Goal: Register for event/course: Sign up to attend an event or enroll in a course

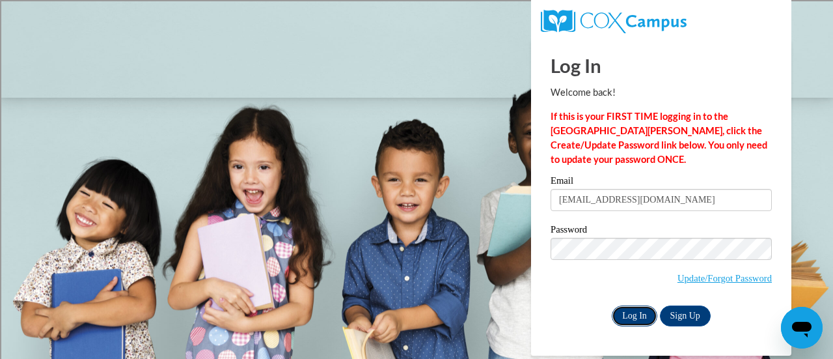
click at [631, 321] on input "Log In" at bounding box center [635, 315] width 46 height 21
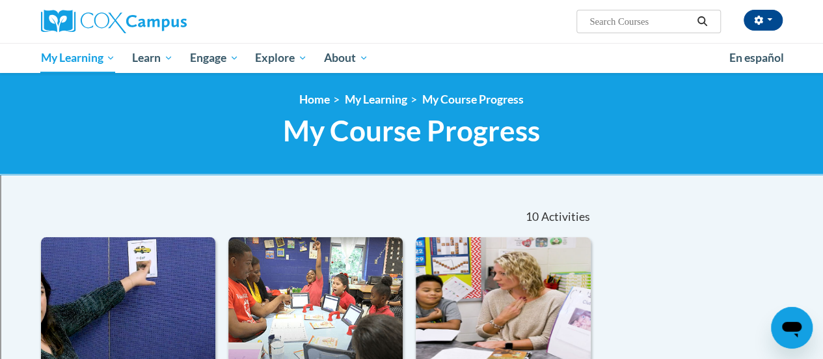
click at [647, 21] on input "Search..." at bounding box center [640, 22] width 104 height 16
type input "pk-5 structured literacy exam"
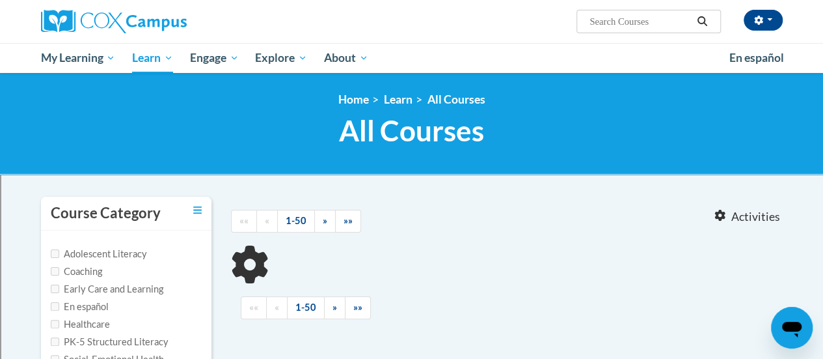
type input "pk-5 structured literacy exam"
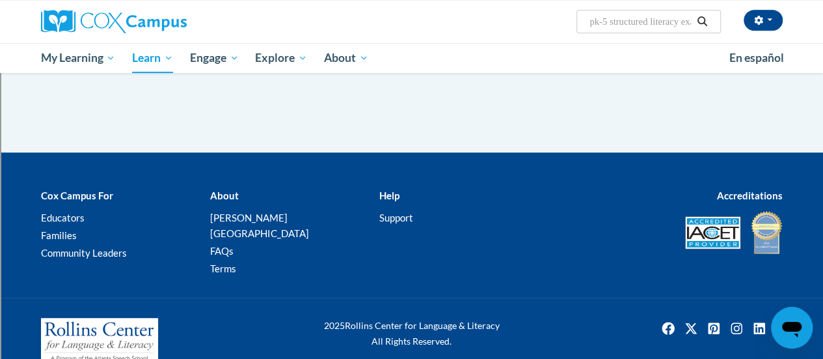
scroll to position [130, 0]
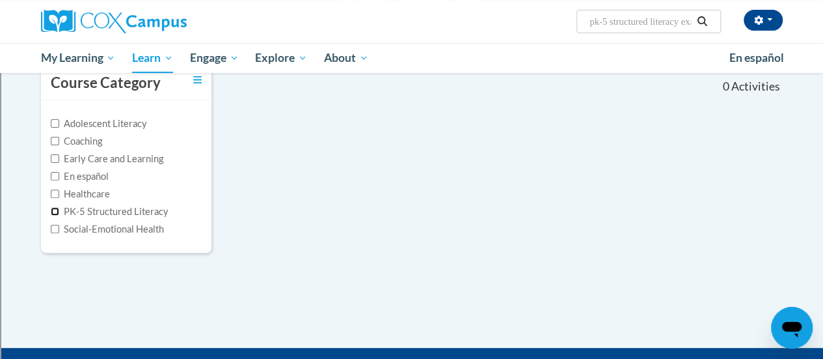
click at [53, 211] on input "PK-5 Structured Literacy" at bounding box center [55, 211] width 8 height 8
checkbox input "true"
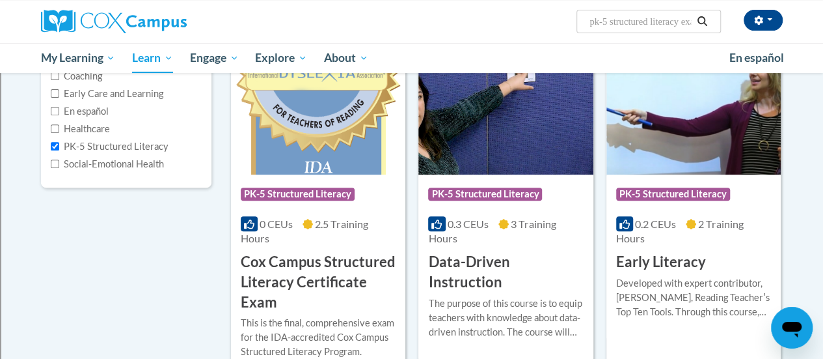
scroll to position [260, 0]
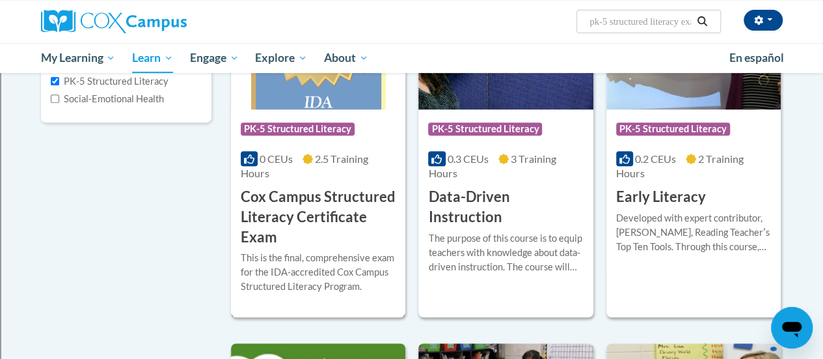
click at [314, 208] on h3 "Cox Campus Structured Literacy Certificate Exam" at bounding box center [318, 217] width 155 height 60
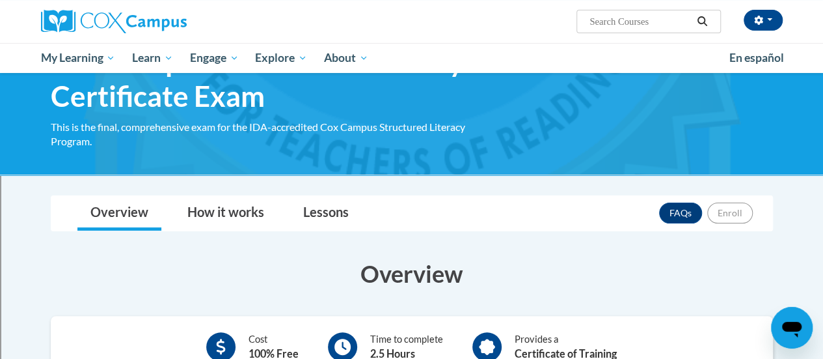
scroll to position [10, 0]
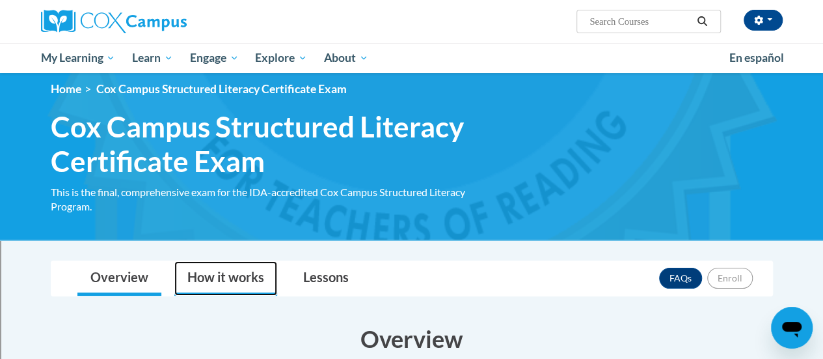
click at [246, 281] on link "How it works" at bounding box center [225, 278] width 103 height 34
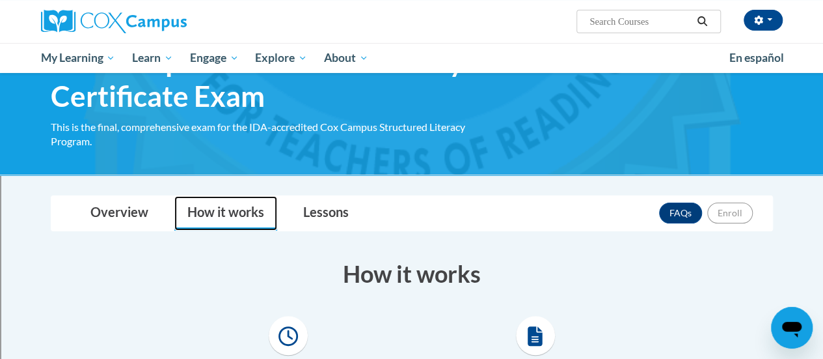
scroll to position [0, 0]
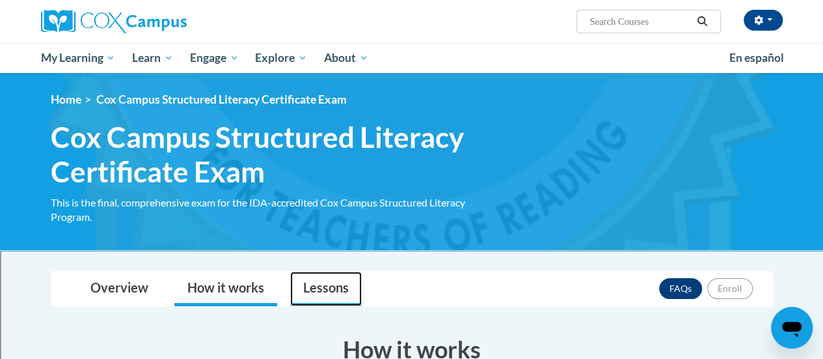
click at [309, 288] on link "Lessons" at bounding box center [326, 288] width 72 height 34
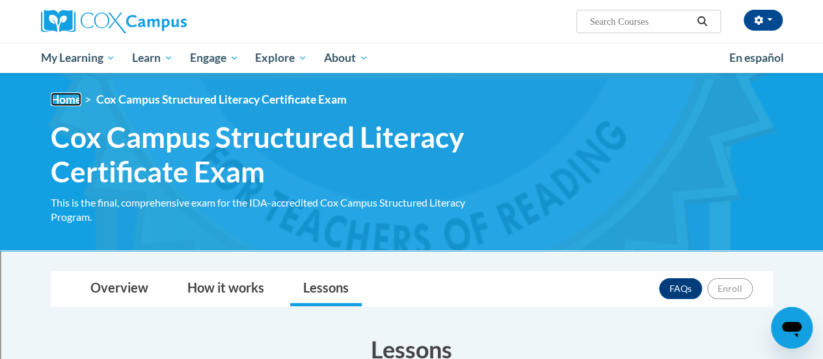
click at [70, 102] on link "Home" at bounding box center [66, 99] width 31 height 14
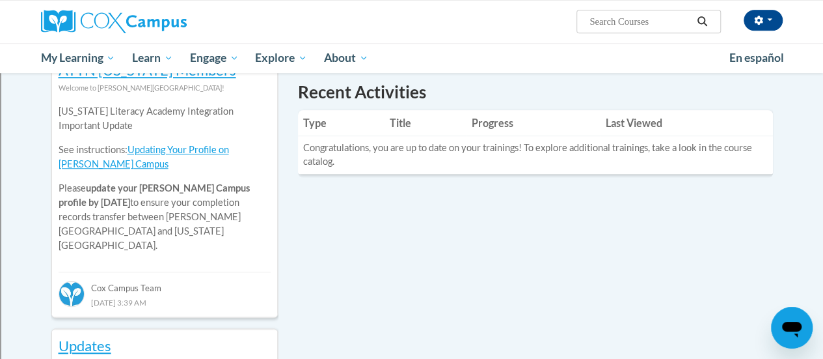
scroll to position [325, 0]
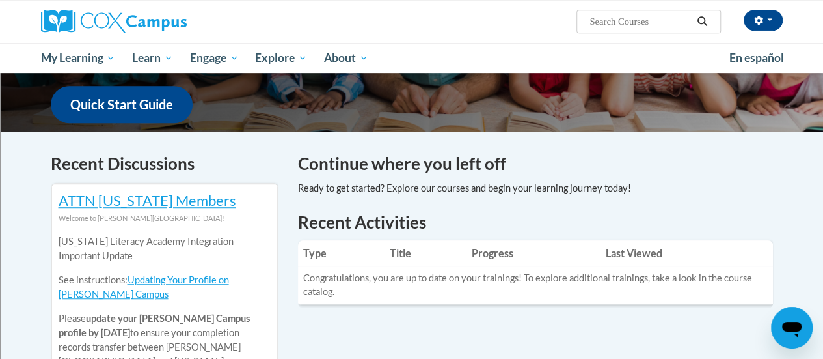
click at [644, 25] on input "Search..." at bounding box center [640, 22] width 104 height 16
type input "exam"
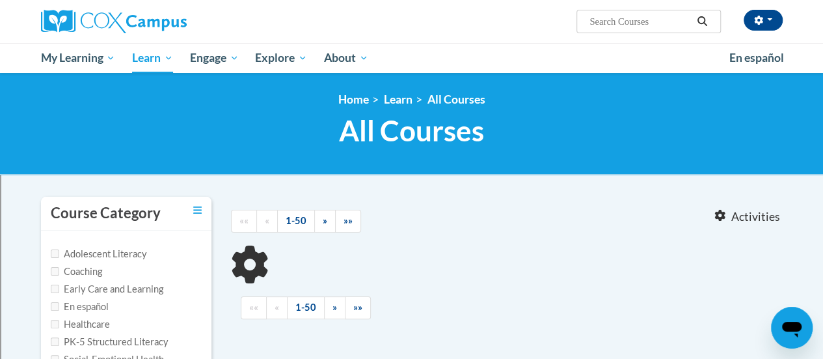
type input "exam"
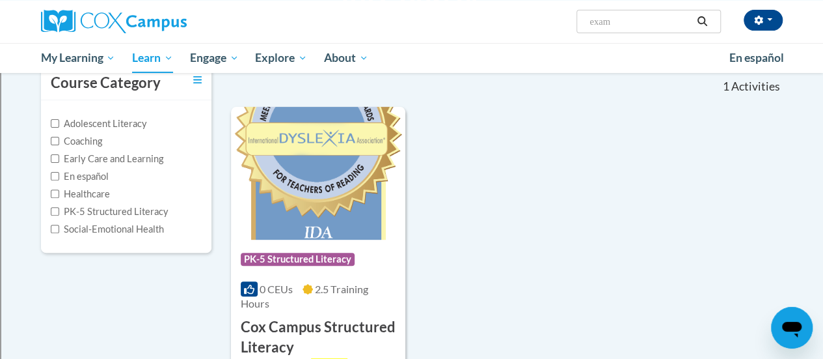
scroll to position [195, 0]
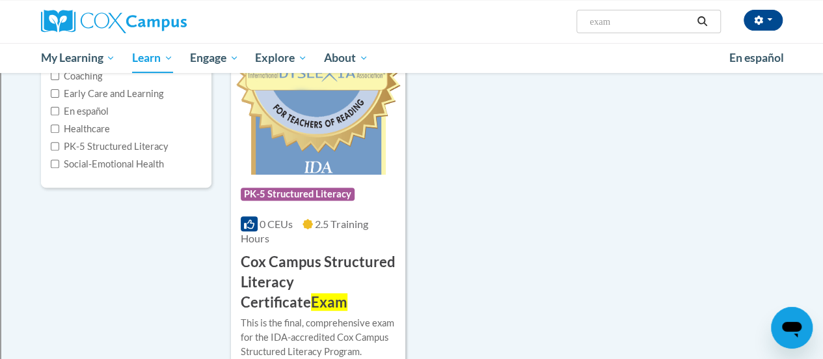
click at [351, 287] on h3 "Cox Campus Structured Literacy Certificate Exam" at bounding box center [318, 282] width 155 height 60
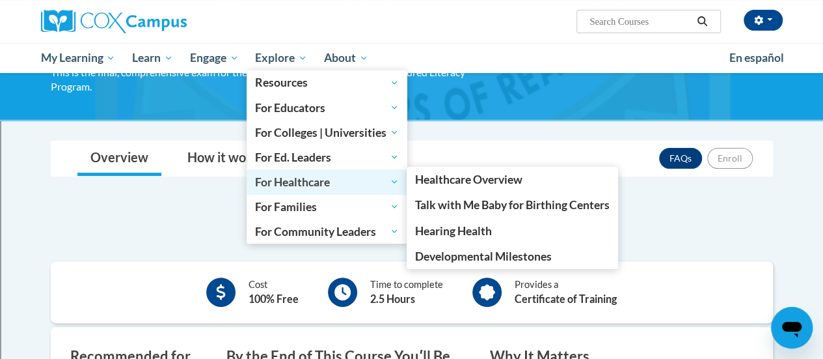
scroll to position [65, 0]
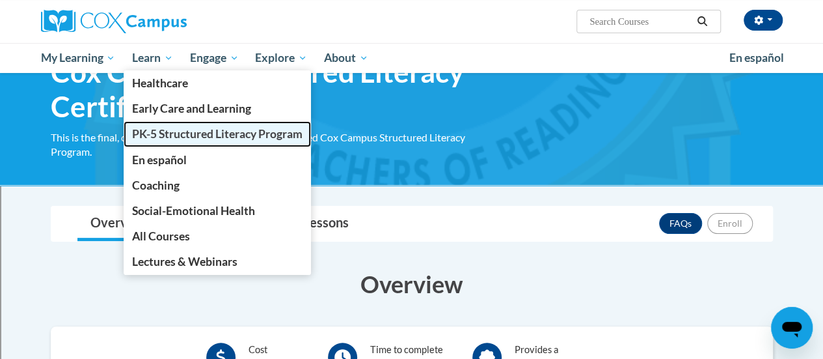
click at [165, 127] on span "PK-5 Structured Literacy Program" at bounding box center [217, 134] width 171 height 14
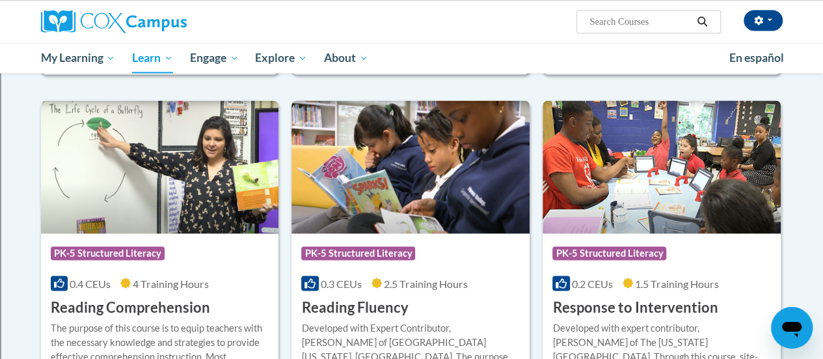
scroll to position [755, 0]
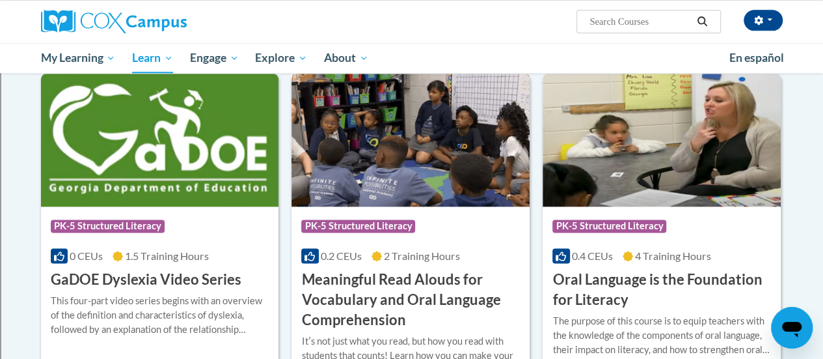
click at [340, 182] on img at bounding box center [411, 140] width 238 height 133
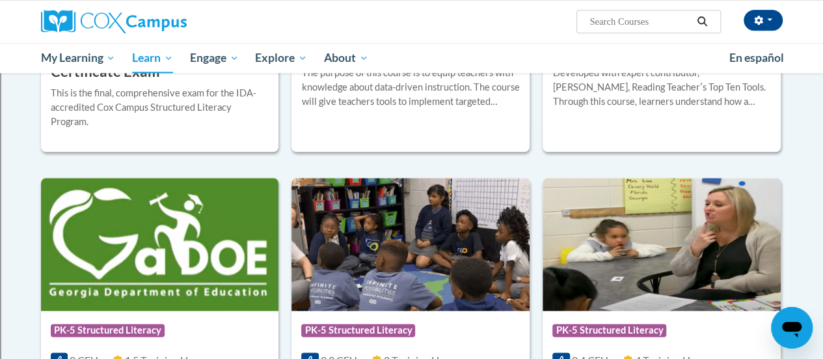
scroll to position [391, 0]
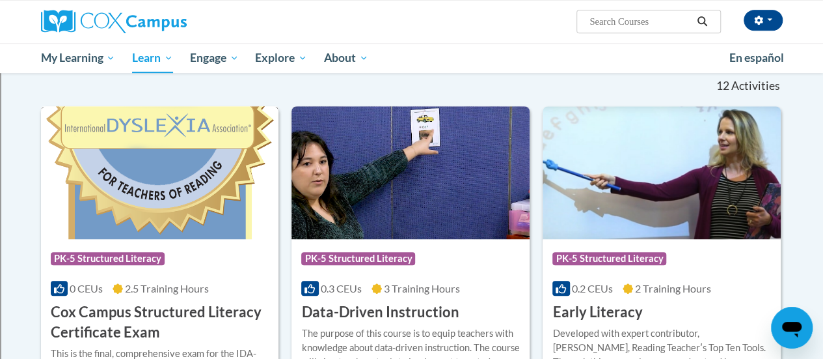
click at [186, 222] on img at bounding box center [160, 172] width 238 height 133
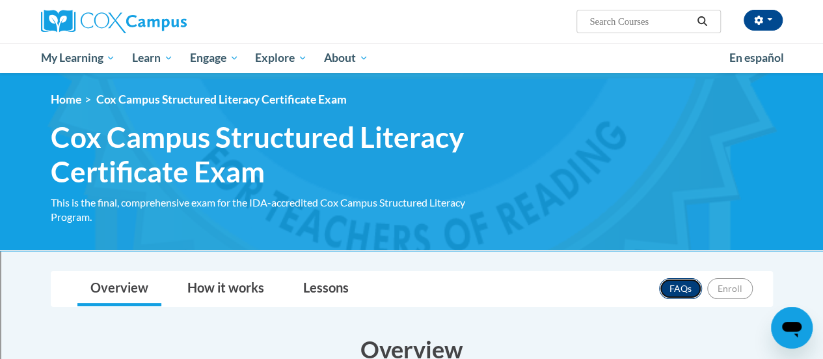
click at [665, 291] on link "FAQs" at bounding box center [680, 288] width 43 height 21
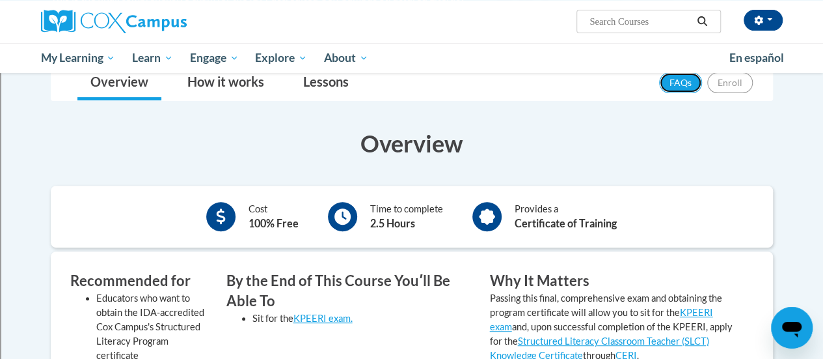
scroll to position [141, 0]
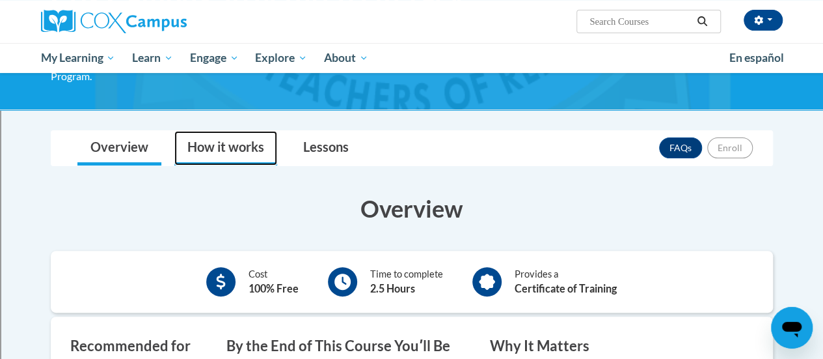
click at [240, 141] on link "How it works" at bounding box center [225, 148] width 103 height 34
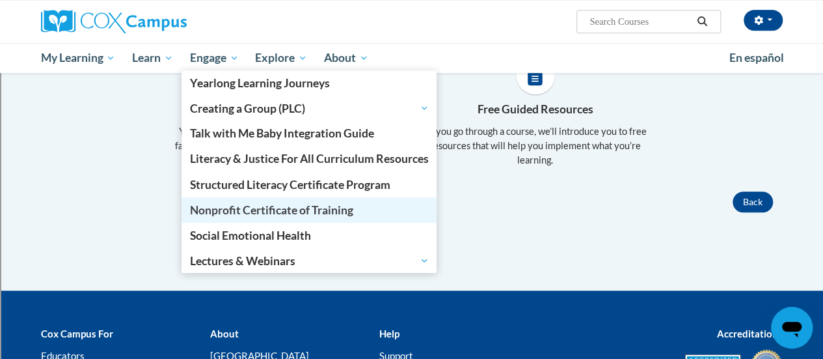
scroll to position [10, 0]
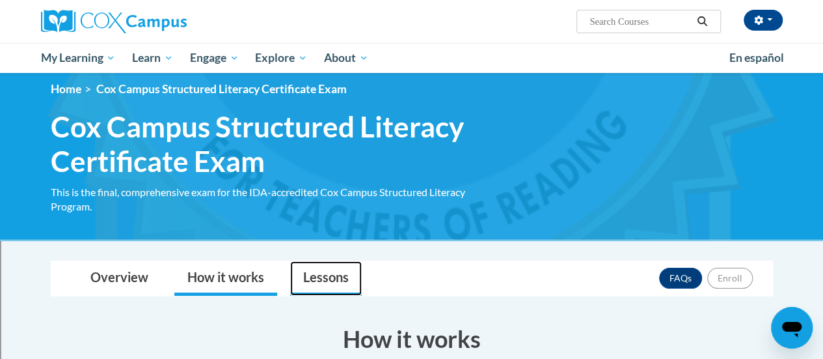
click at [338, 290] on link "Lessons" at bounding box center [326, 278] width 72 height 34
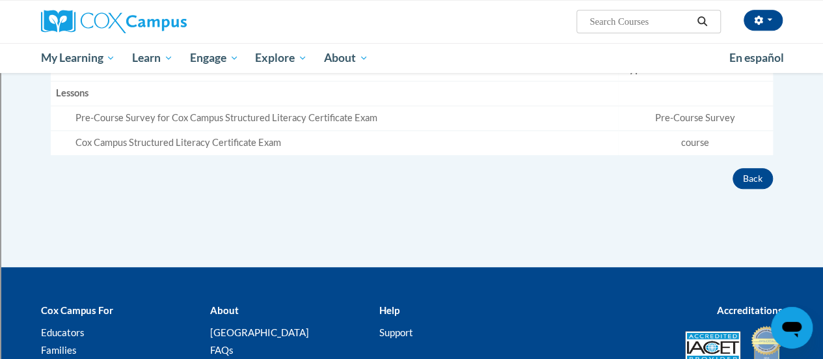
scroll to position [401, 0]
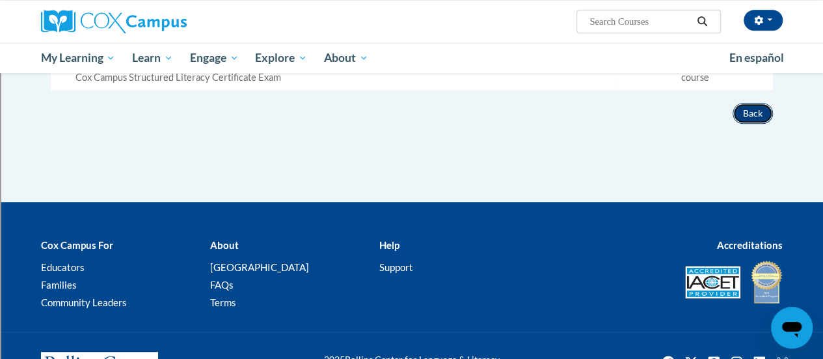
click at [748, 114] on button "Back" at bounding box center [753, 113] width 40 height 21
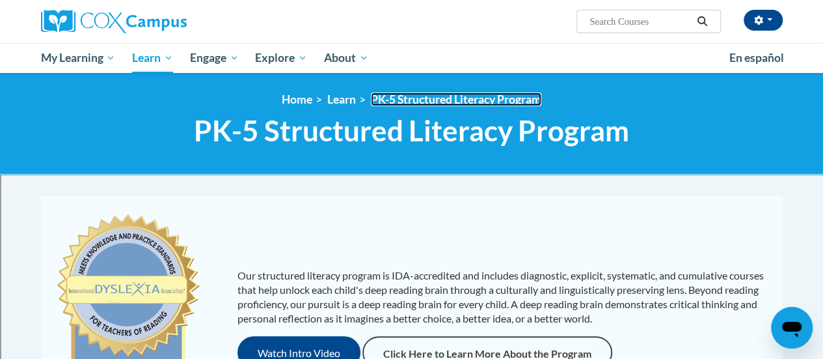
click at [396, 101] on link "PK-5 Structured Literacy Program" at bounding box center [456, 99] width 171 height 14
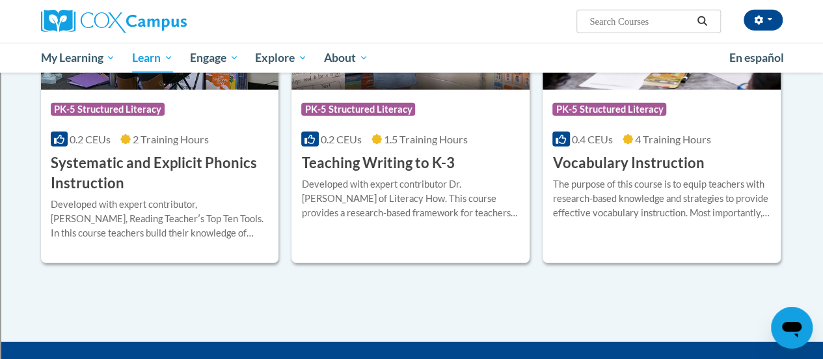
scroll to position [1406, 0]
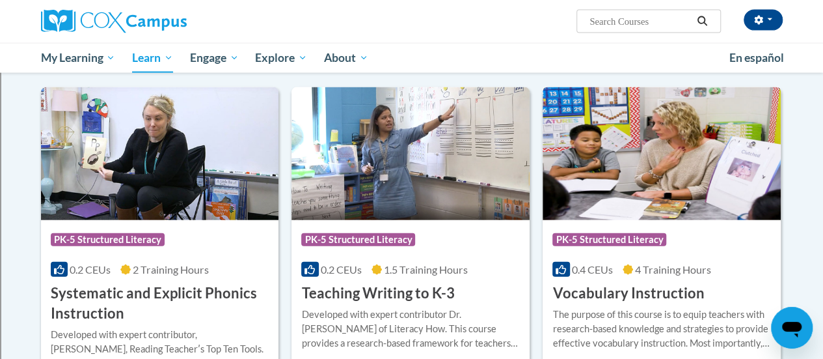
click at [639, 222] on div "Course Category: PK-5 Structured Literacy 0.4 CEUs 4 Training Hours COURSE Voca…" at bounding box center [662, 261] width 238 height 83
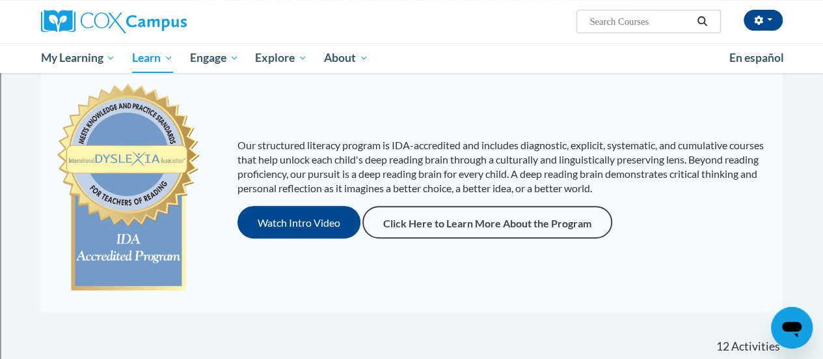
scroll to position [456, 0]
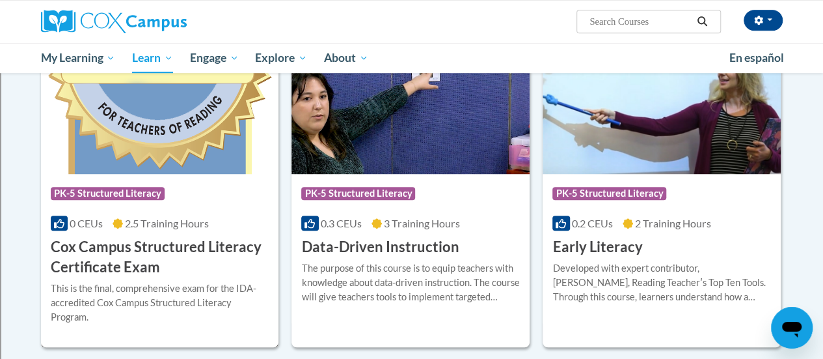
click at [163, 201] on span "PK-5 Structured Literacy" at bounding box center [109, 195] width 117 height 16
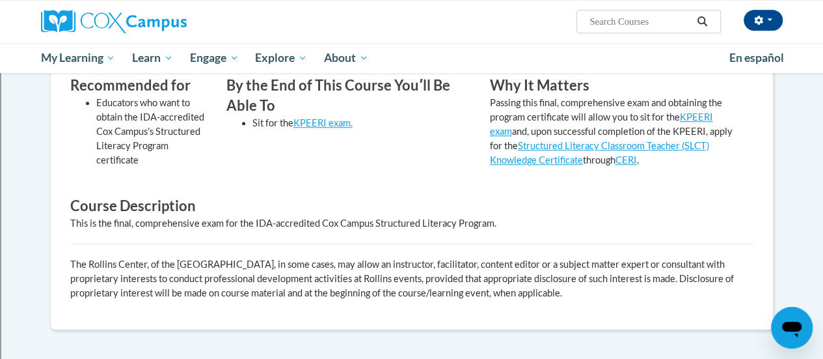
scroll to position [141, 0]
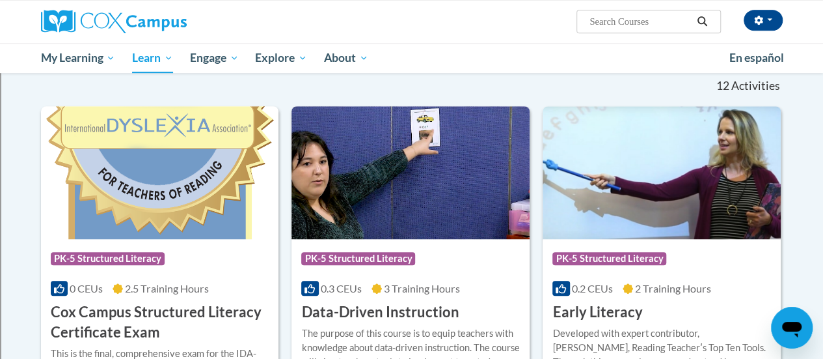
scroll to position [325, 0]
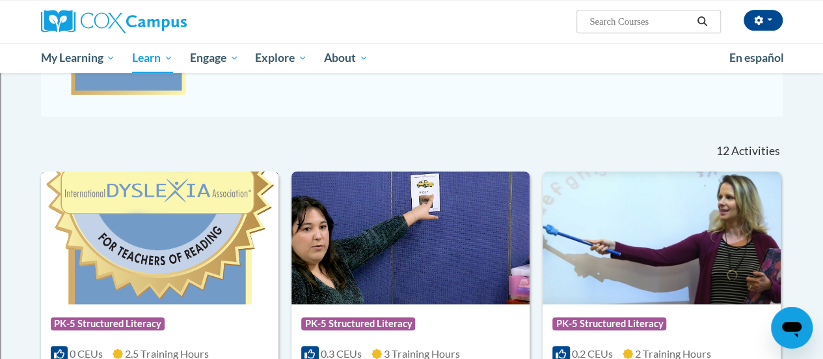
click at [180, 241] on img at bounding box center [160, 237] width 238 height 133
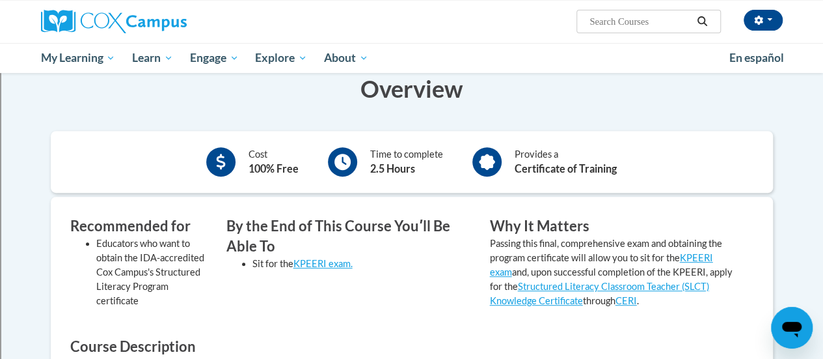
scroll to position [130, 0]
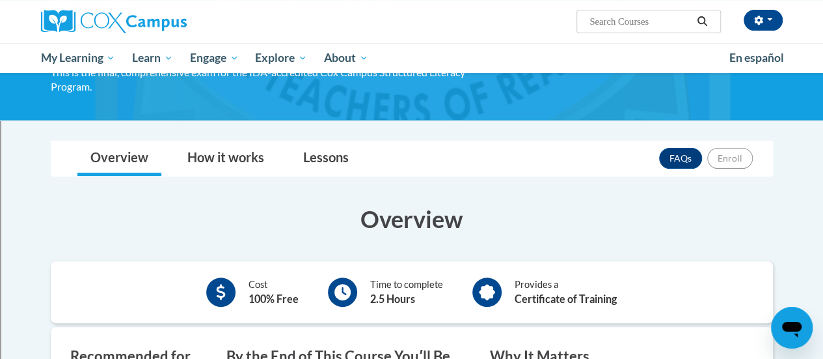
click at [627, 167] on div "Overview How it works Lessons FAQs Enroll" at bounding box center [412, 158] width 702 height 34
drag, startPoint x: 623, startPoint y: 165, endPoint x: 607, endPoint y: 144, distance: 26.4
click at [618, 163] on div "Overview How it works Lessons FAQs Enroll" at bounding box center [412, 158] width 702 height 34
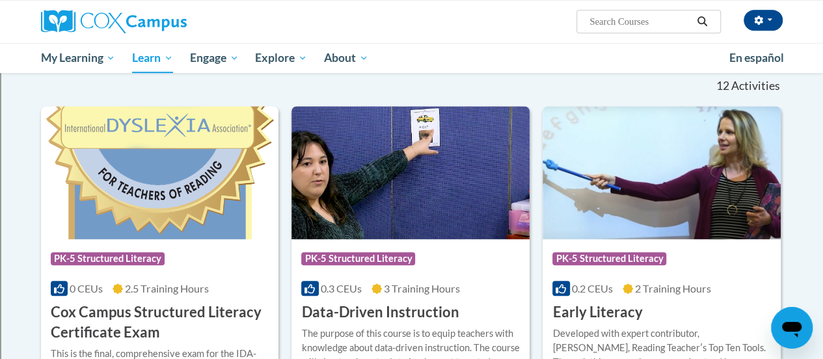
scroll to position [456, 0]
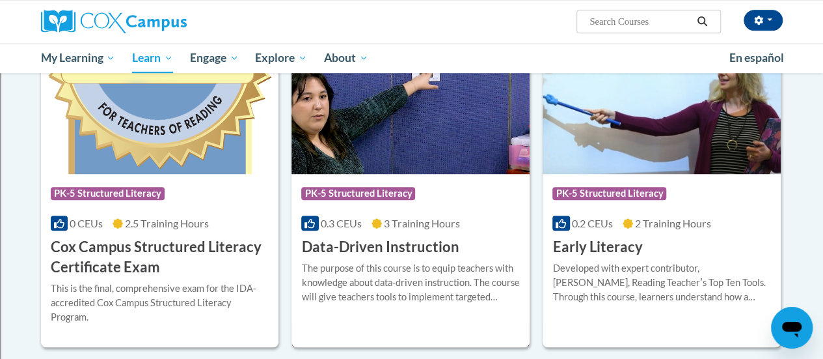
click at [461, 226] on div "0.3 CEUs 3 Training Hours" at bounding box center [410, 223] width 219 height 14
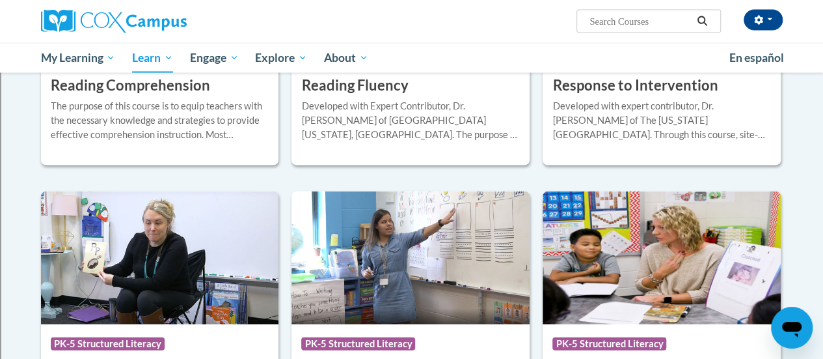
scroll to position [1432, 0]
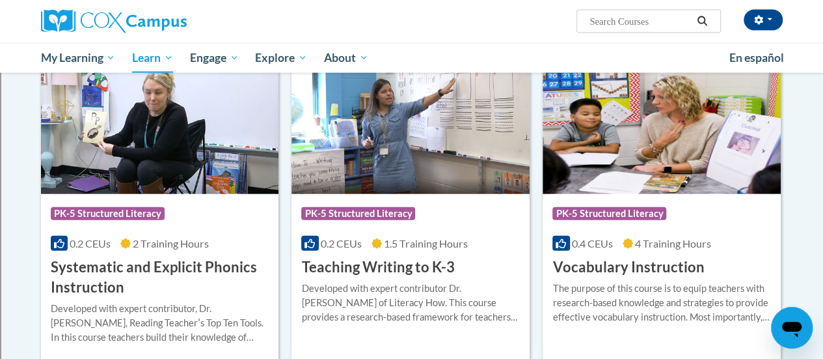
click at [433, 189] on img at bounding box center [411, 127] width 238 height 133
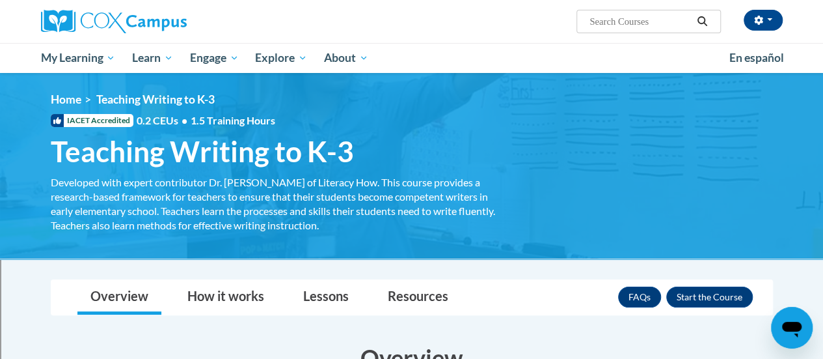
scroll to position [130, 0]
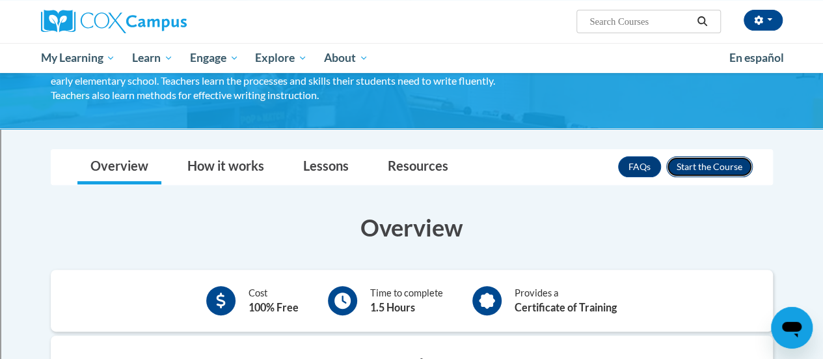
click at [717, 165] on button "Enroll" at bounding box center [710, 166] width 87 height 21
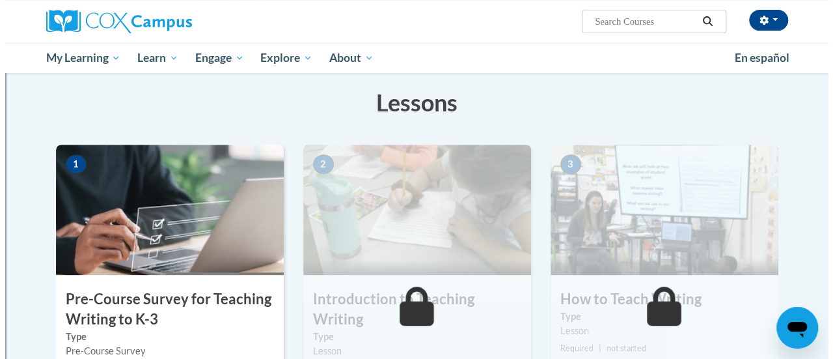
scroll to position [260, 0]
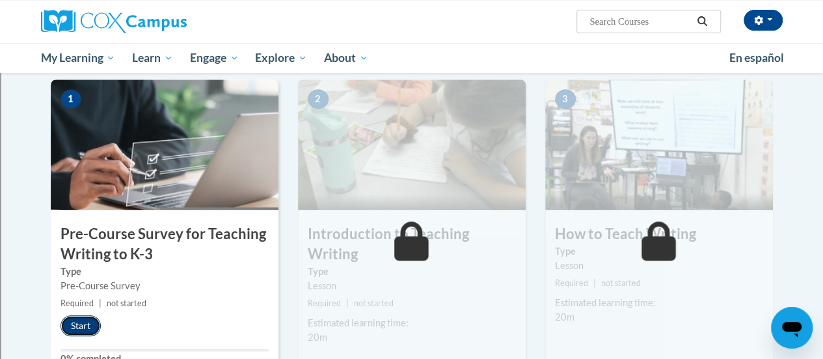
click at [77, 322] on button "Start" at bounding box center [81, 325] width 40 height 21
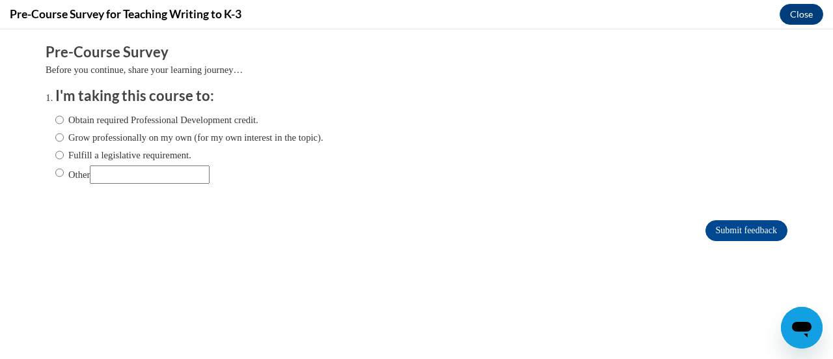
scroll to position [0, 0]
click at [57, 157] on label "Fulfill a legislative requirement." at bounding box center [123, 155] width 136 height 14
click at [57, 157] on input "Fulfill a legislative requirement." at bounding box center [59, 155] width 8 height 14
radio input "true"
click at [743, 226] on input "Submit feedback" at bounding box center [747, 230] width 82 height 21
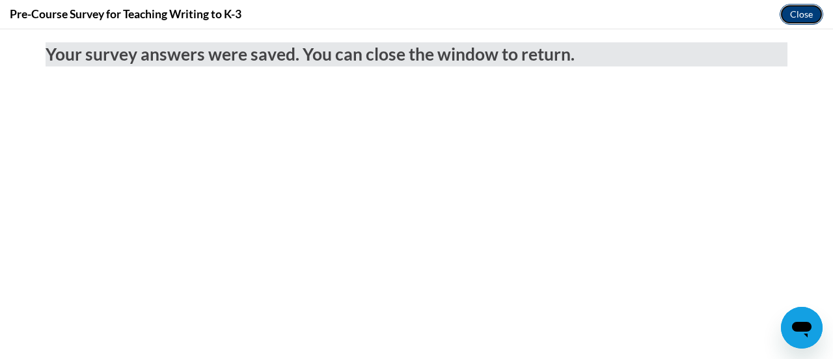
drag, startPoint x: 801, startPoint y: 20, endPoint x: 801, endPoint y: 27, distance: 7.2
click at [801, 20] on button "Close" at bounding box center [802, 14] width 44 height 21
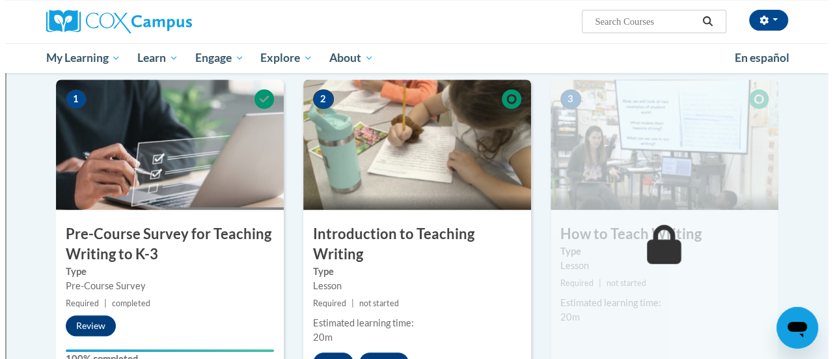
scroll to position [325, 0]
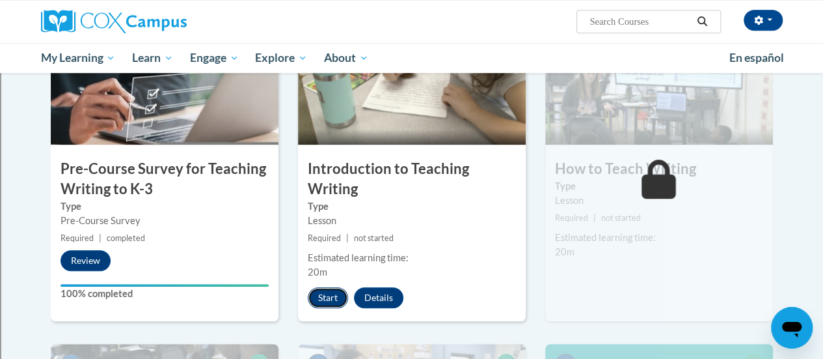
click at [323, 294] on button "Start" at bounding box center [328, 297] width 40 height 21
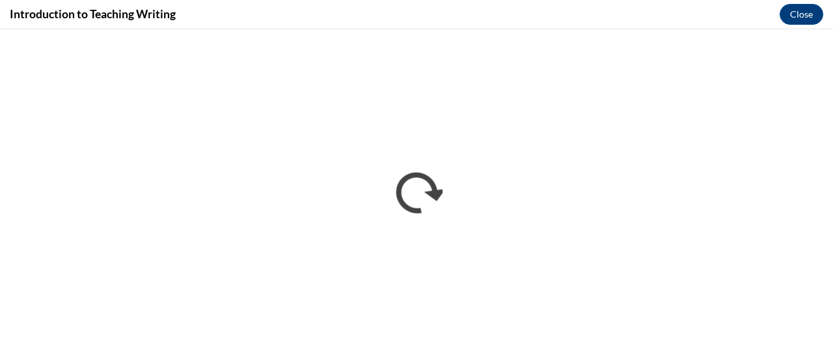
scroll to position [0, 0]
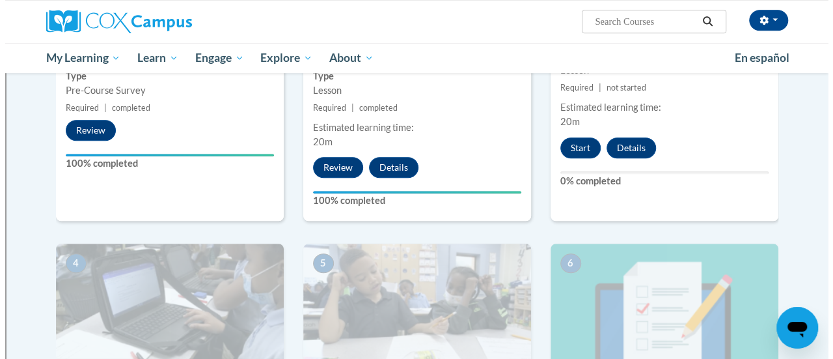
scroll to position [325, 0]
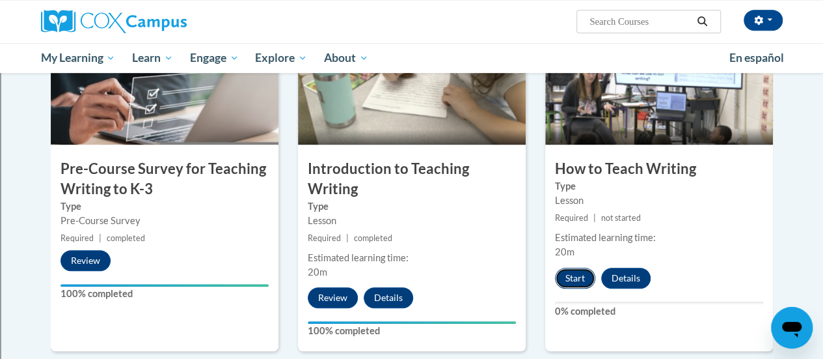
click at [570, 275] on button "Start" at bounding box center [575, 278] width 40 height 21
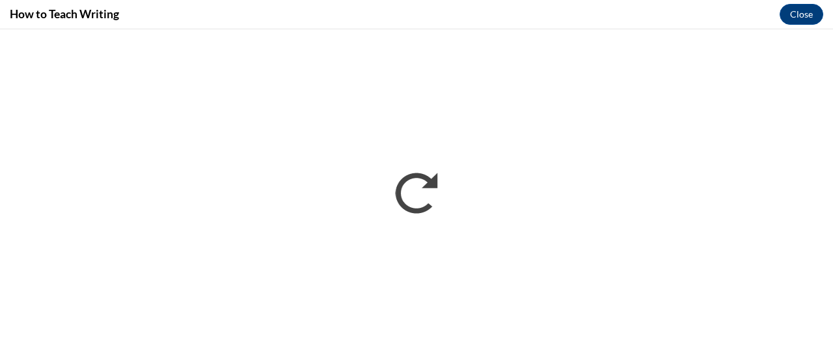
scroll to position [0, 0]
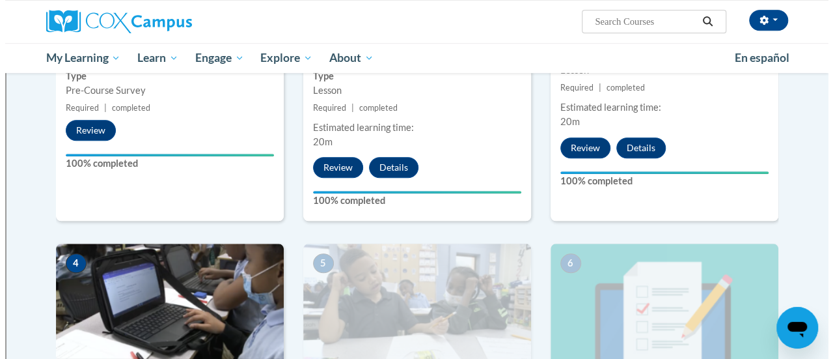
scroll to position [651, 0]
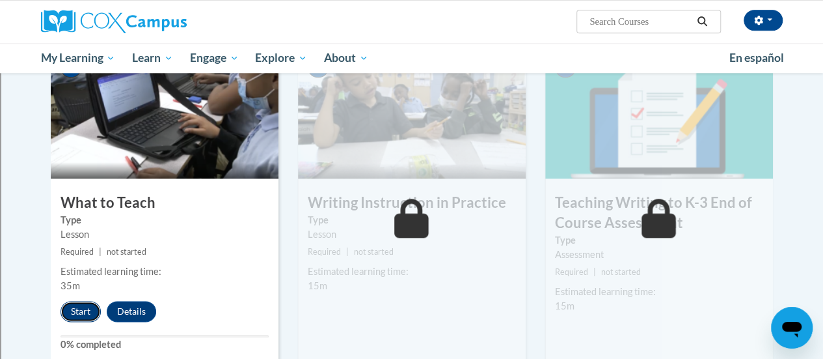
click at [67, 310] on button "Start" at bounding box center [81, 311] width 40 height 21
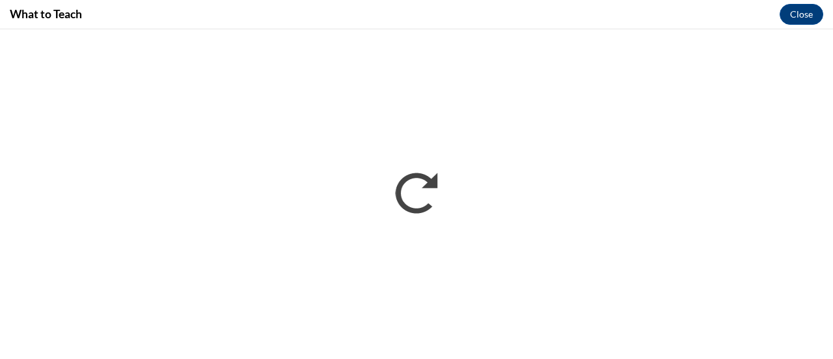
scroll to position [0, 0]
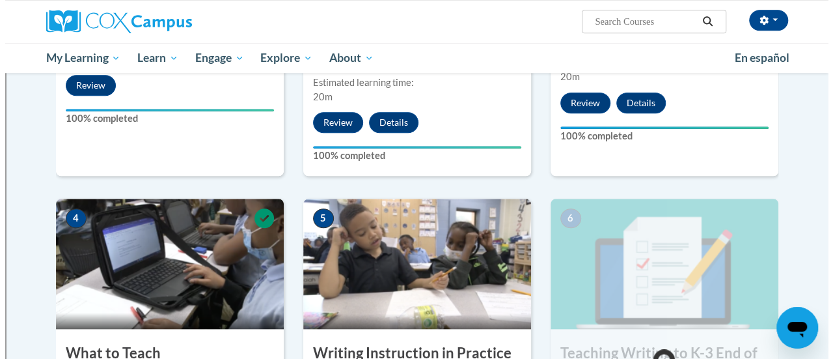
scroll to position [696, 0]
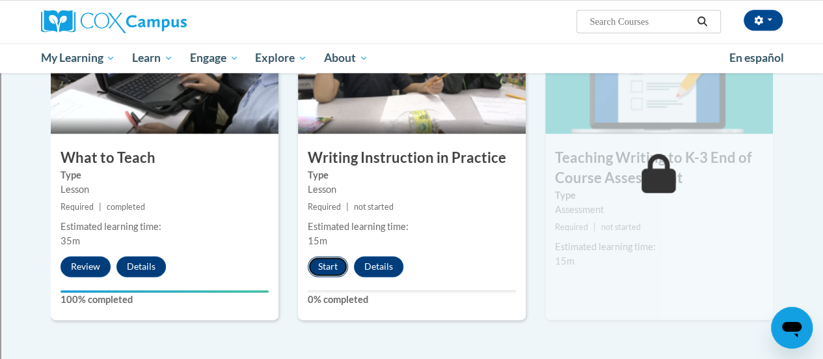
click at [316, 262] on button "Start" at bounding box center [328, 266] width 40 height 21
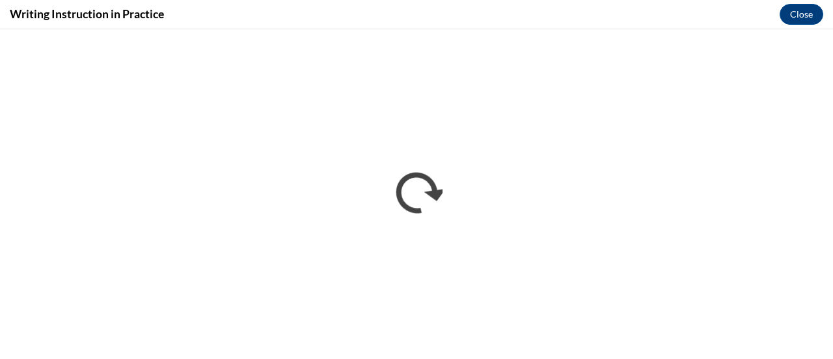
scroll to position [0, 0]
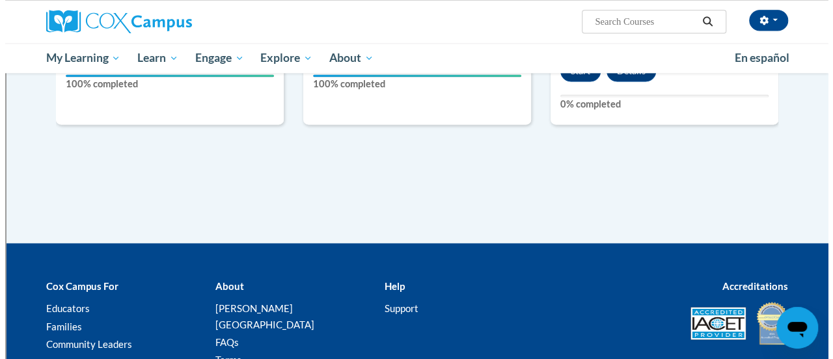
scroll to position [781, 0]
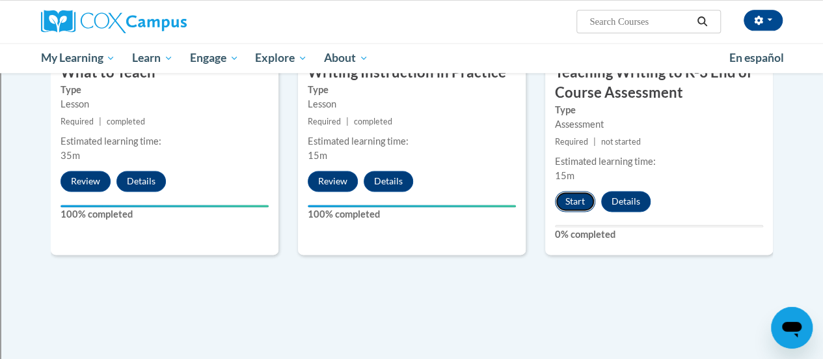
click at [582, 199] on button "Start" at bounding box center [575, 201] width 40 height 21
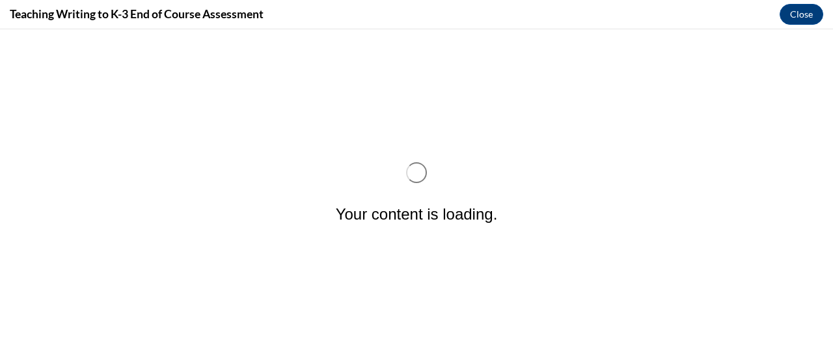
scroll to position [0, 0]
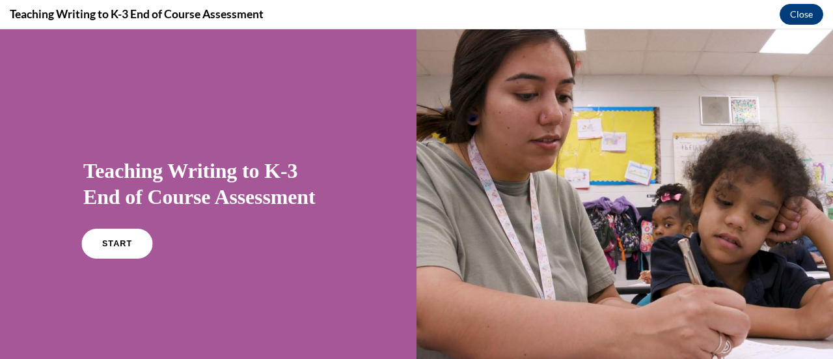
click at [133, 234] on link "START" at bounding box center [116, 243] width 71 height 30
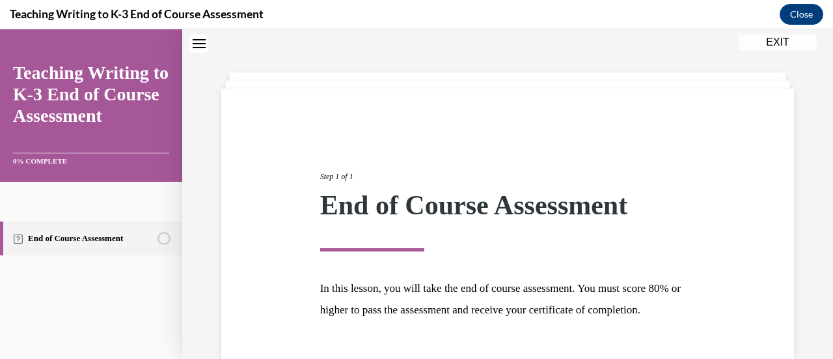
scroll to position [152, 0]
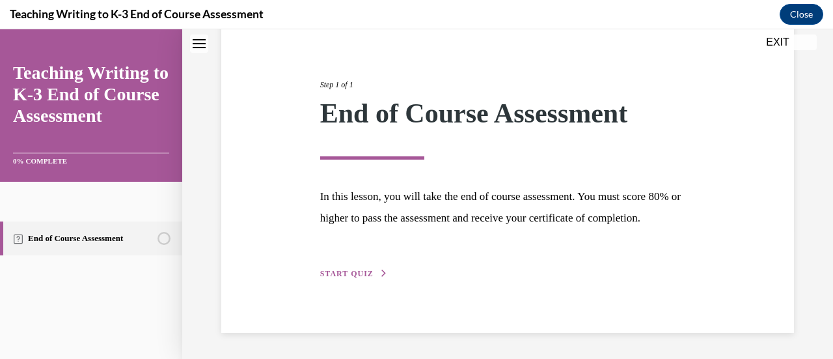
click at [357, 277] on span "START QUIZ" at bounding box center [346, 273] width 53 height 9
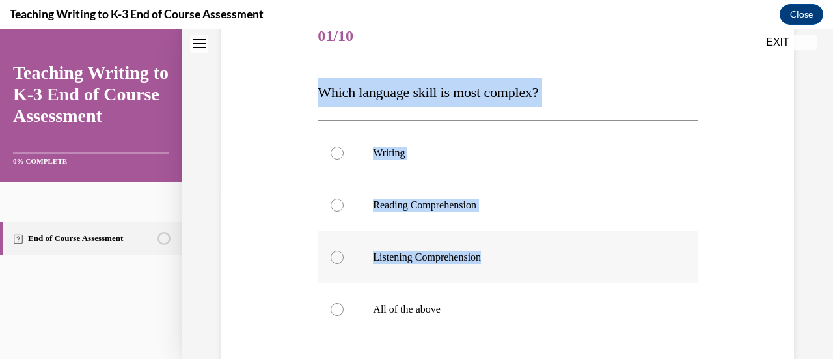
scroll to position [235, 0]
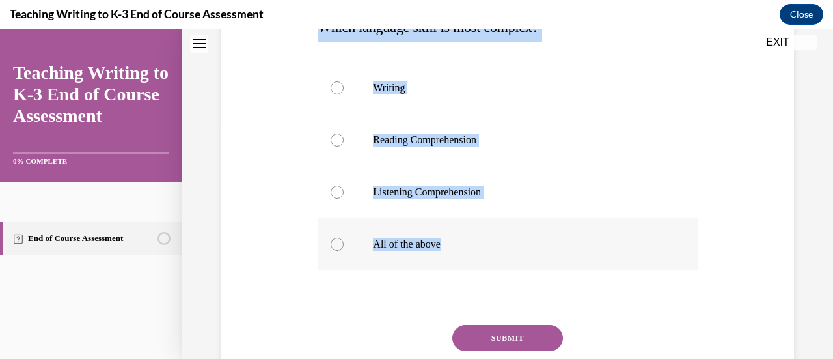
drag, startPoint x: 317, startPoint y: 153, endPoint x: 491, endPoint y: 238, distance: 193.3
click at [491, 238] on div "Question 01/10 Which language skill is most complex? Writing Reading Comprehens…" at bounding box center [507, 189] width 379 height 486
copy div "Which language skill is most complex? Writing Reading Comprehension Listening C…"
click at [337, 93] on div at bounding box center [337, 87] width 13 height 13
click at [337, 93] on input "Writing" at bounding box center [337, 87] width 13 height 13
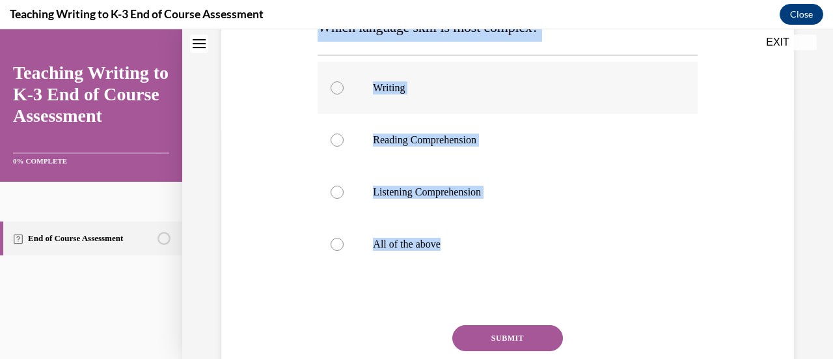
radio input "true"
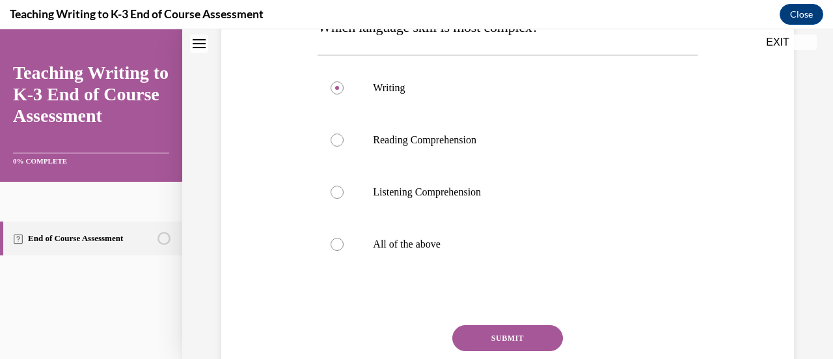
click at [492, 331] on button "SUBMIT" at bounding box center [507, 338] width 111 height 26
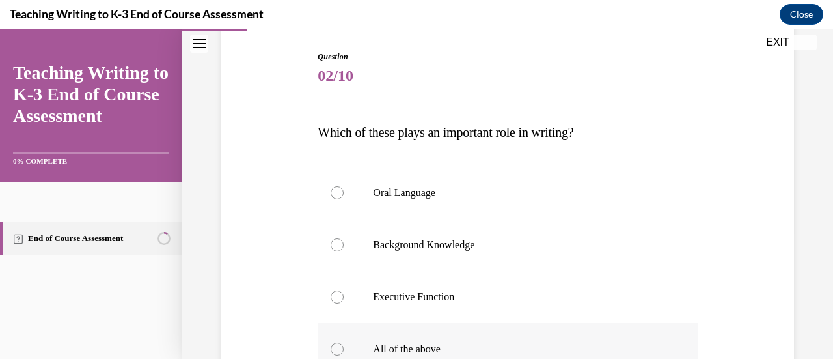
scroll to position [195, 0]
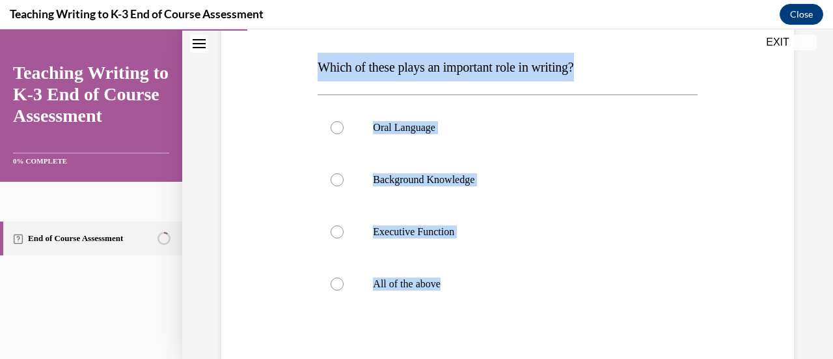
drag, startPoint x: 310, startPoint y: 70, endPoint x: 456, endPoint y: 103, distance: 149.7
click at [501, 333] on div "Question 02/10 Which of these plays an important role in writing? Oral Language…" at bounding box center [507, 209] width 579 height 525
copy div "Which of these plays an important role in writing? Oral Language Background Kno…"
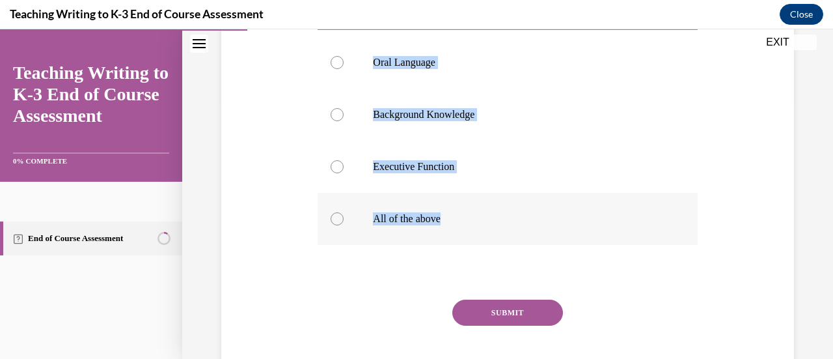
click at [332, 217] on div at bounding box center [337, 218] width 13 height 13
click at [332, 217] on input "All of the above" at bounding box center [337, 218] width 13 height 13
radio input "true"
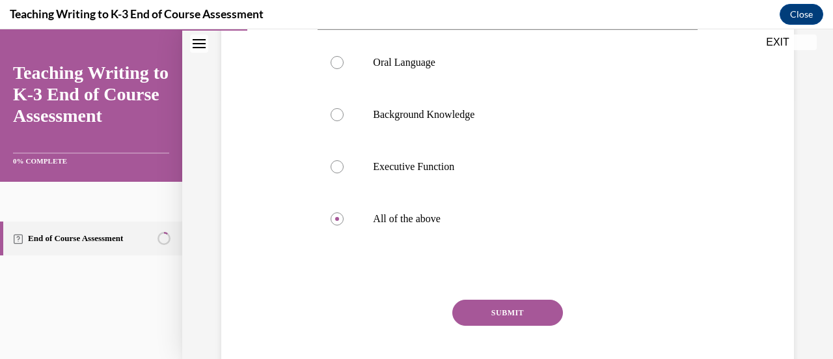
click at [517, 310] on button "SUBMIT" at bounding box center [507, 312] width 111 height 26
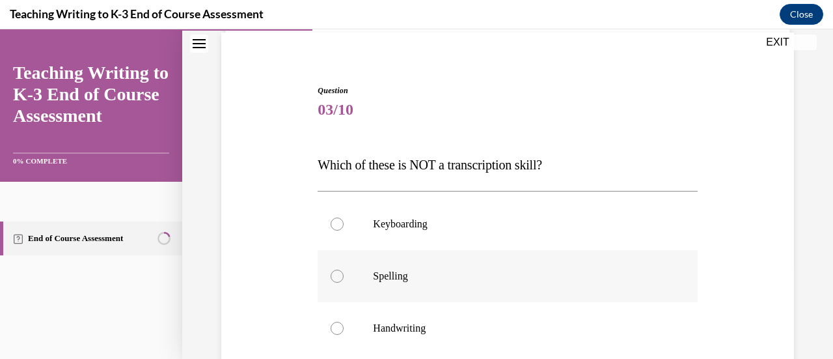
scroll to position [161, 0]
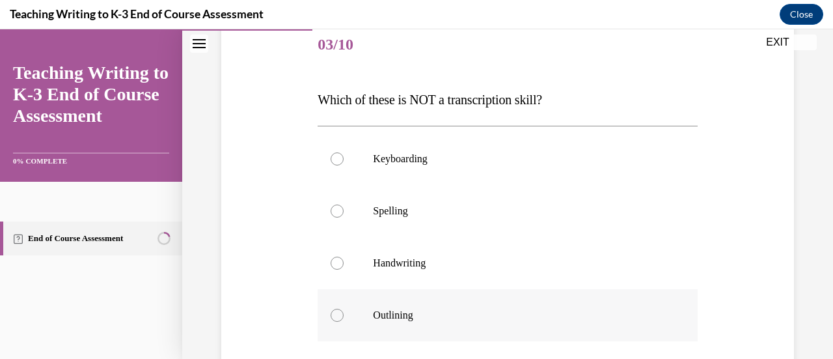
click at [389, 321] on p "Outlining" at bounding box center [519, 315] width 292 height 13
click at [344, 321] on input "Outlining" at bounding box center [337, 315] width 13 height 13
radio input "true"
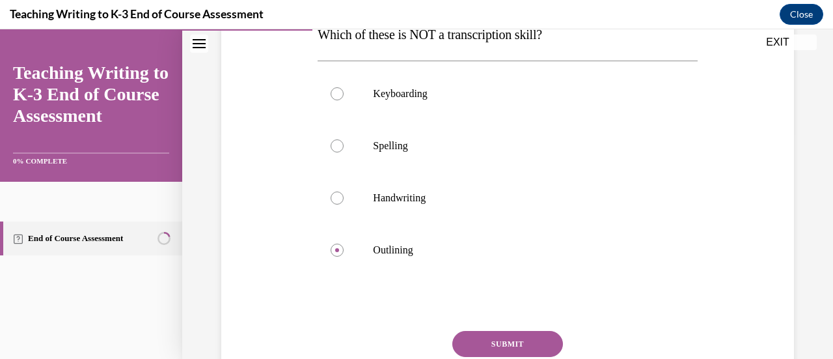
click at [476, 338] on button "SUBMIT" at bounding box center [507, 344] width 111 height 26
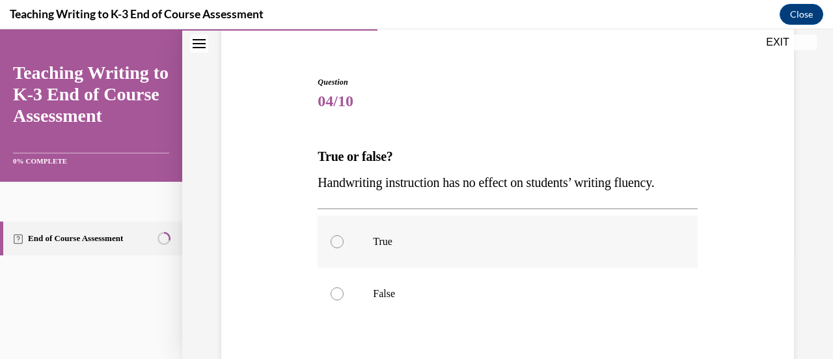
scroll to position [170, 0]
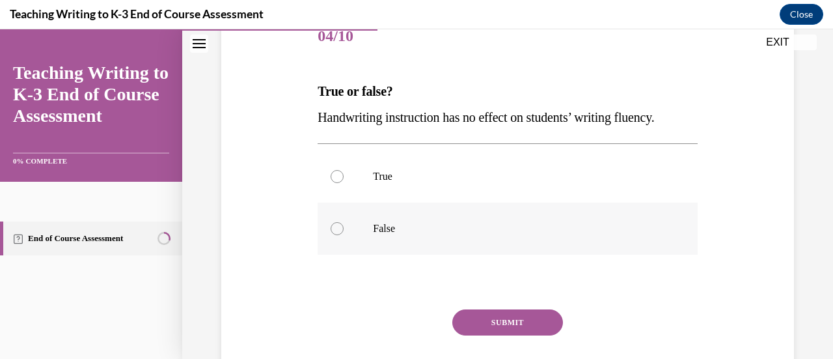
click at [386, 222] on p "False" at bounding box center [519, 228] width 292 height 13
click at [344, 222] on input "False" at bounding box center [337, 228] width 13 height 13
radio input "true"
click at [486, 318] on button "SUBMIT" at bounding box center [507, 322] width 111 height 26
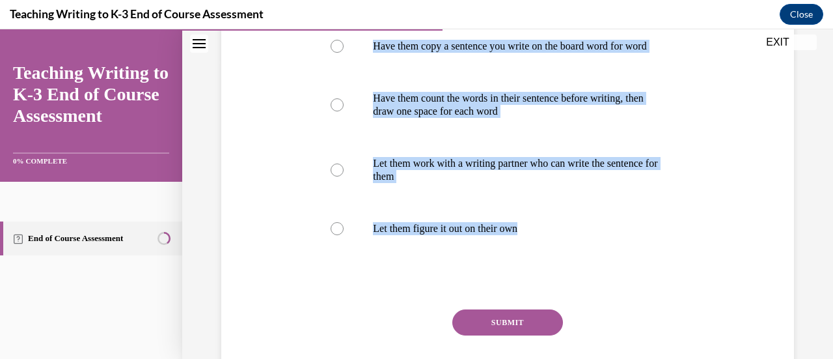
drag, startPoint x: 316, startPoint y: 86, endPoint x: 564, endPoint y: 294, distance: 323.4
click at [558, 297] on div "Question 05/10 What is an effective support you can provide for a student who i…" at bounding box center [507, 148] width 379 height 535
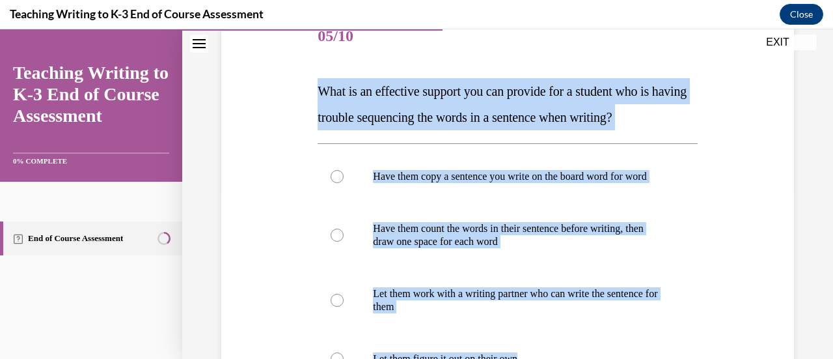
copy div "What is an effective support you can provide for a student who is having troubl…"
click at [460, 248] on p "Have them count the words in their sentence before writing, then draw one space…" at bounding box center [519, 235] width 292 height 26
click at [344, 241] on input "Have them count the words in their sentence before writing, then draw one space…" at bounding box center [337, 234] width 13 height 13
radio input "true"
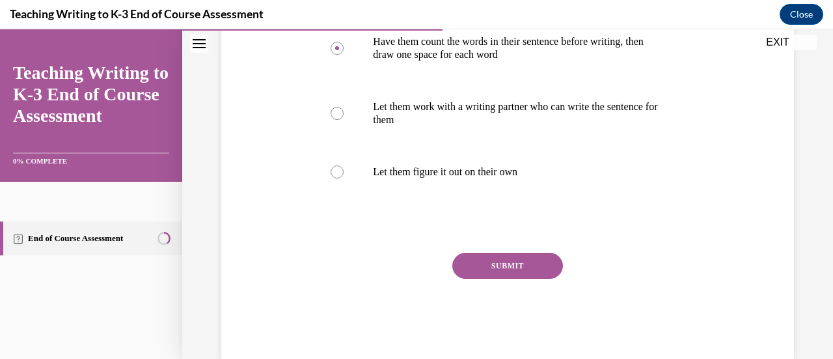
click at [534, 268] on button "SUBMIT" at bounding box center [507, 266] width 111 height 26
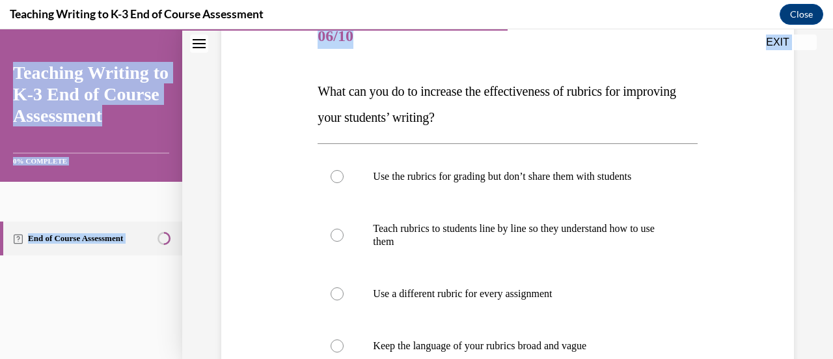
scroll to position [331, 0]
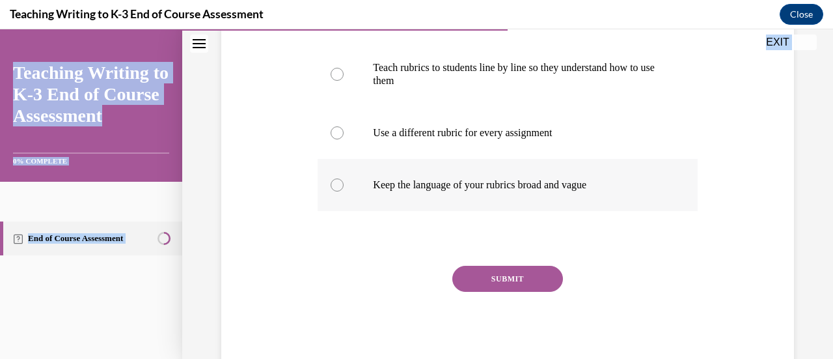
drag, startPoint x: 310, startPoint y: 83, endPoint x: 605, endPoint y: 191, distance: 314.6
click at [605, 191] on div "Question 06/10 What can you do to increase the effectiveness of rubrics for imp…" at bounding box center [507, 91] width 579 height 561
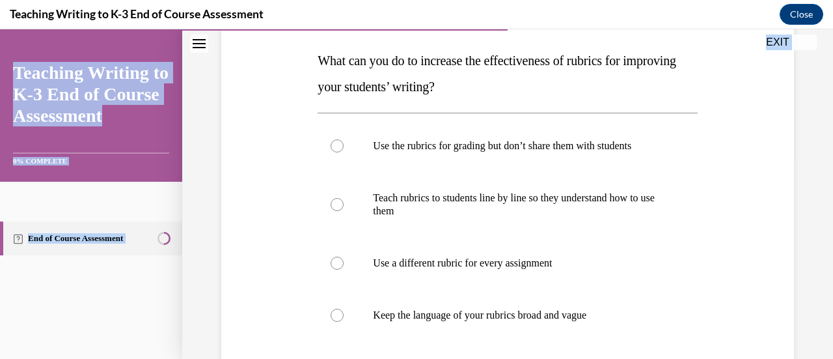
copy div "What can you do to increase the effectiveness of rubrics for improving your stu…"
click at [517, 210] on p "Teach rubrics to students line by line so they understand how to use them" at bounding box center [519, 204] width 292 height 26
click at [344, 210] on input "Teach rubrics to students line by line so they understand how to use them" at bounding box center [337, 204] width 13 height 13
radio input "true"
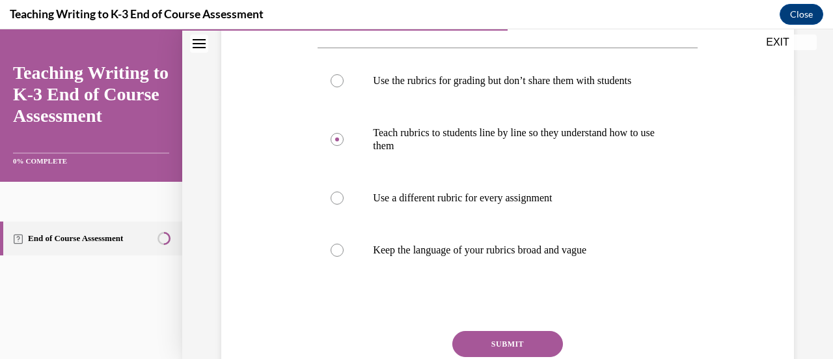
click at [495, 339] on button "SUBMIT" at bounding box center [507, 344] width 111 height 26
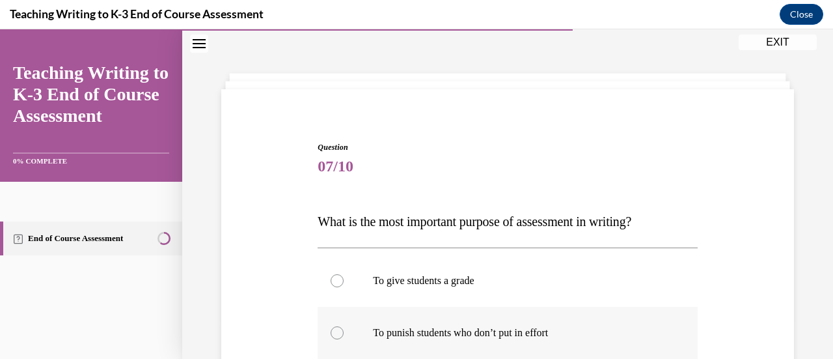
scroll to position [170, 0]
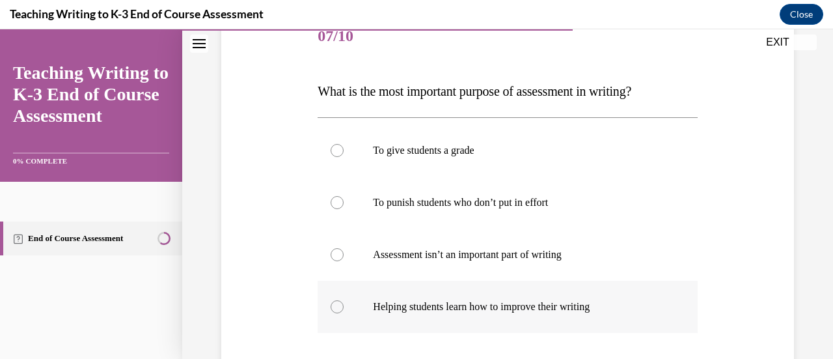
click at [335, 303] on div at bounding box center [337, 306] width 13 height 13
click at [335, 303] on input "Helping students learn how to improve their writing" at bounding box center [337, 306] width 13 height 13
radio input "true"
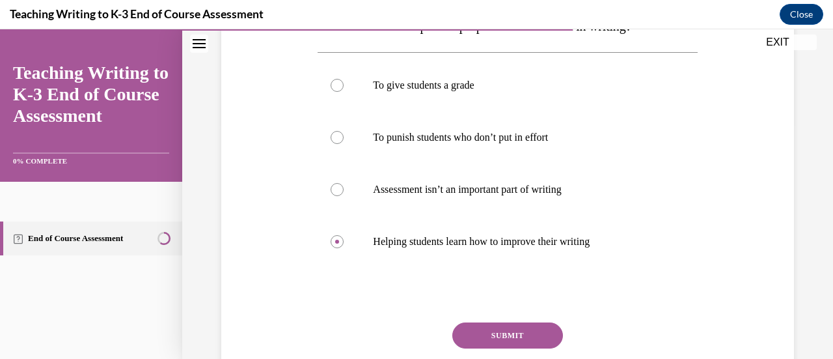
click at [463, 340] on button "SUBMIT" at bounding box center [507, 335] width 111 height 26
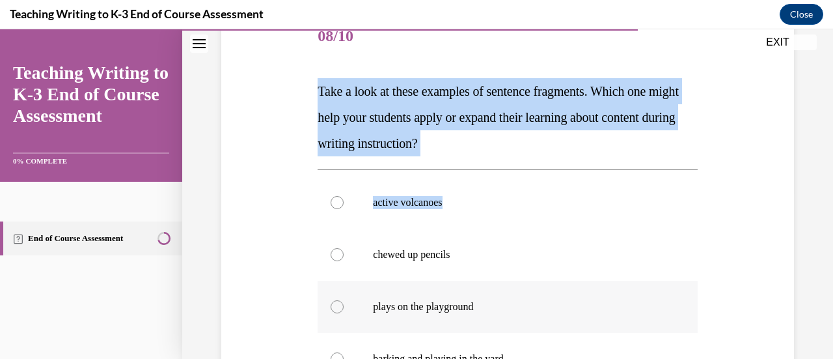
scroll to position [300, 0]
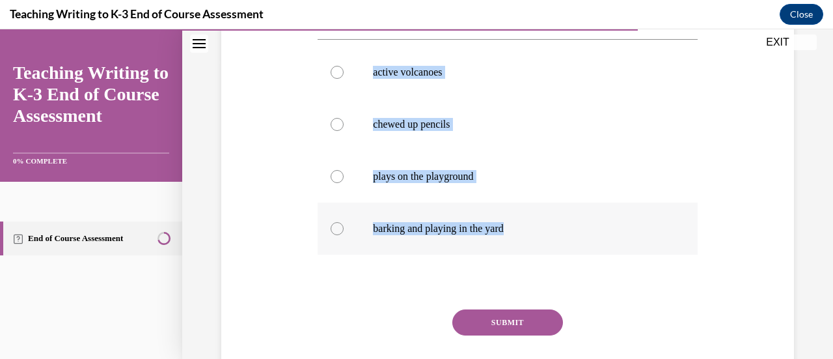
drag, startPoint x: 306, startPoint y: 85, endPoint x: 514, endPoint y: 229, distance: 253.1
click at [514, 230] on div "Question 08/10 Take a look at these examples of sentence fragments. Which one m…" at bounding box center [507, 129] width 579 height 574
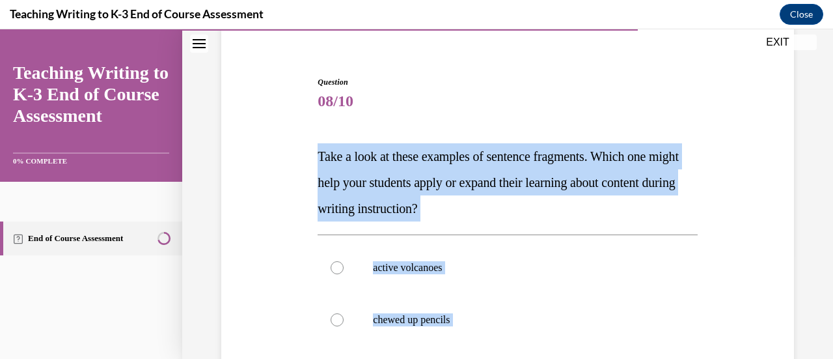
copy div "Take a look at these examples of sentence fragments. Which one might help your …"
click at [385, 262] on p "active volcanoes" at bounding box center [519, 267] width 292 height 13
click at [344, 262] on input "active volcanoes" at bounding box center [337, 267] width 13 height 13
radio input "true"
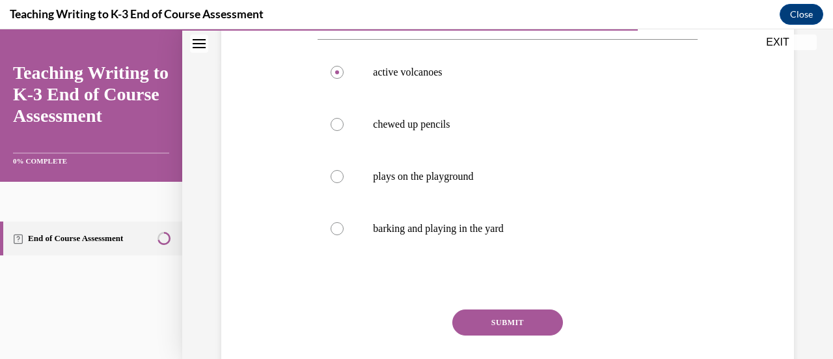
click at [494, 318] on button "SUBMIT" at bounding box center [507, 322] width 111 height 26
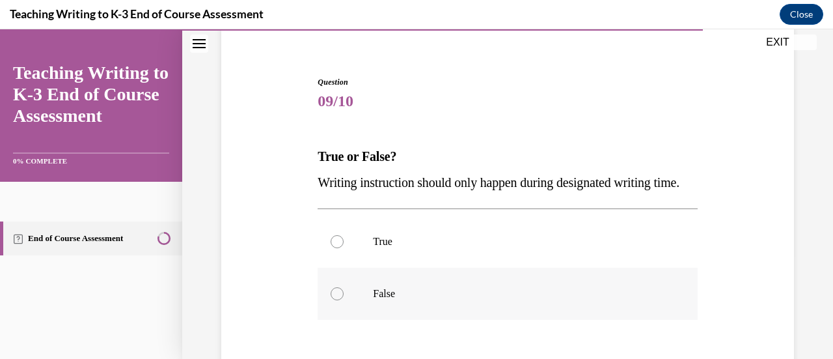
click at [366, 320] on label "False" at bounding box center [507, 294] width 379 height 52
click at [344, 300] on input "False" at bounding box center [337, 293] width 13 height 13
radio input "true"
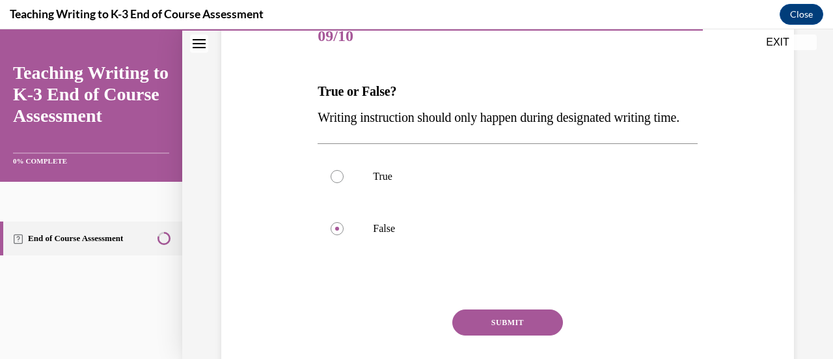
click at [474, 335] on button "SUBMIT" at bounding box center [507, 322] width 111 height 26
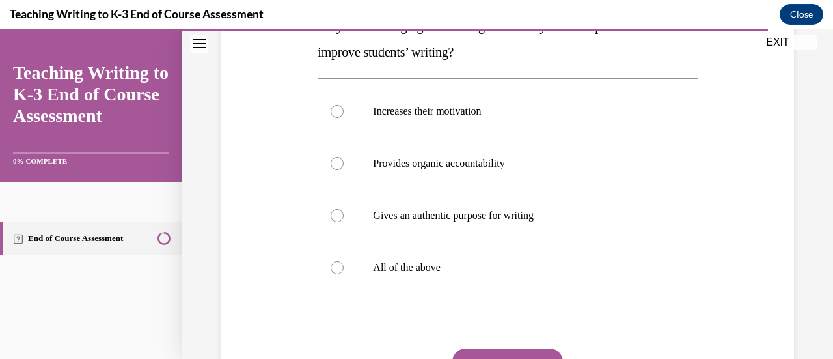
scroll to position [170, 0]
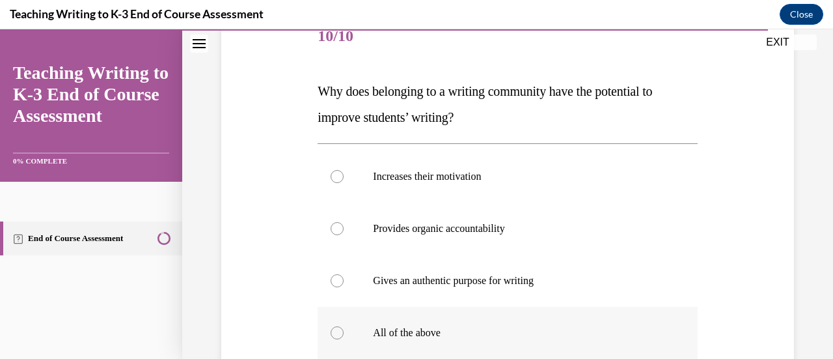
click at [406, 340] on label "All of the above" at bounding box center [507, 333] width 379 height 52
click at [344, 339] on input "All of the above" at bounding box center [337, 332] width 13 height 13
radio input "true"
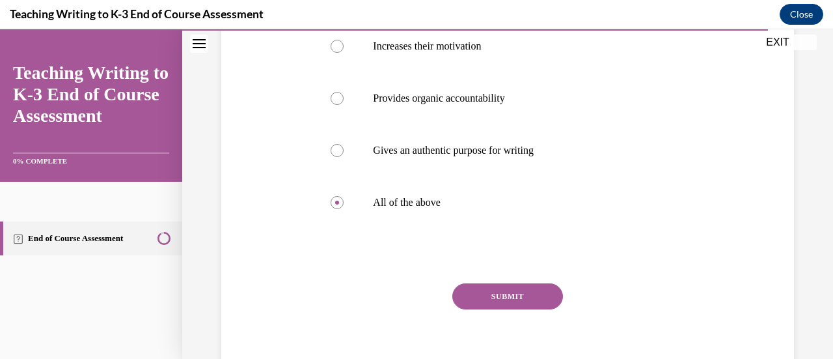
click at [510, 290] on button "SUBMIT" at bounding box center [507, 296] width 111 height 26
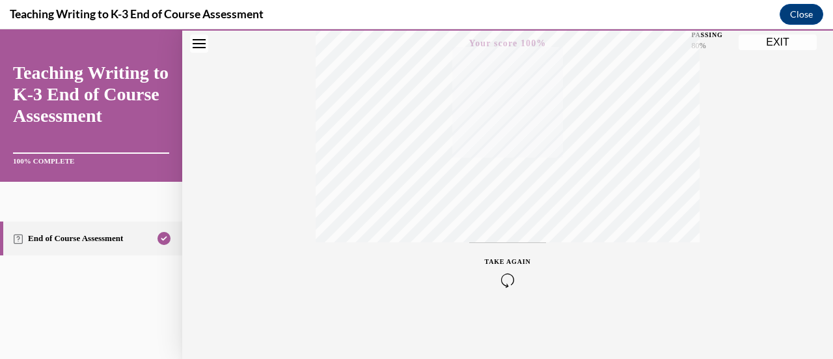
scroll to position [12, 0]
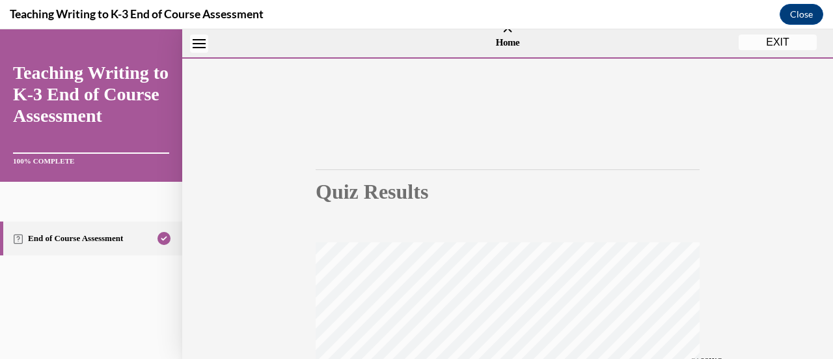
click at [751, 39] on button "EXIT" at bounding box center [778, 42] width 78 height 16
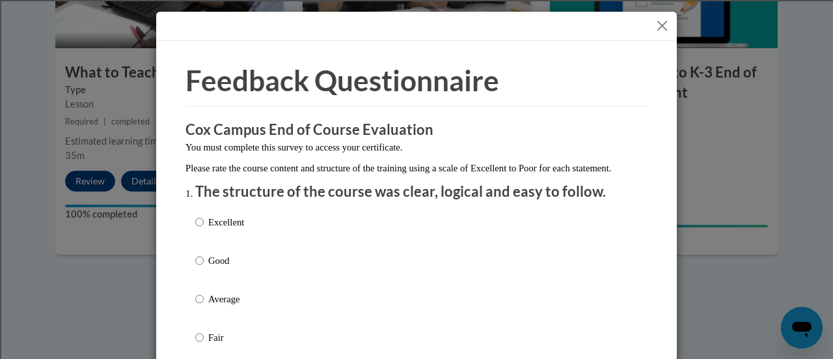
click at [238, 229] on p "Excellent" at bounding box center [226, 222] width 36 height 14
click at [204, 229] on input "Excellent" at bounding box center [199, 222] width 8 height 14
radio input "true"
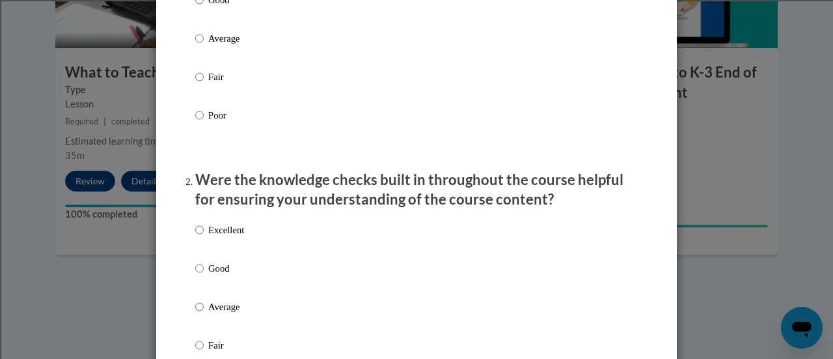
click at [232, 237] on p "Excellent" at bounding box center [226, 230] width 36 height 14
click at [204, 237] on input "Excellent" at bounding box center [199, 230] width 8 height 14
radio input "true"
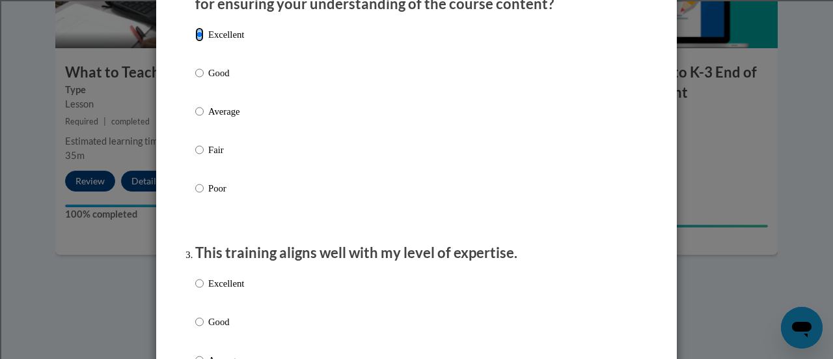
scroll to position [586, 0]
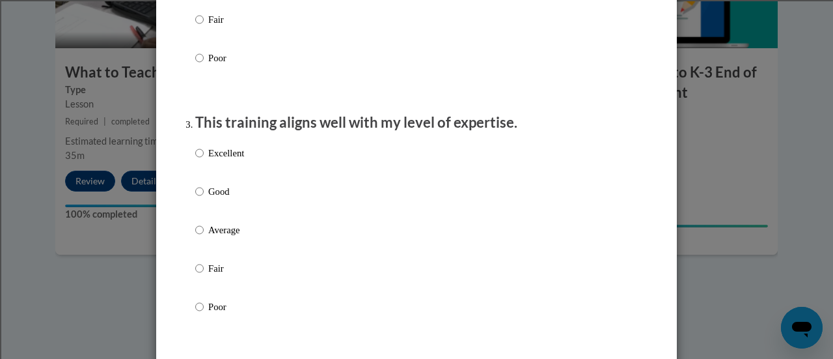
click at [228, 160] on p "Excellent" at bounding box center [226, 153] width 36 height 14
click at [204, 160] on input "Excellent" at bounding box center [199, 153] width 8 height 14
radio input "true"
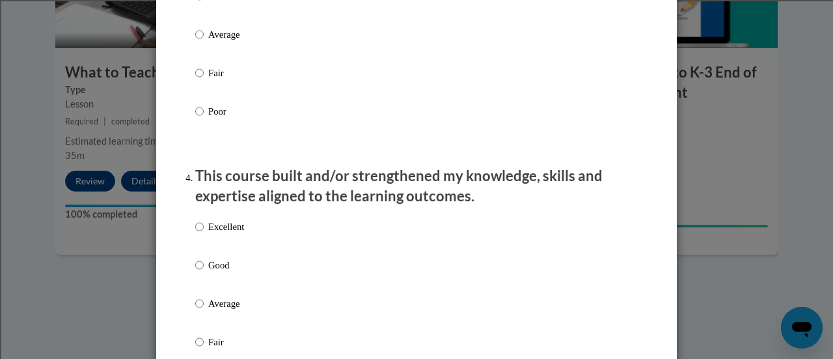
click at [223, 234] on p "Excellent" at bounding box center [226, 226] width 36 height 14
click at [204, 234] on input "Excellent" at bounding box center [199, 226] width 8 height 14
radio input "true"
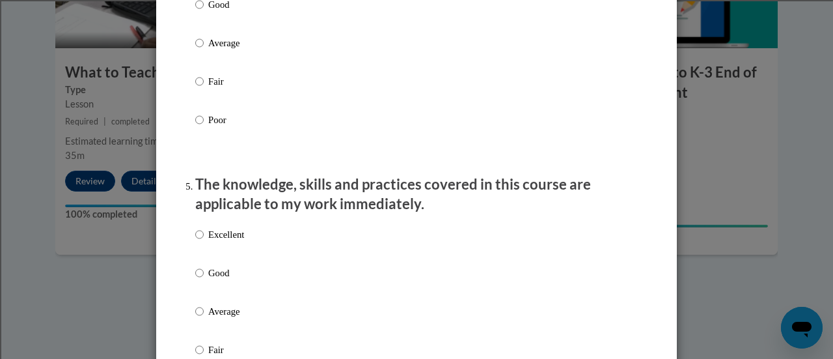
click at [224, 241] on p "Excellent" at bounding box center [226, 234] width 36 height 14
click at [204, 241] on input "Excellent" at bounding box center [199, 234] width 8 height 14
radio input "true"
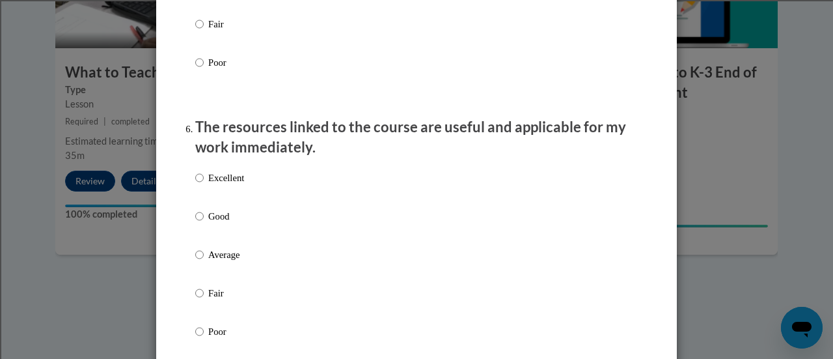
click at [234, 185] on p "Excellent" at bounding box center [226, 178] width 36 height 14
click at [204, 185] on input "Excellent" at bounding box center [199, 178] width 8 height 14
radio input "true"
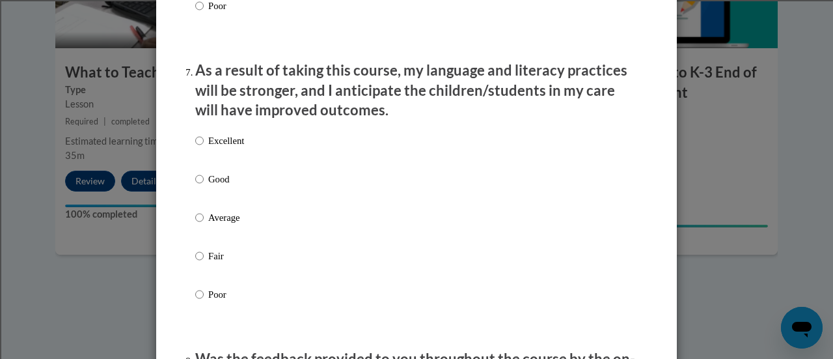
click at [216, 148] on p "Excellent" at bounding box center [226, 140] width 36 height 14
click at [204, 148] on input "Excellent" at bounding box center [199, 140] width 8 height 14
radio input "true"
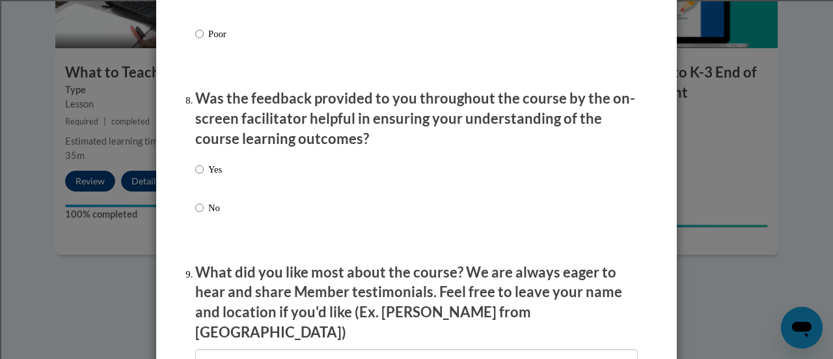
click at [214, 176] on p "Yes" at bounding box center [215, 169] width 14 height 14
click at [204, 176] on input "Yes" at bounding box center [199, 169] width 8 height 14
radio input "true"
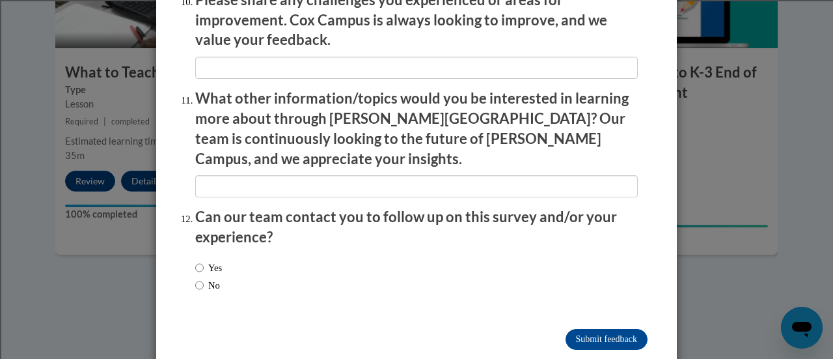
scroll to position [2348, 0]
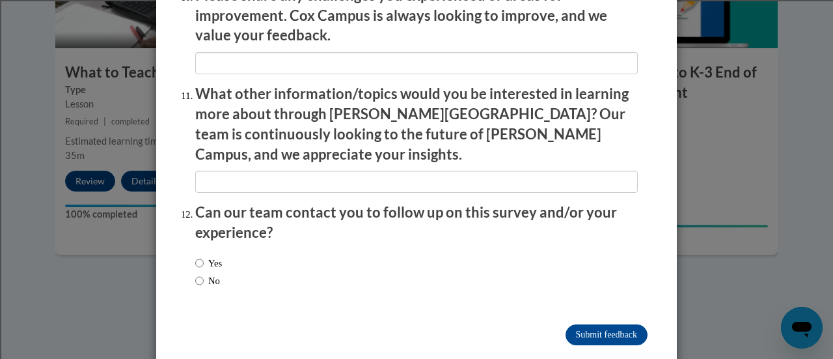
click at [208, 256] on label "Yes" at bounding box center [208, 263] width 27 height 14
click at [204, 256] on input "Yes" at bounding box center [199, 263] width 8 height 14
radio input "true"
click at [588, 324] on input "Submit feedback" at bounding box center [607, 334] width 82 height 21
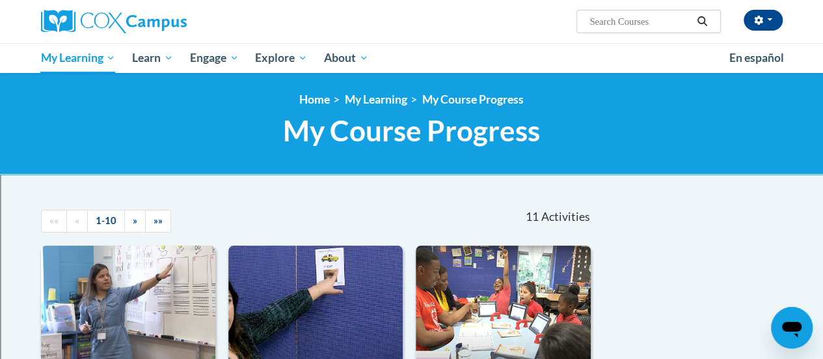
click at [667, 25] on input "Search..." at bounding box center [640, 22] width 104 height 16
type input "exam"
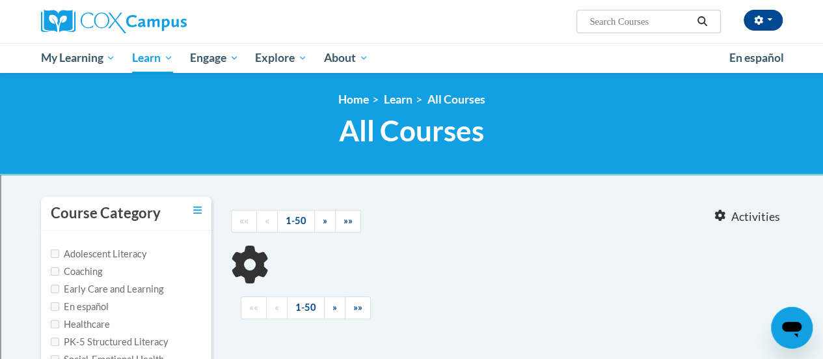
scroll to position [65, 0]
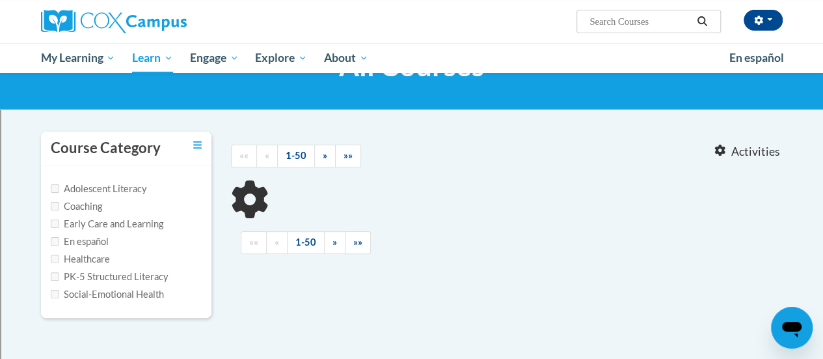
type input "exam"
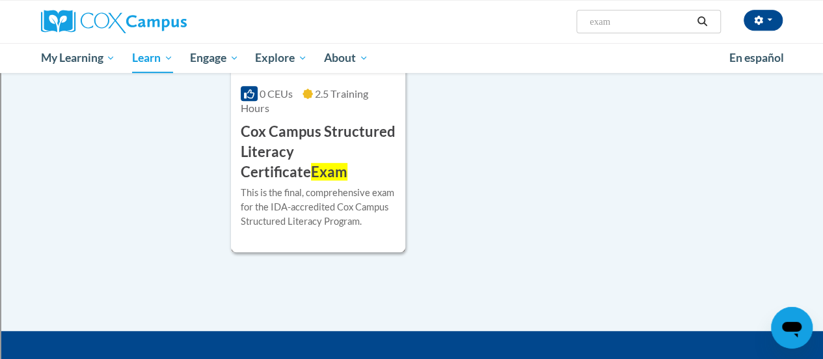
scroll to position [195, 0]
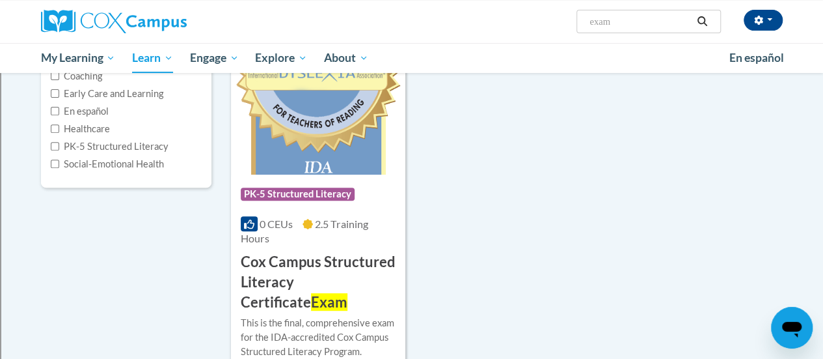
click at [332, 274] on h3 "Cox Campus Structured Literacy Certificate Exam" at bounding box center [318, 282] width 155 height 60
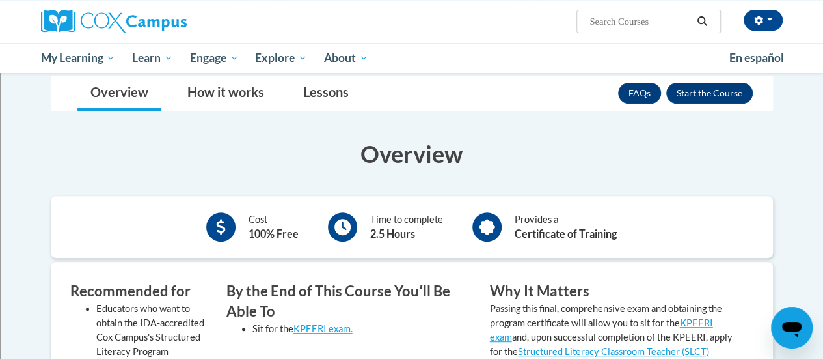
scroll to position [65, 0]
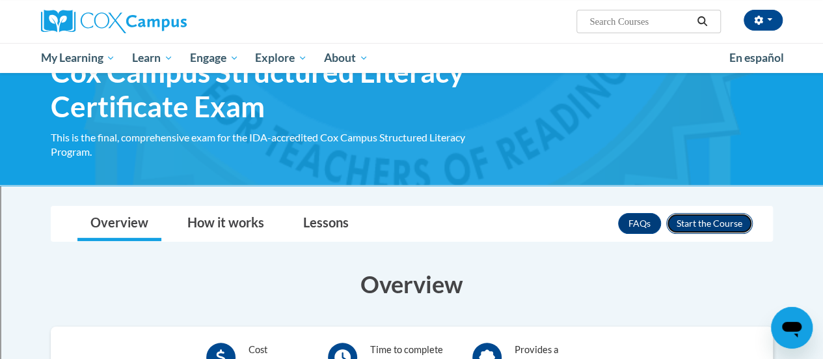
click at [709, 222] on button "Enroll" at bounding box center [710, 223] width 87 height 21
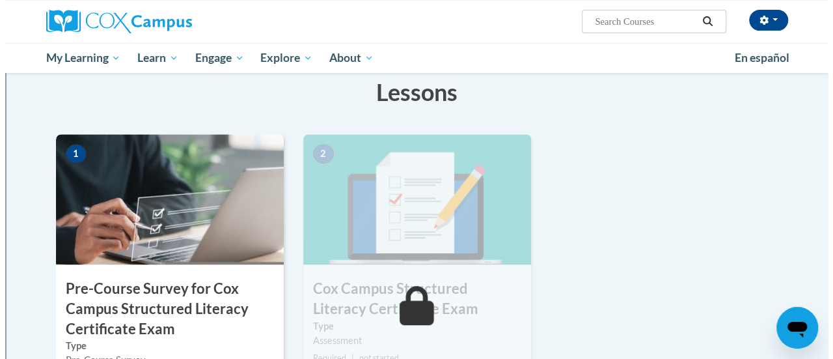
scroll to position [391, 0]
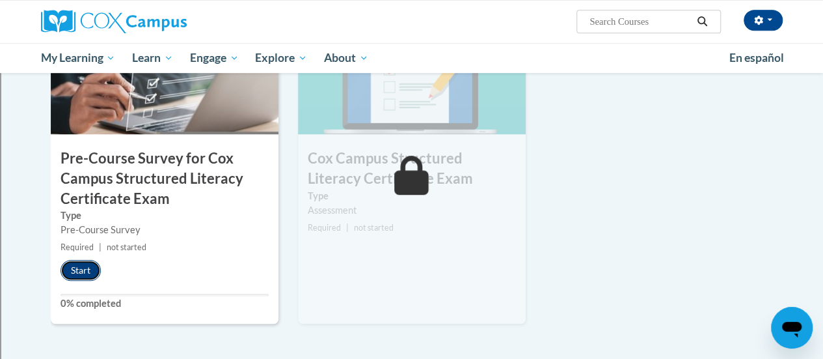
click at [90, 268] on button "Start" at bounding box center [81, 270] width 40 height 21
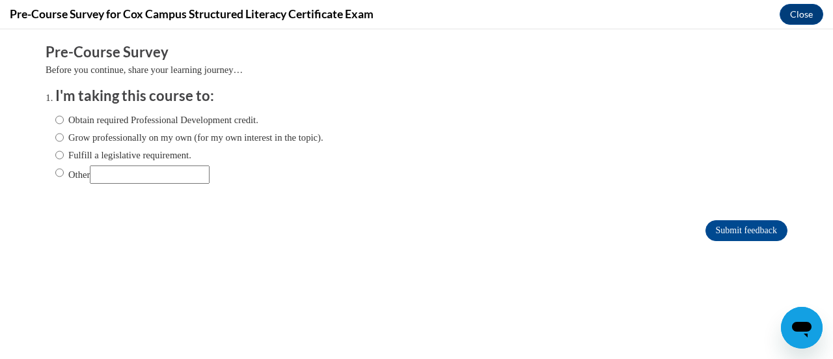
scroll to position [0, 0]
click at [72, 151] on label "Fulfill a legislative requirement." at bounding box center [123, 155] width 136 height 14
click at [64, 151] on input "Fulfill a legislative requirement." at bounding box center [59, 155] width 8 height 14
radio input "true"
click at [738, 232] on input "Submit feedback" at bounding box center [747, 230] width 82 height 21
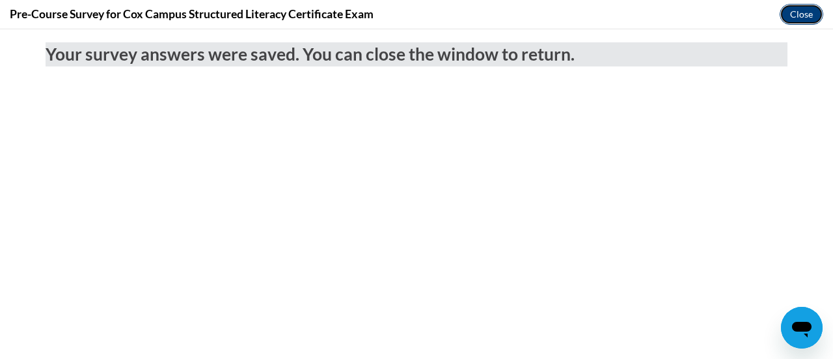
click at [803, 13] on button "Close" at bounding box center [802, 14] width 44 height 21
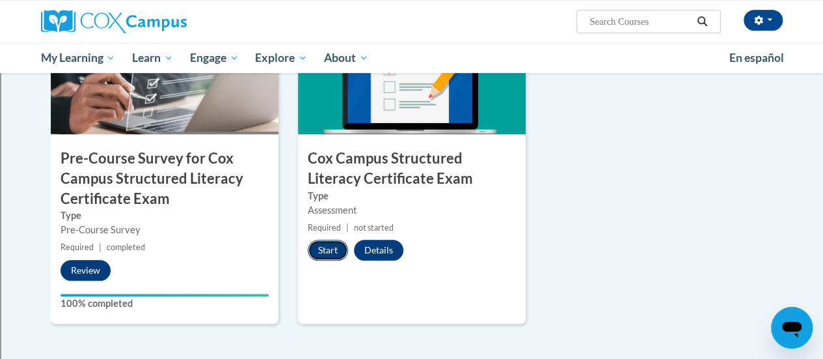
click at [316, 249] on button "Start" at bounding box center [328, 250] width 40 height 21
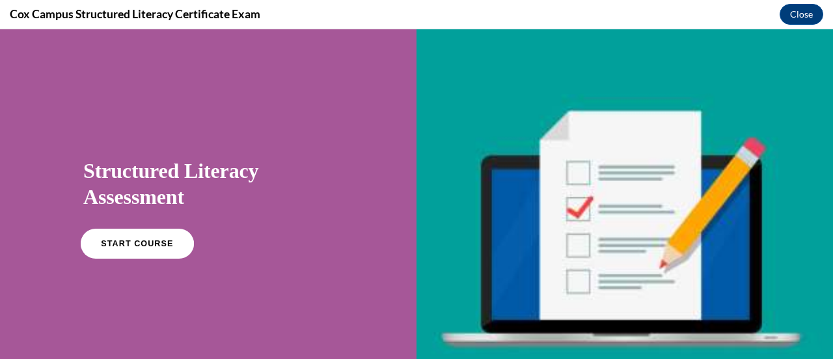
click at [173, 238] on link "START COURSE" at bounding box center [137, 243] width 113 height 30
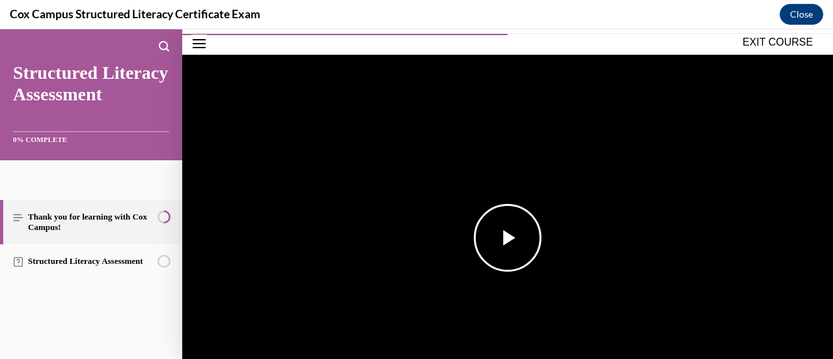
click at [508, 238] on span "Video player" at bounding box center [508, 238] width 0 height 0
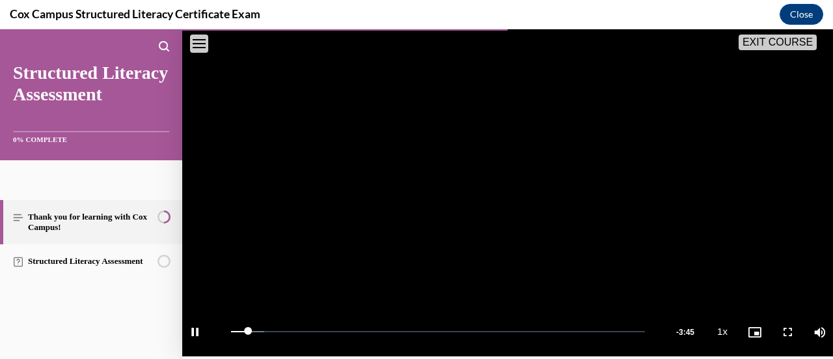
scroll to position [325, 0]
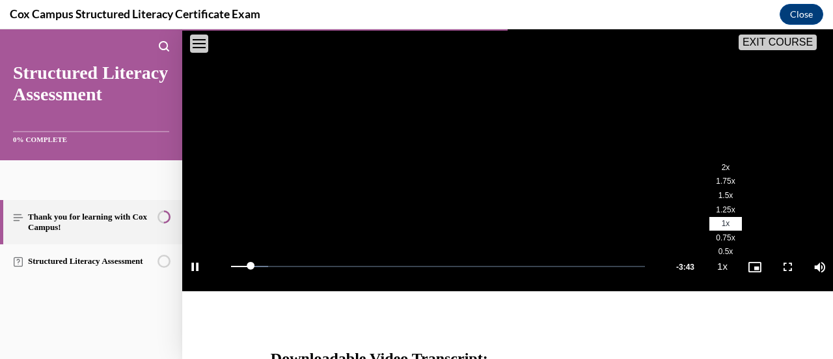
click at [722, 172] on span "2x" at bounding box center [726, 167] width 8 height 9
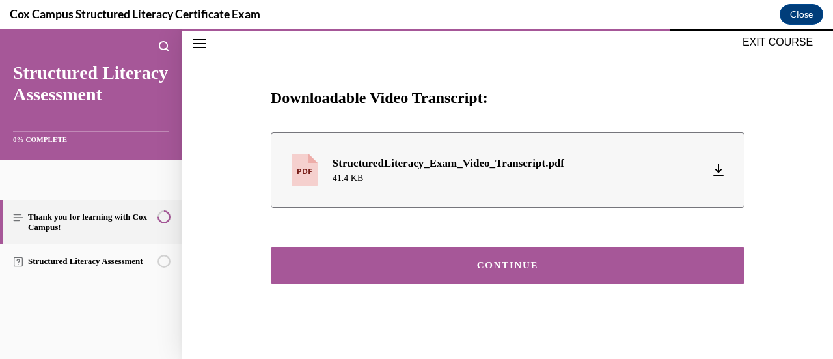
scroll to position [616, 0]
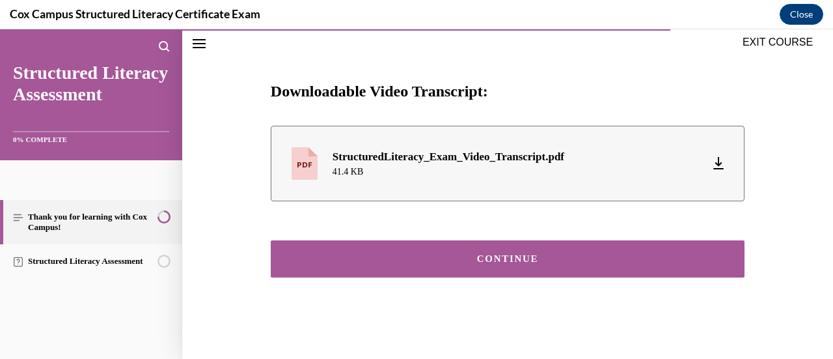
click at [450, 270] on button "CONTINUE" at bounding box center [508, 258] width 474 height 37
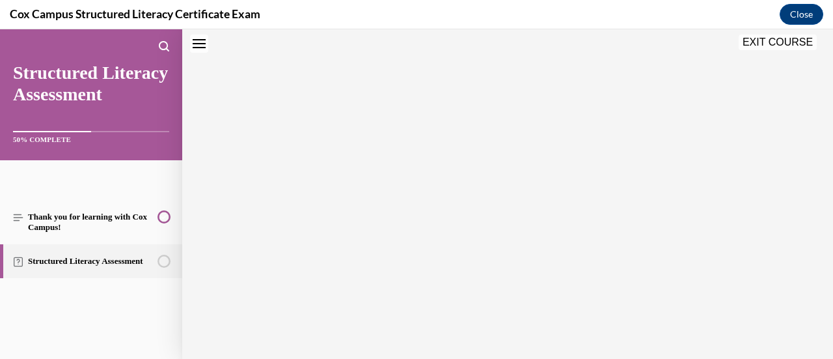
scroll to position [577, 0]
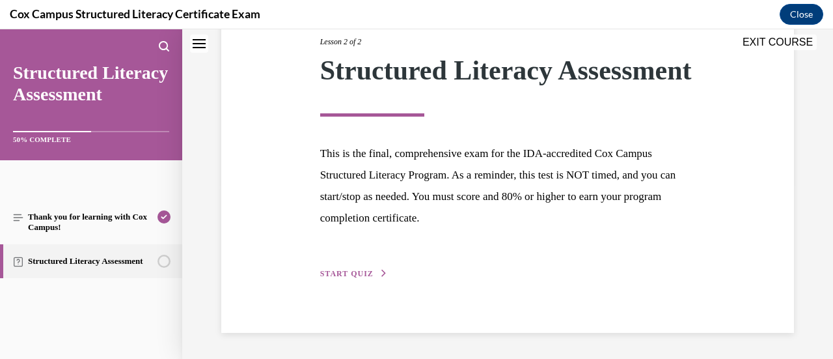
click at [358, 279] on button "START QUIZ" at bounding box center [354, 274] width 68 height 12
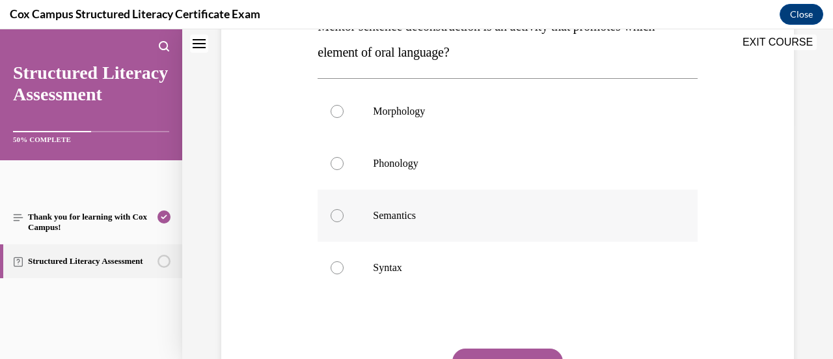
scroll to position [170, 0]
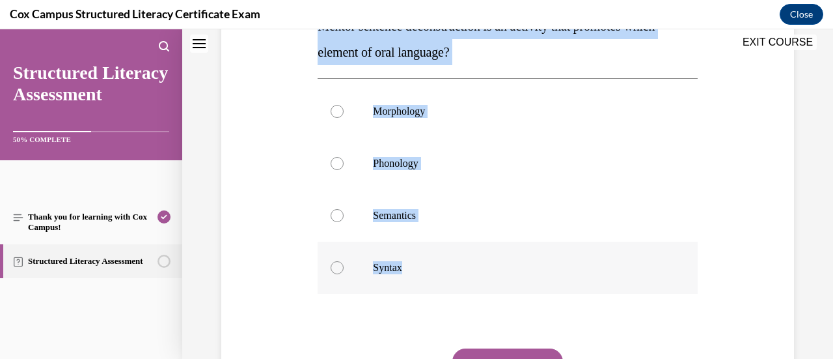
drag, startPoint x: 310, startPoint y: 92, endPoint x: 454, endPoint y: 263, distance: 223.6
click at [454, 263] on div "Question 01/144 Mentor sentence deconstruction is an activity that promotes whi…" at bounding box center [507, 181] width 579 height 548
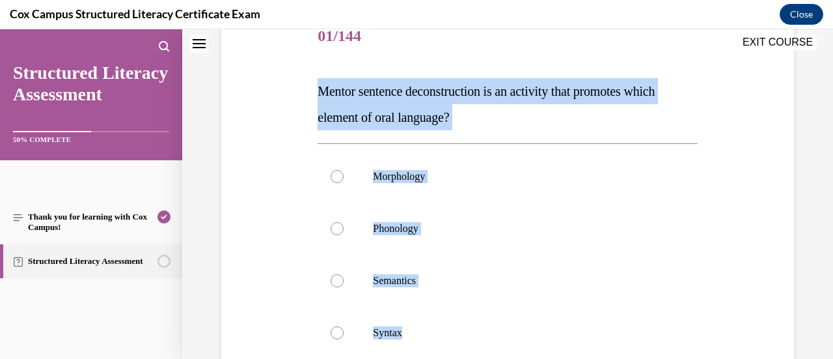
copy div "Mentor sentence deconstruction is an activity that promotes which element of or…"
click at [377, 330] on p "Syntax" at bounding box center [519, 332] width 292 height 13
click at [344, 330] on input "Syntax" at bounding box center [337, 332] width 13 height 13
radio input "true"
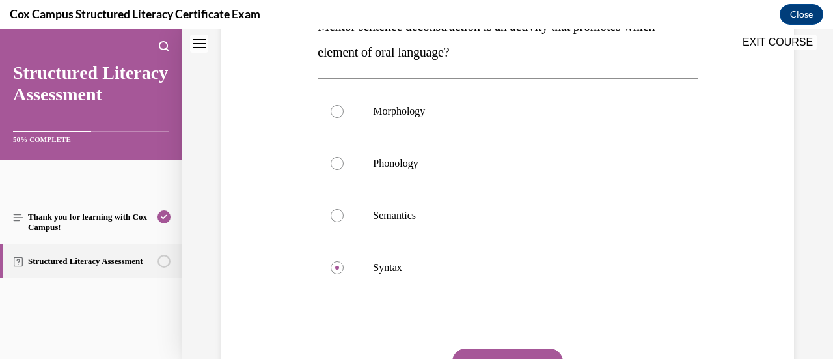
scroll to position [300, 0]
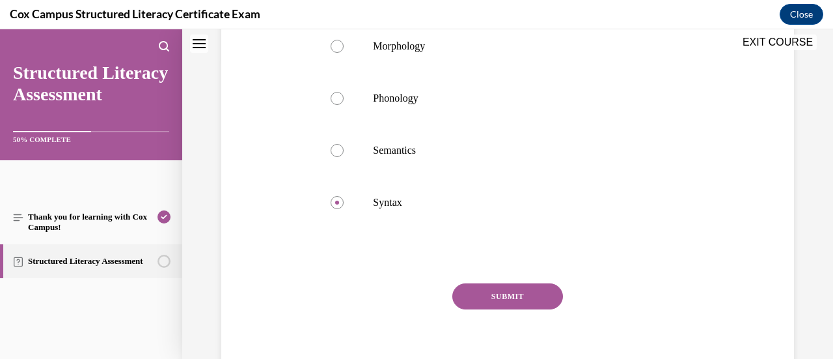
click at [487, 296] on button "SUBMIT" at bounding box center [507, 296] width 111 height 26
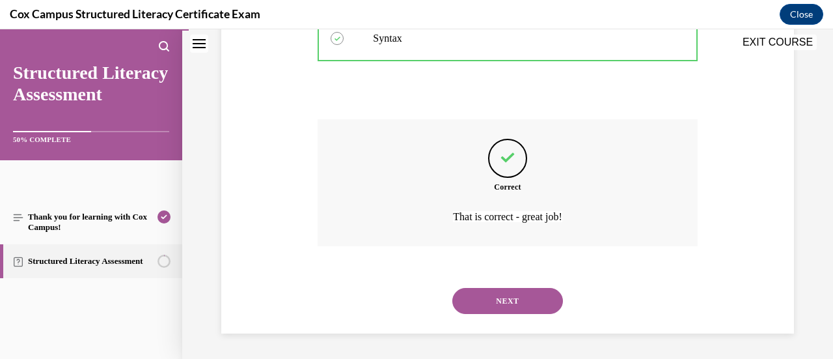
click at [490, 297] on button "NEXT" at bounding box center [507, 301] width 111 height 26
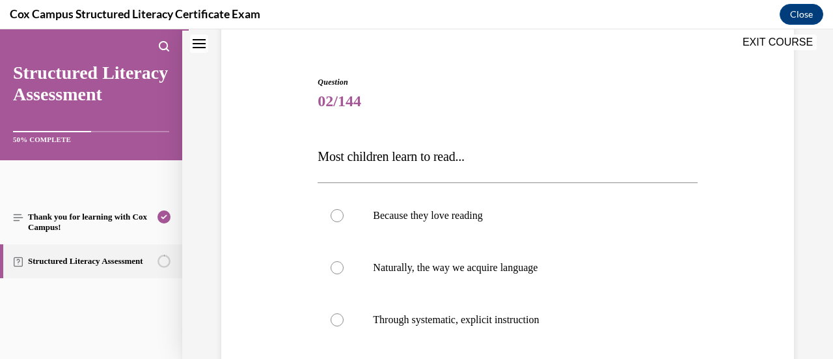
scroll to position [170, 0]
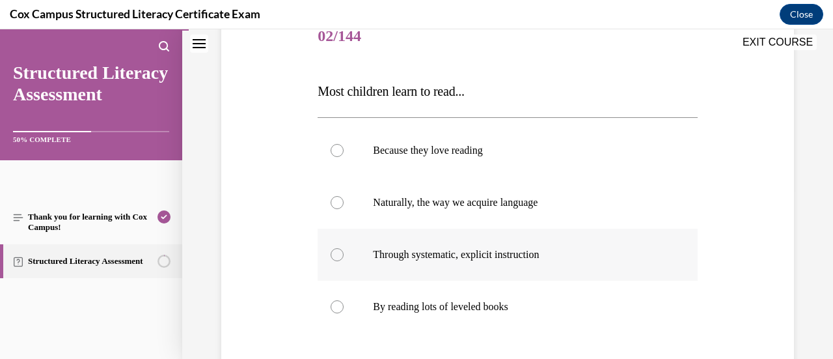
click at [518, 259] on span "Through systematic, explicit instruction" at bounding box center [456, 254] width 166 height 11
click at [344, 259] on input "Through systematic, explicit instruction" at bounding box center [337, 254] width 13 height 13
radio input "true"
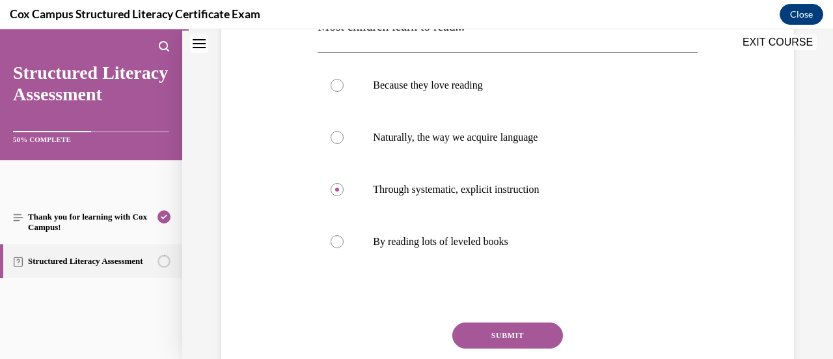
click at [499, 334] on button "SUBMIT" at bounding box center [507, 335] width 111 height 26
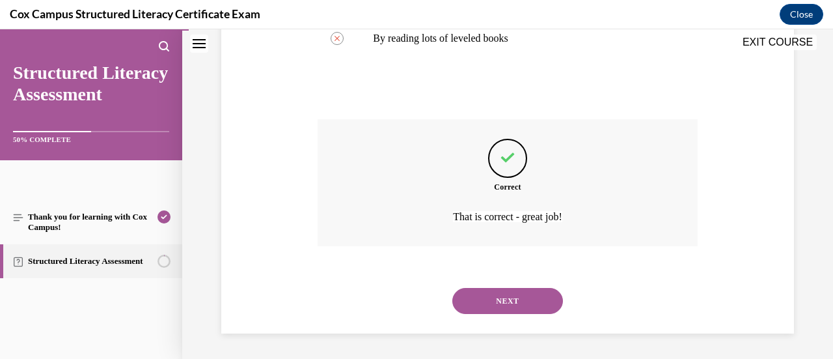
click at [497, 301] on button "NEXT" at bounding box center [507, 301] width 111 height 26
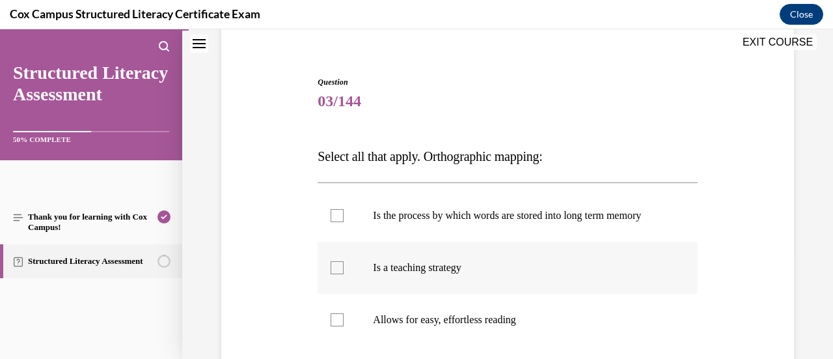
scroll to position [170, 0]
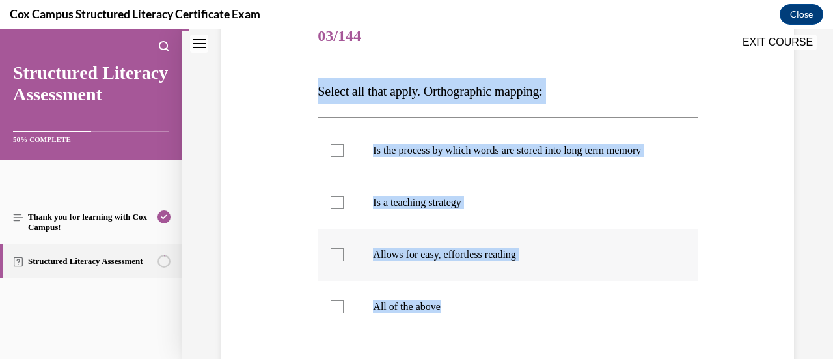
drag, startPoint x: 311, startPoint y: 92, endPoint x: 441, endPoint y: 255, distance: 208.9
click at [502, 322] on div "Question 03/144 Select all that apply. Orthographic mapping: Is the process by …" at bounding box center [507, 233] width 579 height 522
copy div "Select all that apply. Orthographic mapping: Is the process by which words are …"
click at [334, 312] on label "All of the above" at bounding box center [507, 307] width 379 height 52
click at [334, 312] on input "All of the above" at bounding box center [337, 306] width 13 height 13
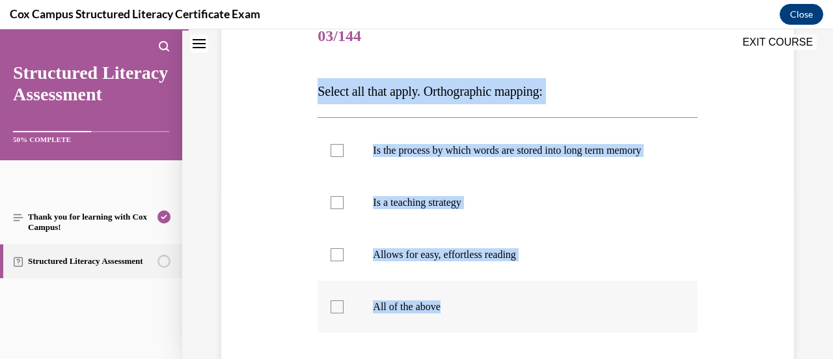
checkbox input "true"
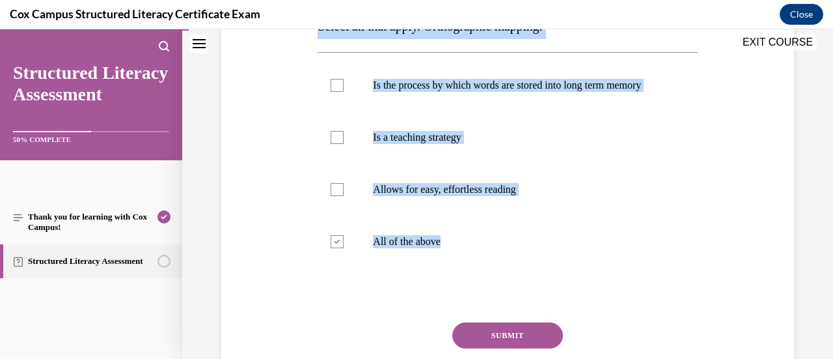
click at [455, 344] on button "SUBMIT" at bounding box center [507, 335] width 111 height 26
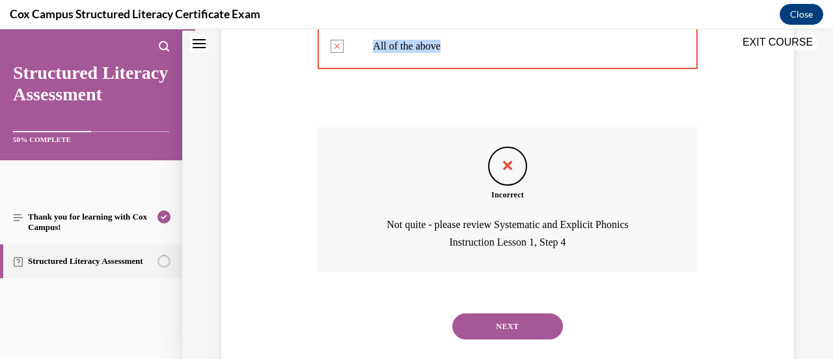
scroll to position [469, 0]
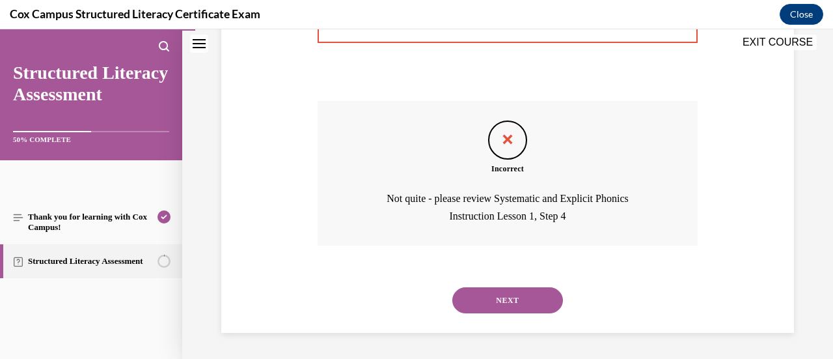
click at [488, 304] on button "NEXT" at bounding box center [507, 300] width 111 height 26
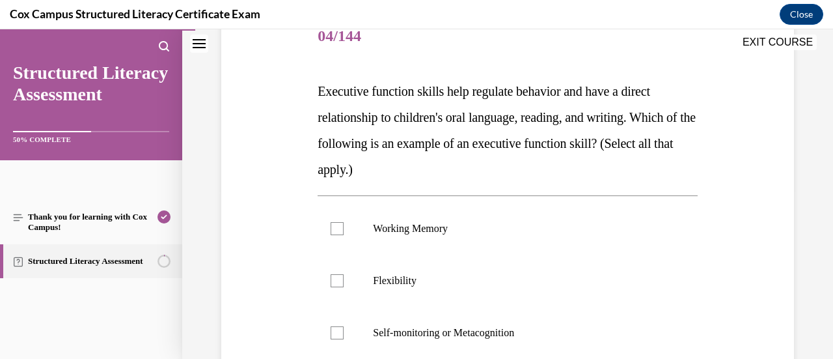
scroll to position [105, 0]
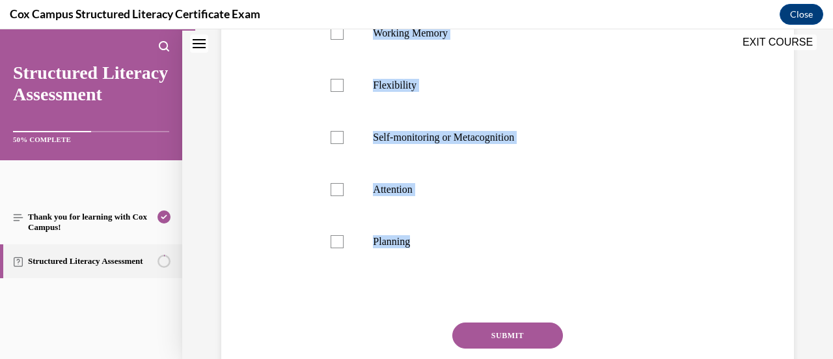
drag, startPoint x: 313, startPoint y: 159, endPoint x: 447, endPoint y: 278, distance: 179.4
click at [447, 278] on div "Question 04/144 Executive function skills help regulate behavior and have a dir…" at bounding box center [507, 112] width 386 height 633
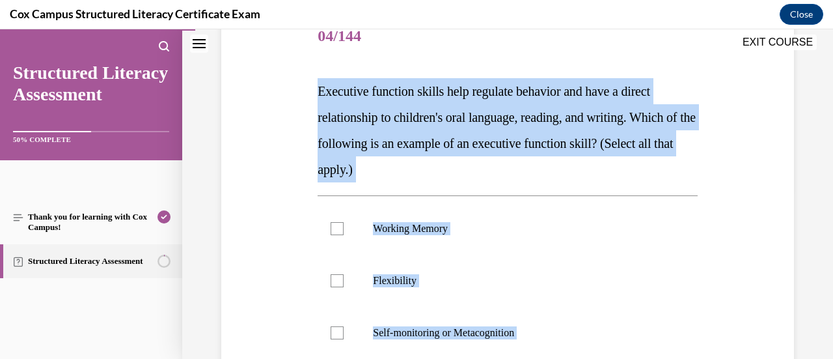
copy div "Executive function skills help regulate behavior and have a direct relationship…"
click at [336, 235] on label "Working Memory" at bounding box center [507, 228] width 379 height 52
click at [336, 235] on input "Working Memory" at bounding box center [337, 228] width 13 height 13
checkbox input "true"
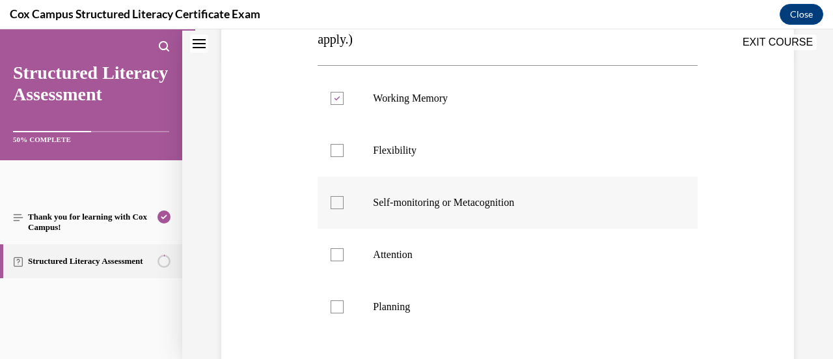
scroll to position [365, 0]
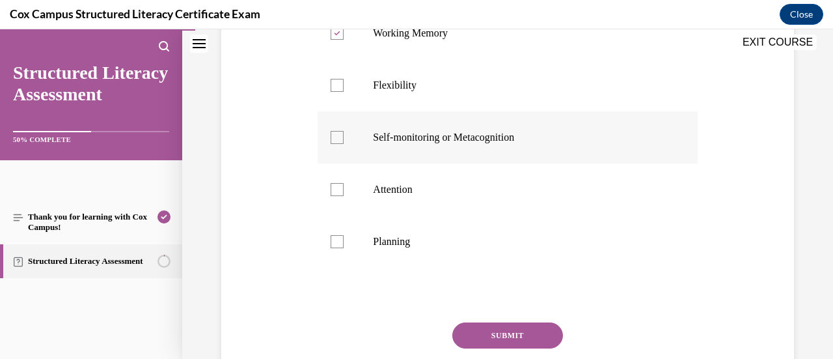
click at [340, 248] on label "Planning" at bounding box center [507, 241] width 379 height 52
click at [340, 248] on input "Planning" at bounding box center [337, 241] width 13 height 13
checkbox input "true"
click at [334, 141] on div at bounding box center [337, 137] width 13 height 13
click at [334, 141] on input "Self-monitoring or Metacognition" at bounding box center [337, 137] width 13 height 13
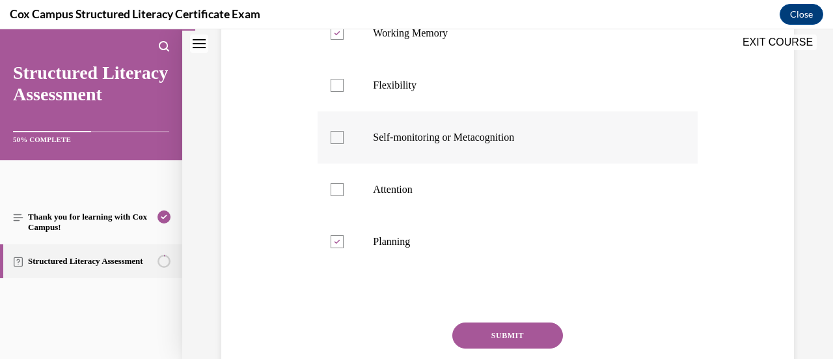
checkbox input "true"
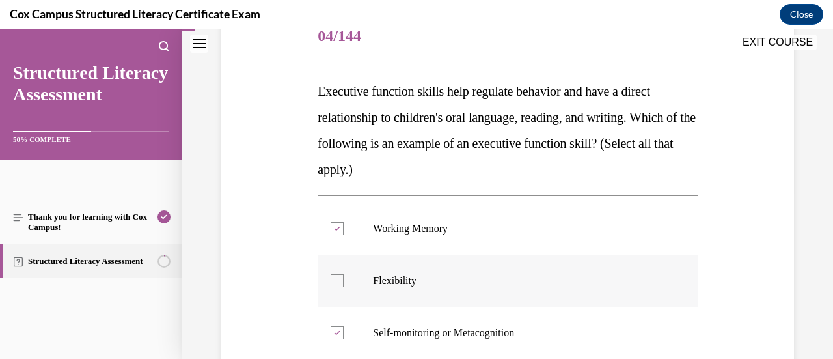
scroll to position [235, 0]
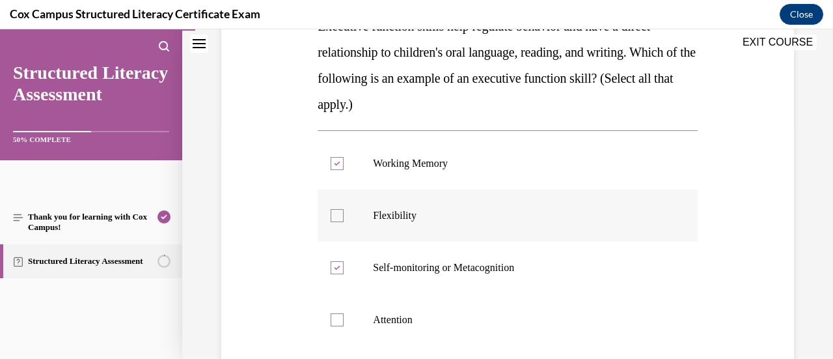
click at [338, 219] on div at bounding box center [337, 215] width 13 height 13
click at [338, 219] on input "Flexibility" at bounding box center [337, 215] width 13 height 13
checkbox input "true"
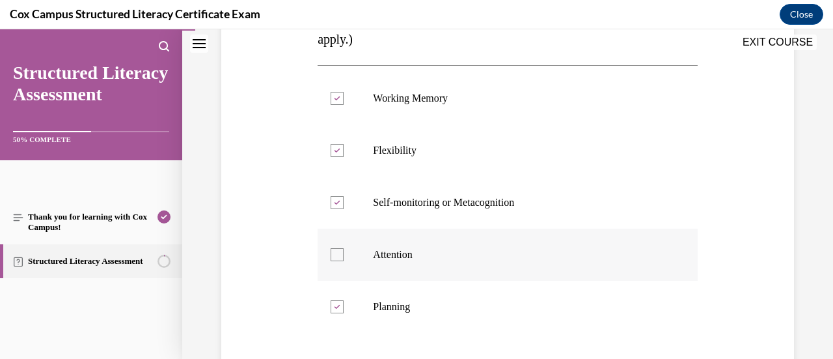
click at [340, 249] on div at bounding box center [337, 254] width 13 height 13
click at [340, 249] on input "Attention" at bounding box center [337, 254] width 13 height 13
checkbox input "true"
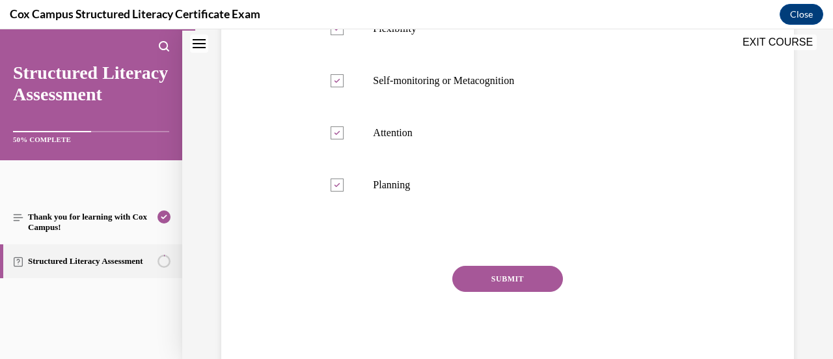
click at [538, 270] on button "SUBMIT" at bounding box center [507, 279] width 111 height 26
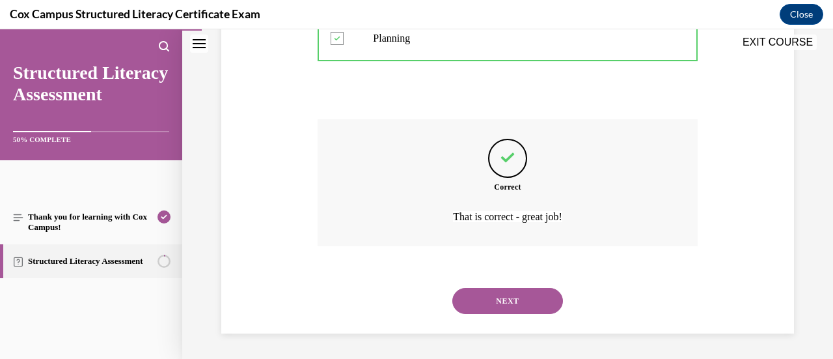
click at [516, 296] on button "NEXT" at bounding box center [507, 301] width 111 height 26
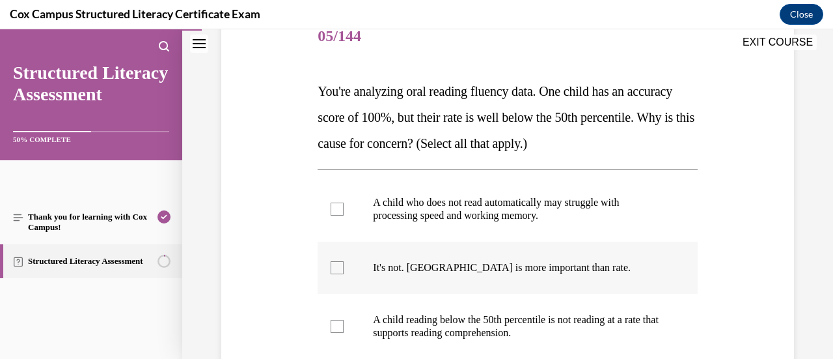
scroll to position [235, 0]
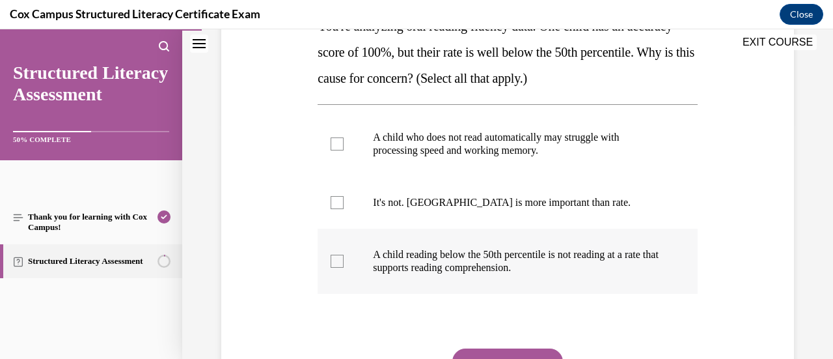
click at [521, 269] on span "A child reading below the 50th percentile is not reading at a rate that support…" at bounding box center [516, 261] width 286 height 24
click at [344, 268] on input "A child reading below the 50th percentile is not reading at a rate that support…" at bounding box center [337, 261] width 13 height 13
checkbox input "true"
click at [527, 148] on p "A child who does not read automatically may struggle with processing speed and …" at bounding box center [519, 144] width 292 height 26
click at [344, 148] on input "A child who does not read automatically may struggle with processing speed and …" at bounding box center [337, 143] width 13 height 13
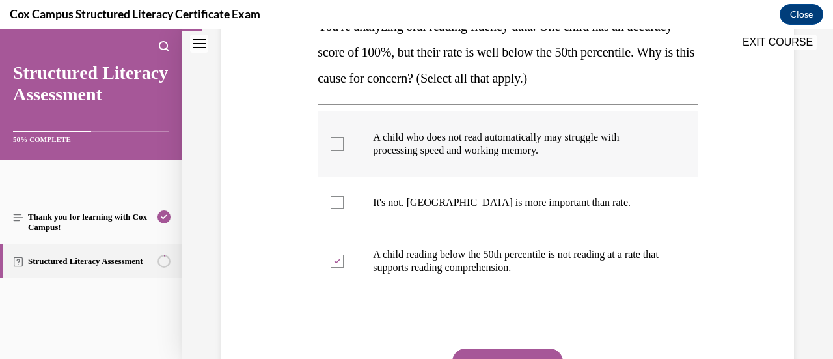
checkbox input "true"
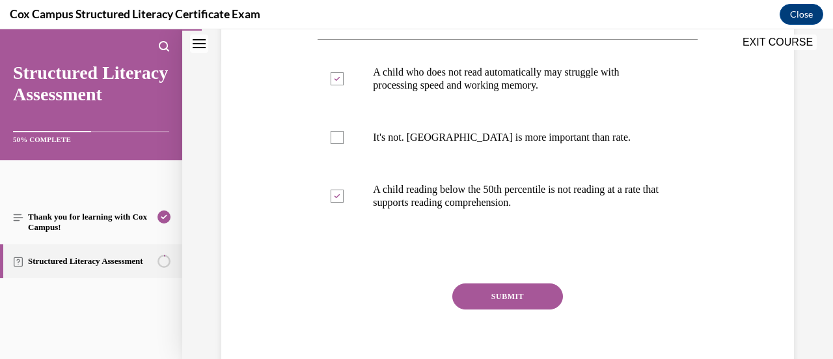
click at [505, 296] on button "SUBMIT" at bounding box center [507, 296] width 111 height 26
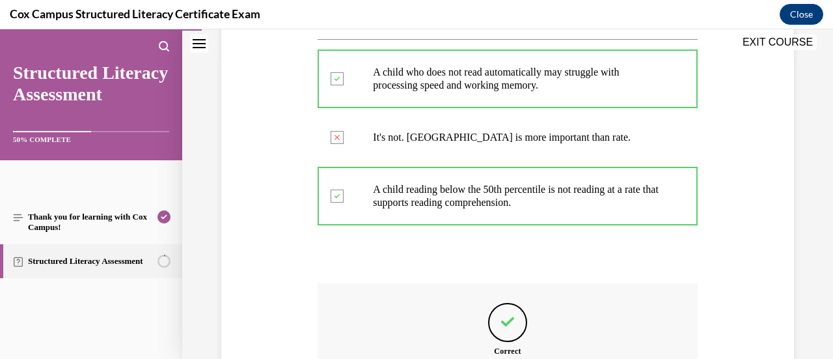
scroll to position [464, 0]
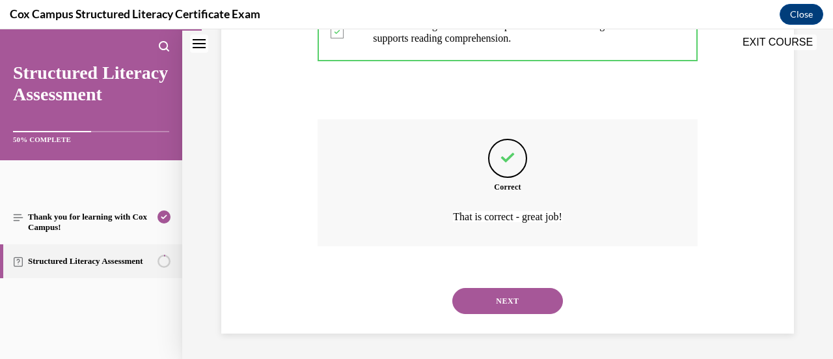
click at [506, 301] on button "NEXT" at bounding box center [507, 301] width 111 height 26
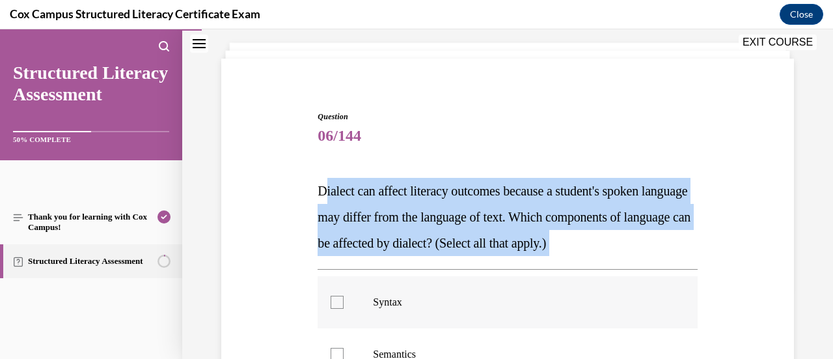
scroll to position [135, 0]
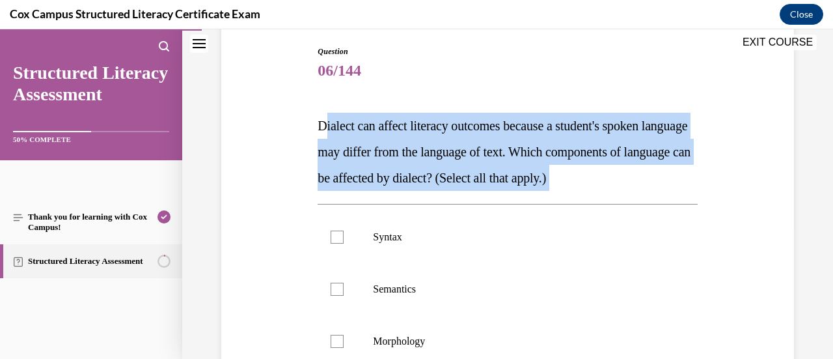
drag, startPoint x: 326, startPoint y: 189, endPoint x: 339, endPoint y: 185, distance: 13.8
click at [359, 225] on div "Question 06/144 Dialect can affect literacy outcomes because a student's spoken…" at bounding box center [507, 339] width 379 height 587
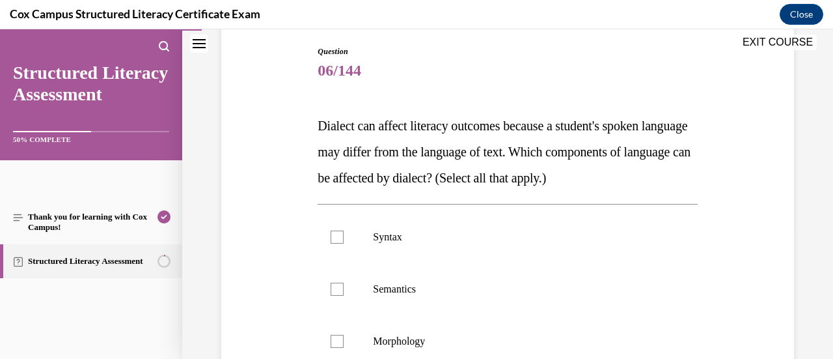
click at [318, 130] on span "Dialect can affect literacy outcomes because a student's spoken language may di…" at bounding box center [504, 151] width 373 height 66
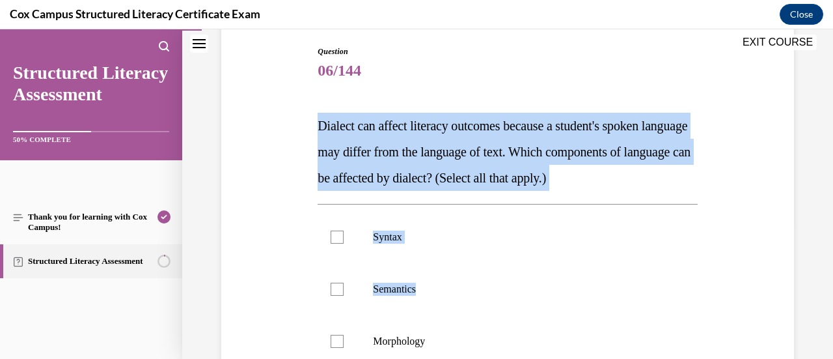
scroll to position [331, 0]
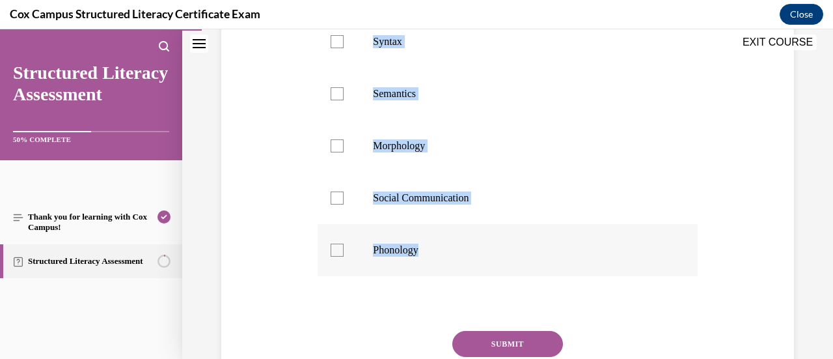
drag, startPoint x: 315, startPoint y: 124, endPoint x: 439, endPoint y: 236, distance: 166.4
click at [426, 251] on div "Question 06/144 Dialect can affect literacy outcomes because a student's spoken…" at bounding box center [507, 134] width 386 height 607
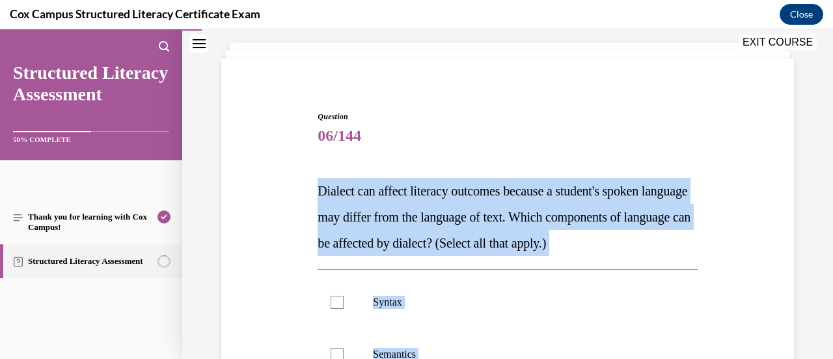
copy div "Dialect can affect literacy outcomes because a student's spoken language may di…"
click at [342, 301] on div at bounding box center [337, 302] width 13 height 13
click at [342, 301] on input "Syntax" at bounding box center [337, 302] width 13 height 13
checkbox input "true"
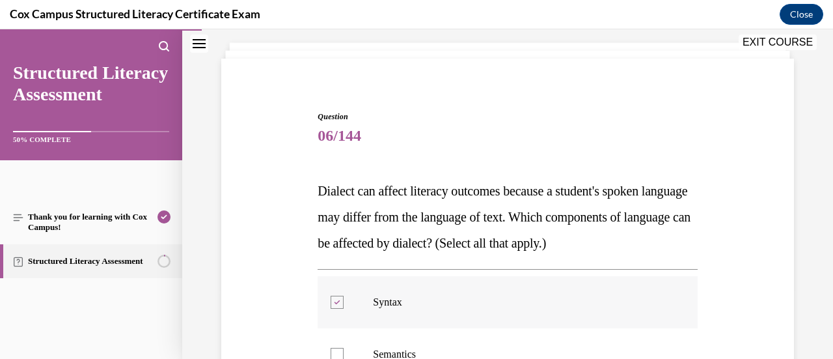
scroll to position [200, 0]
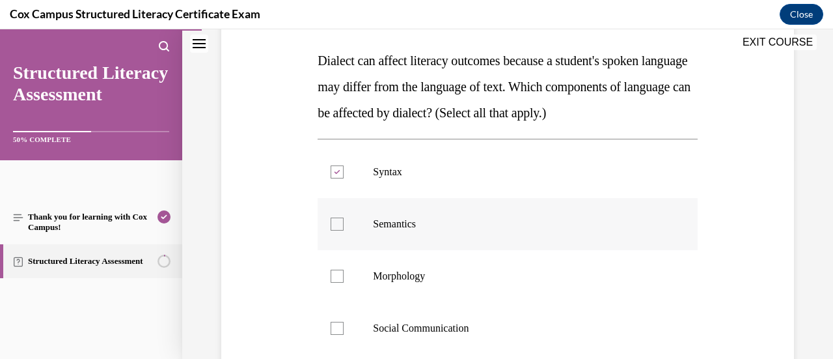
click at [337, 228] on div at bounding box center [337, 223] width 13 height 13
click at [337, 228] on input "Semantics" at bounding box center [337, 223] width 13 height 13
checkbox input "true"
click at [336, 277] on div at bounding box center [337, 275] width 13 height 13
click at [336, 277] on input "Morphology" at bounding box center [337, 275] width 13 height 13
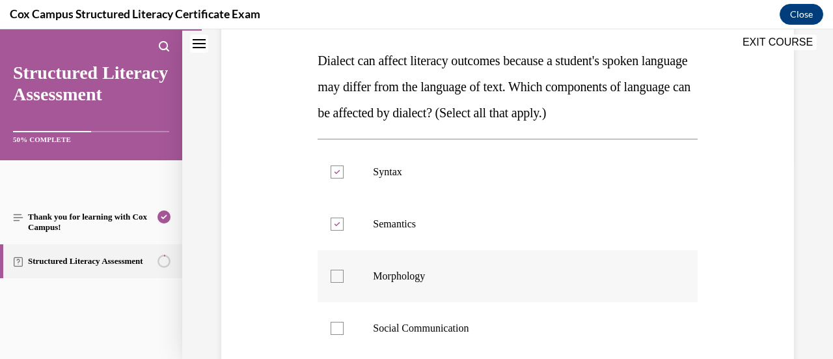
checkbox input "true"
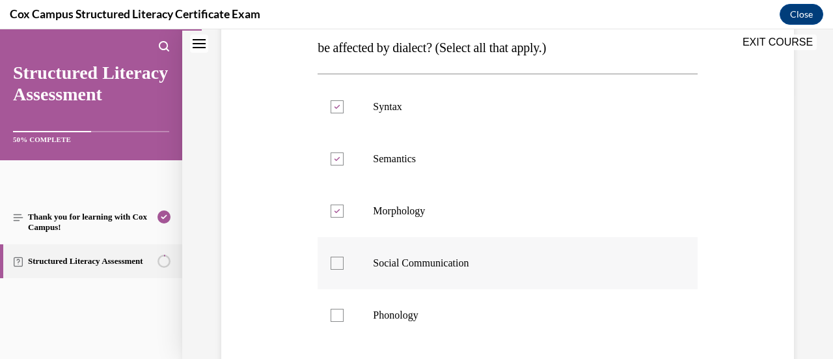
click at [332, 265] on div at bounding box center [337, 262] width 13 height 13
click at [332, 265] on input "Social Communication" at bounding box center [337, 262] width 13 height 13
checkbox input "true"
click at [341, 314] on div at bounding box center [337, 315] width 13 height 13
click at [341, 314] on input "Phonology" at bounding box center [337, 315] width 13 height 13
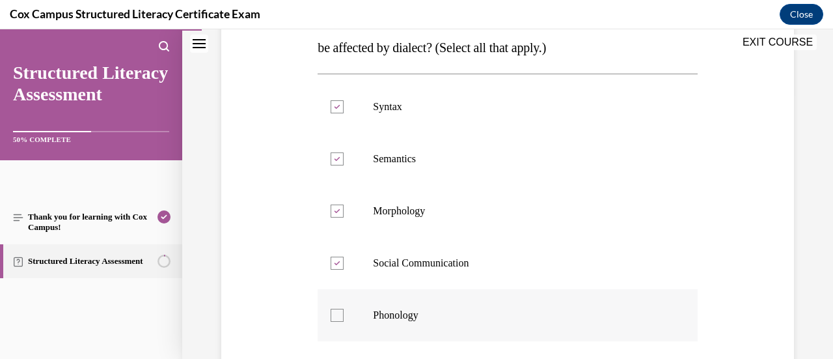
checkbox input "true"
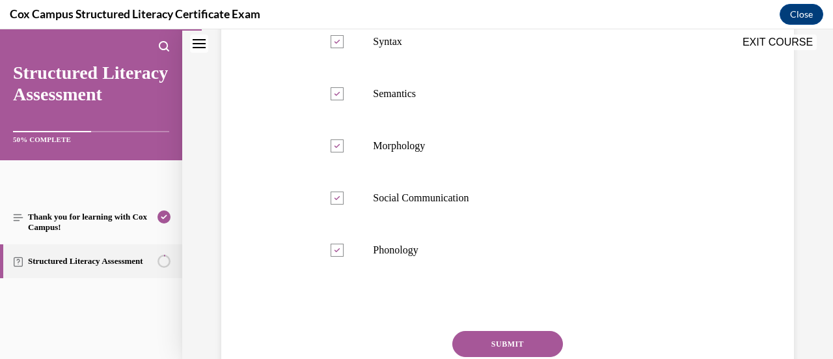
click at [503, 341] on button "SUBMIT" at bounding box center [507, 344] width 111 height 26
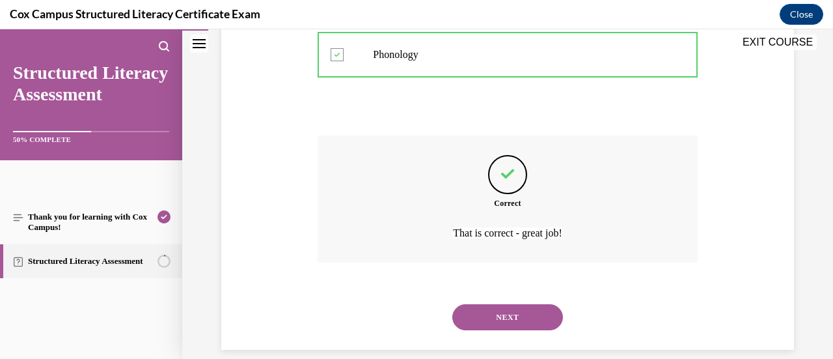
click at [488, 322] on button "NEXT" at bounding box center [507, 317] width 111 height 26
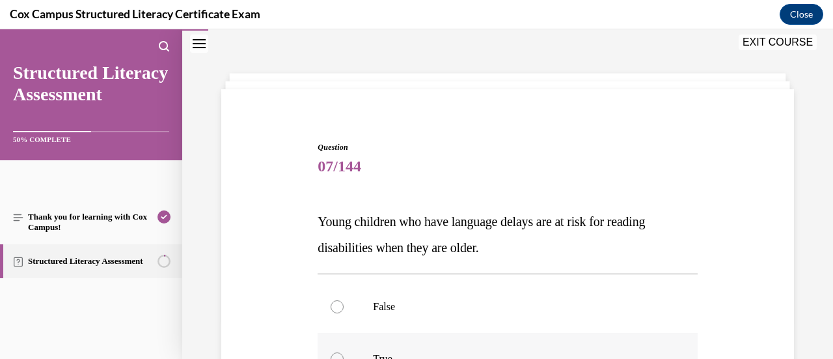
scroll to position [105, 0]
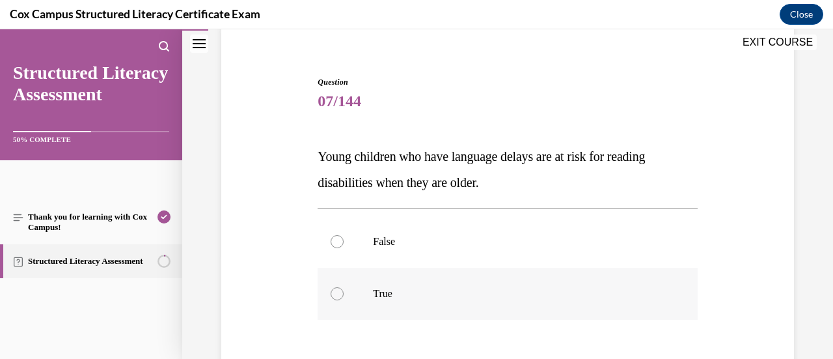
click at [399, 291] on p "True" at bounding box center [519, 293] width 292 height 13
click at [344, 291] on input "True" at bounding box center [337, 293] width 13 height 13
radio input "true"
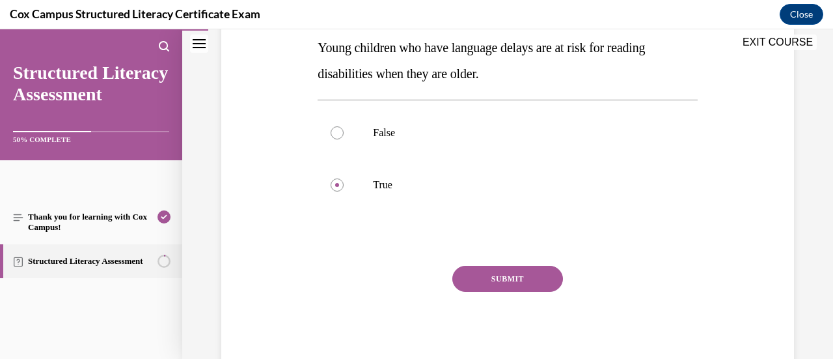
click at [484, 275] on button "SUBMIT" at bounding box center [507, 279] width 111 height 26
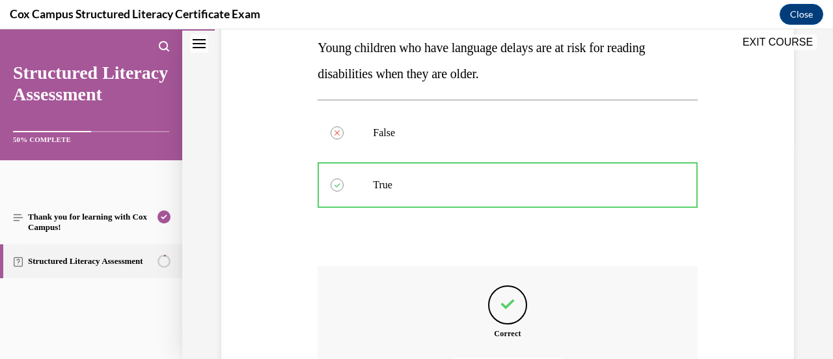
scroll to position [360, 0]
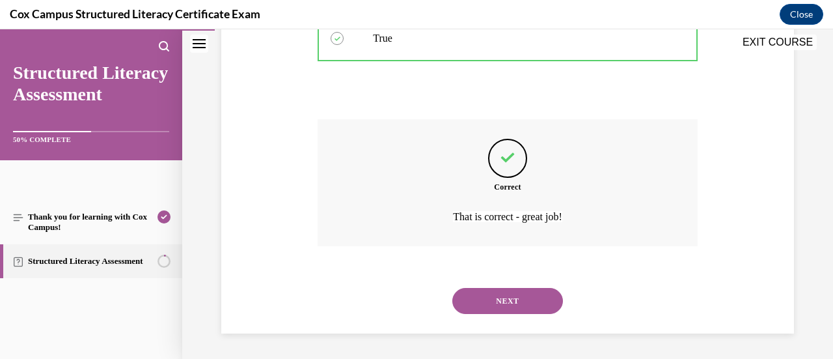
click at [494, 299] on button "NEXT" at bounding box center [507, 301] width 111 height 26
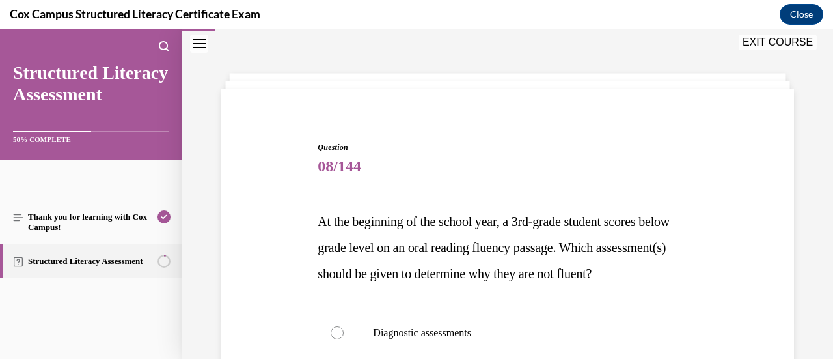
scroll to position [105, 0]
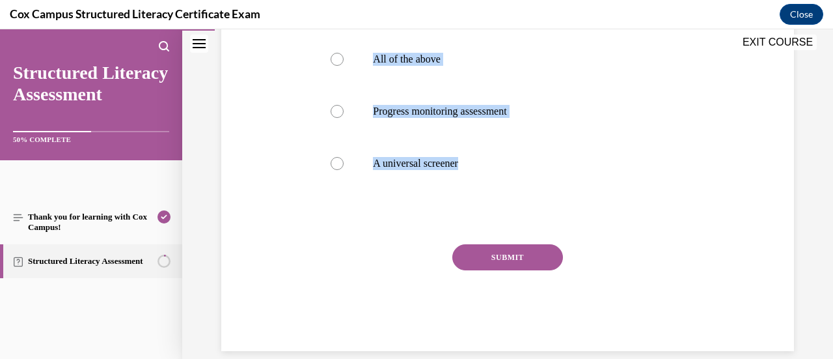
drag, startPoint x: 318, startPoint y: 153, endPoint x: 420, endPoint y: 230, distance: 128.7
click at [415, 241] on div "Question 08/144 At the beginning of the school year, a 3rd-grade student scores…" at bounding box center [507, 83] width 379 height 535
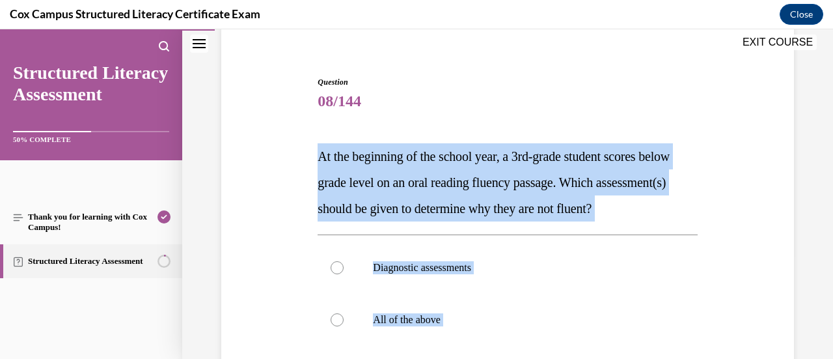
click at [286, 191] on div "Question 08/144 At the beginning of the school year, a 3rd-grade student scores…" at bounding box center [507, 324] width 579 height 574
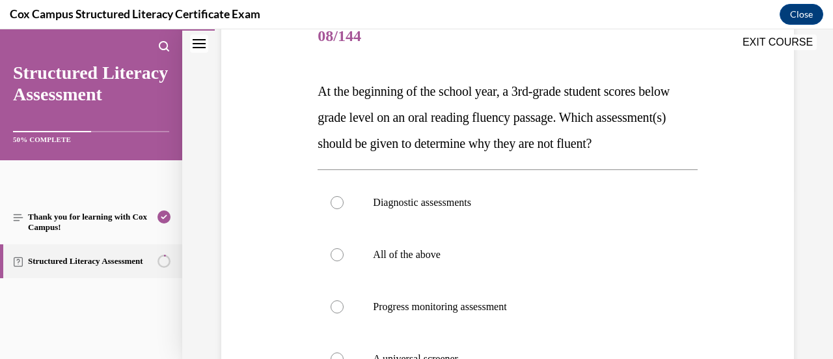
scroll to position [235, 0]
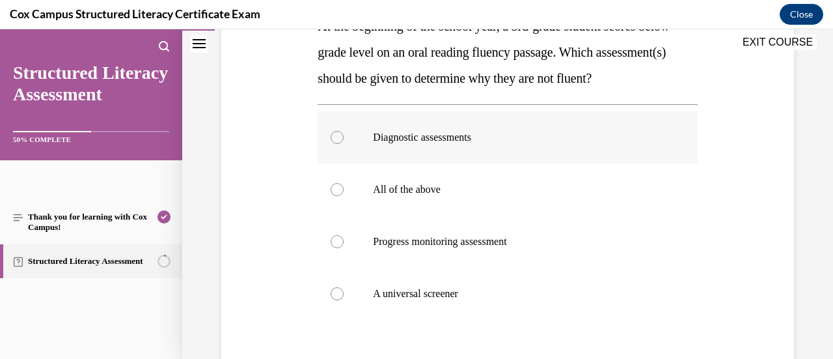
click at [331, 144] on div at bounding box center [337, 137] width 13 height 13
click at [331, 144] on input "Diagnostic assessments" at bounding box center [337, 137] width 13 height 13
radio input "true"
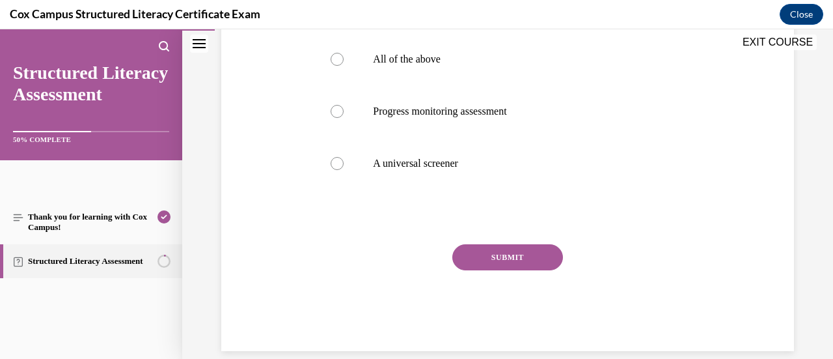
click at [522, 270] on button "SUBMIT" at bounding box center [507, 257] width 111 height 26
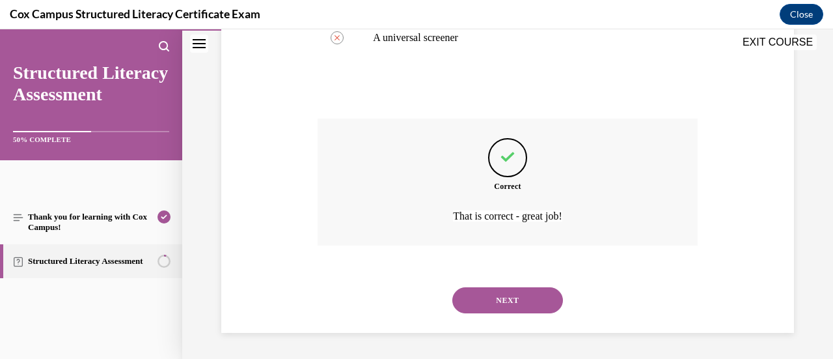
scroll to position [516, 0]
click at [519, 297] on button "NEXT" at bounding box center [507, 300] width 111 height 26
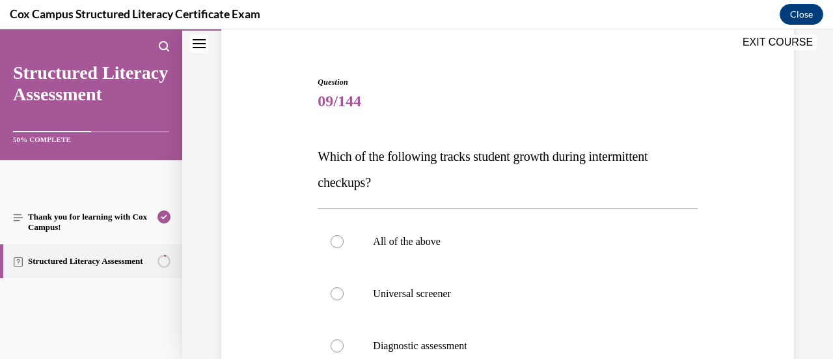
scroll to position [170, 0]
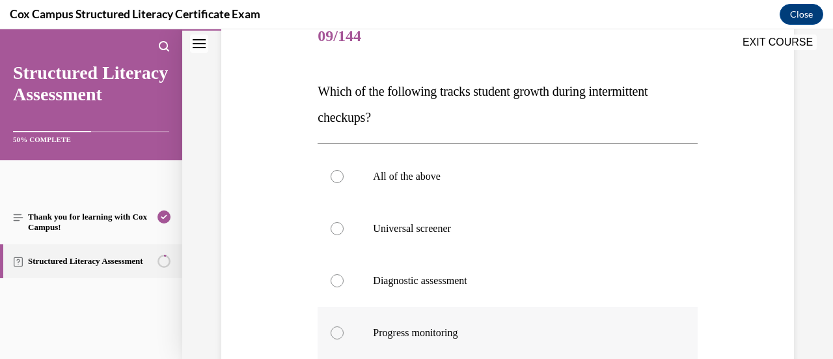
click at [341, 332] on div at bounding box center [337, 332] width 13 height 13
click at [341, 332] on input "Progress monitoring" at bounding box center [337, 332] width 13 height 13
radio input "true"
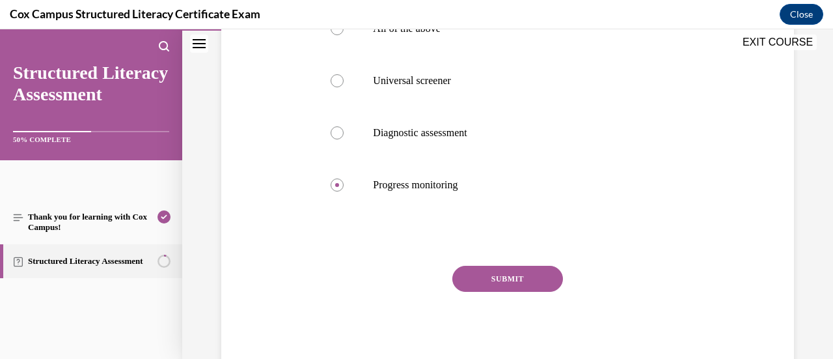
click at [463, 279] on button "SUBMIT" at bounding box center [507, 279] width 111 height 26
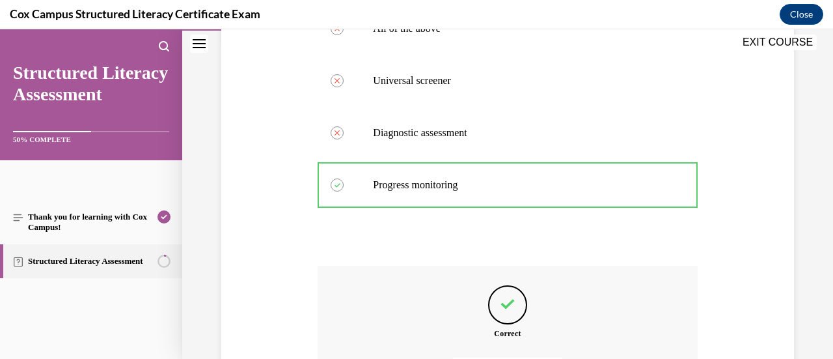
scroll to position [464, 0]
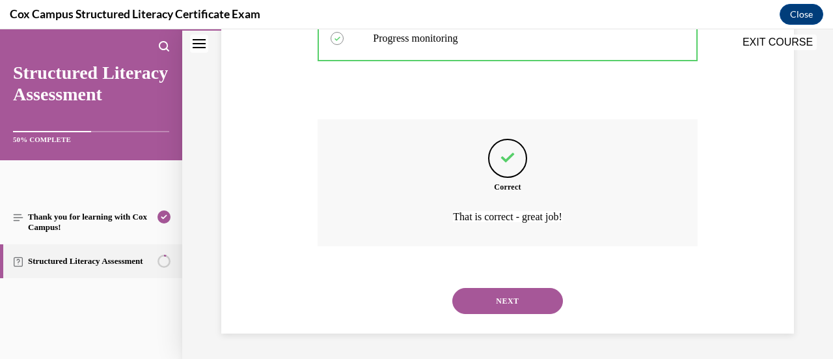
click at [473, 301] on button "NEXT" at bounding box center [507, 301] width 111 height 26
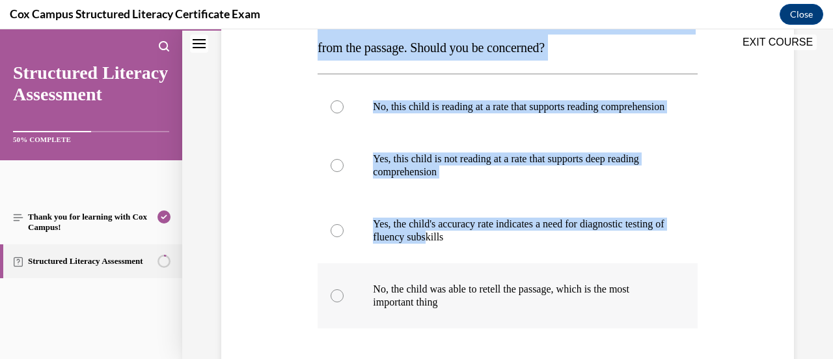
scroll to position [357, 0]
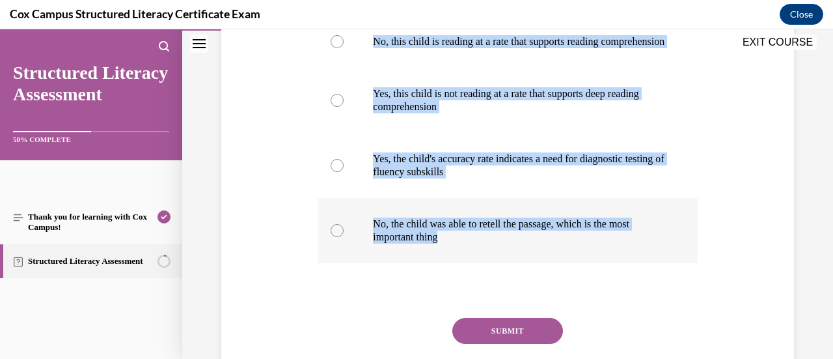
drag, startPoint x: 311, startPoint y: 159, endPoint x: 478, endPoint y: 254, distance: 191.5
click at [478, 254] on div "Question 10/144 You are a second grade teacher administering an ORF assessment …" at bounding box center [507, 104] width 579 height 639
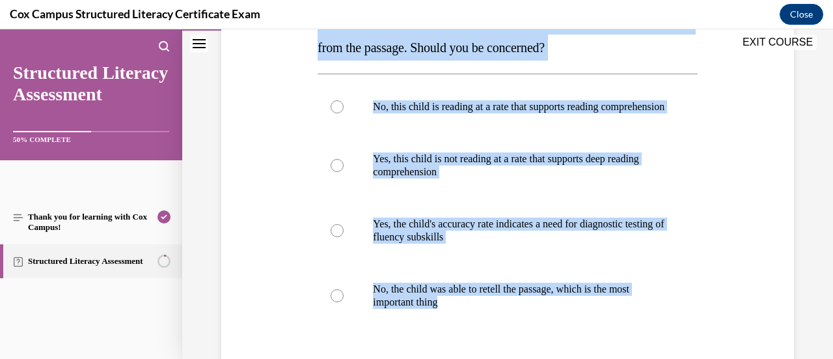
scroll to position [227, 0]
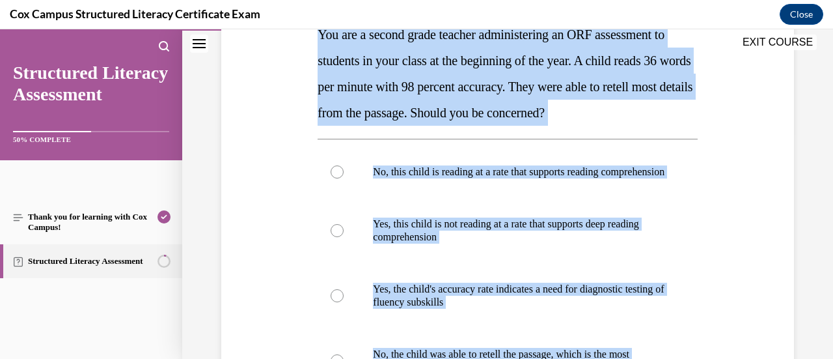
click at [726, 172] on div "Question 10/144 You are a second grade teacher administering an ORF assessment …" at bounding box center [507, 234] width 579 height 639
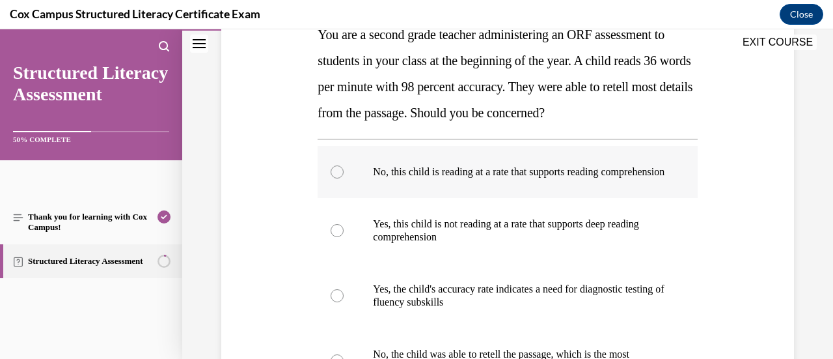
click at [333, 178] on div at bounding box center [337, 171] width 13 height 13
click at [333, 178] on input "No, this child is reading at a rate that supports reading comprehension" at bounding box center [337, 171] width 13 height 13
radio input "true"
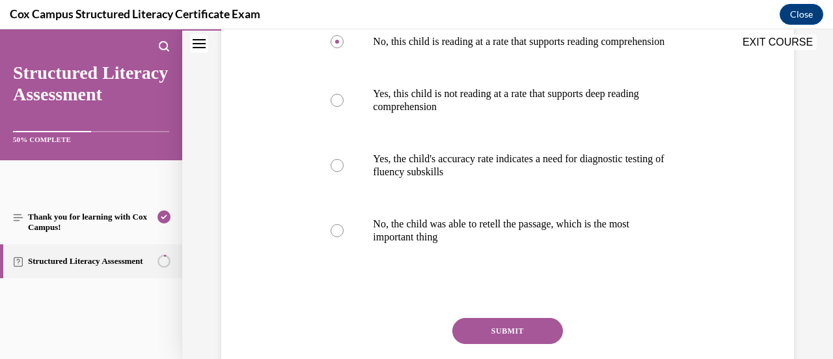
click at [512, 337] on button "SUBMIT" at bounding box center [507, 331] width 111 height 26
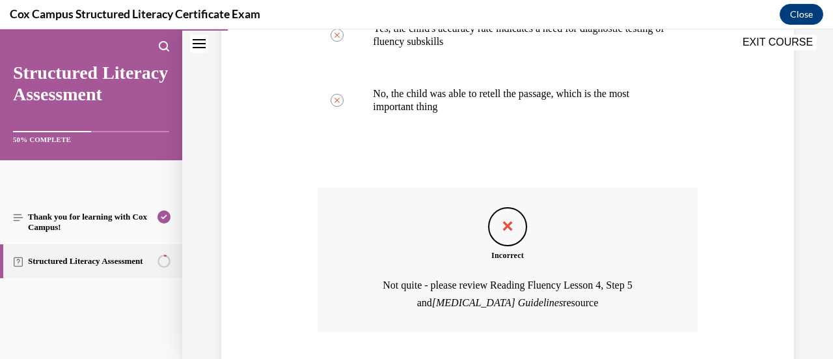
scroll to position [586, 0]
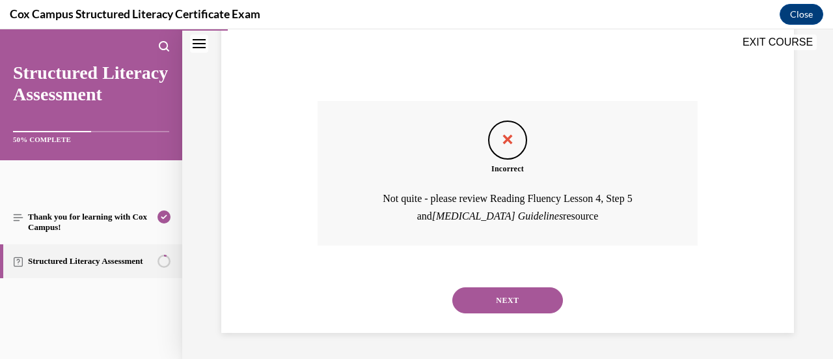
click at [508, 308] on button "NEXT" at bounding box center [507, 300] width 111 height 26
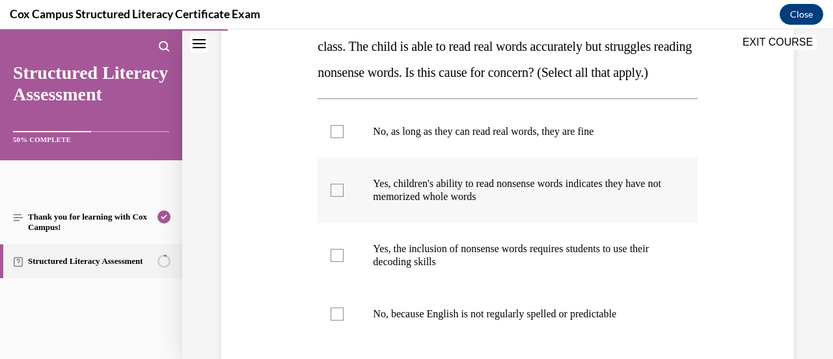
scroll to position [306, 0]
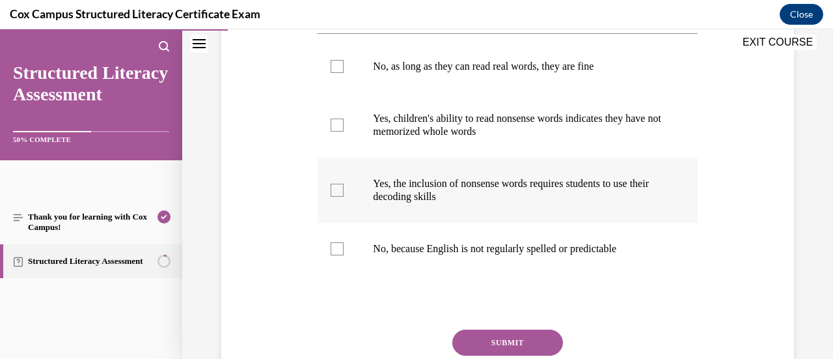
click at [512, 223] on label "Yes, the inclusion of nonsense words requires students to use their decoding sk…" at bounding box center [507, 190] width 379 height 65
click at [344, 197] on input "Yes, the inclusion of nonsense words requires students to use their decoding sk…" at bounding box center [337, 190] width 13 height 13
checkbox input "true"
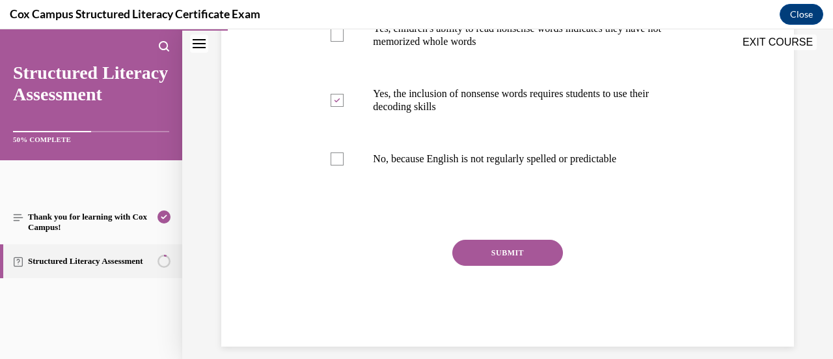
click at [515, 266] on button "SUBMIT" at bounding box center [507, 253] width 111 height 26
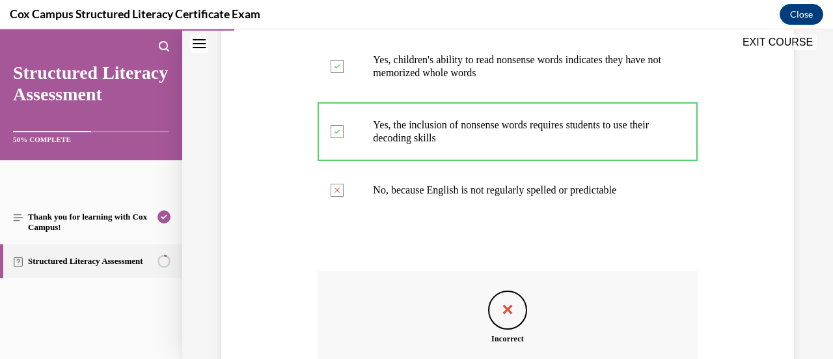
scroll to position [234, 0]
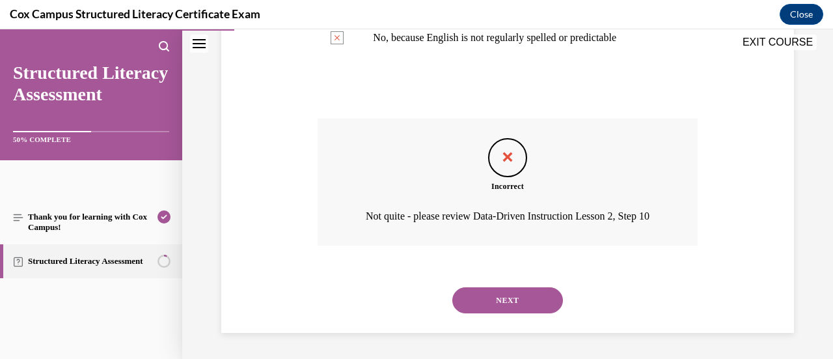
click at [514, 292] on button "NEXT" at bounding box center [507, 300] width 111 height 26
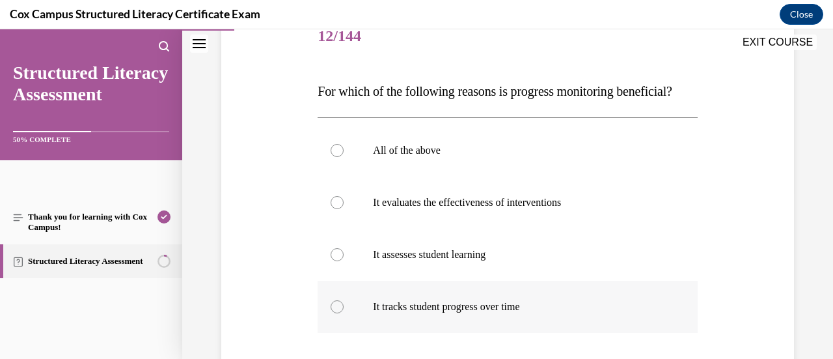
scroll to position [235, 0]
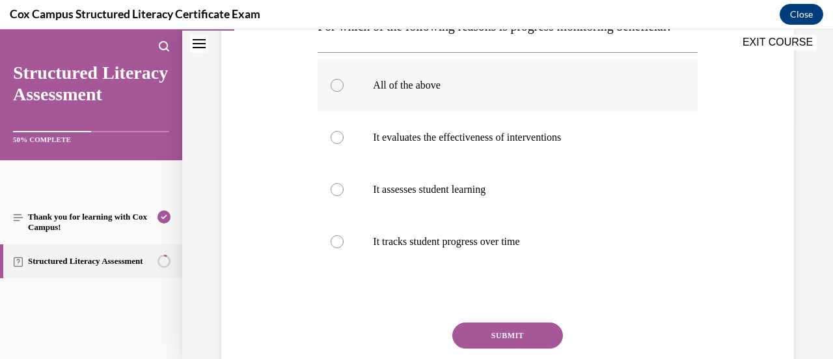
drag, startPoint x: 326, startPoint y: 110, endPoint x: 338, endPoint y: 113, distance: 12.6
click at [328, 110] on label "All of the above" at bounding box center [507, 85] width 379 height 52
click at [331, 92] on input "All of the above" at bounding box center [337, 85] width 13 height 13
radio input "true"
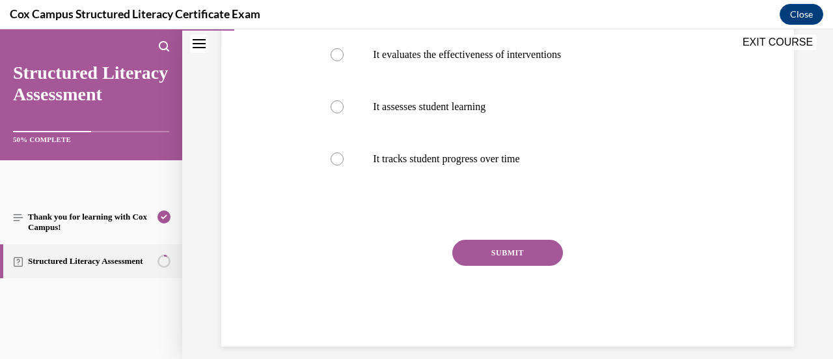
click at [487, 266] on button "SUBMIT" at bounding box center [507, 253] width 111 height 26
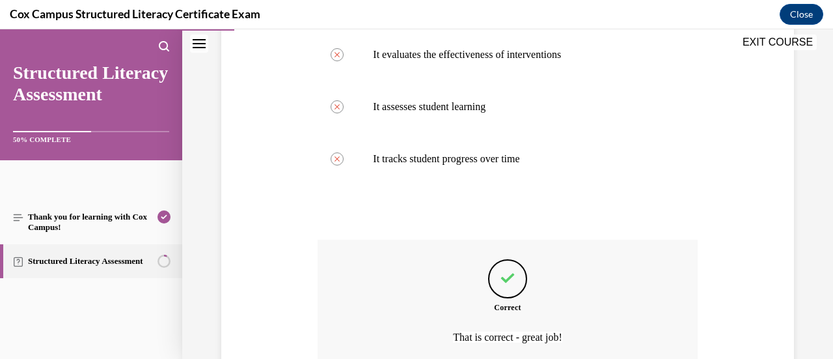
scroll to position [464, 0]
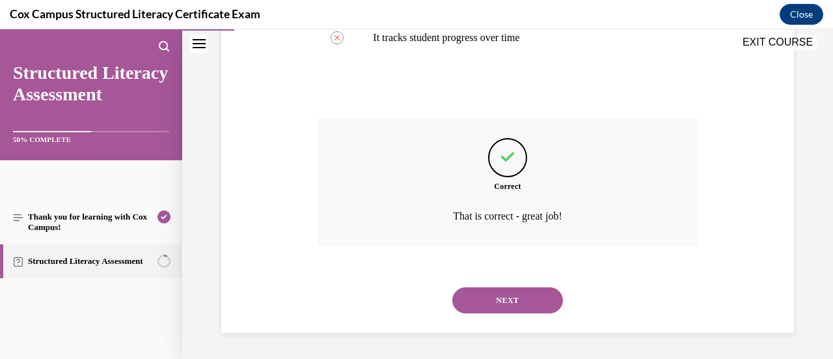
click at [504, 305] on button "NEXT" at bounding box center [507, 300] width 111 height 26
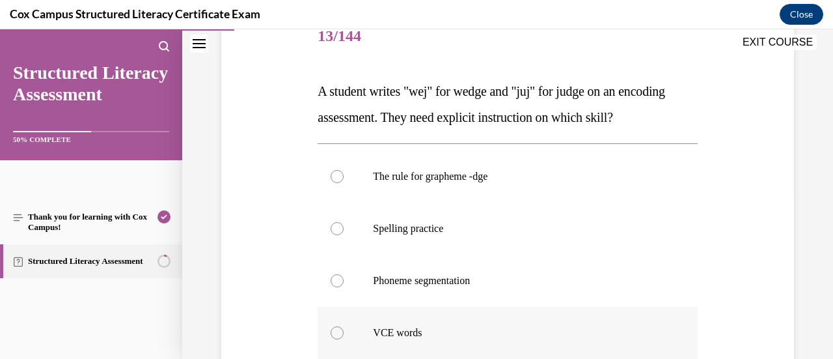
scroll to position [235, 0]
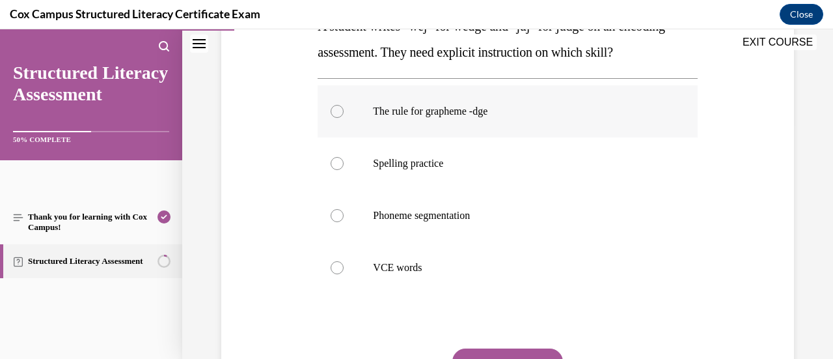
click at [333, 111] on div at bounding box center [337, 111] width 13 height 13
click at [333, 111] on input "The rule for grapheme -dge" at bounding box center [337, 111] width 13 height 13
radio input "true"
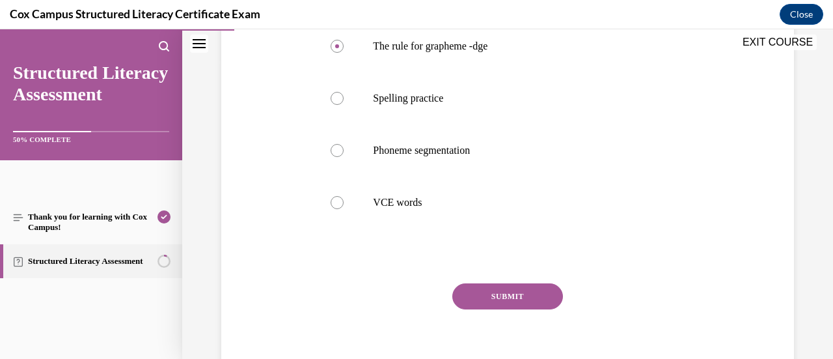
click at [494, 299] on button "SUBMIT" at bounding box center [507, 296] width 111 height 26
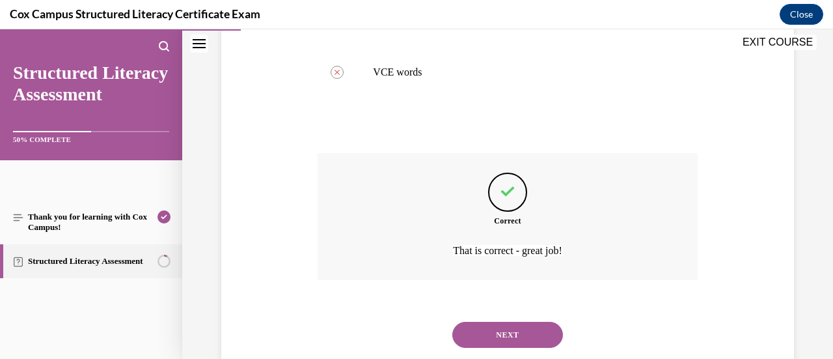
scroll to position [464, 0]
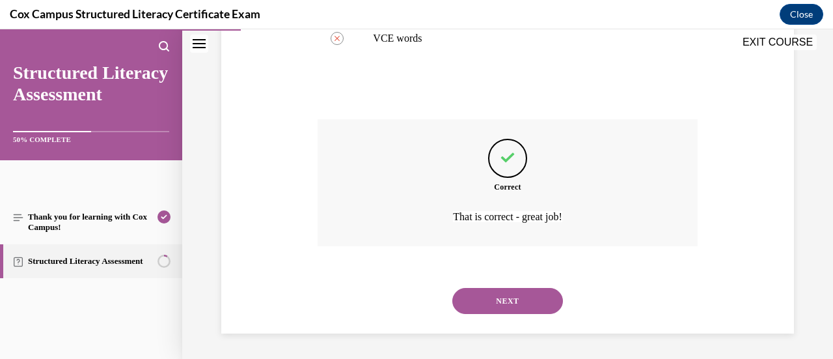
click at [506, 305] on button "NEXT" at bounding box center [507, 301] width 111 height 26
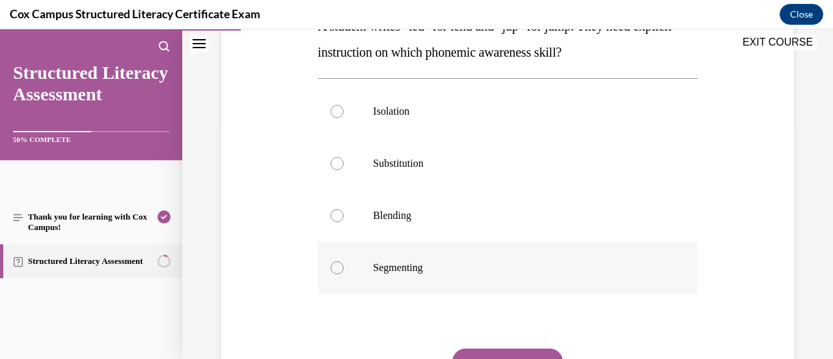
scroll to position [170, 0]
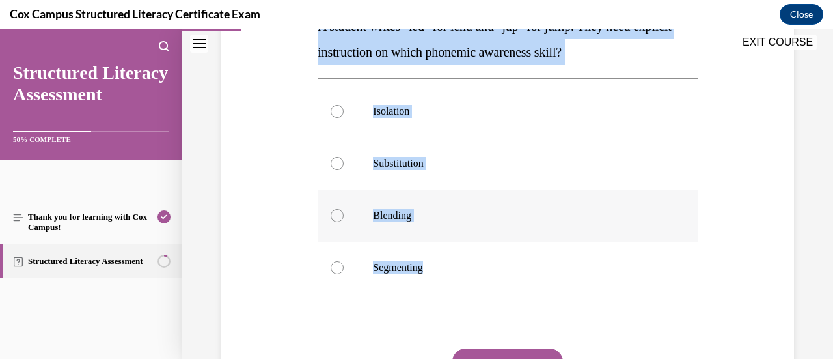
drag, startPoint x: 365, startPoint y: 94, endPoint x: 454, endPoint y: 288, distance: 213.5
click at [454, 288] on div "Question 14/144 A student writes "led" for lend and "jup" for jump. They need e…" at bounding box center [507, 181] width 579 height 548
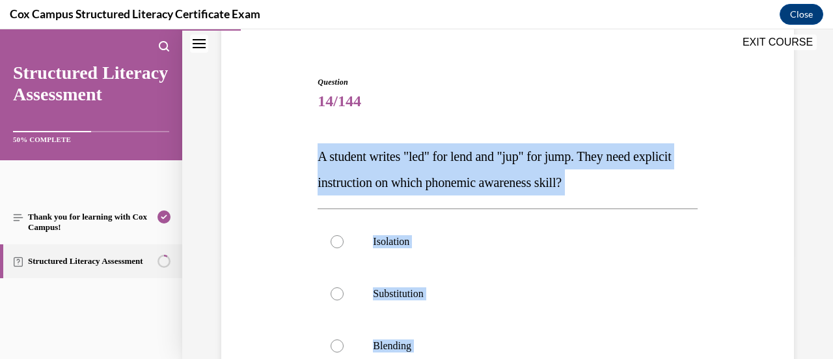
copy div "A student writes "led" for lend and "jup" for jump. They need explicit instruct…"
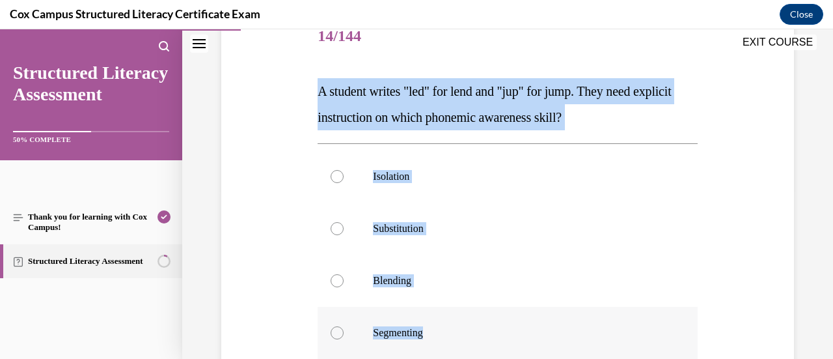
click at [333, 338] on div at bounding box center [337, 332] width 13 height 13
click at [333, 338] on input "Segmenting" at bounding box center [337, 332] width 13 height 13
radio input "true"
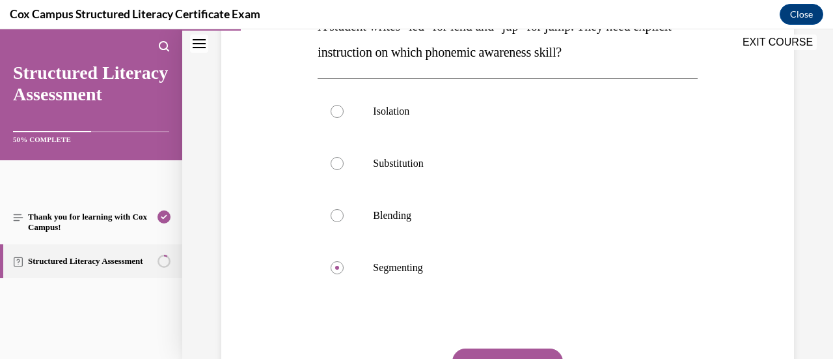
scroll to position [318, 0]
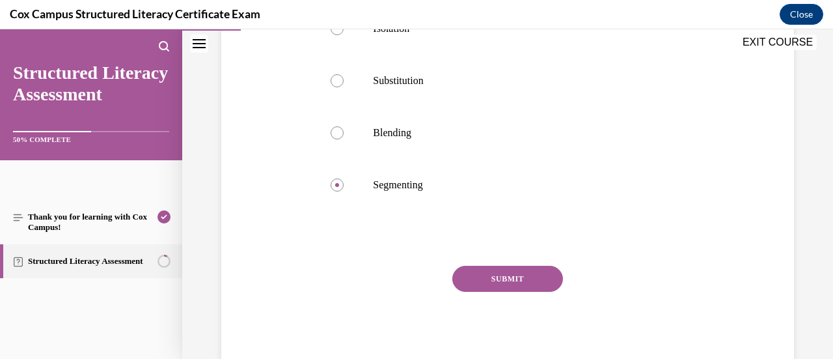
click at [506, 284] on button "SUBMIT" at bounding box center [507, 279] width 111 height 26
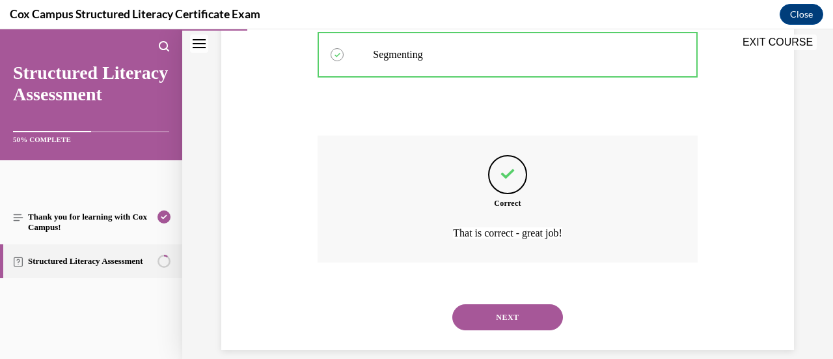
click at [510, 314] on button "NEXT" at bounding box center [507, 317] width 111 height 26
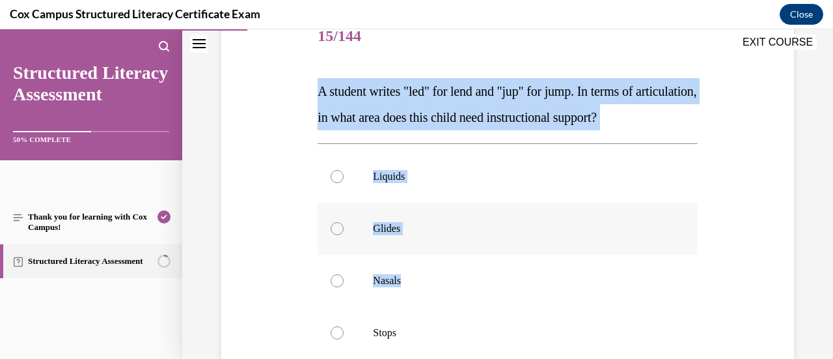
scroll to position [235, 0]
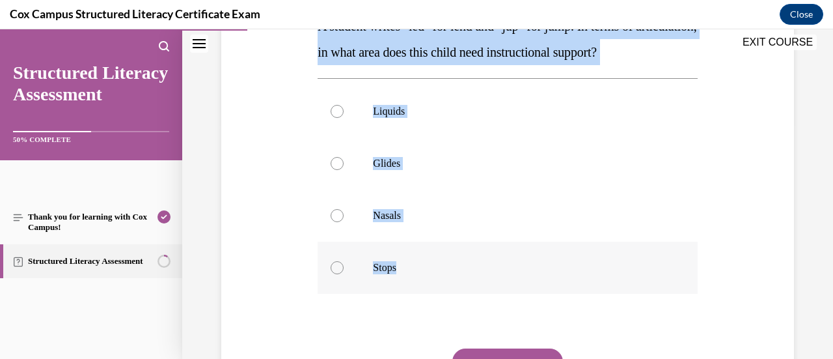
drag, startPoint x: 316, startPoint y: 89, endPoint x: 441, endPoint y: 277, distance: 225.3
click at [441, 277] on div "Question 15/144 A student writes "led" for lend and "jup" for jump. In terms of…" at bounding box center [507, 190] width 386 height 529
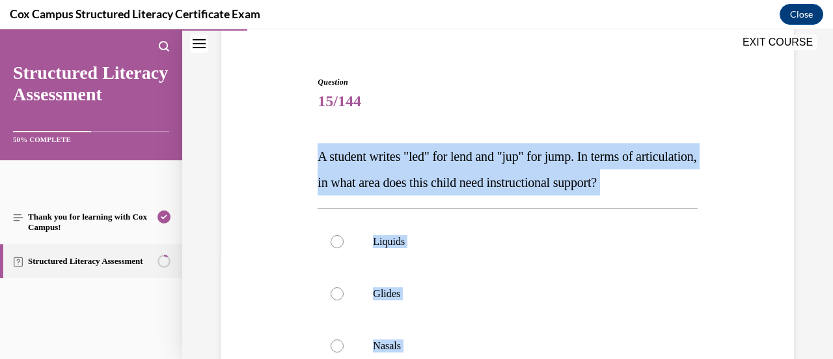
copy div "A student writes "led" for lend and "jup" for jump. In terms of articulation, i…"
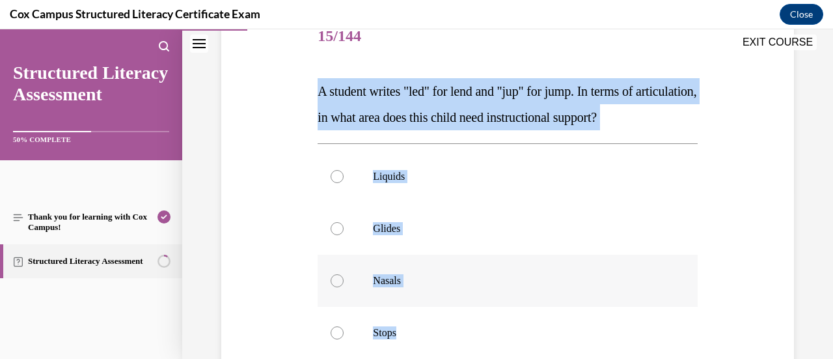
click at [387, 286] on span "Nasals" at bounding box center [387, 280] width 28 height 11
click at [344, 287] on input "Nasals" at bounding box center [337, 280] width 13 height 13
radio input "true"
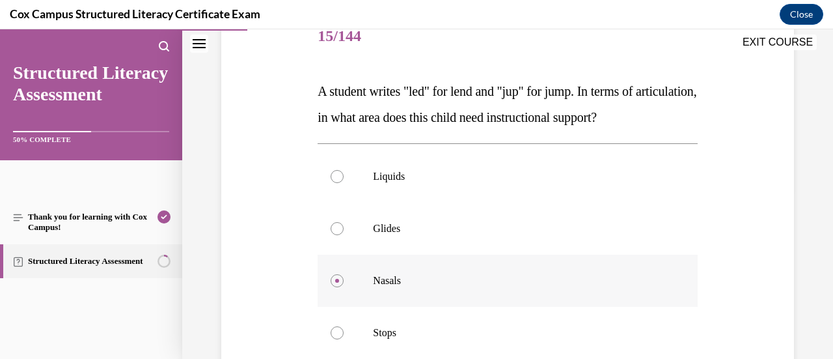
scroll to position [300, 0]
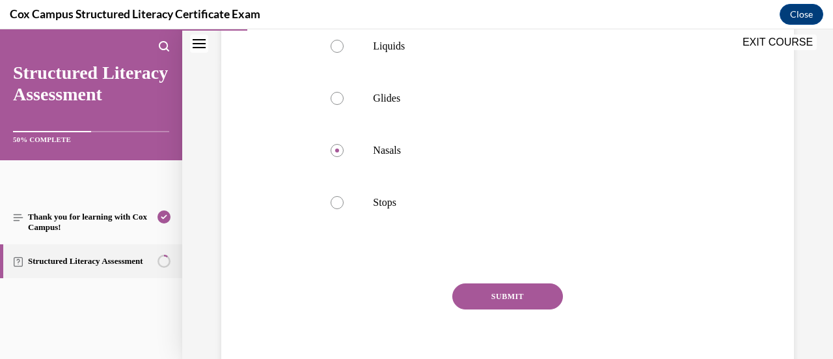
click at [459, 309] on button "SUBMIT" at bounding box center [507, 296] width 111 height 26
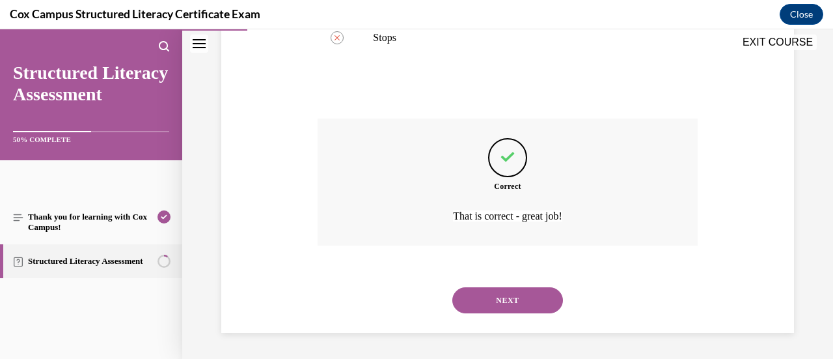
click at [489, 310] on button "NEXT" at bounding box center [507, 300] width 111 height 26
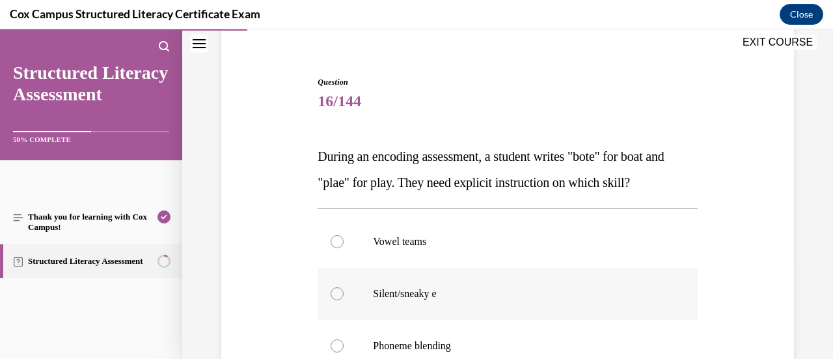
scroll to position [170, 0]
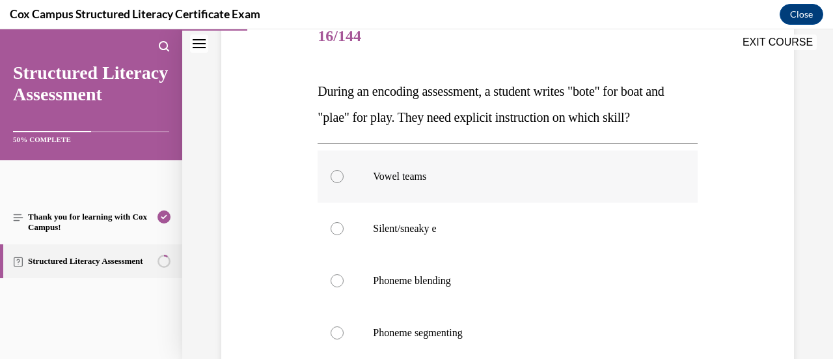
click at [509, 187] on label "Vowel teams" at bounding box center [507, 176] width 379 height 52
click at [344, 183] on input "Vowel teams" at bounding box center [337, 176] width 13 height 13
radio input "true"
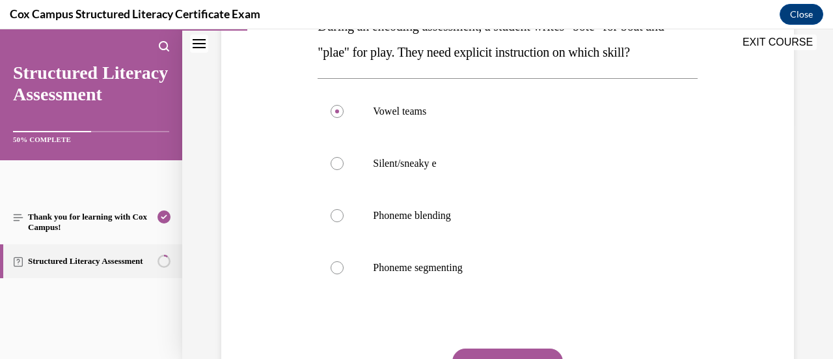
scroll to position [300, 0]
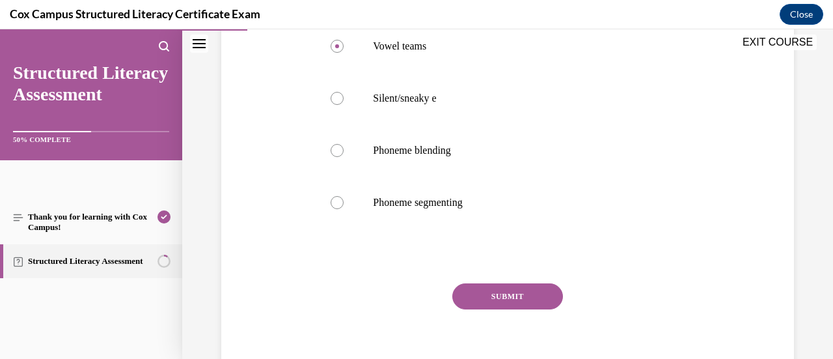
click at [505, 305] on button "SUBMIT" at bounding box center [507, 296] width 111 height 26
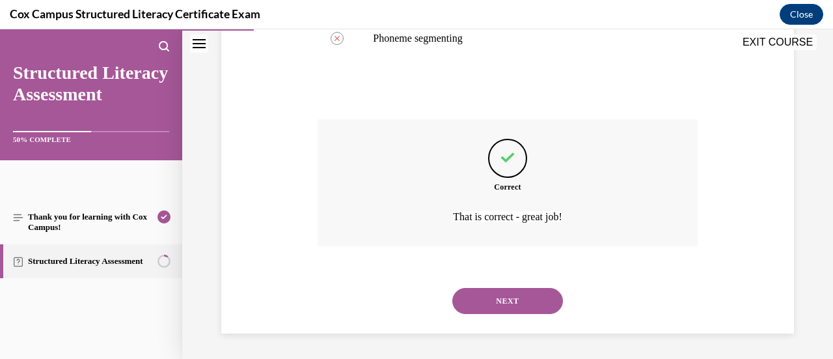
click at [508, 297] on button "NEXT" at bounding box center [507, 301] width 111 height 26
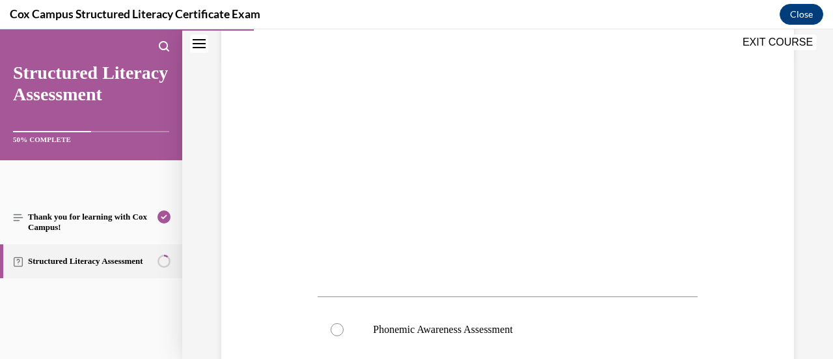
scroll to position [430, 0]
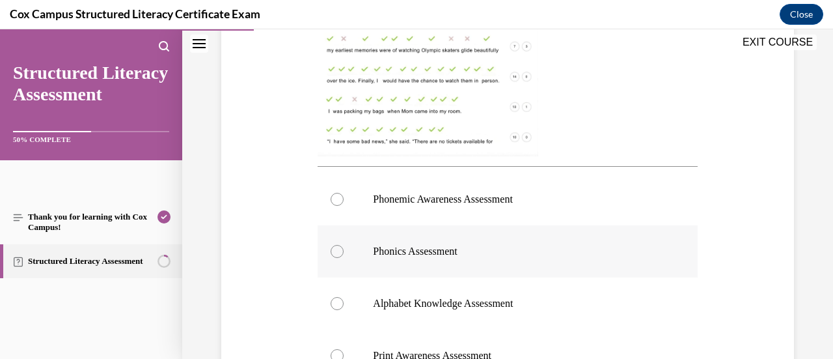
click at [400, 260] on label "Phonics Assessment" at bounding box center [507, 251] width 379 height 52
click at [344, 258] on input "Phonics Assessment" at bounding box center [337, 251] width 13 height 13
radio input "true"
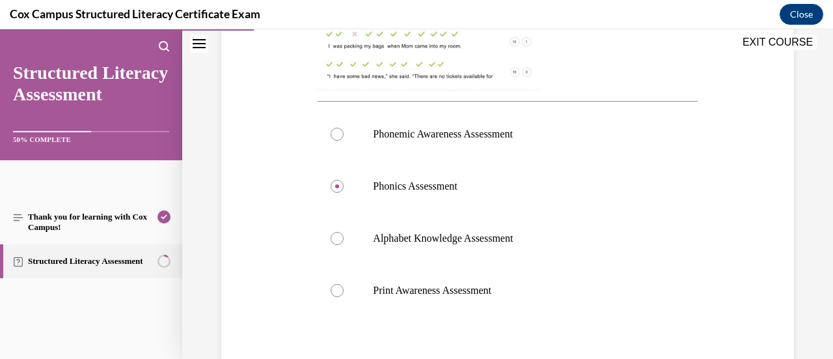
scroll to position [601, 0]
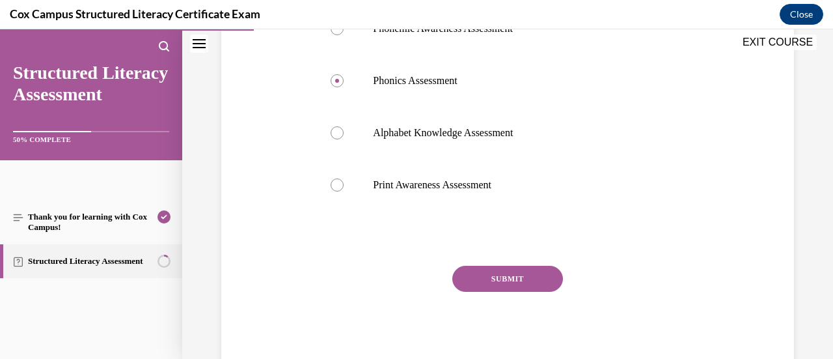
click at [470, 266] on button "SUBMIT" at bounding box center [507, 279] width 111 height 26
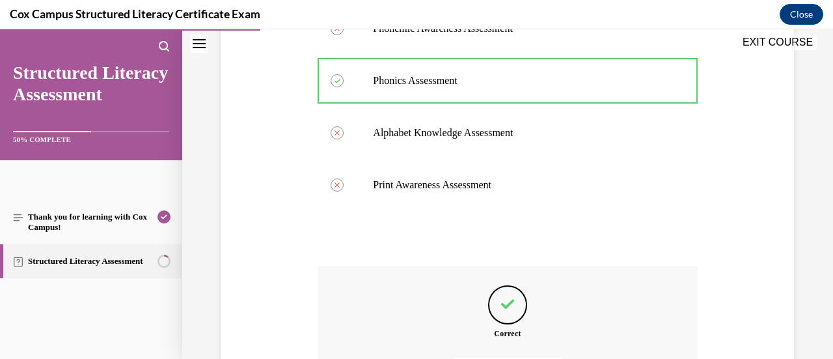
scroll to position [747, 0]
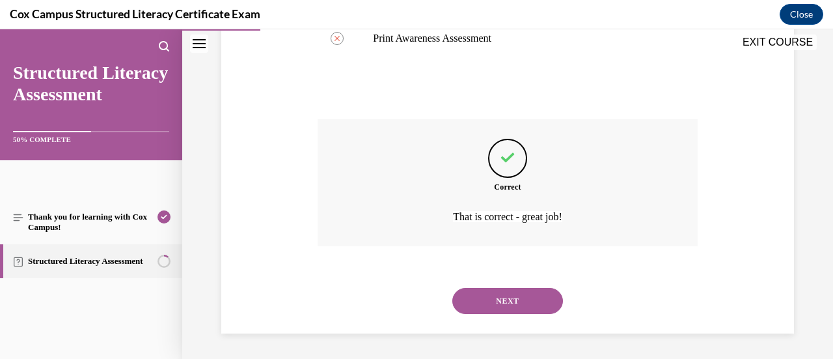
click at [474, 297] on button "NEXT" at bounding box center [507, 301] width 111 height 26
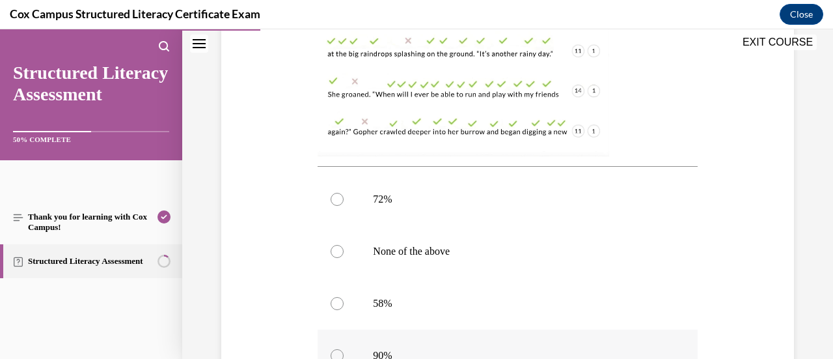
scroll to position [560, 0]
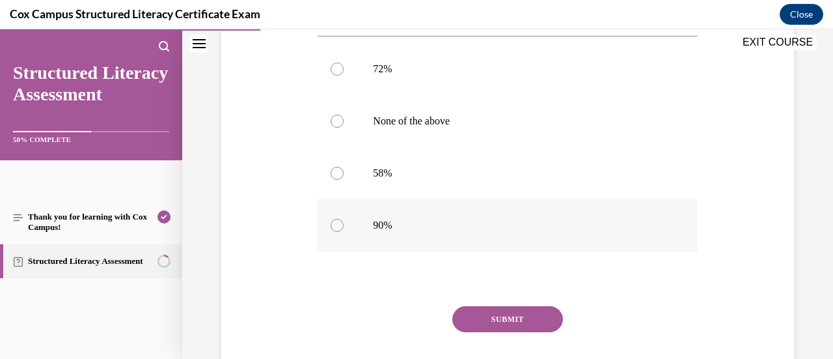
click at [346, 226] on label "90%" at bounding box center [507, 225] width 379 height 52
click at [344, 226] on input "90%" at bounding box center [337, 225] width 13 height 13
radio input "true"
click at [483, 312] on button "SUBMIT" at bounding box center [507, 319] width 111 height 26
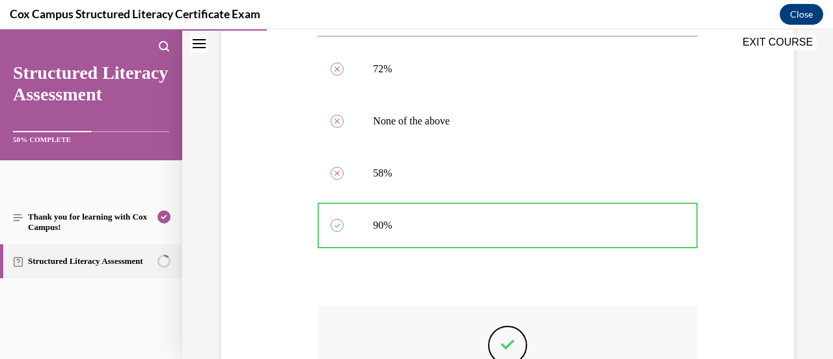
scroll to position [747, 0]
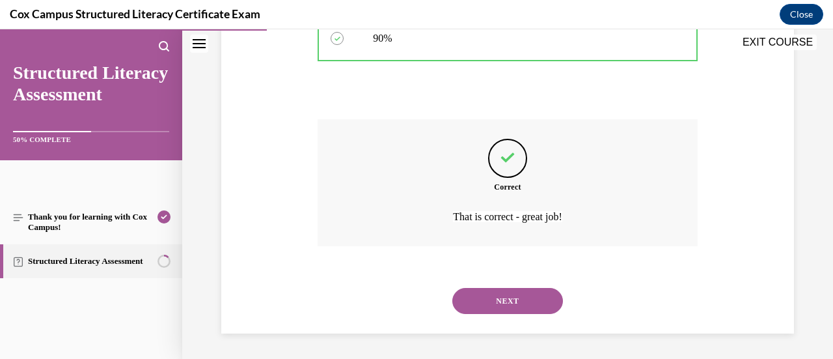
click at [510, 298] on button "NEXT" at bounding box center [507, 301] width 111 height 26
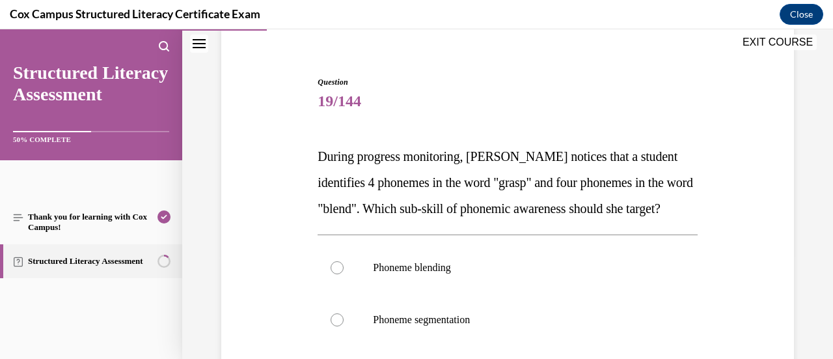
scroll to position [170, 0]
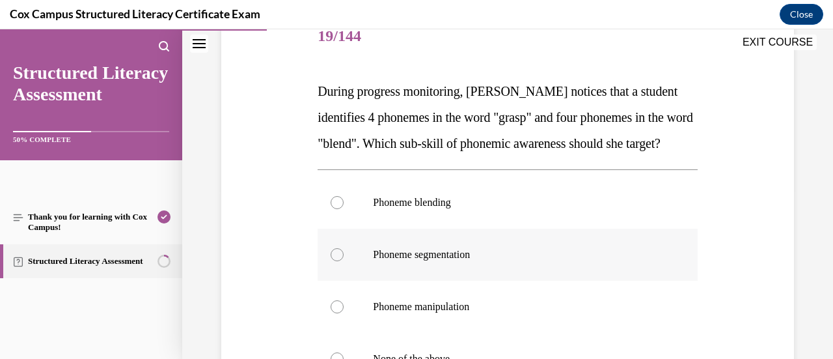
click at [501, 261] on p "Phoneme segmentation" at bounding box center [519, 254] width 292 height 13
click at [344, 261] on input "Phoneme segmentation" at bounding box center [337, 254] width 13 height 13
radio input "true"
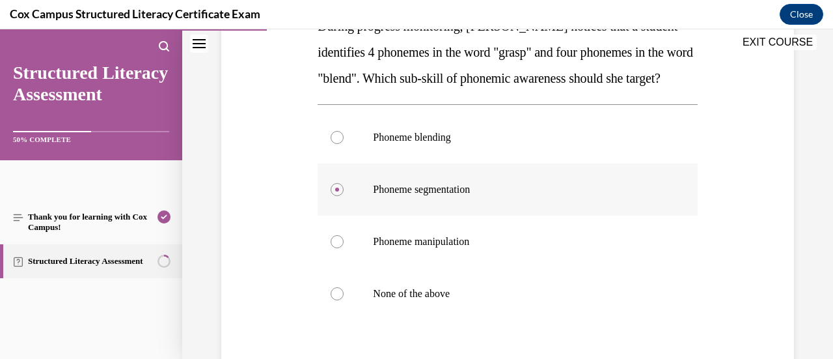
scroll to position [300, 0]
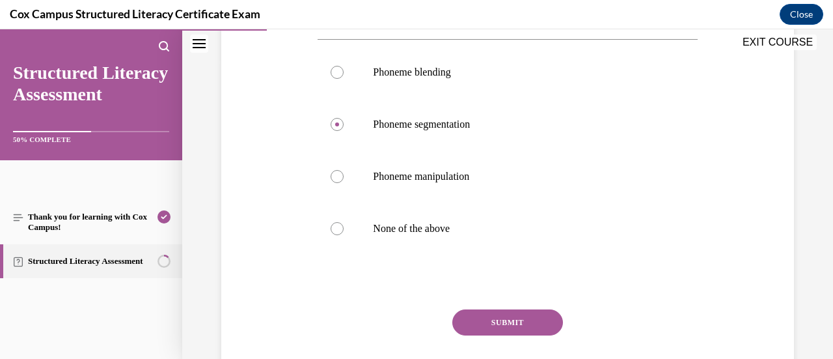
click at [504, 335] on button "SUBMIT" at bounding box center [507, 322] width 111 height 26
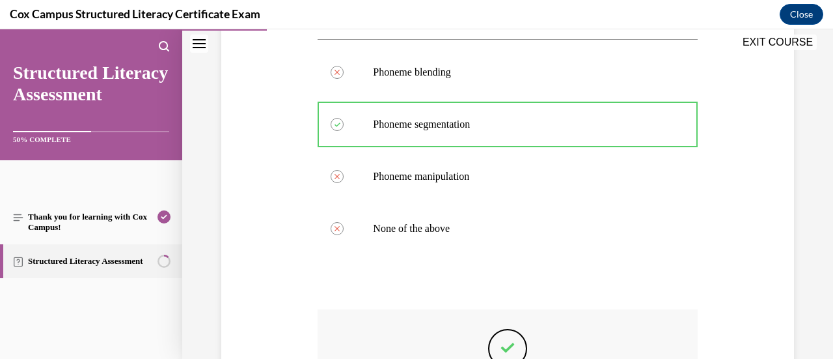
scroll to position [516, 0]
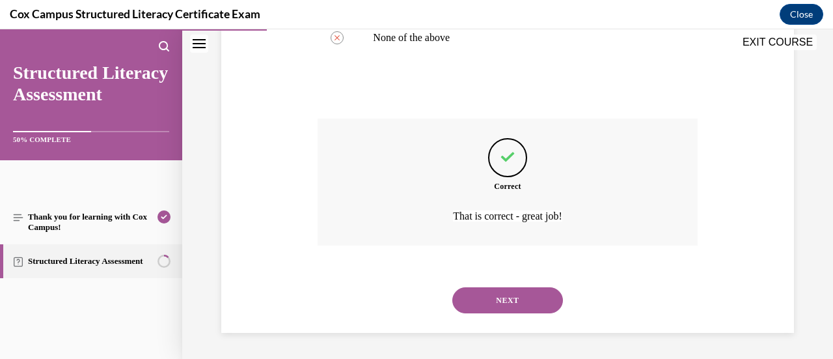
click at [506, 300] on button "NEXT" at bounding box center [507, 300] width 111 height 26
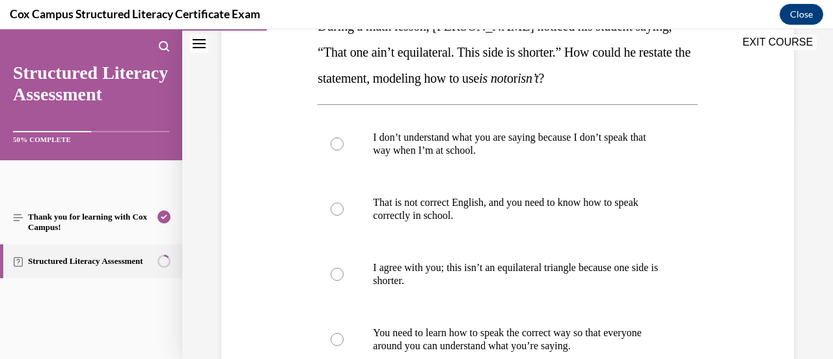
scroll to position [300, 0]
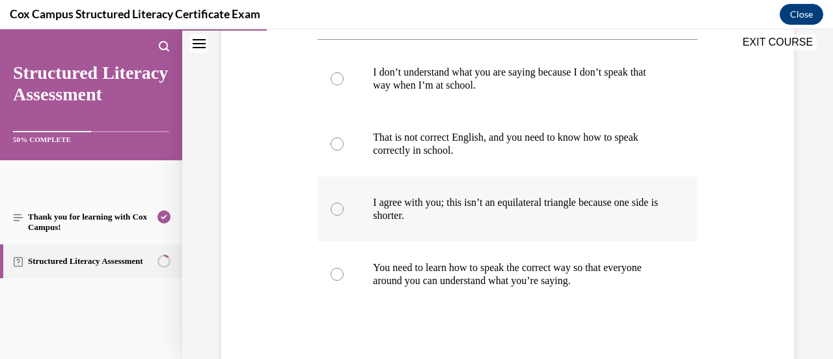
click at [586, 222] on label "I agree with you; this isn’t an equilateral triangle because one side is shorte…" at bounding box center [507, 208] width 379 height 65
click at [344, 215] on input "I agree with you; this isn’t an equilateral triangle because one side is shorte…" at bounding box center [337, 208] width 13 height 13
radio input "true"
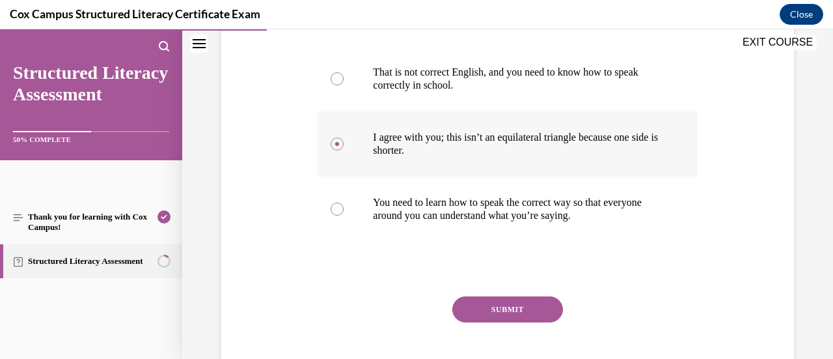
scroll to position [396, 0]
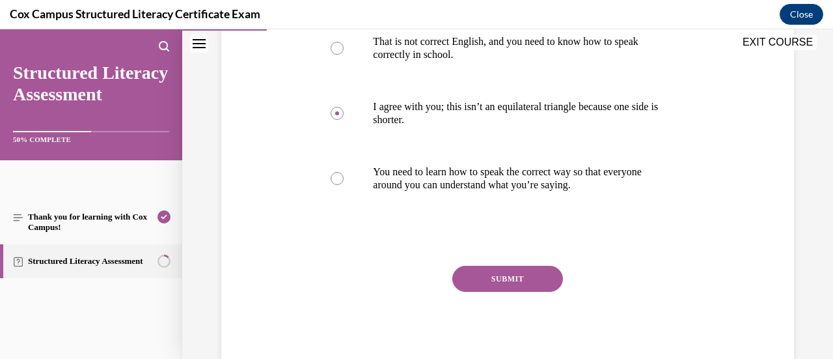
click at [539, 271] on button "SUBMIT" at bounding box center [507, 279] width 111 height 26
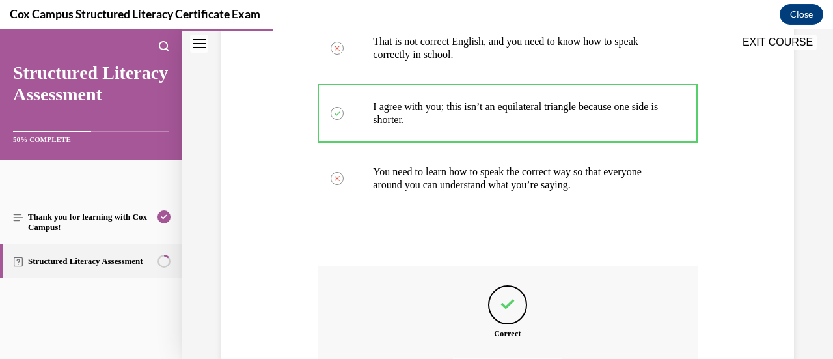
scroll to position [542, 0]
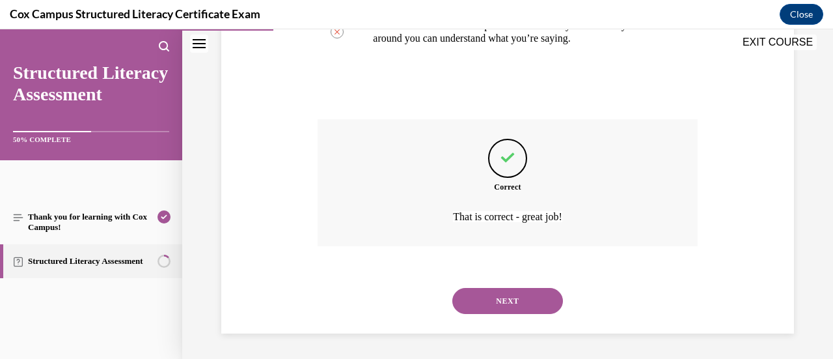
click at [526, 295] on button "NEXT" at bounding box center [507, 301] width 111 height 26
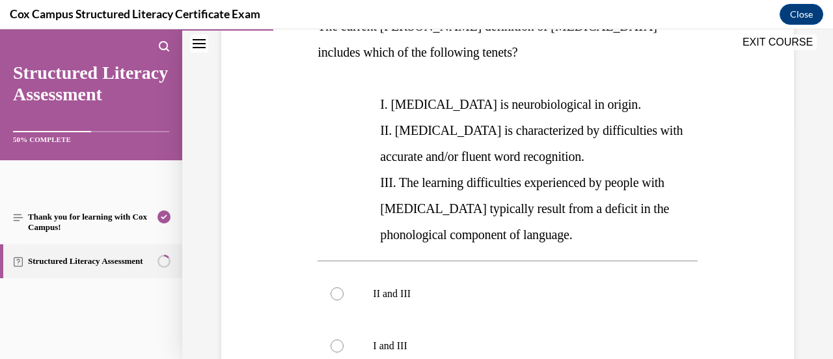
scroll to position [170, 0]
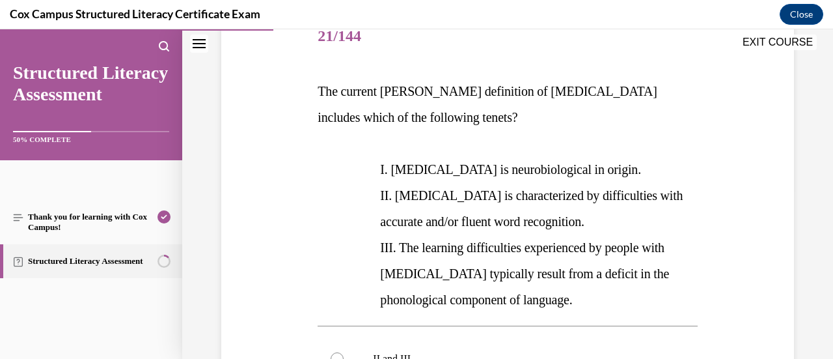
drag, startPoint x: 314, startPoint y: 84, endPoint x: 516, endPoint y: 244, distance: 257.1
click at [598, 322] on div "Question 21/144 The current [PERSON_NAME] definition of [MEDICAL_DATA] includes…" at bounding box center [507, 347] width 386 height 711
click at [301, 156] on div "Question 21/144 The current [PERSON_NAME] definition of [MEDICAL_DATA] includes…" at bounding box center [507, 337] width 579 height 730
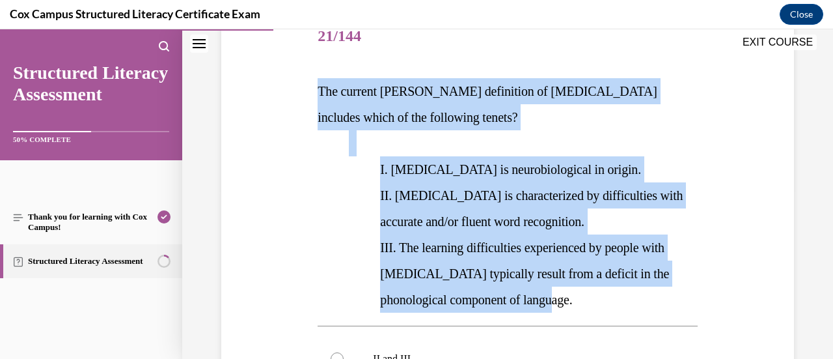
drag, startPoint x: 313, startPoint y: 83, endPoint x: 617, endPoint y: 285, distance: 365.2
click at [618, 286] on div "Question 21/144 The current [PERSON_NAME] definition of [MEDICAL_DATA] includes…" at bounding box center [507, 347] width 386 height 711
copy div "The current [PERSON_NAME] definition of [MEDICAL_DATA] includes which of the fo…"
click at [371, 237] on div "The current [PERSON_NAME] definition of [MEDICAL_DATA] includes which of the fo…" at bounding box center [507, 195] width 379 height 234
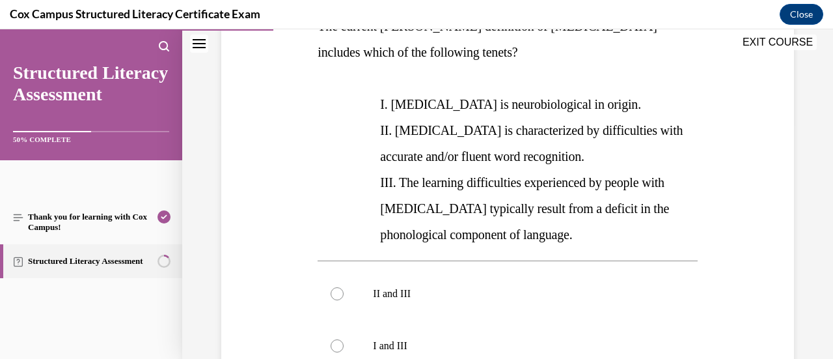
scroll to position [300, 0]
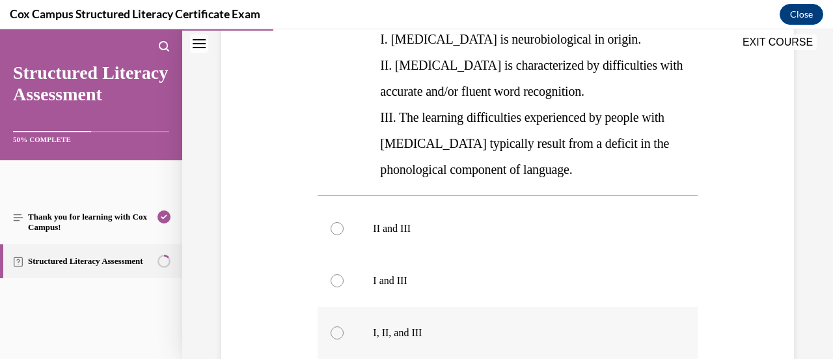
click at [421, 320] on label "I, II, and III" at bounding box center [507, 333] width 379 height 52
click at [344, 326] on input "I, II, and III" at bounding box center [337, 332] width 13 height 13
radio input "true"
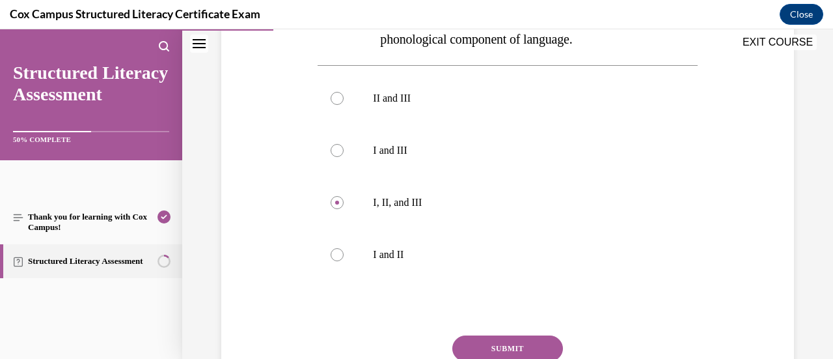
click at [491, 343] on button "SUBMIT" at bounding box center [507, 348] width 111 height 26
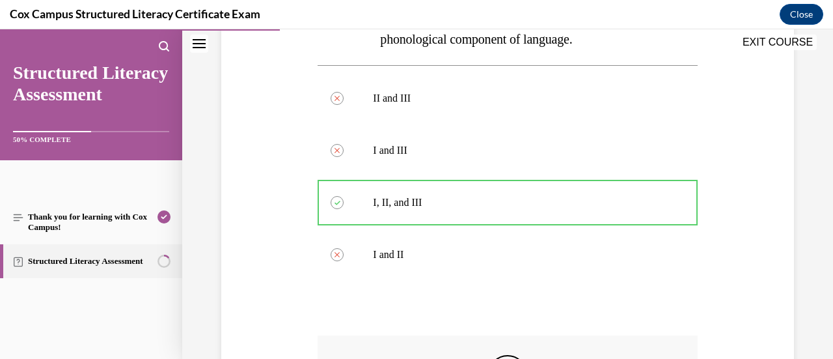
scroll to position [646, 0]
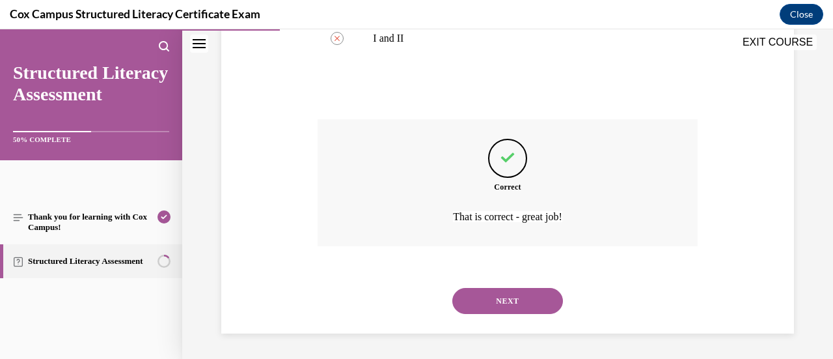
click at [497, 307] on button "NEXT" at bounding box center [507, 301] width 111 height 26
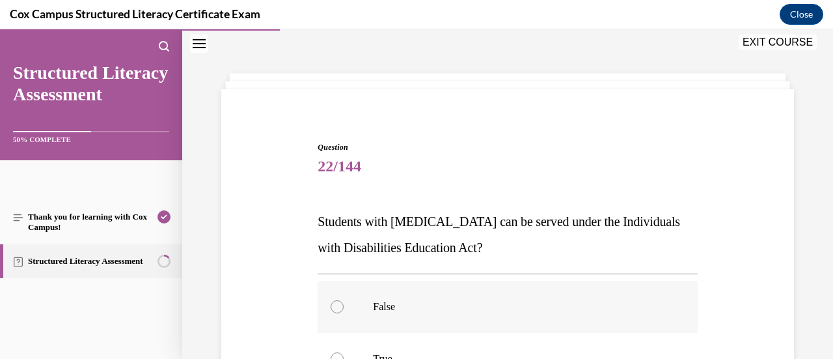
scroll to position [105, 0]
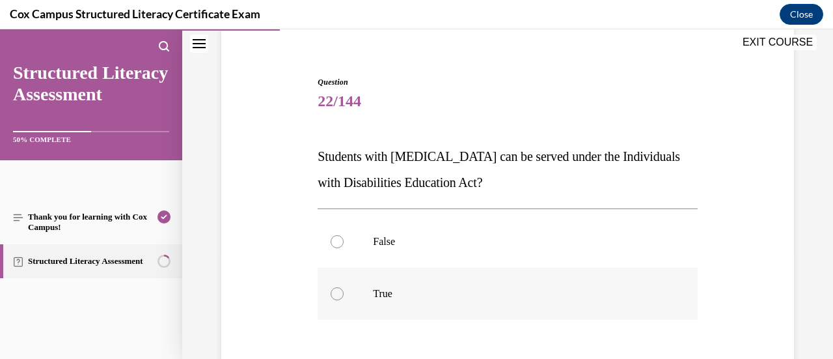
click at [445, 281] on label "True" at bounding box center [507, 294] width 379 height 52
click at [344, 287] on input "True" at bounding box center [337, 293] width 13 height 13
radio input "true"
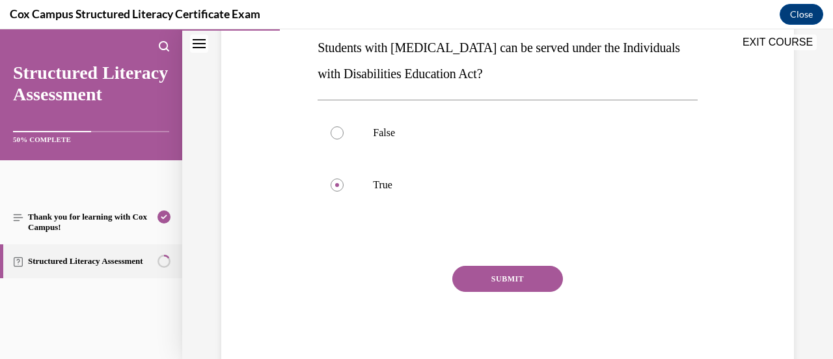
click at [462, 273] on button "SUBMIT" at bounding box center [507, 279] width 111 height 26
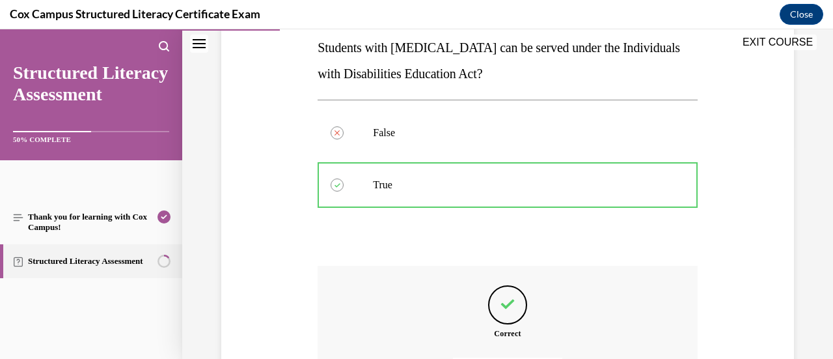
scroll to position [360, 0]
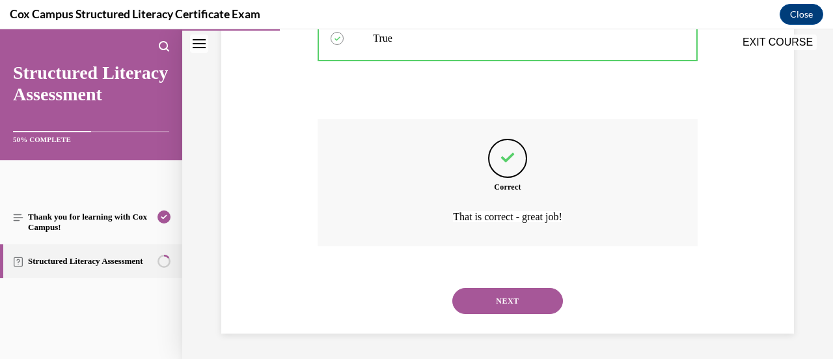
click at [480, 297] on button "NEXT" at bounding box center [507, 301] width 111 height 26
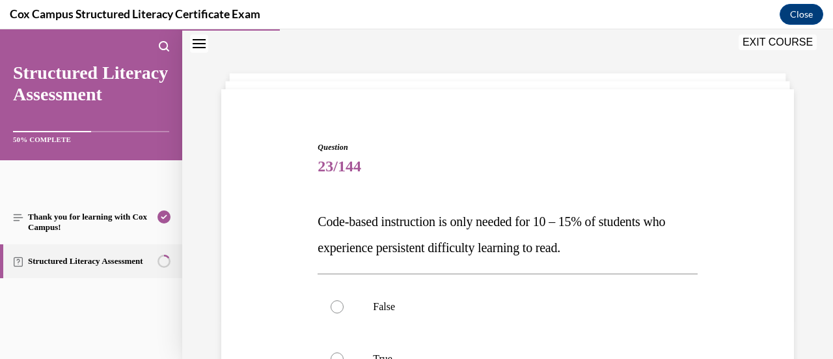
scroll to position [105, 0]
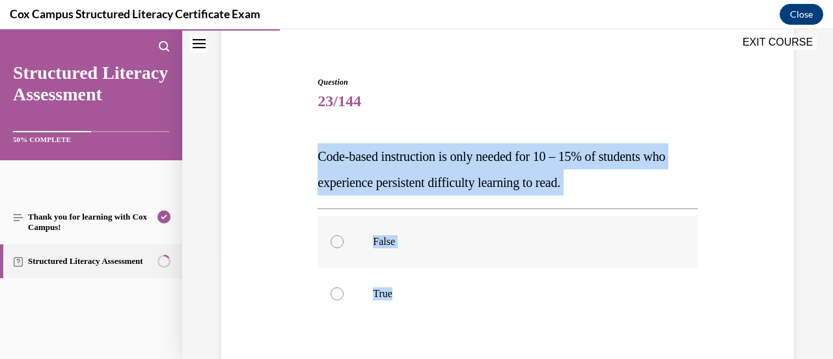
drag, startPoint x: 332, startPoint y: 160, endPoint x: 560, endPoint y: 215, distance: 234.4
click at [677, 278] on div "Question 23/144 Code-based instruction is only needed for 10 – 15% of students …" at bounding box center [507, 259] width 579 height 444
copy div "Code-based instruction is only needed for 10 – 15% of students who experience p…"
click at [358, 245] on label "False" at bounding box center [507, 241] width 379 height 52
click at [344, 245] on input "False" at bounding box center [337, 241] width 13 height 13
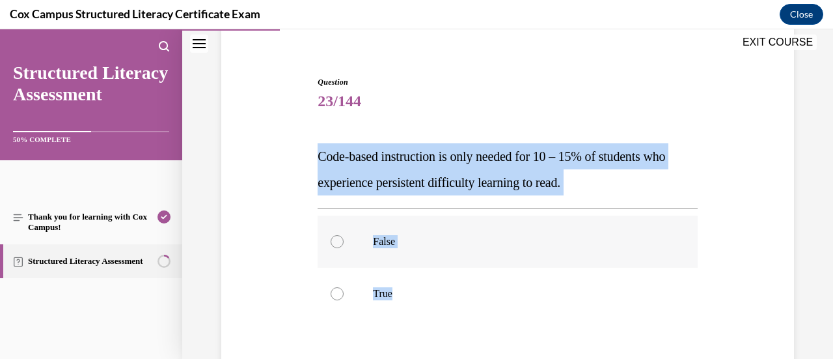
radio input "true"
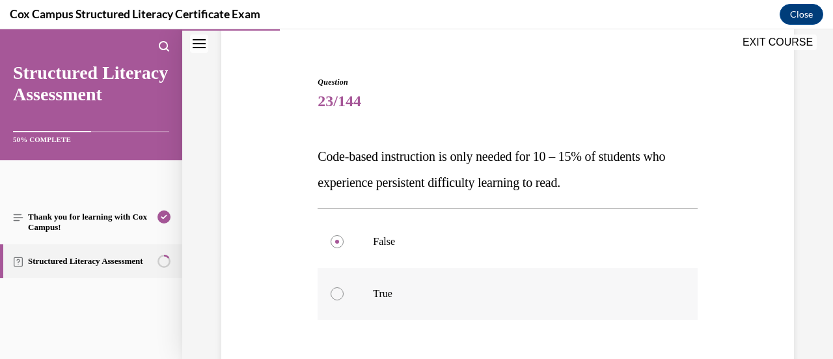
scroll to position [170, 0]
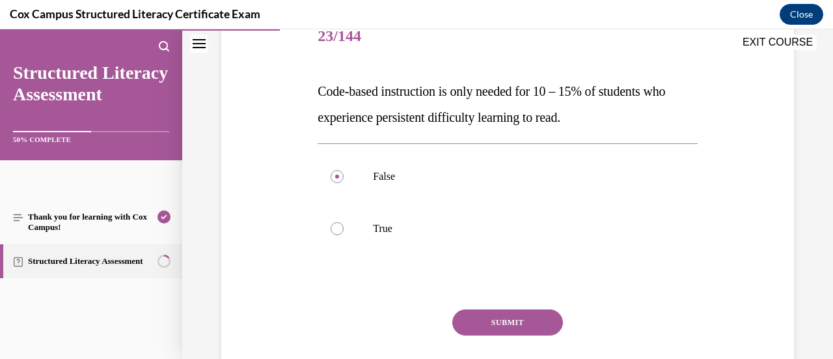
click at [460, 317] on button "SUBMIT" at bounding box center [507, 322] width 111 height 26
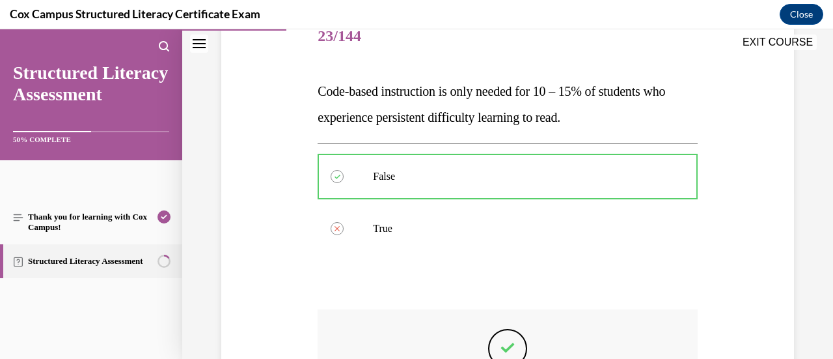
scroll to position [360, 0]
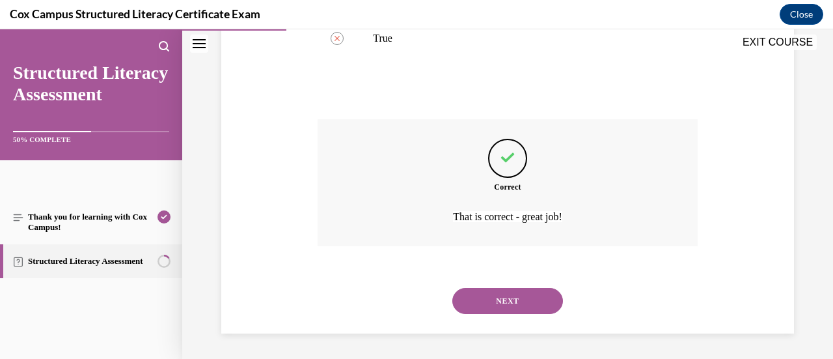
click at [509, 295] on button "NEXT" at bounding box center [507, 301] width 111 height 26
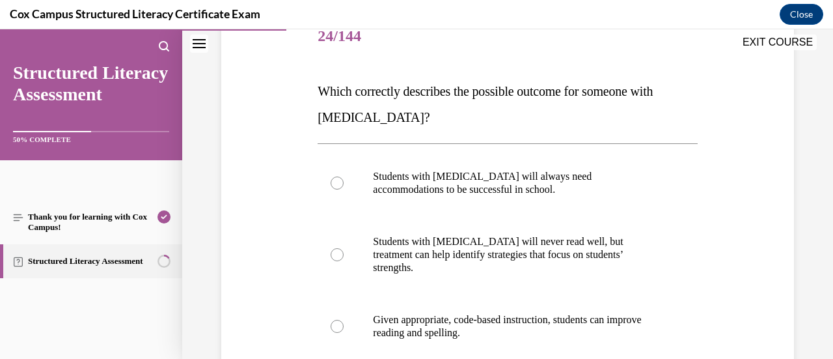
scroll to position [235, 0]
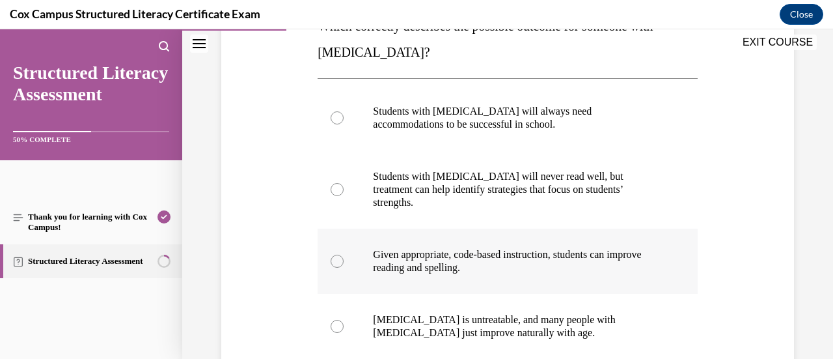
click at [562, 249] on p "Given appropriate, code-based instruction, students can improve reading and spe…" at bounding box center [519, 261] width 292 height 26
click at [344, 255] on input "Given appropriate, code-based instruction, students can improve reading and spe…" at bounding box center [337, 261] width 13 height 13
radio input "true"
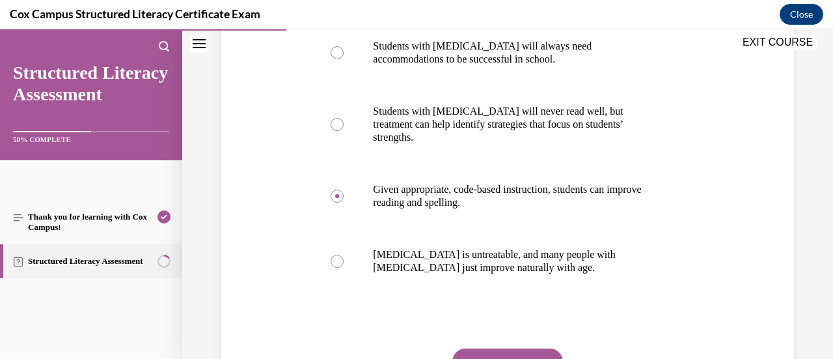
click at [512, 348] on button "SUBMIT" at bounding box center [507, 361] width 111 height 26
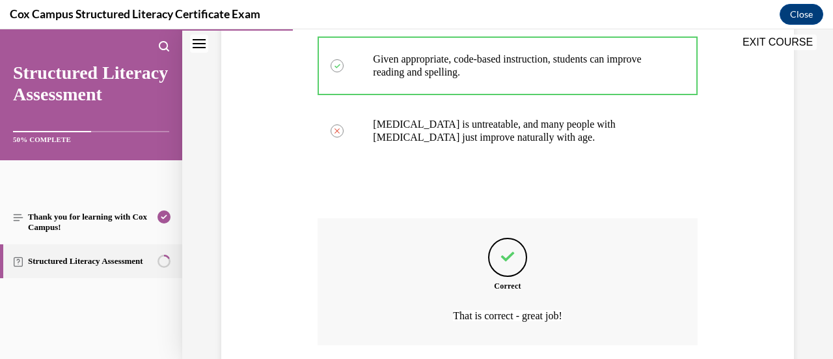
scroll to position [516, 0]
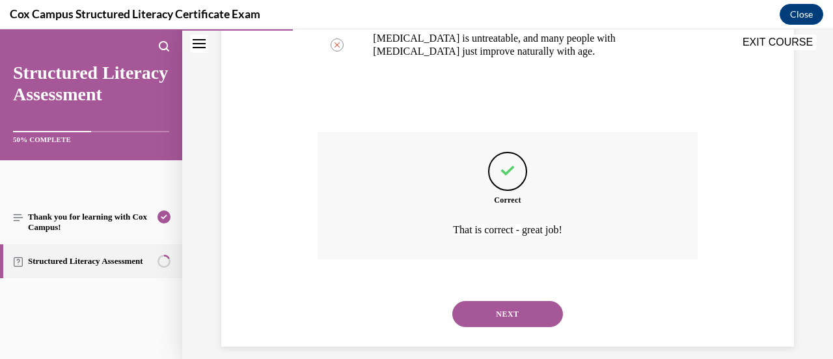
click at [510, 301] on button "NEXT" at bounding box center [507, 314] width 111 height 26
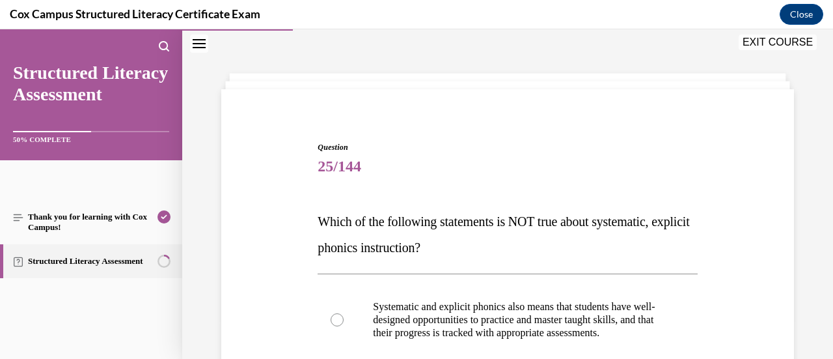
scroll to position [170, 0]
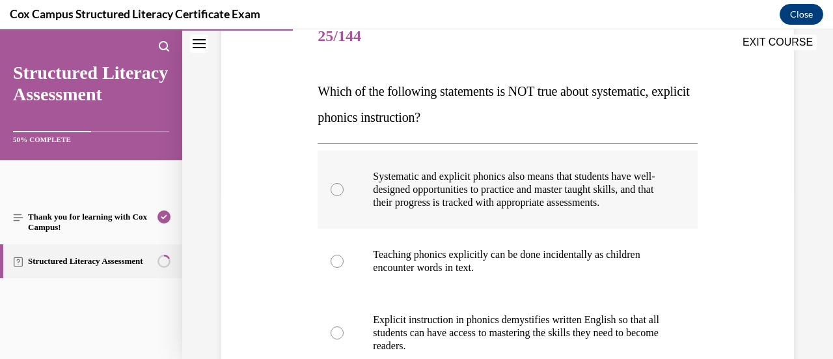
click at [632, 209] on p "Systematic and explicit phonics also means that students have well-designed opp…" at bounding box center [519, 189] width 292 height 39
click at [344, 196] on input "Systematic and explicit phonics also means that students have well-designed opp…" at bounding box center [337, 189] width 13 height 13
radio input "true"
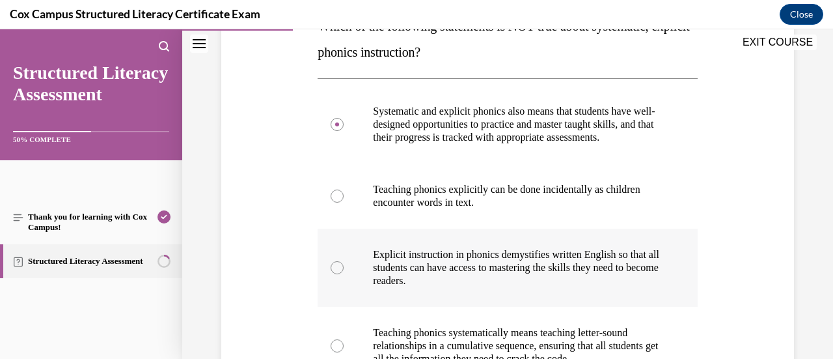
scroll to position [300, 0]
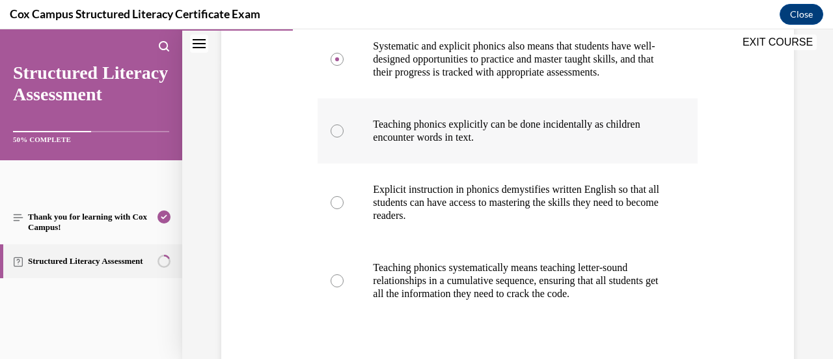
click at [536, 144] on p "Teaching phonics explicitly can be done incidentally as children encounter word…" at bounding box center [519, 131] width 292 height 26
click at [344, 137] on input "Teaching phonics explicitly can be done incidentally as children encounter word…" at bounding box center [337, 130] width 13 height 13
radio input "true"
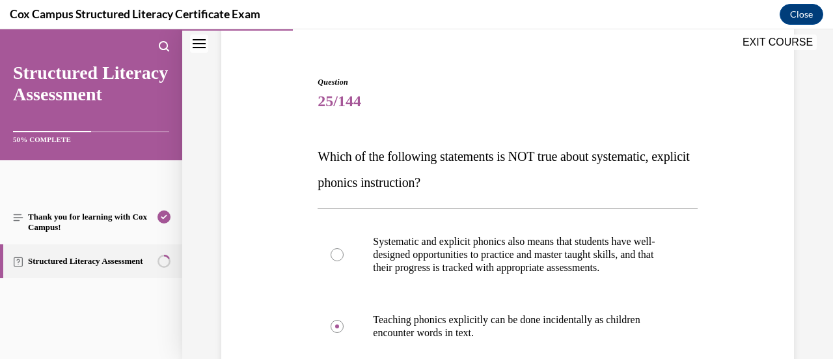
scroll to position [365, 0]
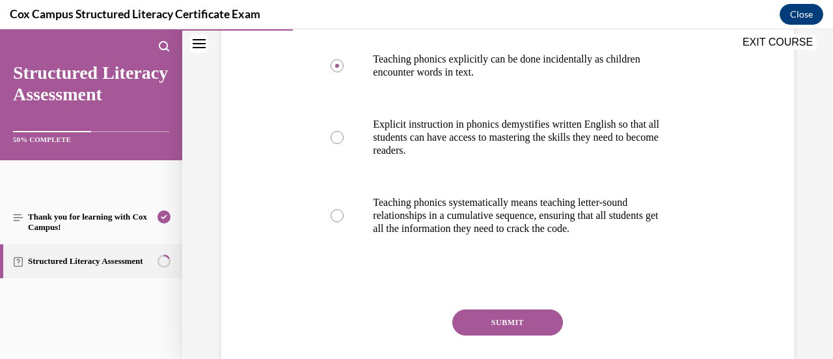
click at [501, 335] on button "SUBMIT" at bounding box center [507, 322] width 111 height 26
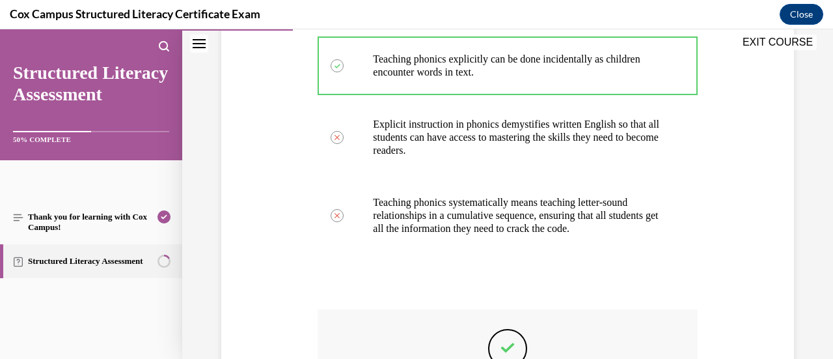
scroll to position [568, 0]
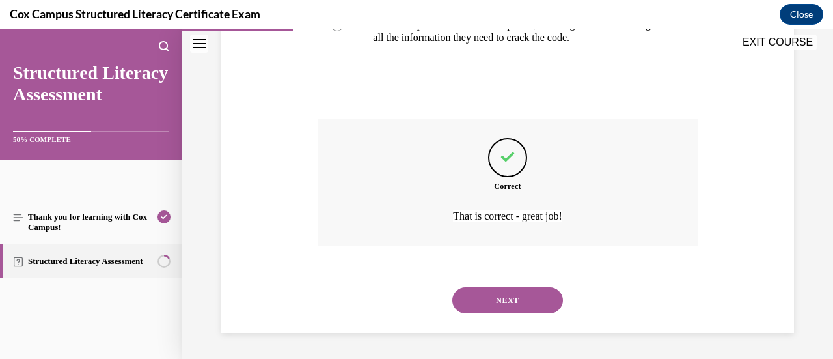
click at [480, 304] on button "NEXT" at bounding box center [507, 300] width 111 height 26
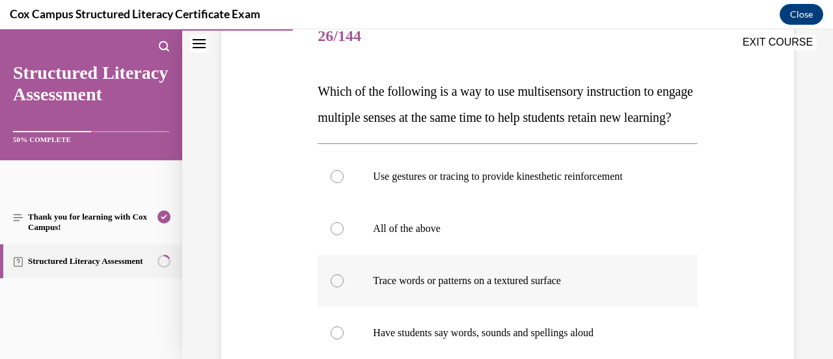
scroll to position [235, 0]
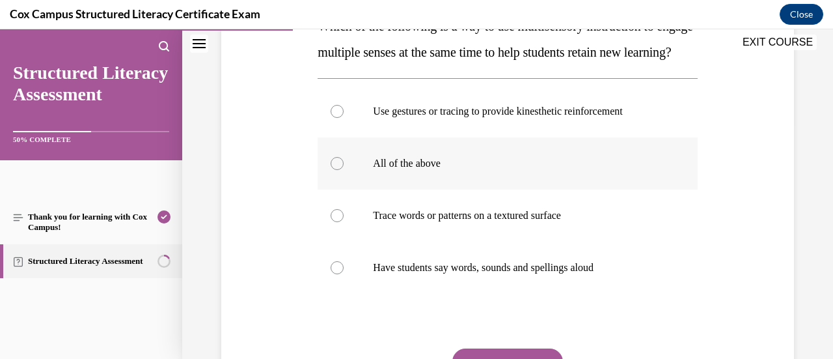
click at [400, 170] on p "All of the above" at bounding box center [519, 163] width 292 height 13
click at [344, 170] on input "All of the above" at bounding box center [337, 163] width 13 height 13
radio input "true"
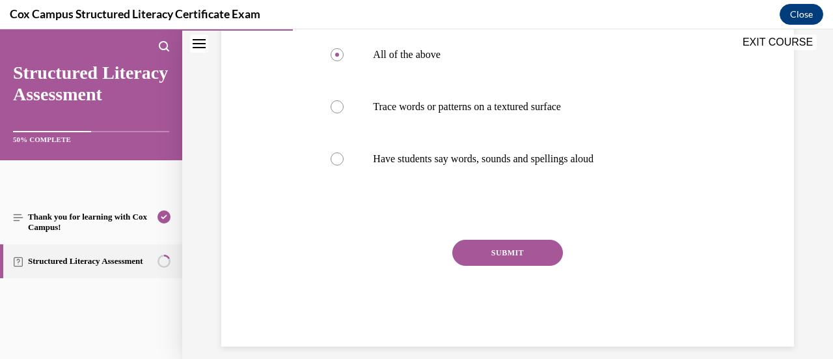
click at [480, 266] on button "SUBMIT" at bounding box center [507, 253] width 111 height 26
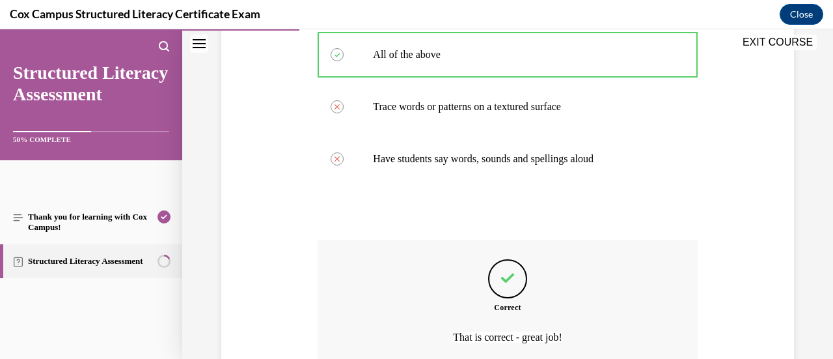
scroll to position [474, 0]
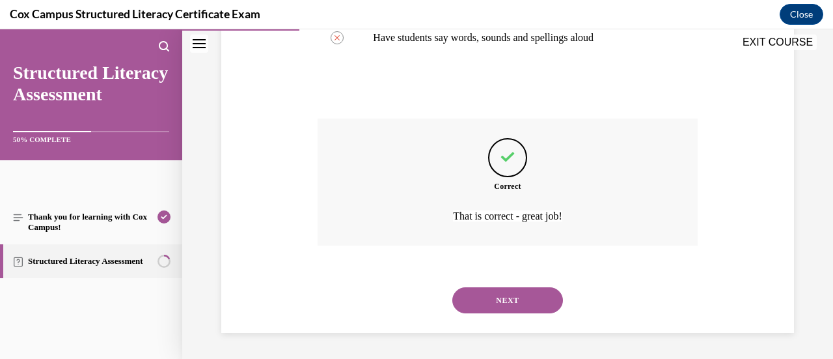
click at [487, 313] on button "NEXT" at bounding box center [507, 300] width 111 height 26
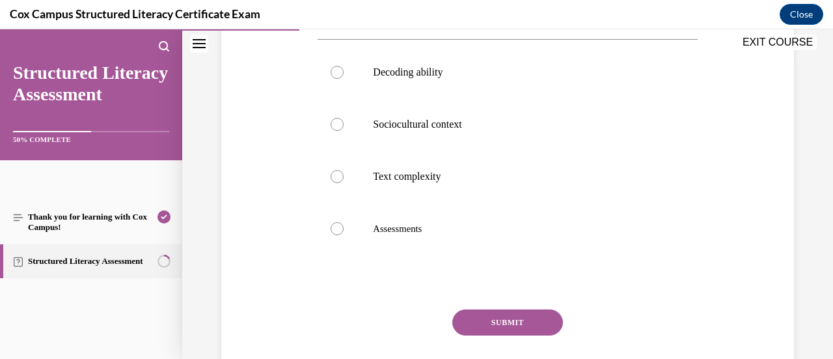
scroll to position [105, 0]
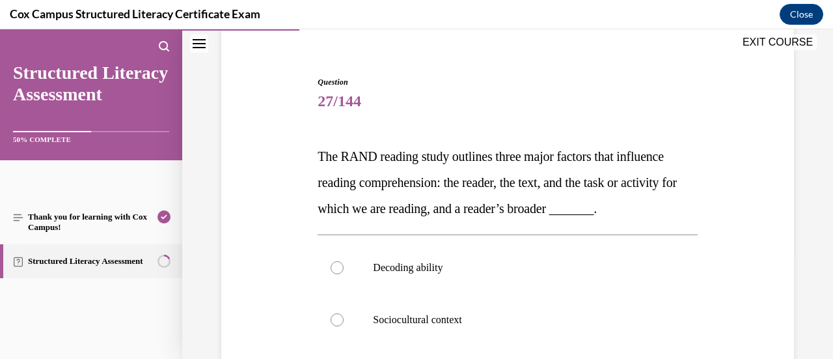
drag, startPoint x: 313, startPoint y: 152, endPoint x: 636, endPoint y: 247, distance: 336.5
click at [636, 247] on div "Question 27/144 The RAND reading study outlines three major factors that influe…" at bounding box center [507, 324] width 579 height 574
copy span "The RAND reading study outlines three major factors that influence reading comp…"
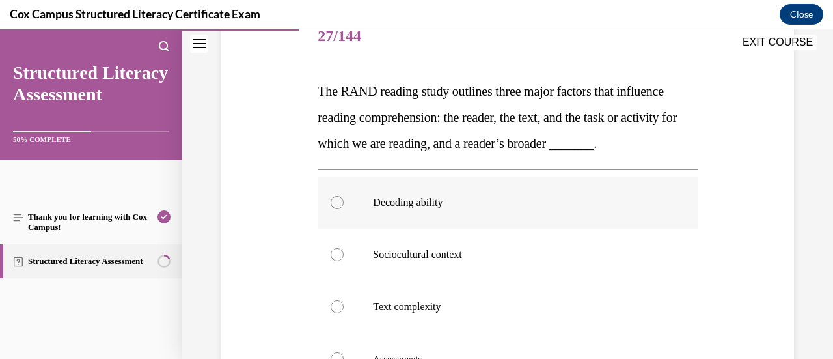
scroll to position [235, 0]
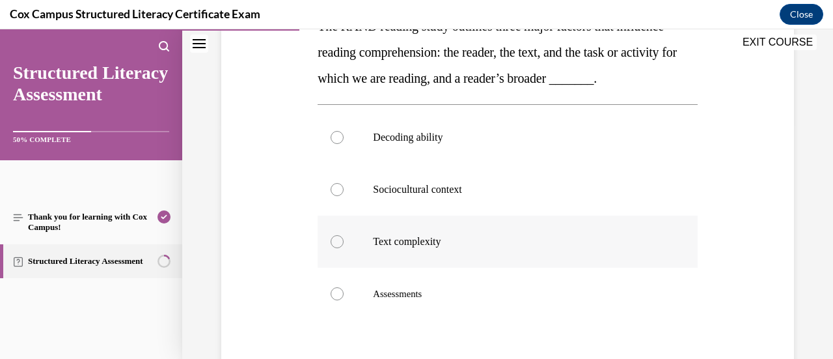
click at [399, 259] on label "Text complexity" at bounding box center [507, 241] width 379 height 52
click at [344, 248] on input "Text complexity" at bounding box center [337, 241] width 13 height 13
radio input "true"
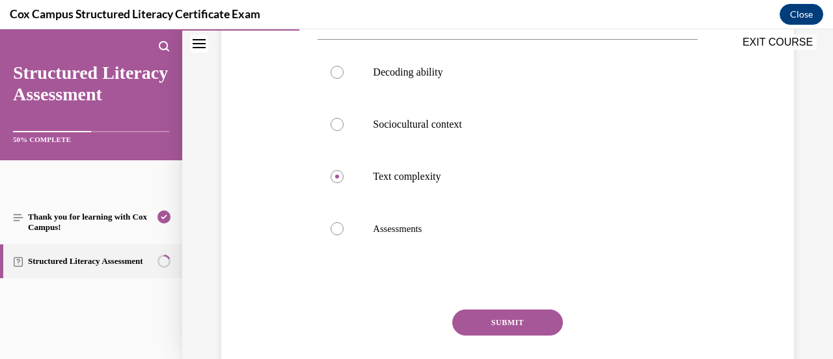
scroll to position [365, 0]
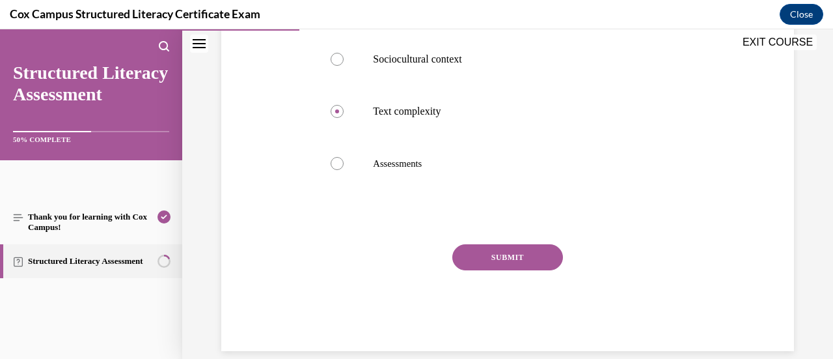
click at [489, 270] on button "SUBMIT" at bounding box center [507, 257] width 111 height 26
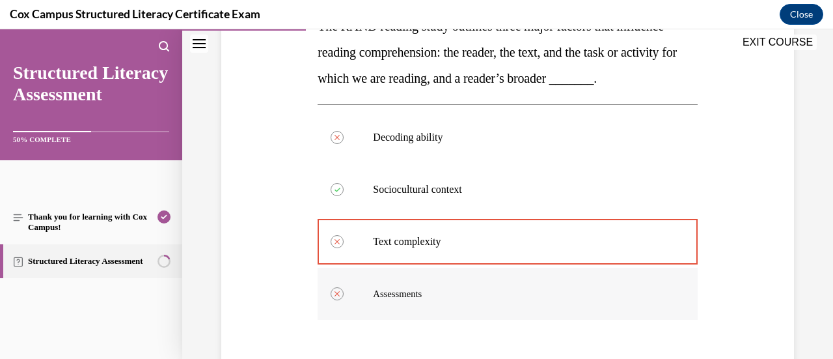
scroll to position [495, 0]
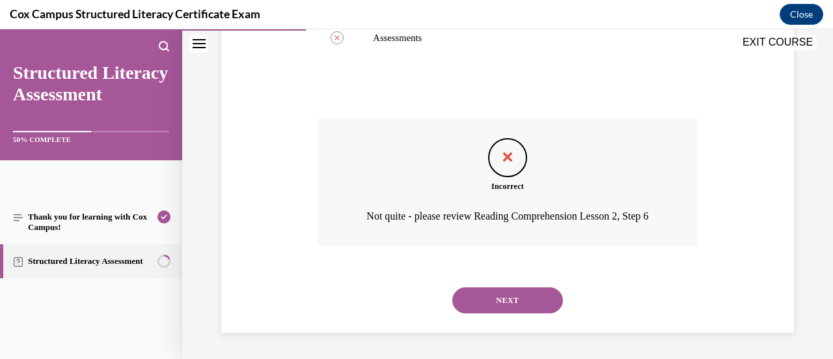
click at [476, 313] on button "NEXT" at bounding box center [507, 300] width 111 height 26
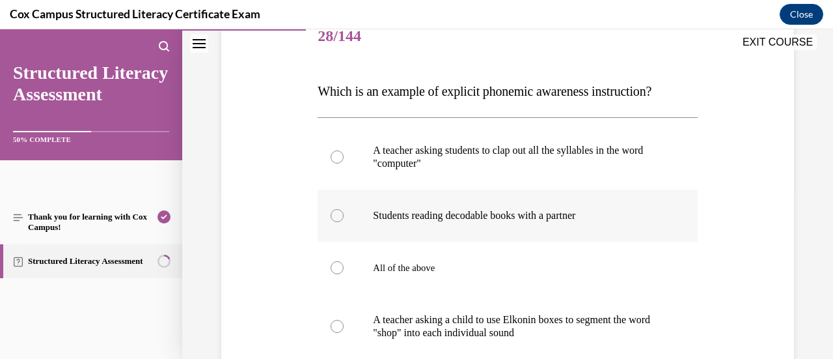
scroll to position [235, 0]
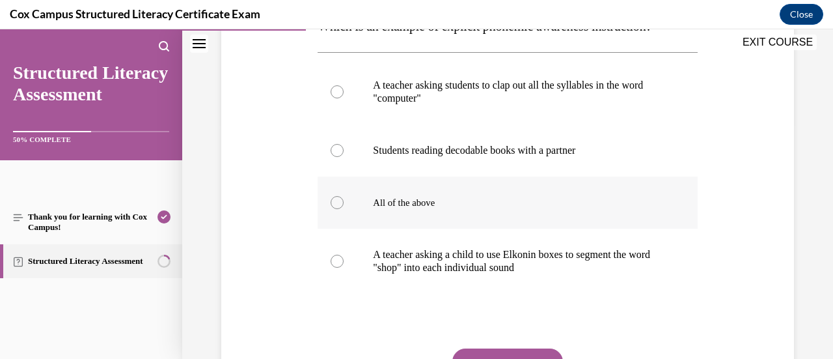
click at [469, 208] on p "All of the above" at bounding box center [519, 202] width 292 height 13
click at [344, 208] on input "All of the above" at bounding box center [337, 202] width 13 height 13
radio input "true"
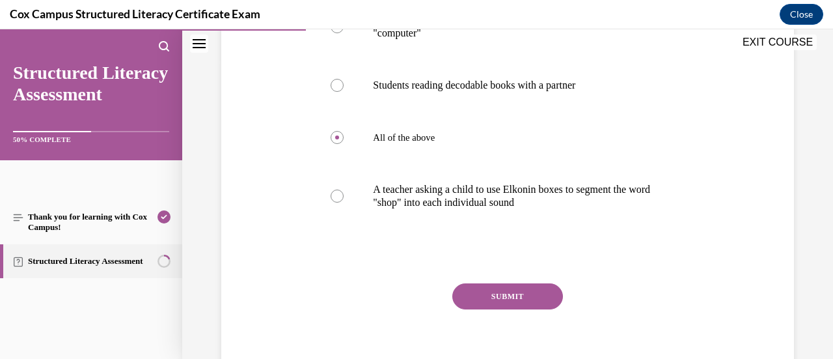
click at [475, 291] on button "SUBMIT" at bounding box center [507, 296] width 111 height 26
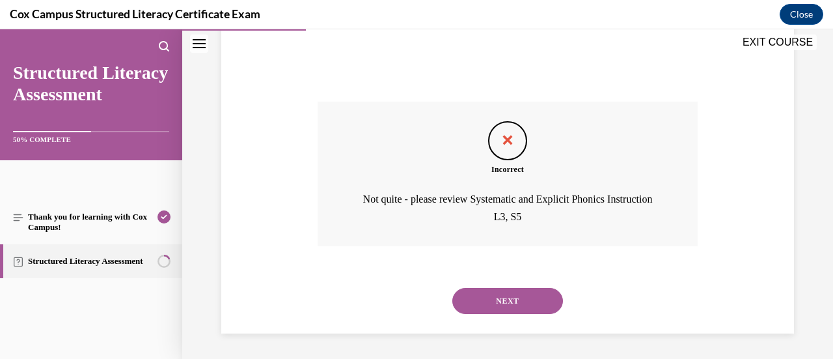
click at [475, 291] on button "NEXT" at bounding box center [507, 301] width 111 height 26
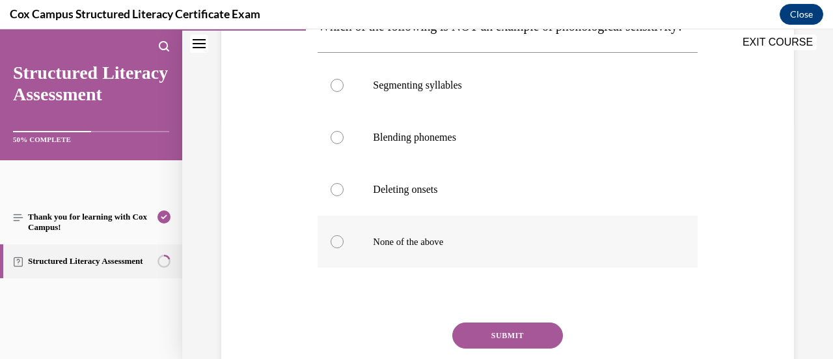
scroll to position [105, 0]
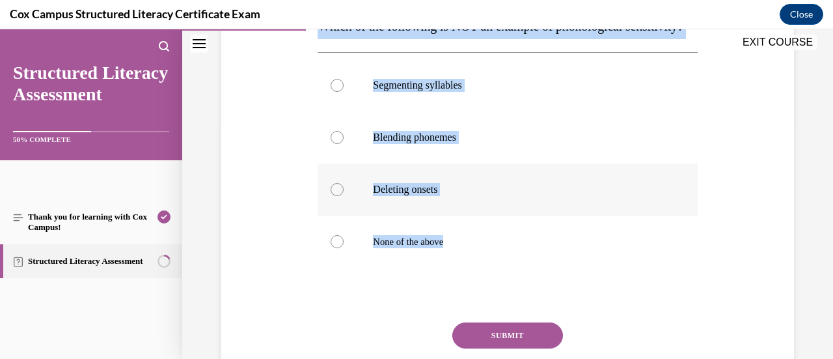
drag, startPoint x: 305, startPoint y: 144, endPoint x: 488, endPoint y: 288, distance: 232.2
click at [488, 288] on div "Question 29/144 Which of the following is NOT an example of phonological sensit…" at bounding box center [507, 168] width 579 height 522
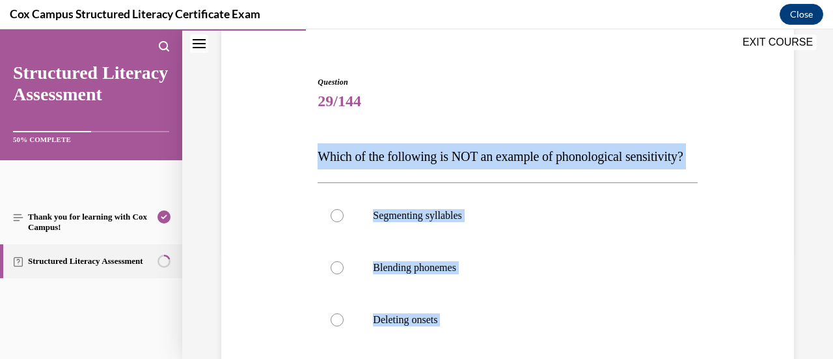
copy div "Which of the following is NOT an example of phonological sensitivity?  Segmenti…"
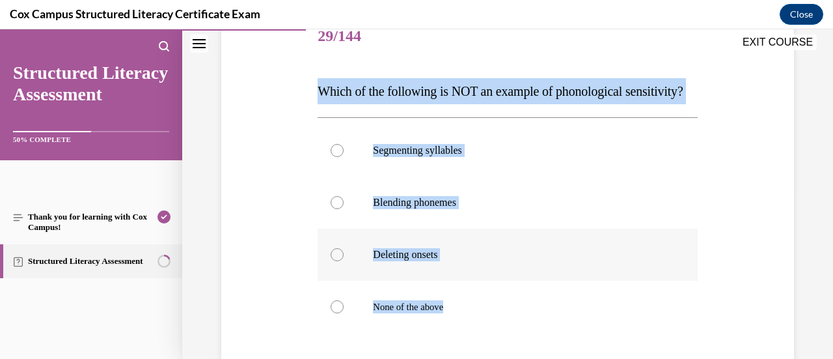
scroll to position [235, 0]
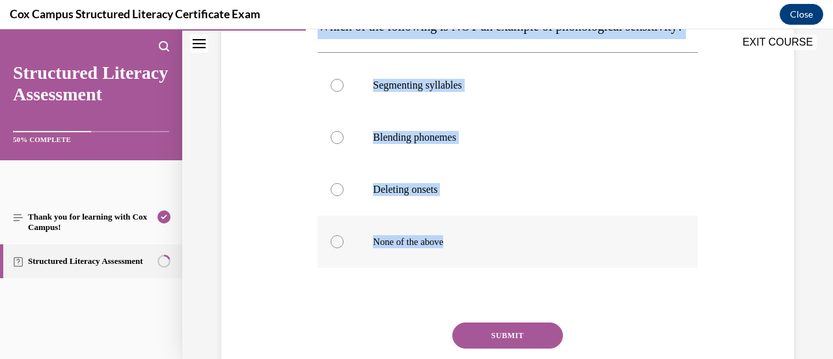
click at [341, 248] on div at bounding box center [337, 241] width 13 height 13
click at [341, 248] on input "None of the above" at bounding box center [337, 241] width 13 height 13
radio input "true"
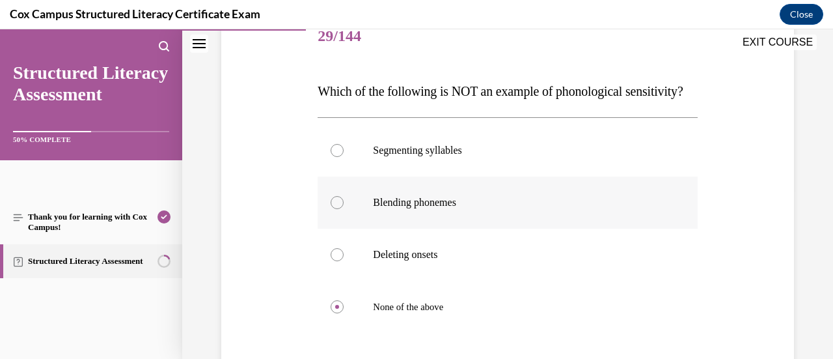
scroll to position [300, 0]
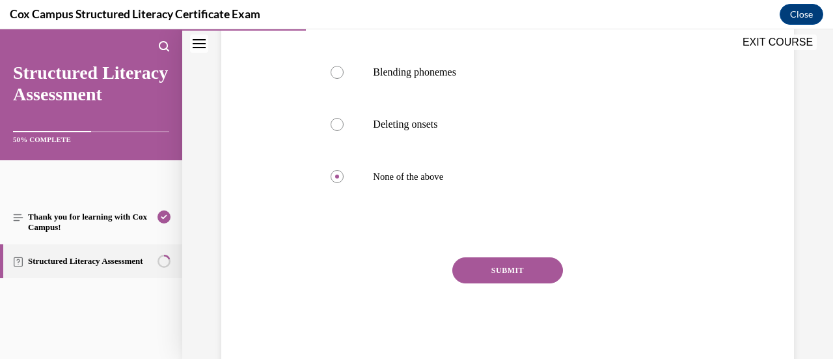
click at [493, 283] on button "SUBMIT" at bounding box center [507, 270] width 111 height 26
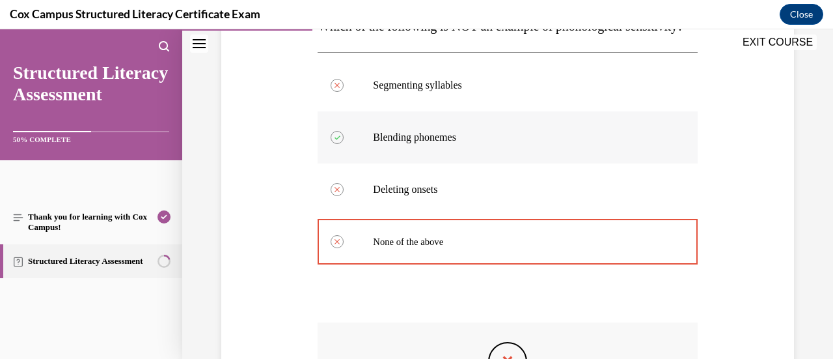
scroll to position [105, 0]
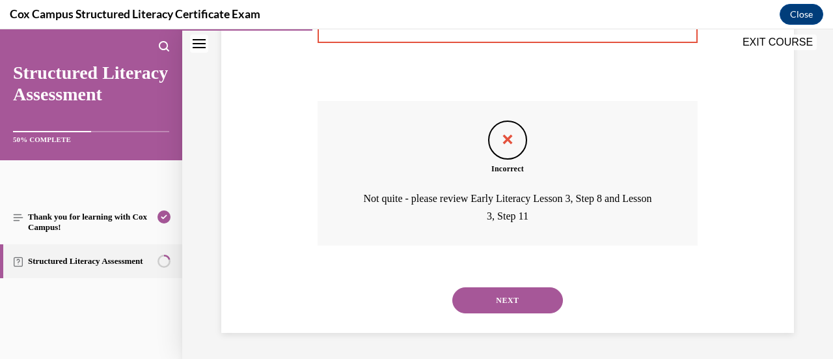
click at [486, 302] on button "NEXT" at bounding box center [507, 300] width 111 height 26
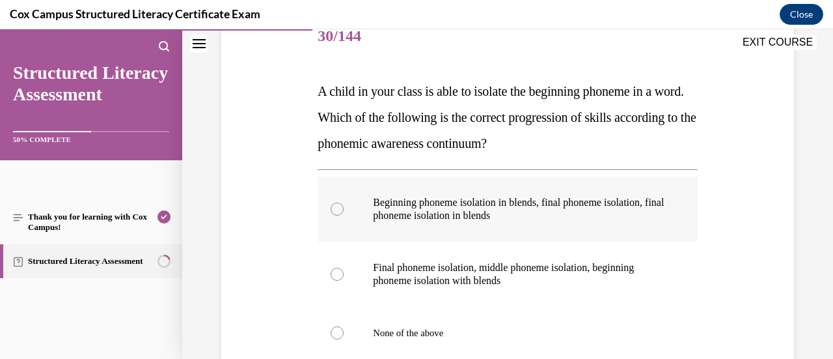
scroll to position [235, 0]
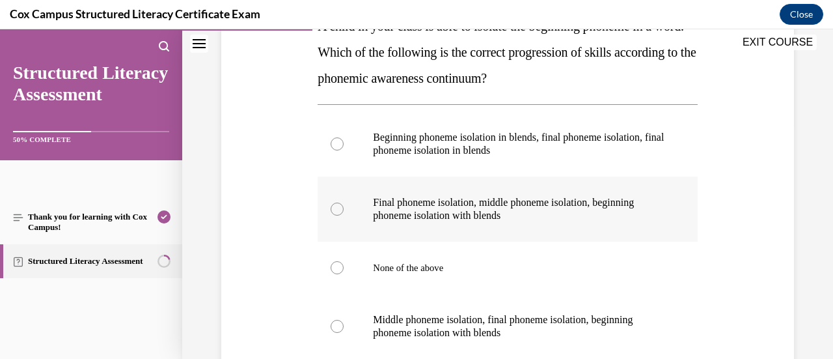
click at [523, 213] on p "Final phoneme isolation, middle phoneme isolation, beginning phoneme isolation …" at bounding box center [519, 209] width 292 height 26
click at [344, 213] on input "Final phoneme isolation, middle phoneme isolation, beginning phoneme isolation …" at bounding box center [337, 208] width 13 height 13
radio input "true"
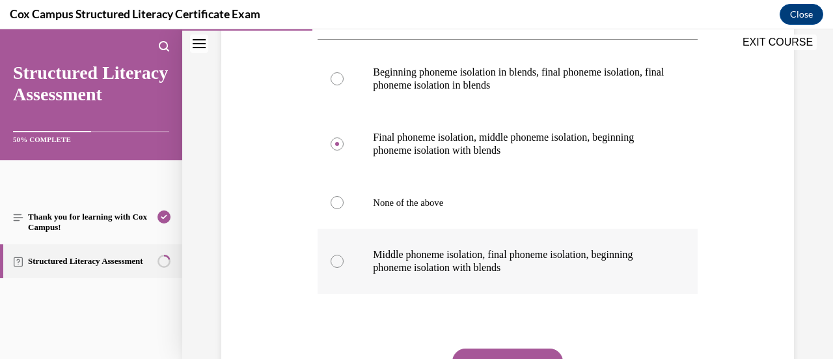
scroll to position [365, 0]
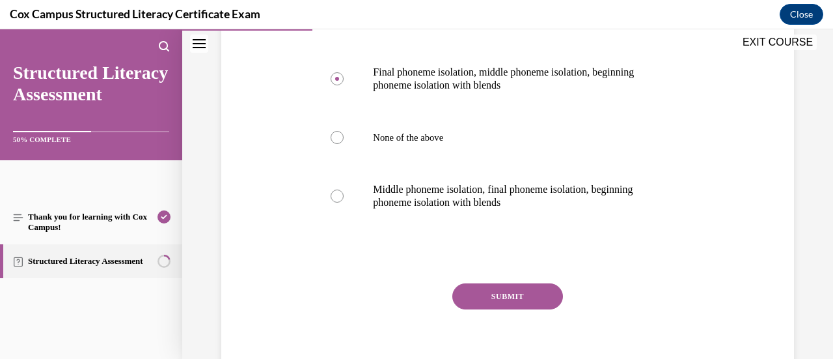
click at [504, 301] on button "SUBMIT" at bounding box center [507, 296] width 111 height 26
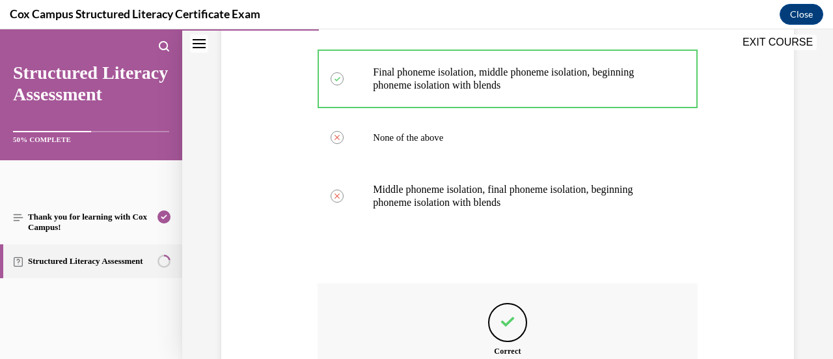
scroll to position [529, 0]
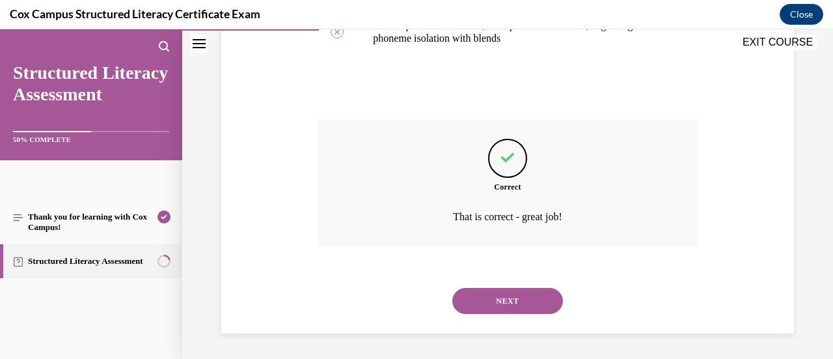
click at [501, 303] on button "NEXT" at bounding box center [507, 301] width 111 height 26
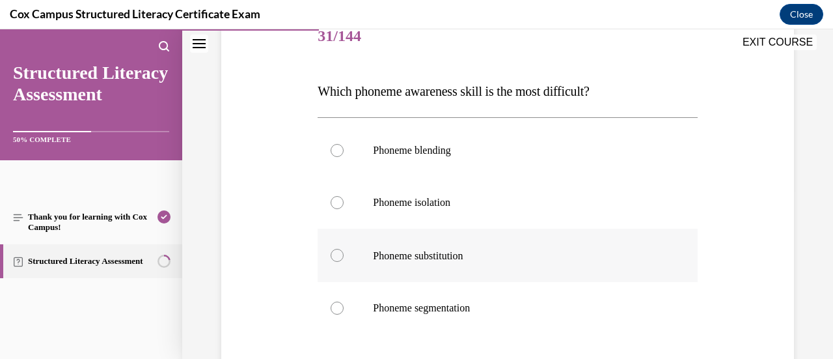
scroll to position [235, 0]
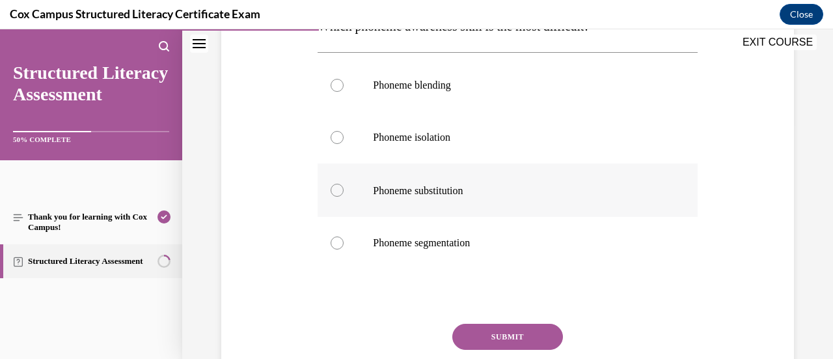
click at [480, 205] on label "Phoneme substitution" at bounding box center [507, 189] width 379 height 53
click at [344, 197] on input "Phoneme substitution" at bounding box center [337, 190] width 13 height 13
radio input "true"
click at [486, 332] on button "SUBMIT" at bounding box center [507, 336] width 111 height 26
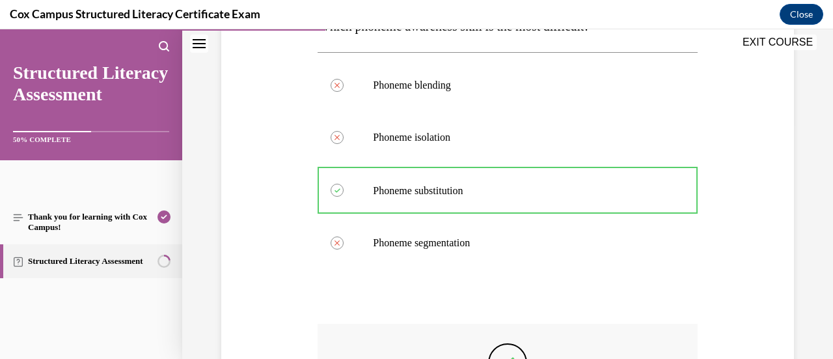
scroll to position [430, 0]
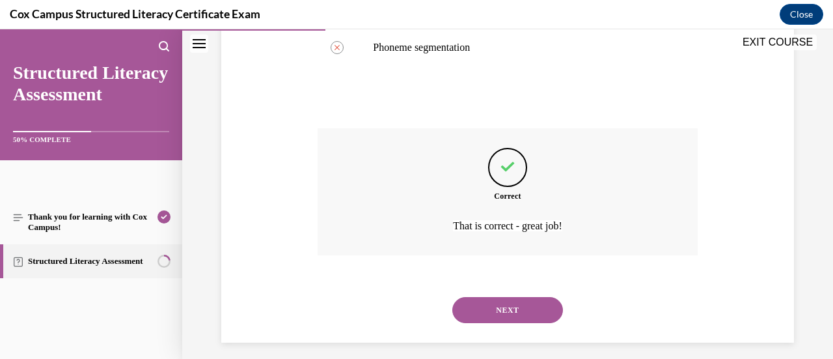
click at [495, 309] on button "NEXT" at bounding box center [507, 310] width 111 height 26
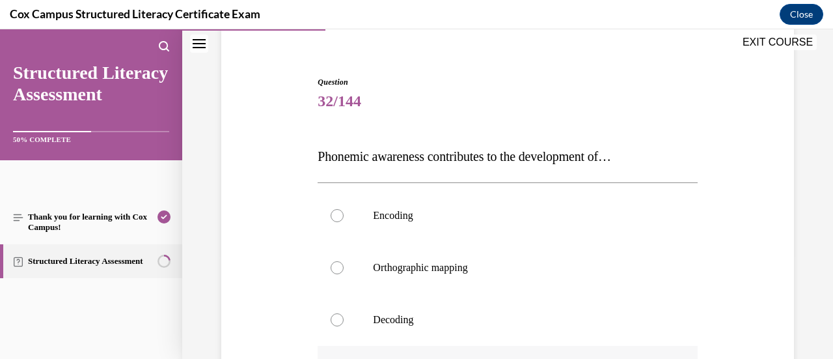
scroll to position [170, 0]
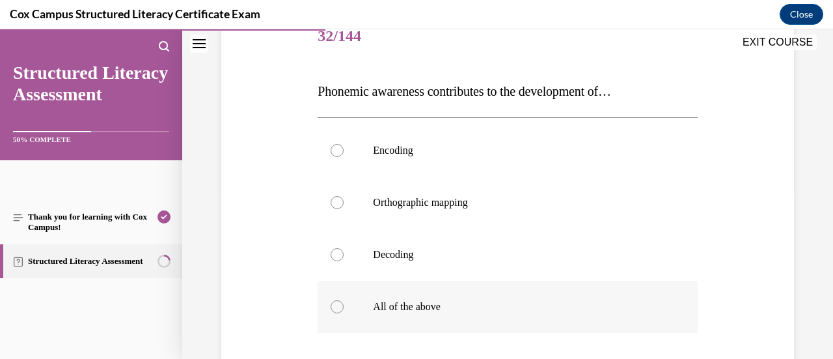
click at [553, 297] on label "All of the above" at bounding box center [507, 307] width 379 height 52
click at [344, 300] on input "All of the above" at bounding box center [337, 306] width 13 height 13
radio input "true"
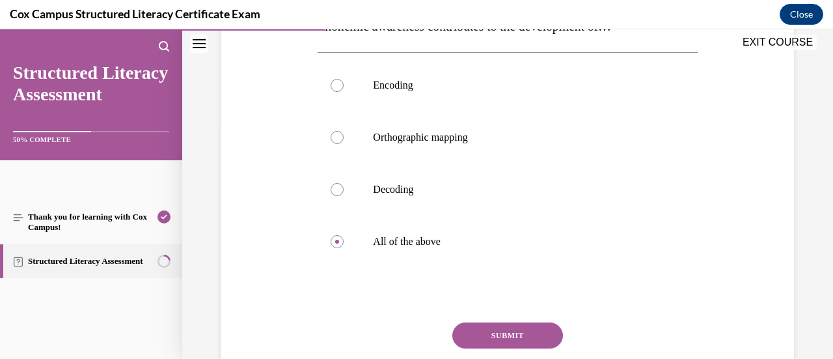
click at [527, 335] on button "SUBMIT" at bounding box center [507, 335] width 111 height 26
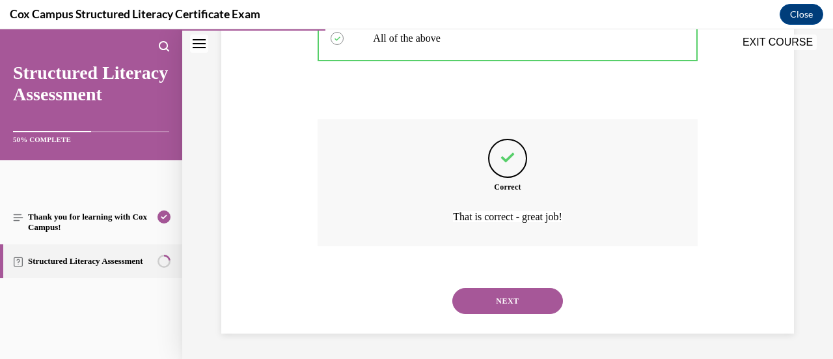
click at [527, 307] on button "NEXT" at bounding box center [507, 301] width 111 height 26
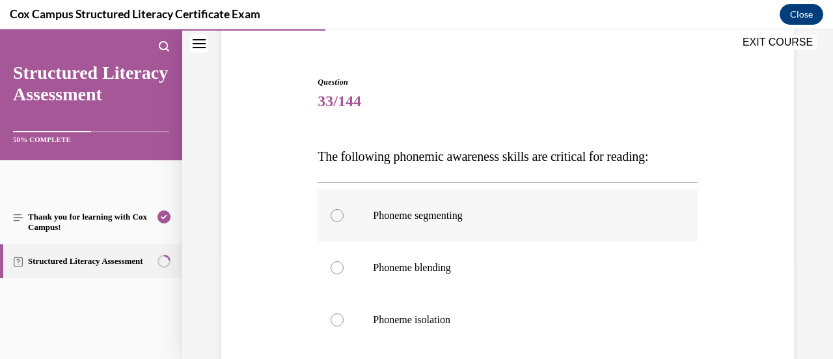
scroll to position [170, 0]
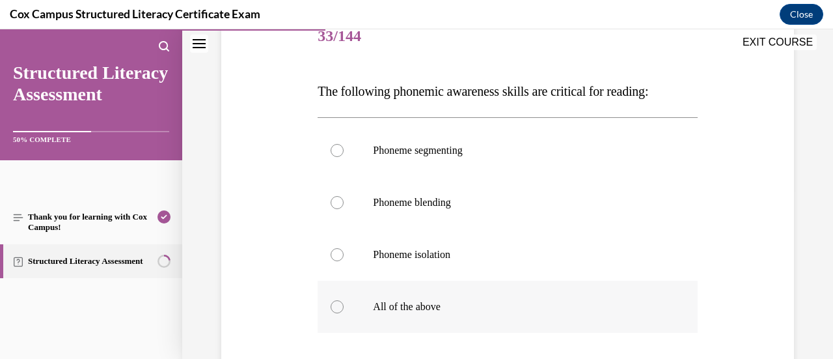
click at [380, 307] on span "All of the above" at bounding box center [407, 306] width 68 height 11
click at [344, 307] on input "All of the above" at bounding box center [337, 306] width 13 height 13
radio input "true"
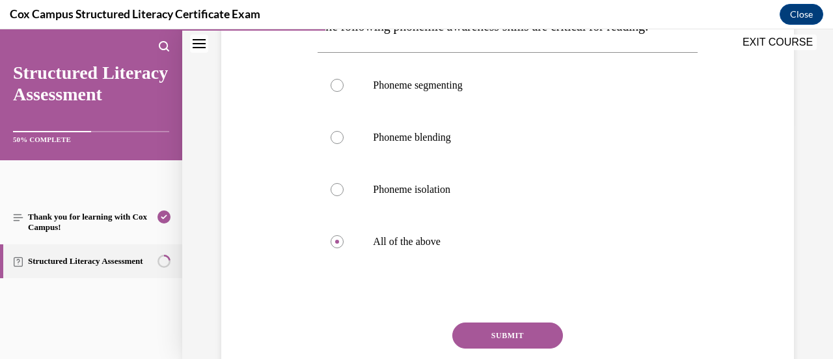
click at [504, 341] on button "SUBMIT" at bounding box center [507, 335] width 111 height 26
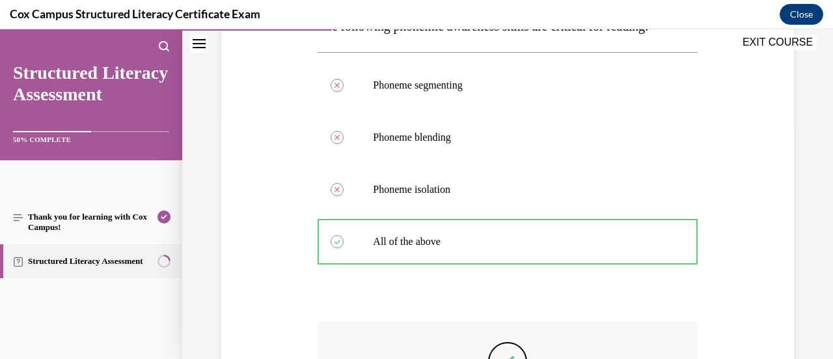
scroll to position [430, 0]
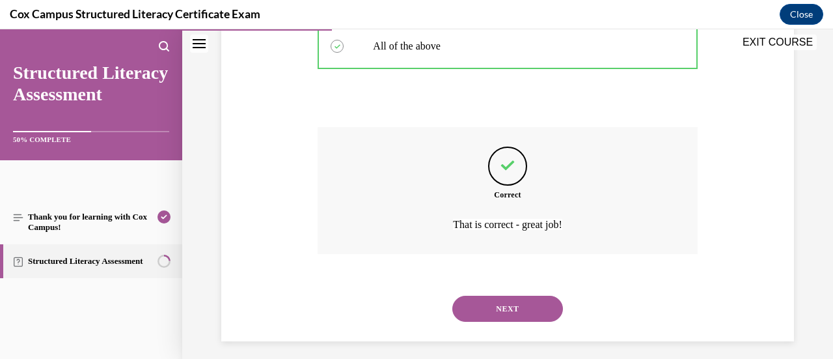
click at [491, 318] on button "NEXT" at bounding box center [507, 309] width 111 height 26
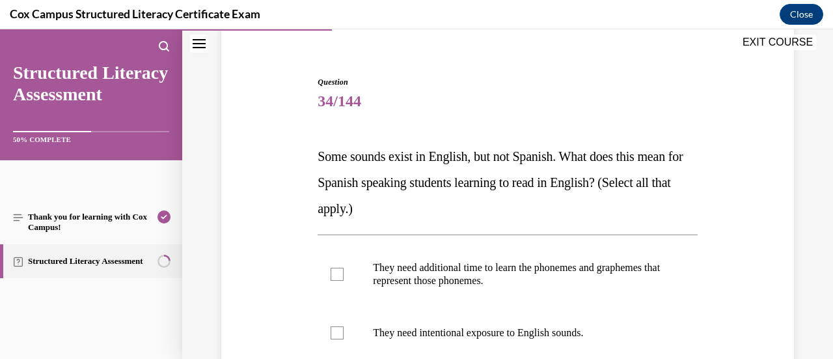
scroll to position [170, 0]
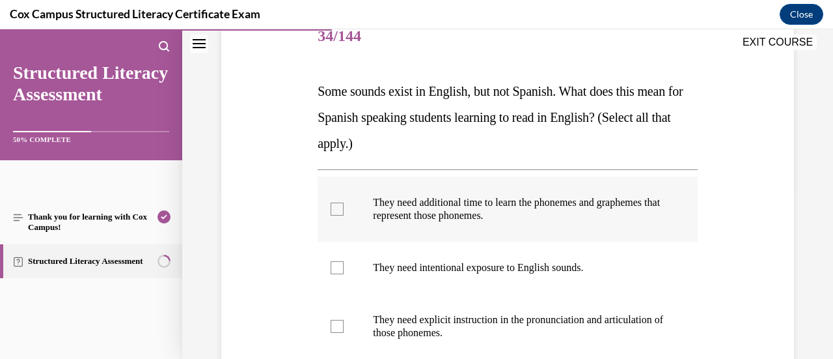
click at [522, 218] on p "They need additional time to learn the phonemes and graphemes that represent th…" at bounding box center [519, 209] width 292 height 26
click at [344, 215] on input "They need additional time to learn the phonemes and graphemes that represent th…" at bounding box center [337, 208] width 13 height 13
checkbox input "true"
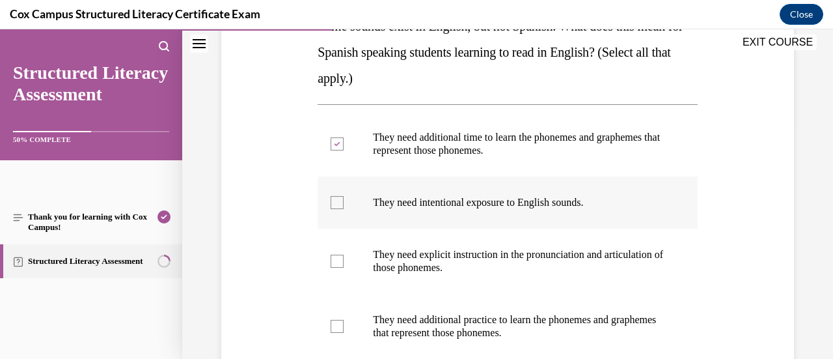
scroll to position [300, 0]
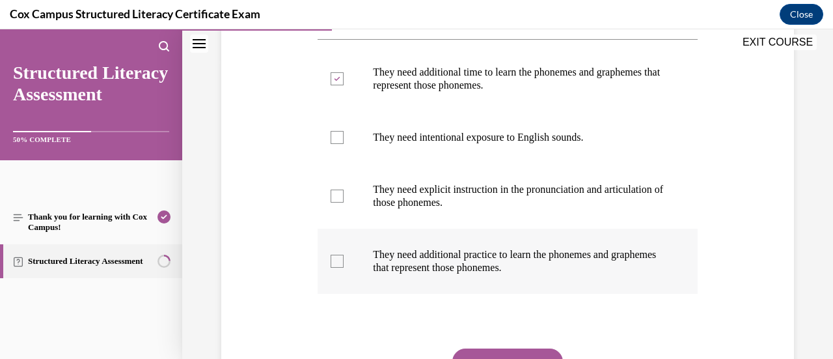
click at [512, 270] on p "They need additional practice to learn the phonemes and graphemes that represen…" at bounding box center [519, 261] width 292 height 26
click at [344, 268] on input "They need additional practice to learn the phonemes and graphemes that represen…" at bounding box center [337, 261] width 13 height 13
checkbox input "true"
click at [499, 184] on p "They need explicit instruction in the pronunciation and articulation of those p…" at bounding box center [519, 196] width 292 height 26
click at [344, 189] on input "They need explicit instruction in the pronunciation and articulation of those p…" at bounding box center [337, 195] width 13 height 13
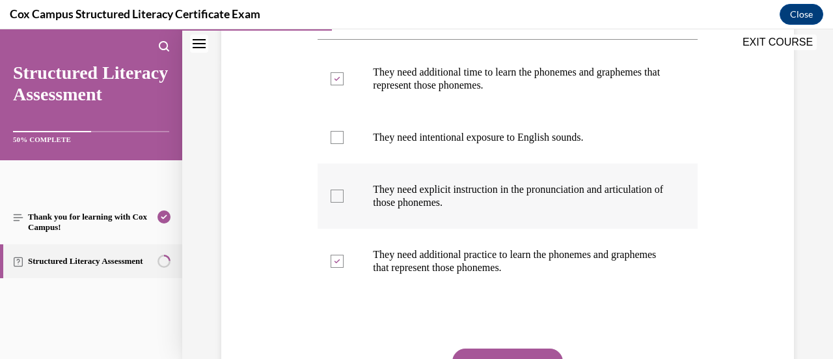
checkbox input "true"
click at [512, 149] on label "They need intentional exposure to English sounds." at bounding box center [507, 137] width 379 height 52
click at [344, 144] on input "They need intentional exposure to English sounds." at bounding box center [337, 137] width 13 height 13
checkbox input "true"
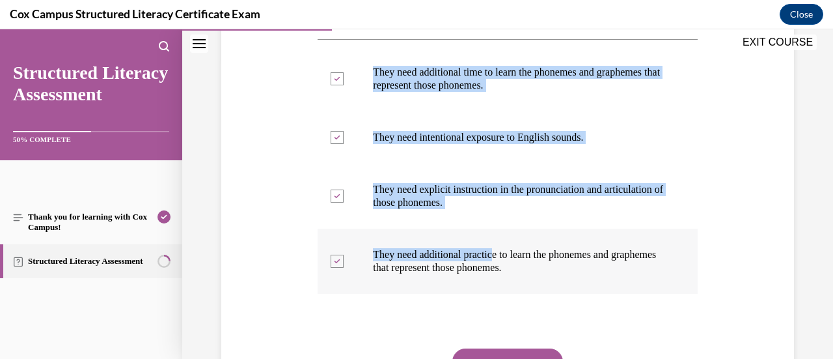
drag, startPoint x: 307, startPoint y: 83, endPoint x: 588, endPoint y: 273, distance: 339.6
click at [587, 275] on div "Question 34/144 Some sounds exist in English, but not Spanish. What does this m…" at bounding box center [507, 148] width 579 height 613
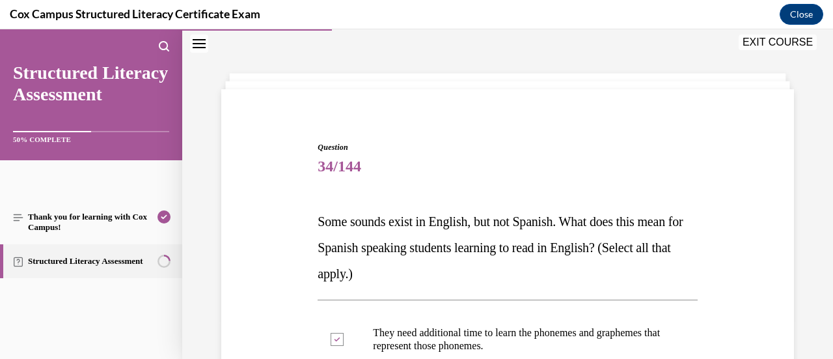
drag, startPoint x: 499, startPoint y: 225, endPoint x: 564, endPoint y: 80, distance: 158.8
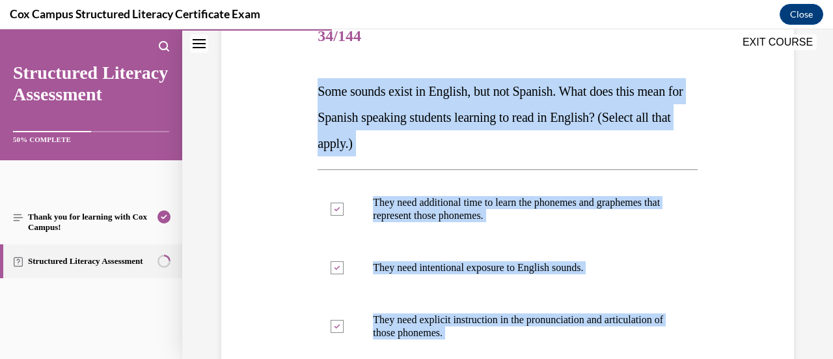
scroll to position [235, 0]
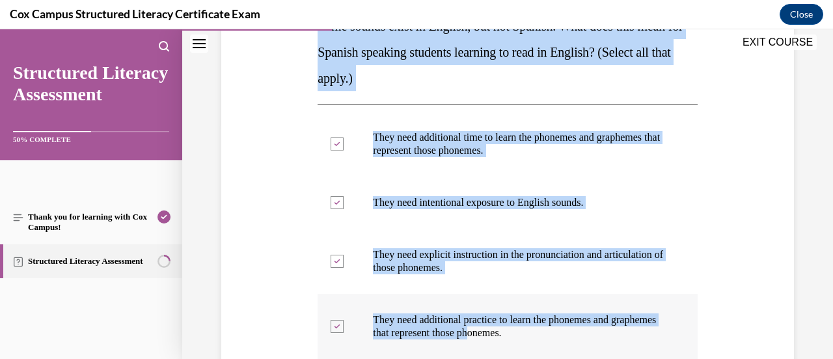
drag, startPoint x: 349, startPoint y: 228, endPoint x: 605, endPoint y: 321, distance: 272.2
click at [590, 331] on div "Question 34/144 Some sounds exist in English, but not Spanish. What does this m…" at bounding box center [507, 213] width 579 height 613
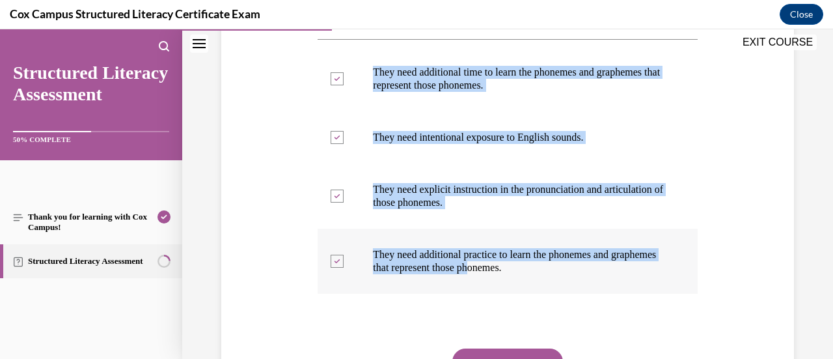
scroll to position [365, 0]
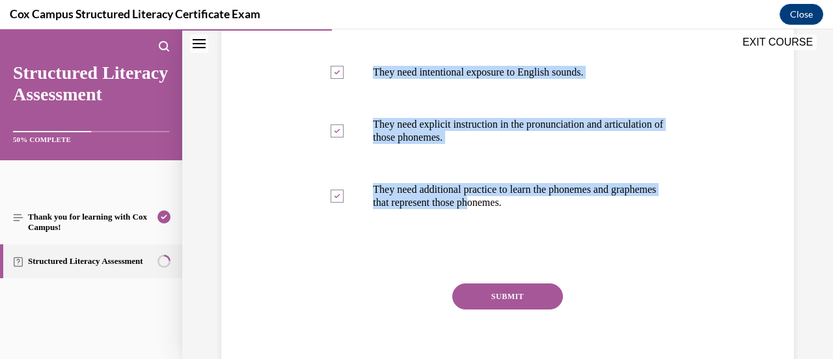
click at [462, 294] on button "SUBMIT" at bounding box center [507, 296] width 111 height 26
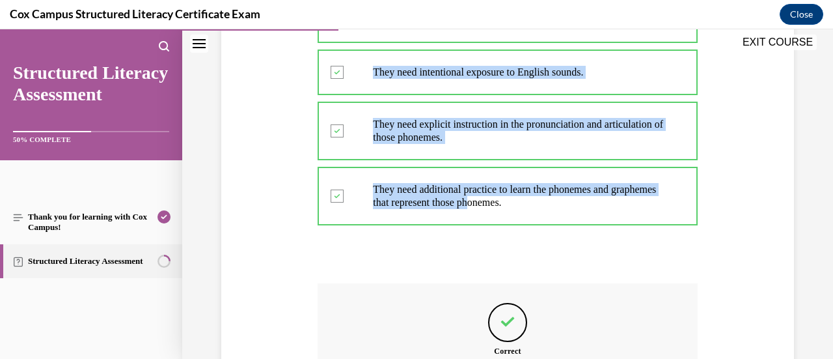
scroll to position [495, 0]
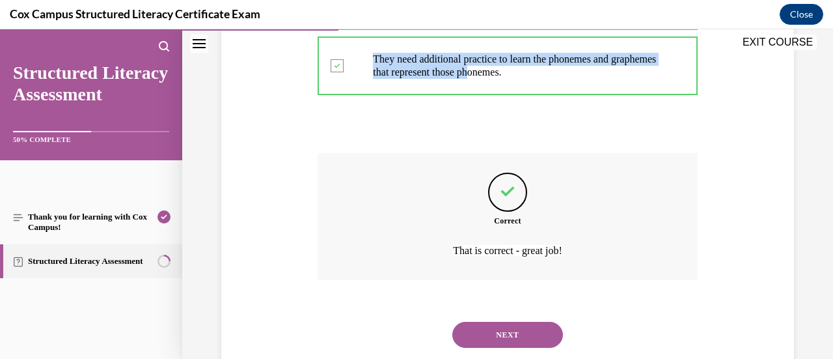
click at [480, 331] on button "NEXT" at bounding box center [507, 335] width 111 height 26
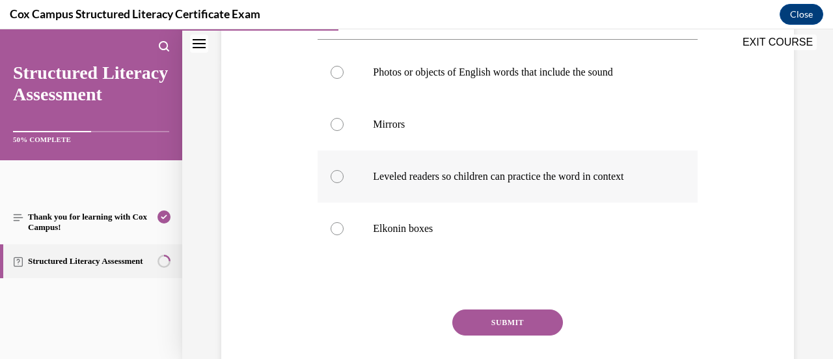
scroll to position [235, 0]
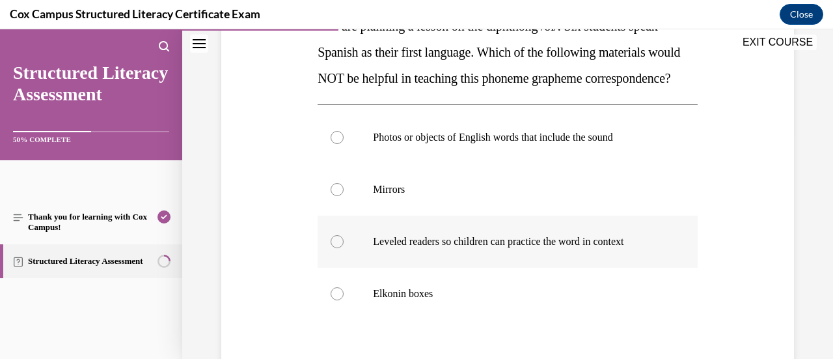
click at [496, 248] on p "Leveled readers so children can practice the word in context" at bounding box center [519, 241] width 292 height 13
click at [344, 248] on input "Leveled readers so children can practice the word in context" at bounding box center [337, 241] width 13 height 13
radio input "true"
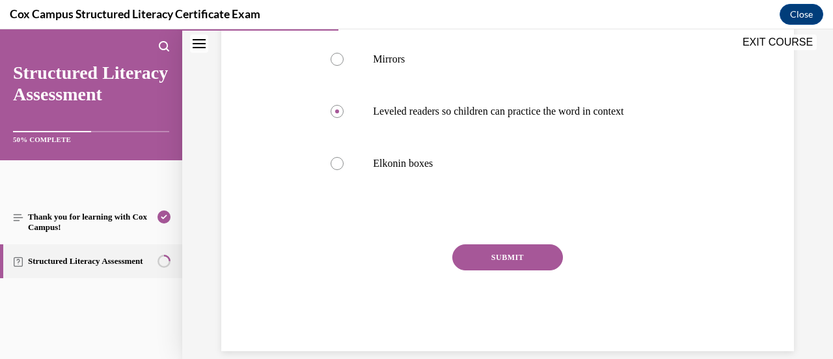
click at [497, 270] on button "SUBMIT" at bounding box center [507, 257] width 111 height 26
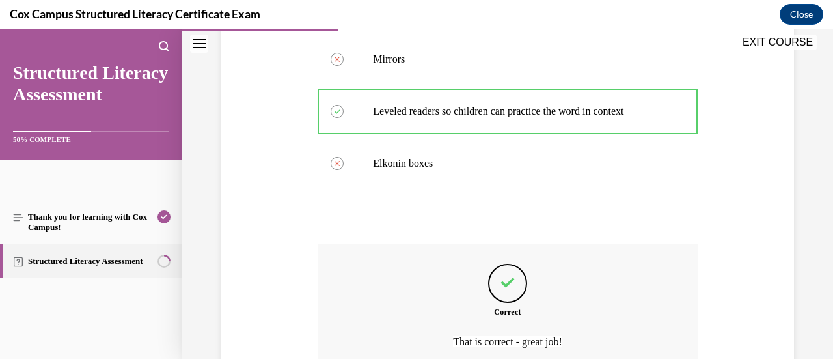
scroll to position [516, 0]
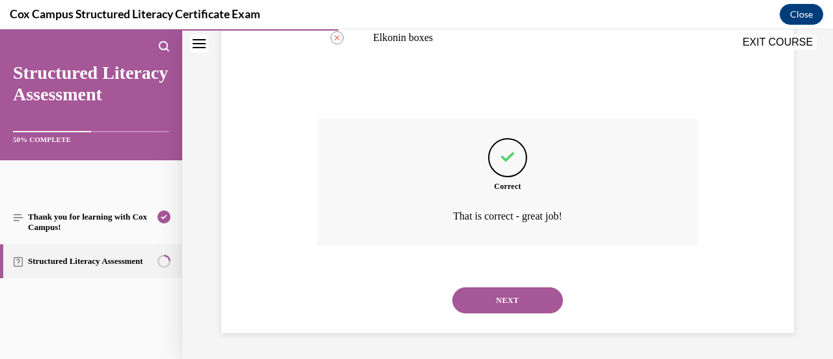
click at [497, 299] on button "NEXT" at bounding box center [507, 300] width 111 height 26
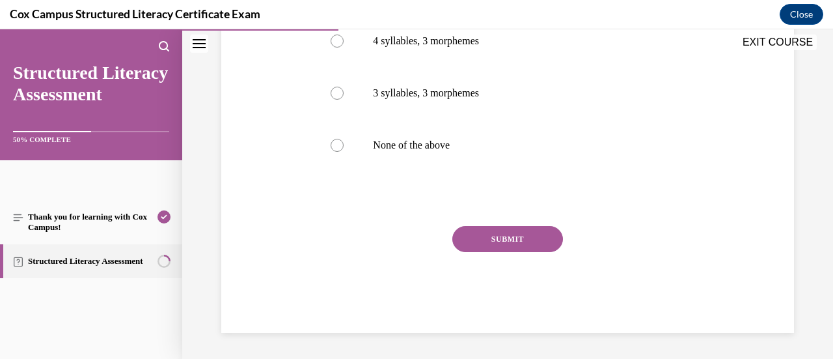
scroll to position [40, 0]
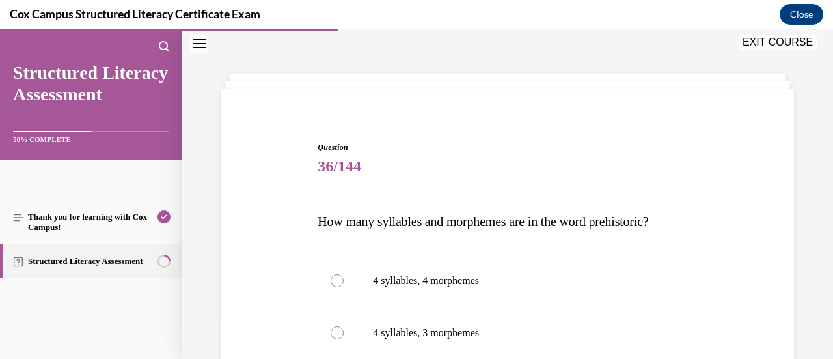
drag, startPoint x: 318, startPoint y: 219, endPoint x: 683, endPoint y: 228, distance: 365.9
click at [683, 228] on p "How many syllables and morphemes are in the word prehistoric?" at bounding box center [507, 221] width 379 height 26
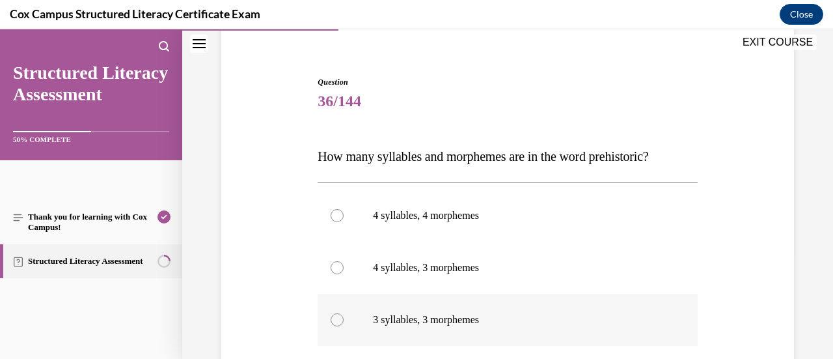
scroll to position [170, 0]
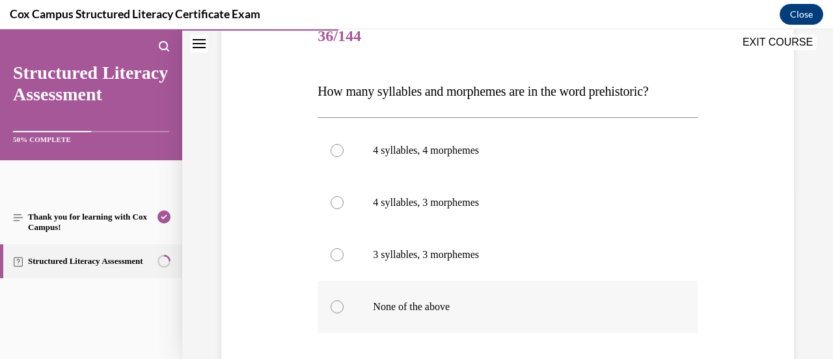
click at [411, 296] on label "None of the above" at bounding box center [507, 307] width 379 height 52
click at [344, 300] on input "None of the above" at bounding box center [337, 306] width 13 height 13
radio input "true"
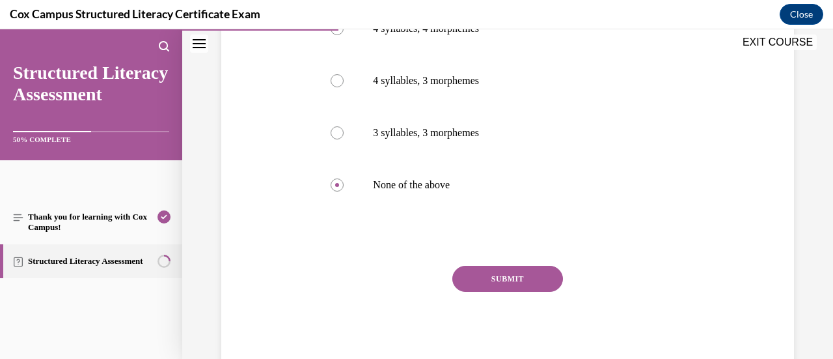
click at [476, 287] on button "SUBMIT" at bounding box center [507, 279] width 111 height 26
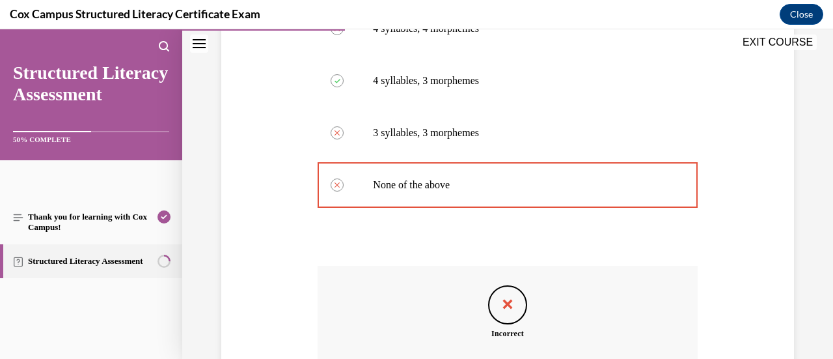
scroll to position [161, 0]
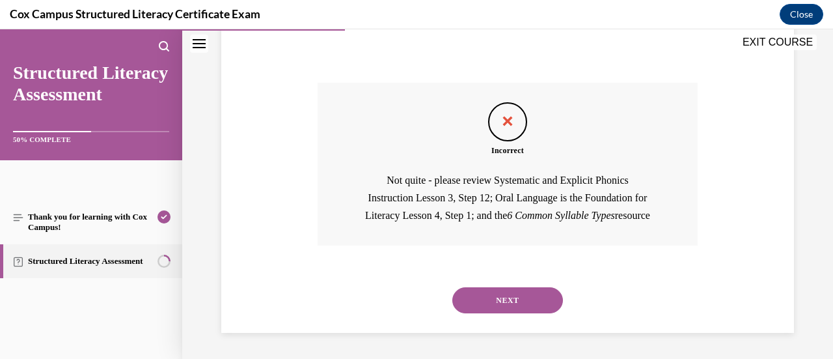
click at [504, 297] on button "NEXT" at bounding box center [507, 300] width 111 height 26
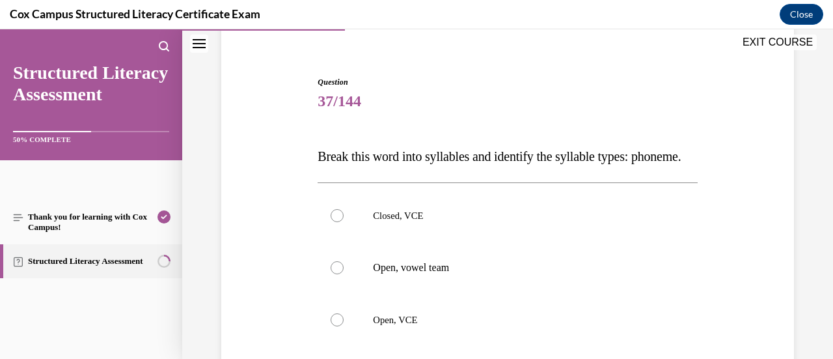
scroll to position [170, 0]
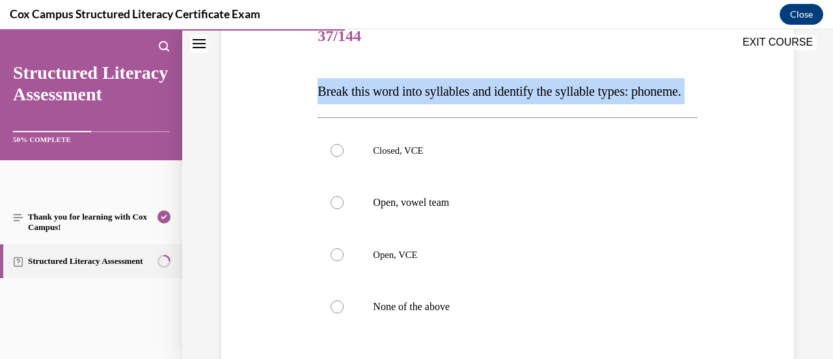
drag, startPoint x: 310, startPoint y: 90, endPoint x: 370, endPoint y: 130, distance: 71.8
click at [370, 130] on div "Question 37/144 Break this word into syllables and identify the syllable types:…" at bounding box center [507, 233] width 579 height 522
click at [508, 104] on p "Break this word into syllables and identify the syllable types: phoneme." at bounding box center [507, 91] width 379 height 26
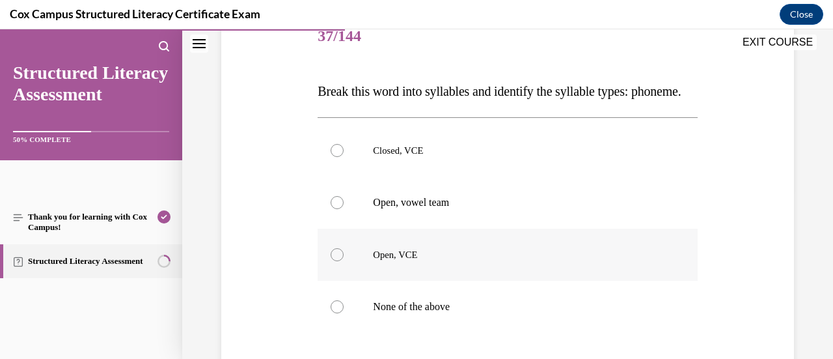
click at [392, 260] on span "Open, VCE" at bounding box center [395, 254] width 44 height 10
click at [344, 261] on input "Open, VCE" at bounding box center [337, 254] width 13 height 13
radio input "true"
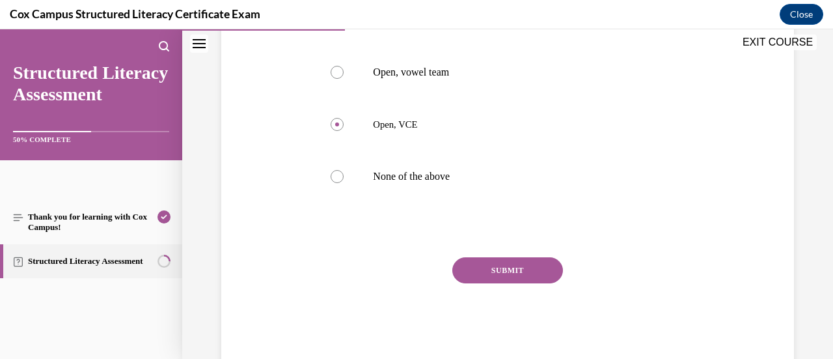
click at [457, 283] on button "SUBMIT" at bounding box center [507, 270] width 111 height 26
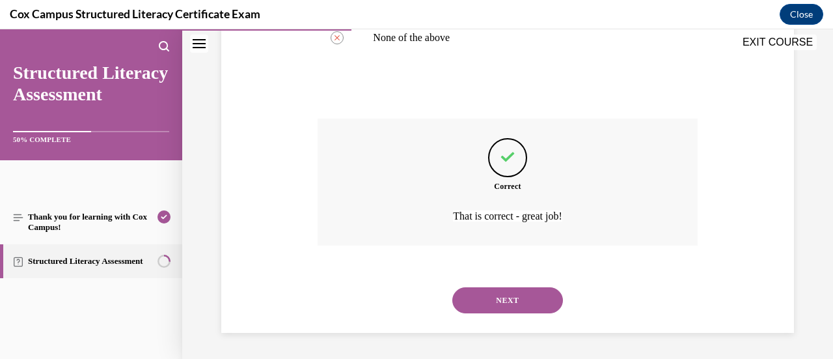
click at [467, 299] on button "NEXT" at bounding box center [507, 300] width 111 height 26
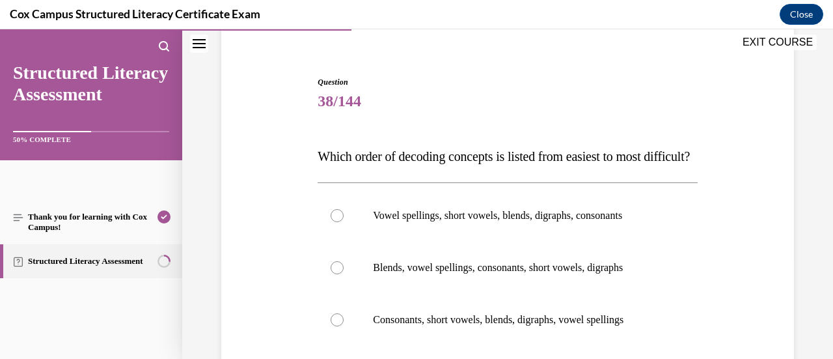
scroll to position [170, 0]
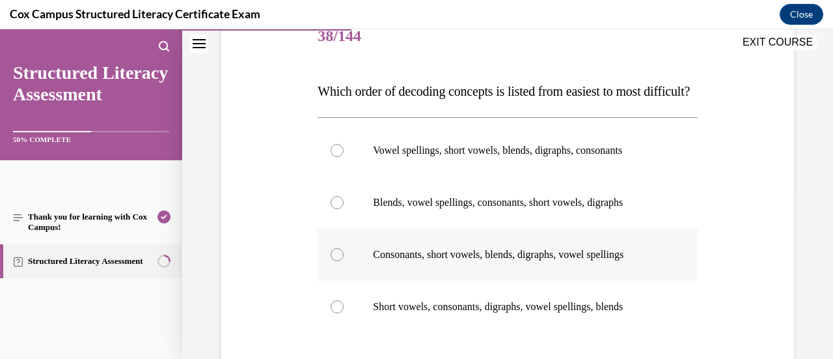
click at [414, 281] on label "Consonants, short vowels, blends, digraphs, vowel spellings" at bounding box center [507, 254] width 379 height 52
click at [344, 261] on input "Consonants, short vowels, blends, digraphs, vowel spellings" at bounding box center [337, 254] width 13 height 13
radio input "true"
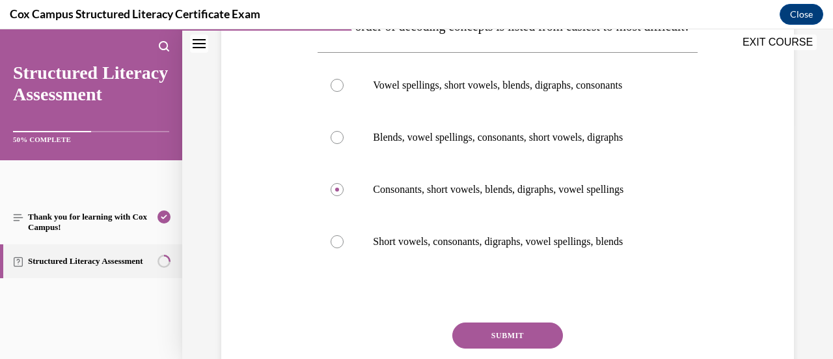
scroll to position [300, 0]
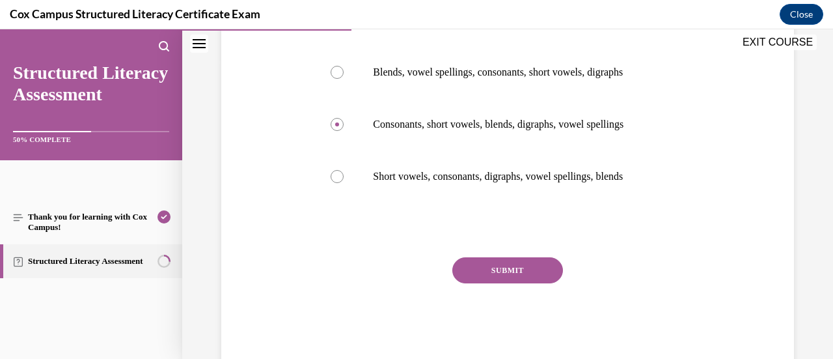
click at [487, 283] on button "SUBMIT" at bounding box center [507, 270] width 111 height 26
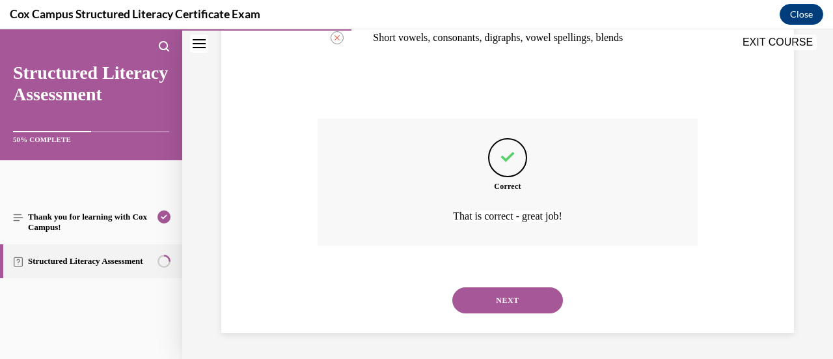
click at [488, 297] on button "NEXT" at bounding box center [507, 300] width 111 height 26
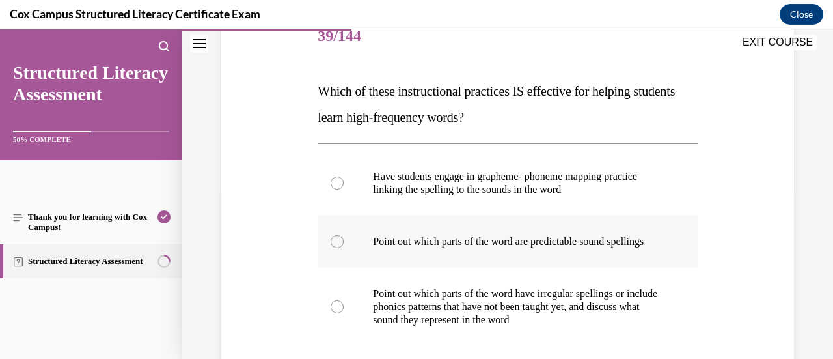
scroll to position [235, 0]
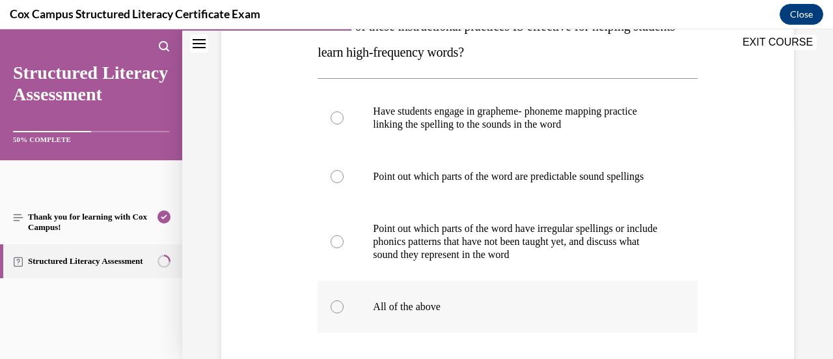
click at [513, 307] on label "All of the above" at bounding box center [507, 307] width 379 height 52
click at [344, 307] on input "All of the above" at bounding box center [337, 306] width 13 height 13
radio input "true"
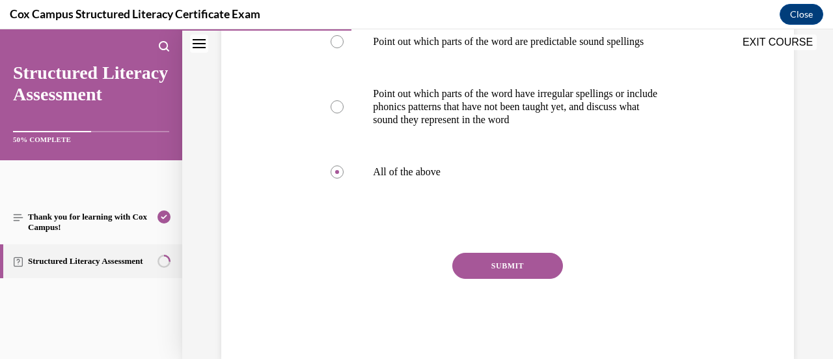
click at [529, 279] on button "SUBMIT" at bounding box center [507, 266] width 111 height 26
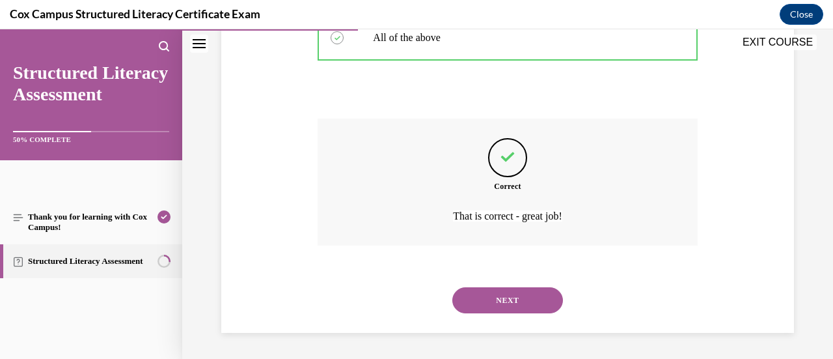
click at [513, 291] on button "NEXT" at bounding box center [507, 300] width 111 height 26
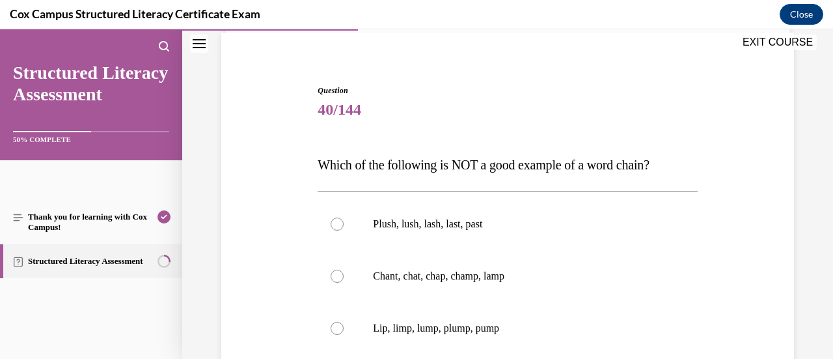
scroll to position [161, 0]
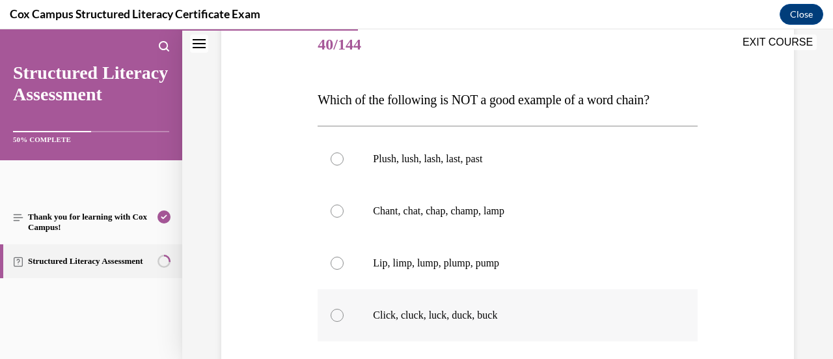
drag, startPoint x: 320, startPoint y: 161, endPoint x: 565, endPoint y: 315, distance: 289.3
click at [568, 316] on div "Question 40/144 Which of the following is NOT a good example of a word chain?  …" at bounding box center [507, 261] width 379 height 483
click at [338, 210] on div at bounding box center [337, 210] width 13 height 13
click at [338, 210] on input "Chant, chat, chap, champ, lamp" at bounding box center [337, 210] width 13 height 13
radio input "true"
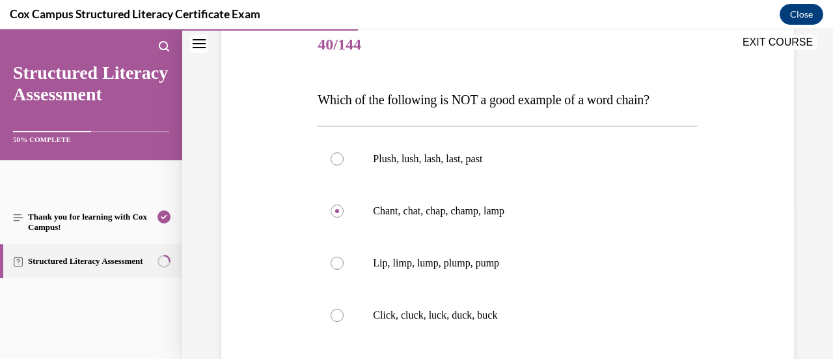
scroll to position [292, 0]
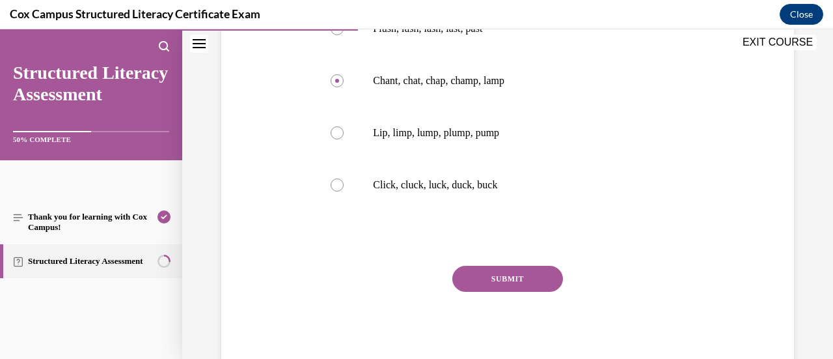
click at [480, 282] on button "SUBMIT" at bounding box center [507, 279] width 111 height 26
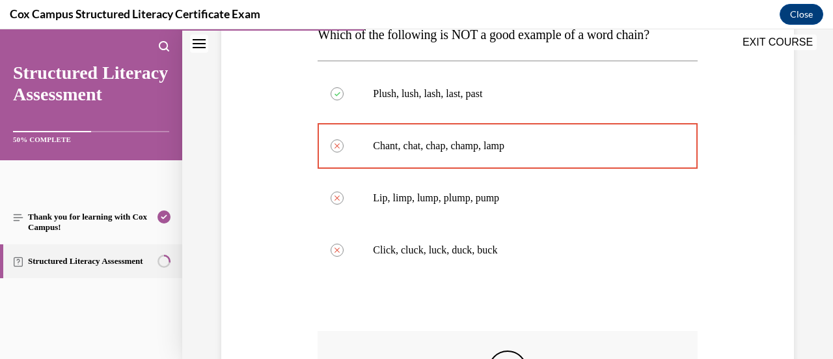
scroll to position [161, 0]
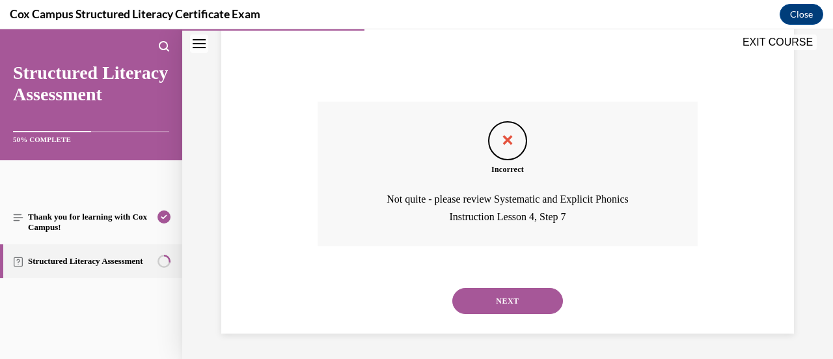
click at [495, 300] on button "NEXT" at bounding box center [507, 301] width 111 height 26
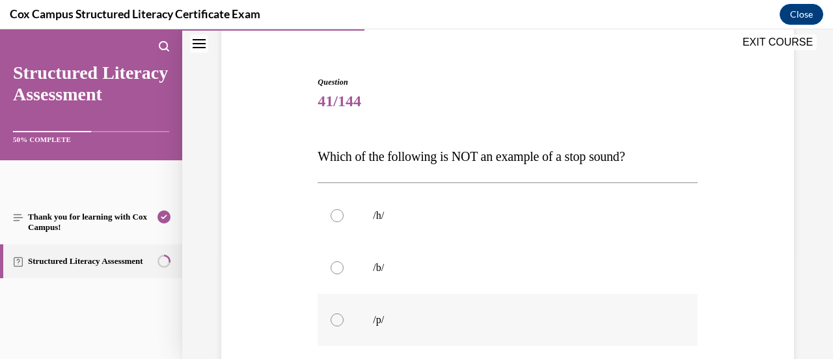
scroll to position [170, 0]
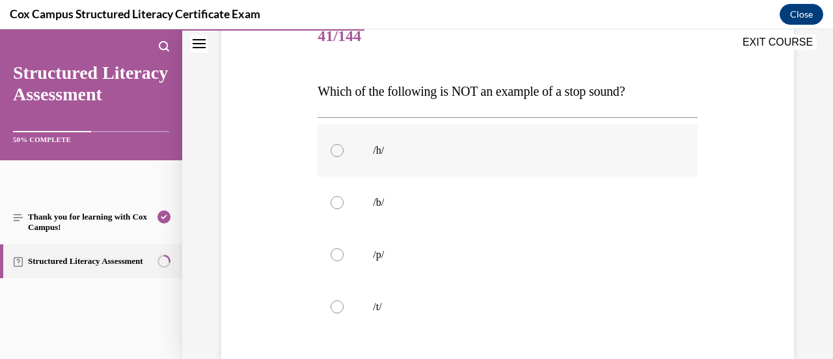
click at [370, 136] on label "/h/" at bounding box center [507, 150] width 379 height 52
click at [344, 144] on input "/h/" at bounding box center [337, 150] width 13 height 13
radio input "true"
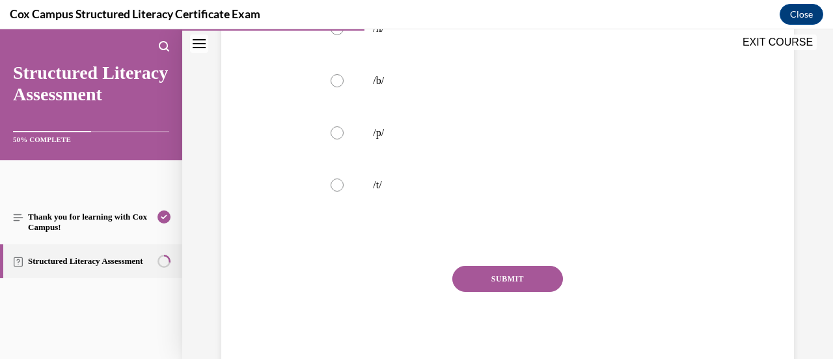
click at [478, 286] on button "SUBMIT" at bounding box center [507, 279] width 111 height 26
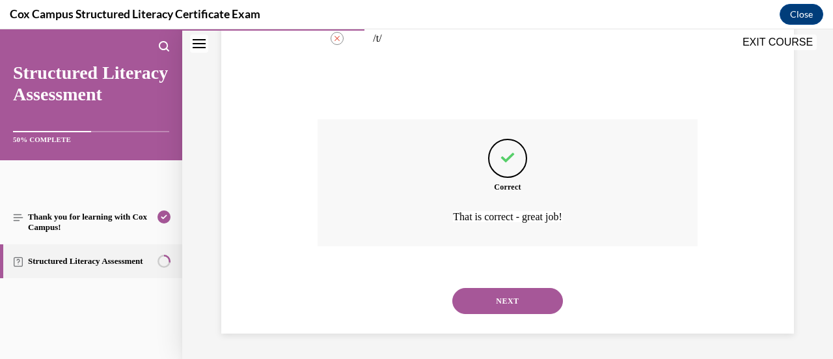
click at [478, 299] on button "NEXT" at bounding box center [507, 301] width 111 height 26
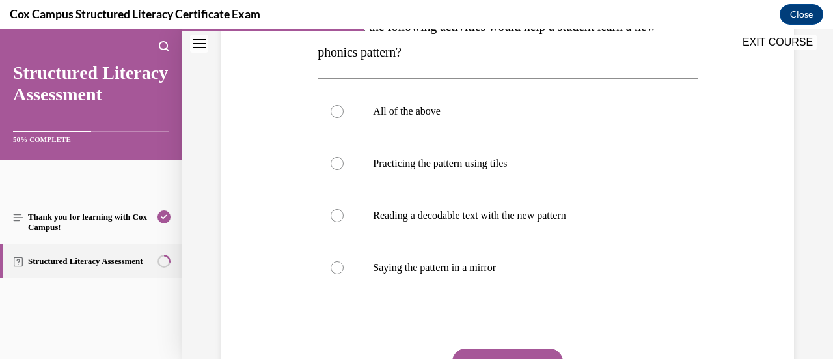
scroll to position [170, 0]
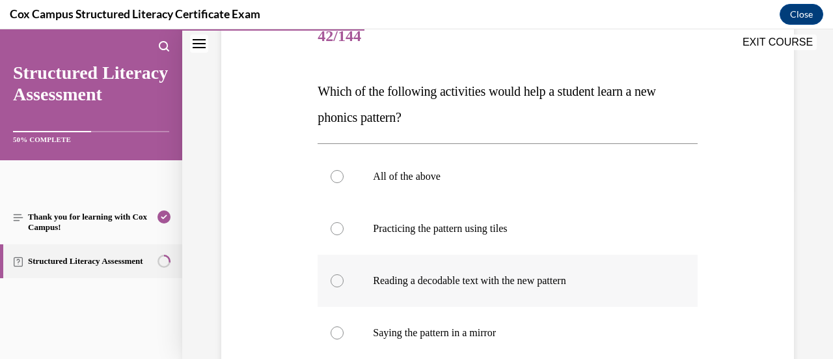
drag, startPoint x: 310, startPoint y: 87, endPoint x: 544, endPoint y: 288, distance: 308.3
click at [554, 333] on div "Question 42/144 Which of the following activities would help a student learn a …" at bounding box center [507, 246] width 579 height 548
click at [340, 172] on div at bounding box center [337, 176] width 13 height 13
click at [340, 172] on input "All of the above" at bounding box center [337, 176] width 13 height 13
radio input "true"
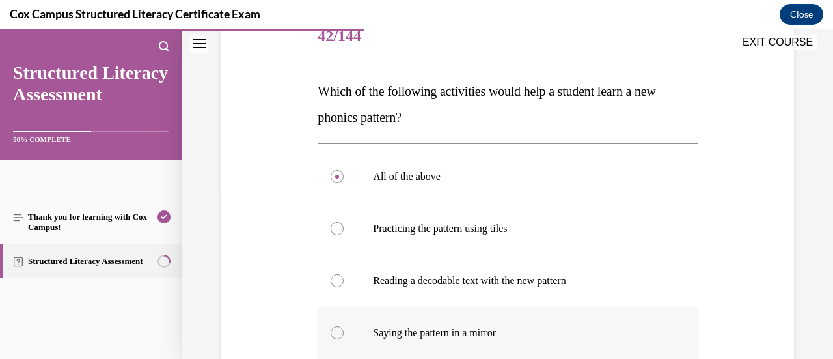
scroll to position [318, 0]
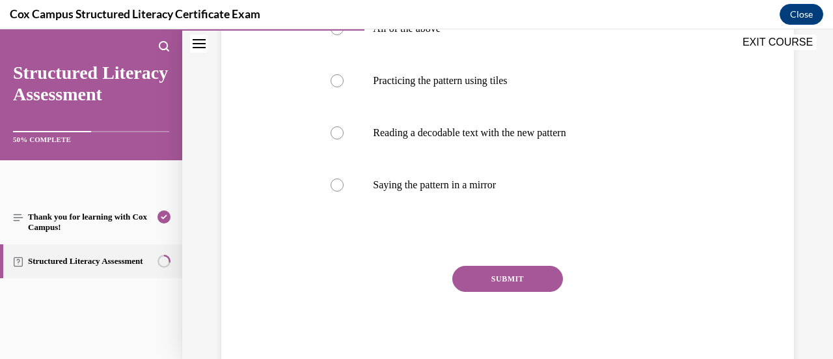
click at [506, 277] on button "SUBMIT" at bounding box center [507, 279] width 111 height 26
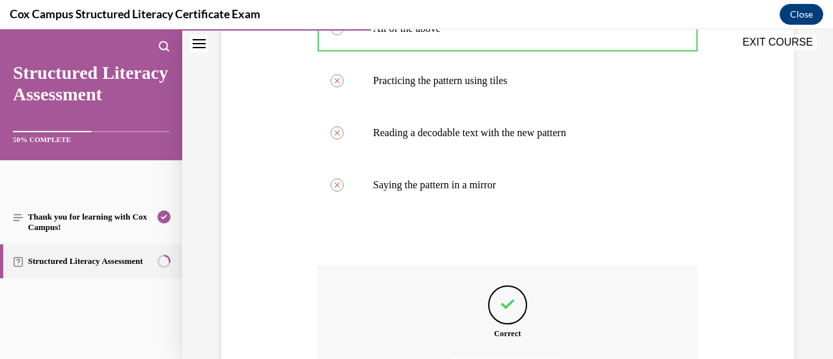
scroll to position [464, 0]
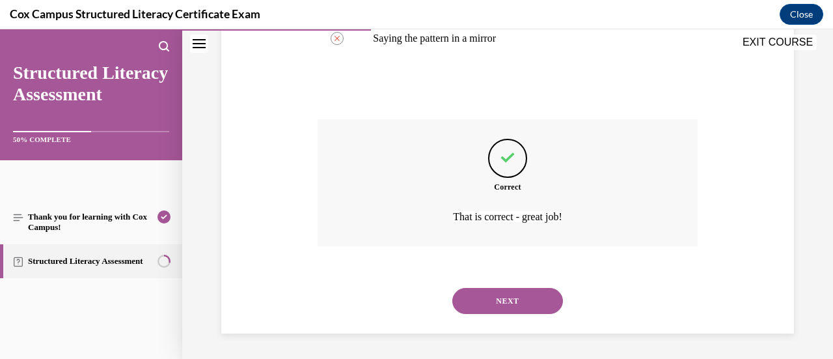
click at [518, 304] on button "NEXT" at bounding box center [507, 301] width 111 height 26
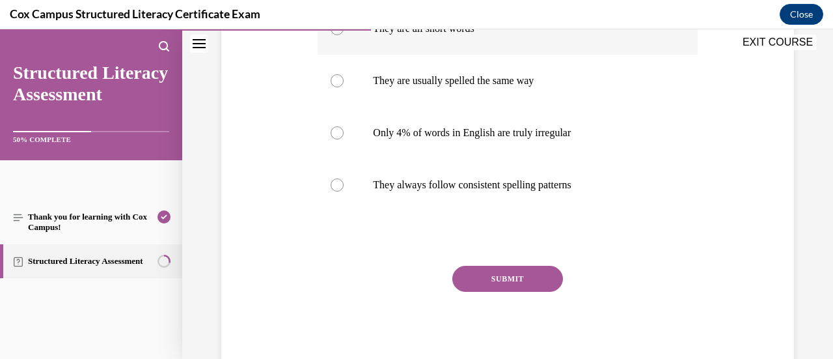
scroll to position [161, 0]
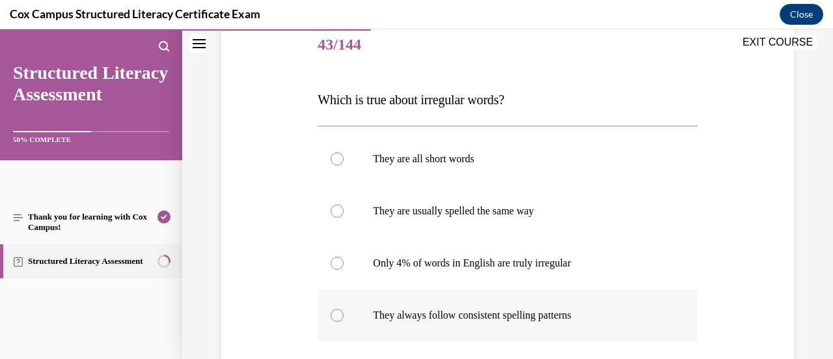
drag, startPoint x: 312, startPoint y: 92, endPoint x: 612, endPoint y: 322, distance: 377.8
click at [612, 322] on div "Question 43/144 Which is true about irregular words? They are all short words  …" at bounding box center [507, 241] width 579 height 522
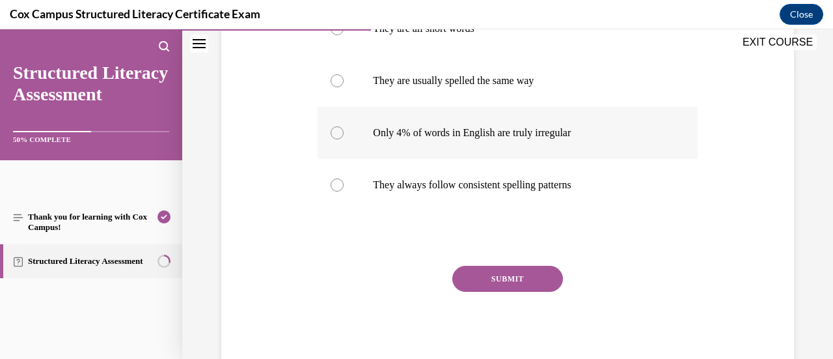
click at [443, 129] on p "Only 4% of words in English are truly irregular" at bounding box center [519, 132] width 292 height 13
click at [344, 129] on input "Only 4% of words in English are truly irregular" at bounding box center [337, 132] width 13 height 13
radio input "true"
click at [502, 273] on button "SUBMIT" at bounding box center [507, 279] width 111 height 26
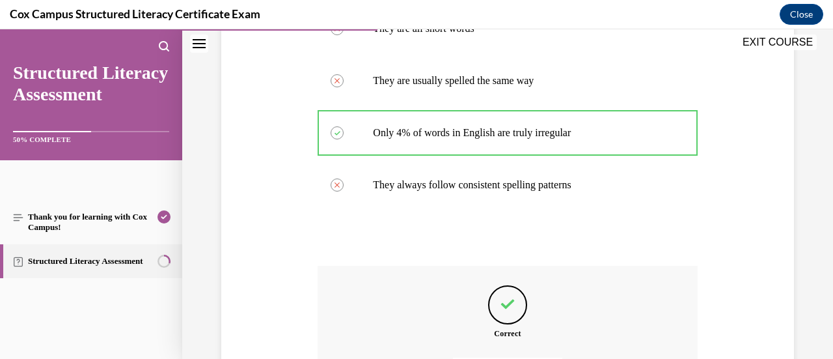
scroll to position [438, 0]
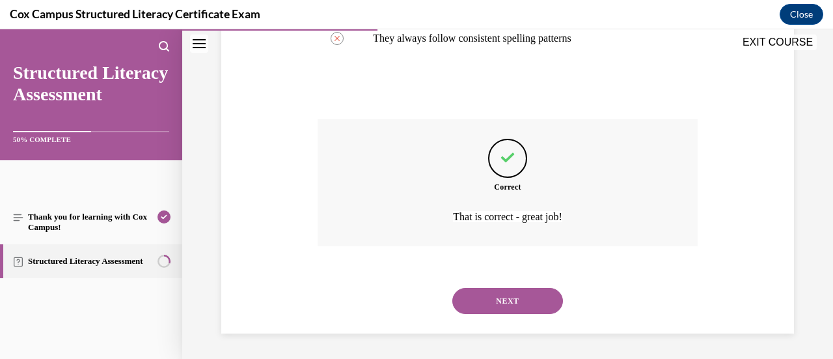
click at [497, 308] on button "NEXT" at bounding box center [507, 301] width 111 height 26
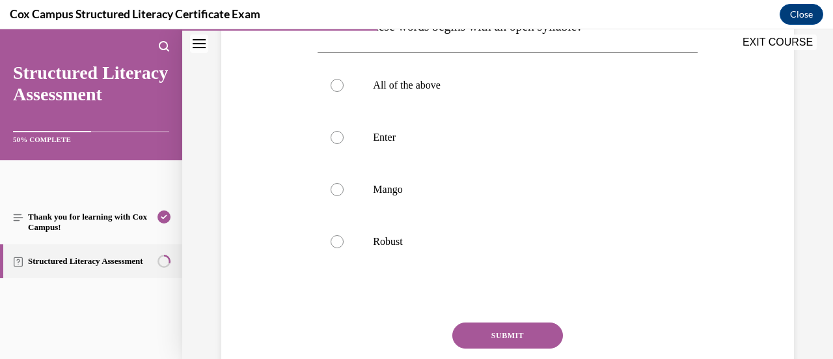
scroll to position [170, 0]
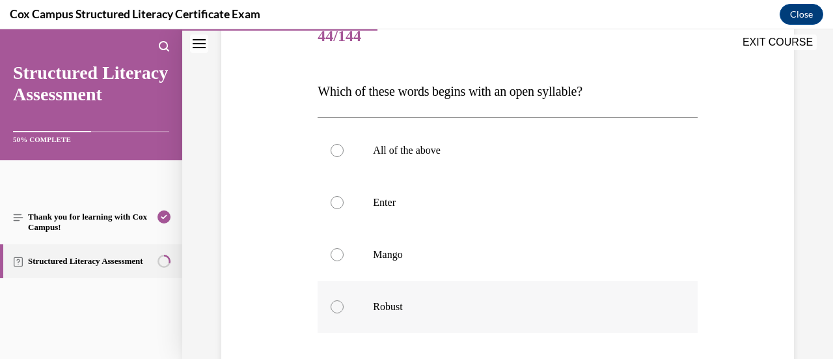
click at [348, 306] on label "Robust" at bounding box center [507, 307] width 379 height 52
click at [344, 306] on input "Robust" at bounding box center [337, 306] width 13 height 13
radio input "true"
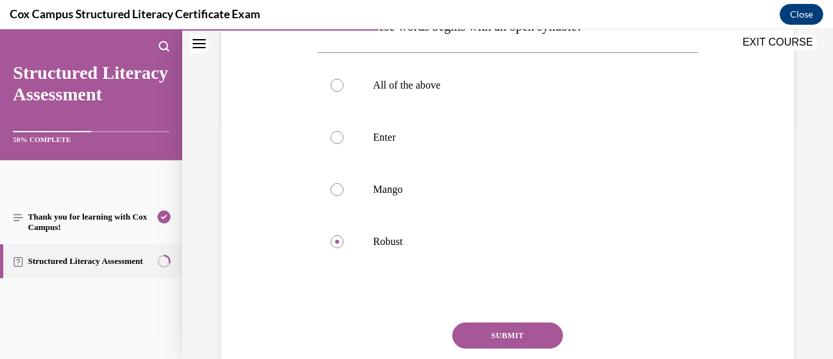
click at [479, 334] on button "SUBMIT" at bounding box center [507, 335] width 111 height 26
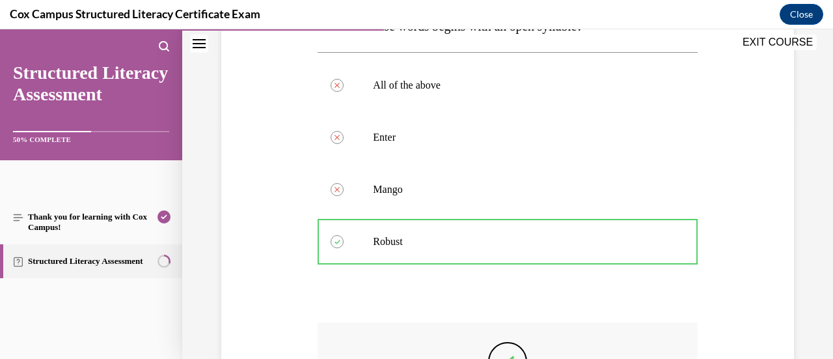
scroll to position [438, 0]
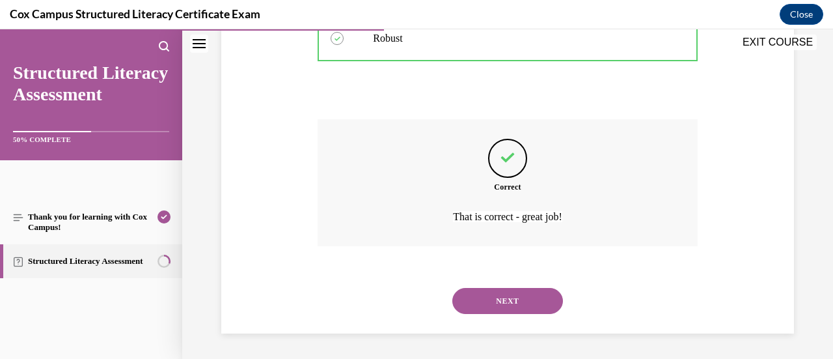
click at [479, 301] on button "NEXT" at bounding box center [507, 301] width 111 height 26
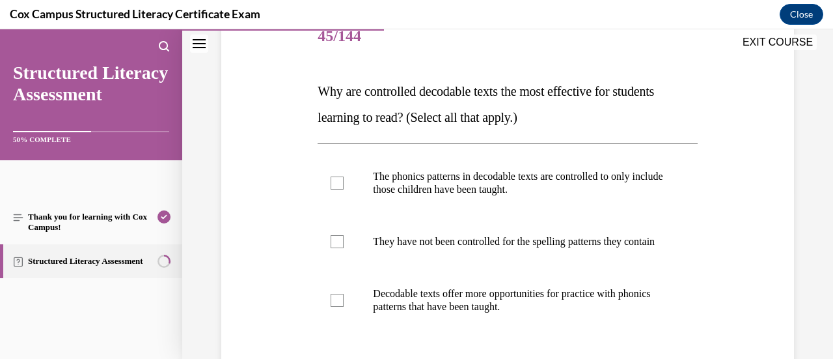
scroll to position [235, 0]
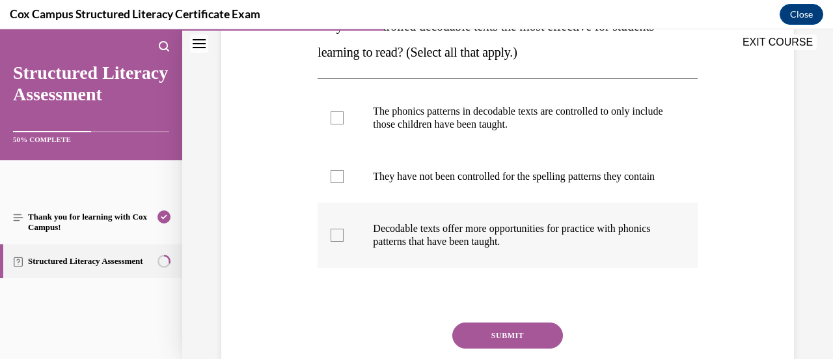
click at [581, 248] on p "Decodable texts offer more opportunities for practice with phonics patterns tha…" at bounding box center [519, 235] width 292 height 26
click at [344, 241] on input "Decodable texts offer more opportunities for practice with phonics patterns tha…" at bounding box center [337, 234] width 13 height 13
checkbox input "true"
click at [522, 125] on p "The phonics patterns in decodable texts are controlled to only include those ch…" at bounding box center [519, 118] width 292 height 26
click at [344, 124] on input "The phonics patterns in decodable texts are controlled to only include those ch…" at bounding box center [337, 117] width 13 height 13
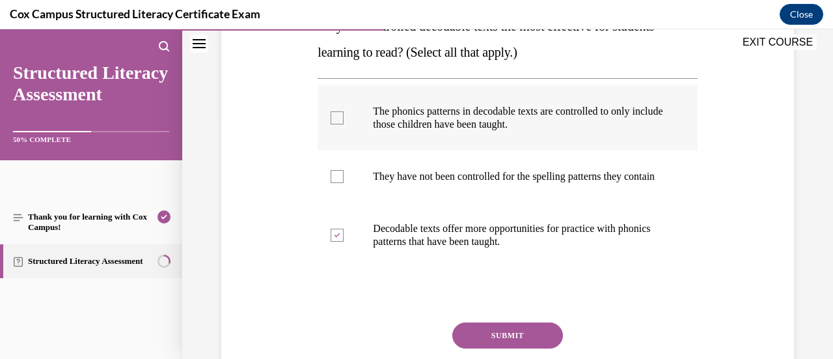
checkbox input "true"
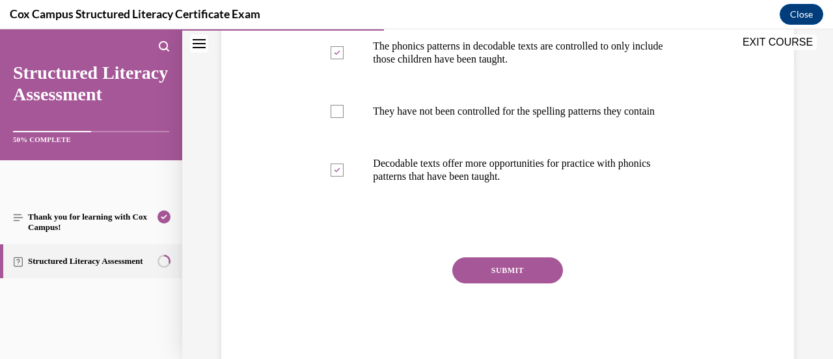
click at [512, 270] on button "SUBMIT" at bounding box center [507, 270] width 111 height 26
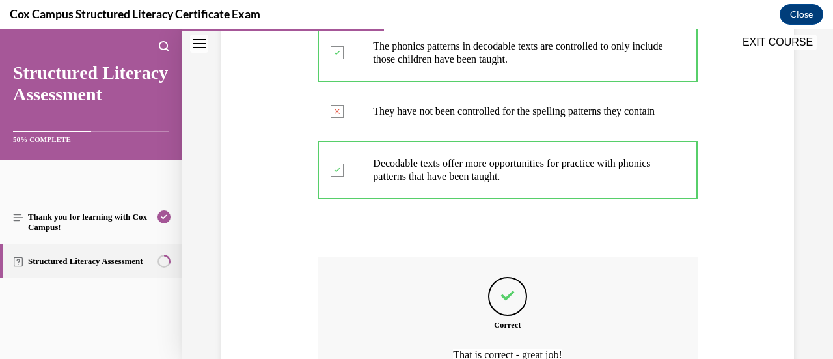
scroll to position [451, 0]
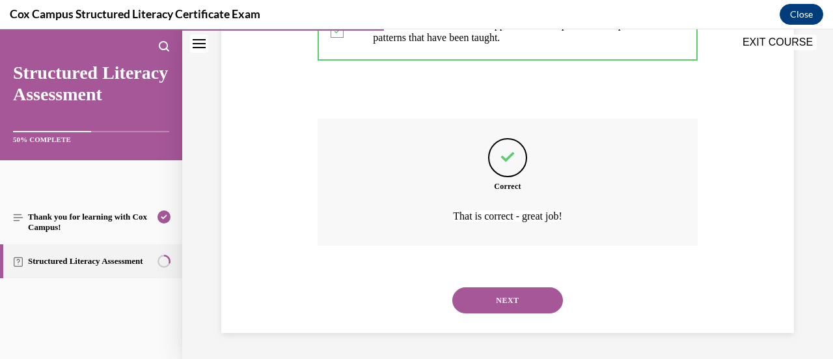
click at [500, 299] on button "NEXT" at bounding box center [507, 300] width 111 height 26
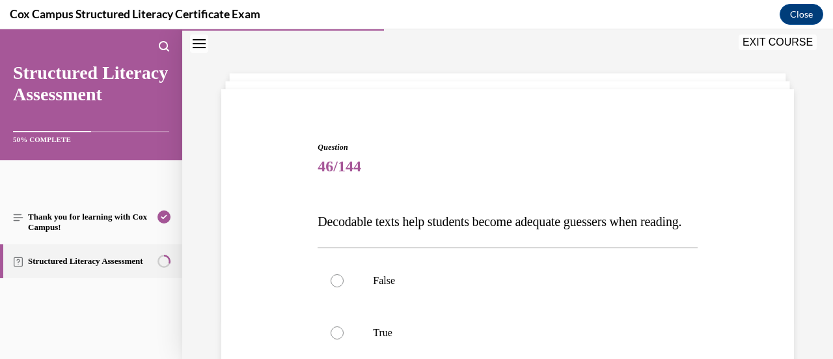
scroll to position [170, 0]
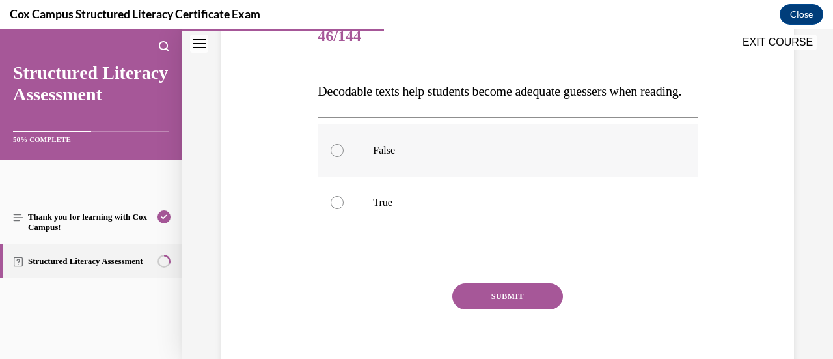
click at [438, 157] on p "False" at bounding box center [519, 150] width 292 height 13
click at [344, 157] on input "False" at bounding box center [337, 150] width 13 height 13
radio input "true"
click at [505, 309] on button "SUBMIT" at bounding box center [507, 296] width 111 height 26
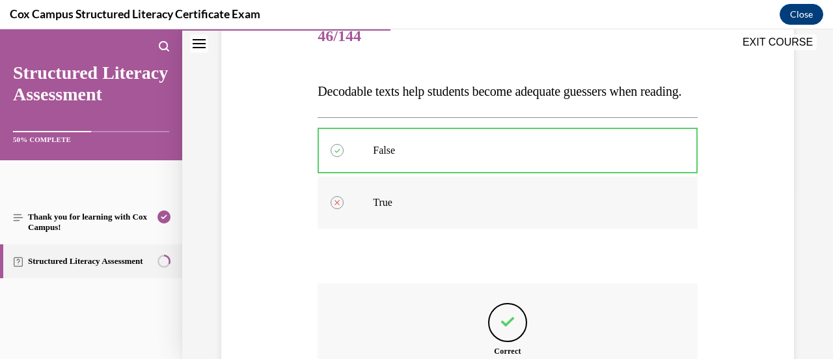
scroll to position [360, 0]
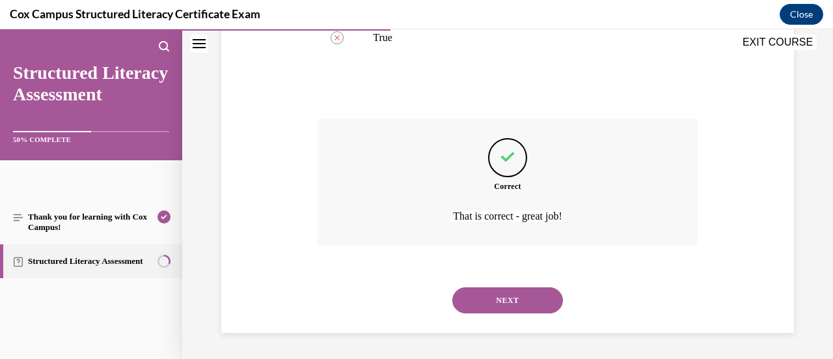
click at [504, 297] on button "NEXT" at bounding box center [507, 300] width 111 height 26
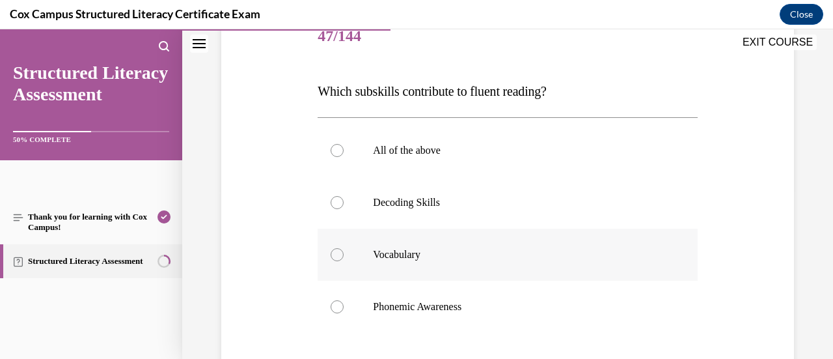
scroll to position [235, 0]
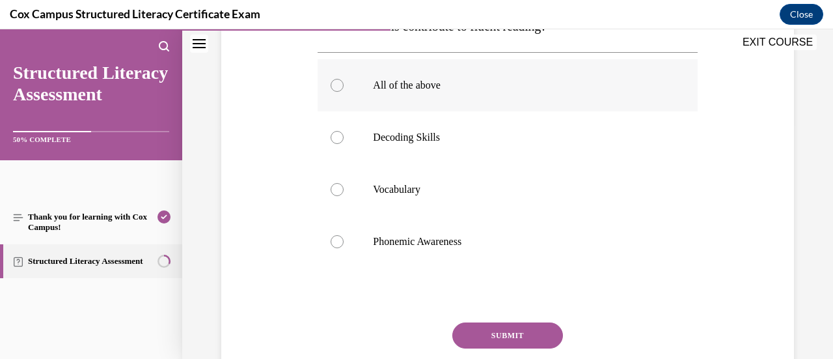
click at [402, 93] on label "All of the above" at bounding box center [507, 85] width 379 height 52
click at [344, 92] on input "All of the above" at bounding box center [337, 85] width 13 height 13
radio input "true"
click at [484, 329] on button "SUBMIT" at bounding box center [507, 335] width 111 height 26
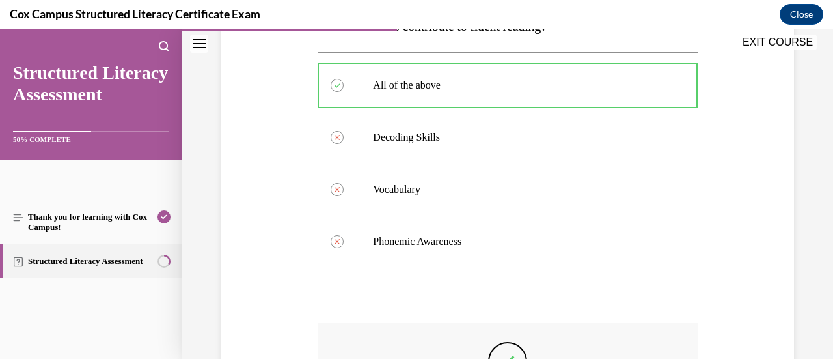
scroll to position [438, 0]
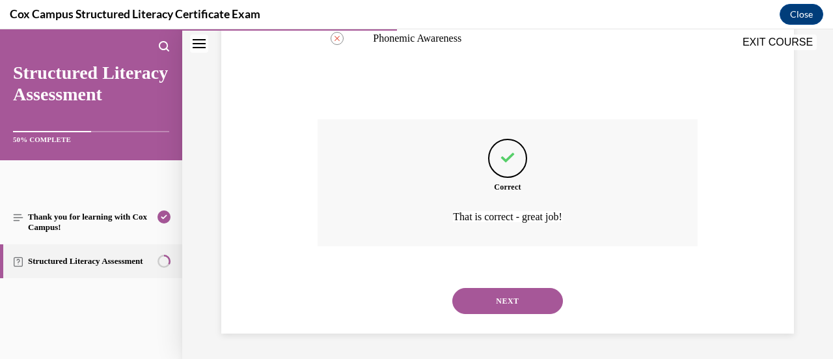
click at [486, 305] on button "NEXT" at bounding box center [507, 301] width 111 height 26
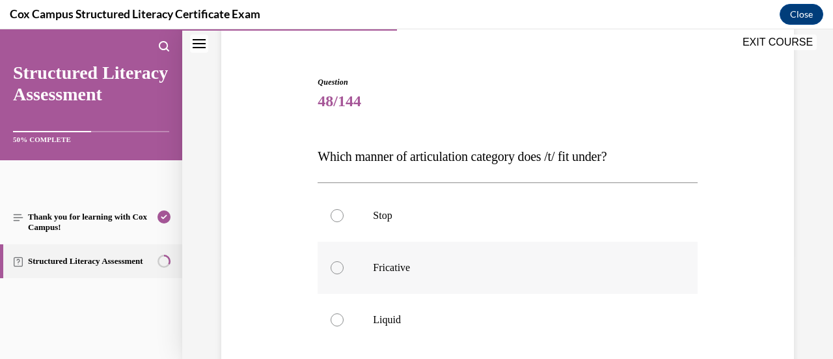
scroll to position [170, 0]
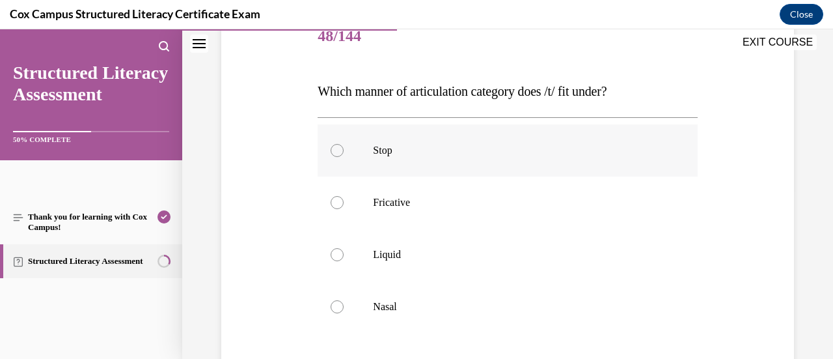
click at [443, 143] on label "Stop" at bounding box center [507, 150] width 379 height 52
click at [344, 144] on input "Stop" at bounding box center [337, 150] width 13 height 13
radio input "true"
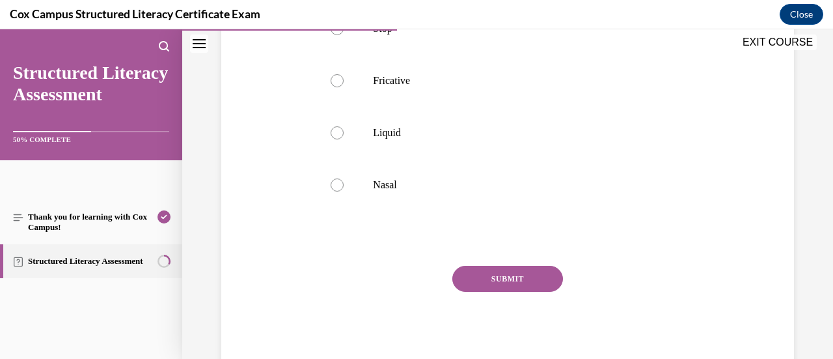
click at [499, 277] on button "SUBMIT" at bounding box center [507, 279] width 111 height 26
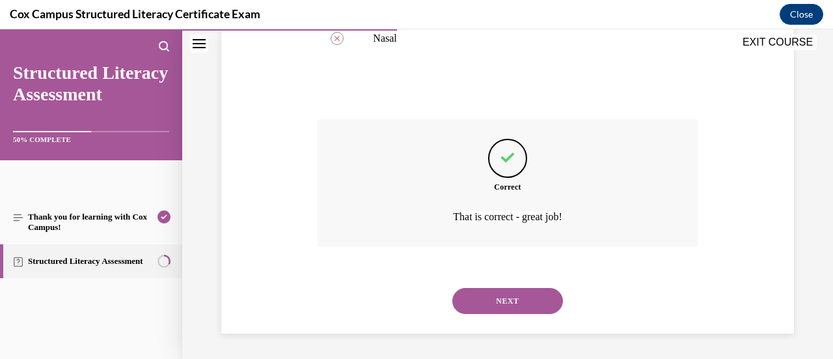
click at [499, 297] on button "NEXT" at bounding box center [507, 301] width 111 height 26
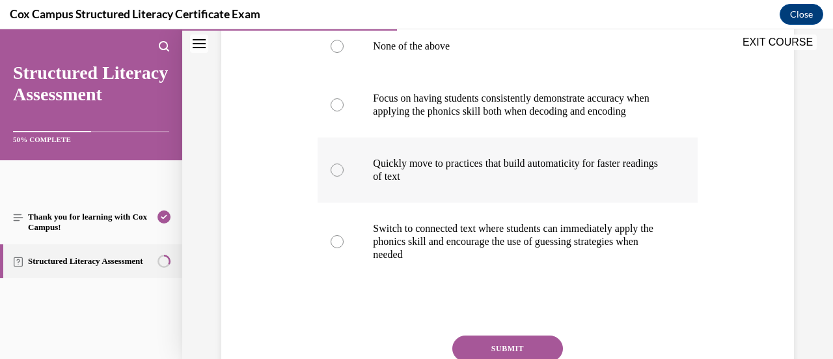
scroll to position [235, 0]
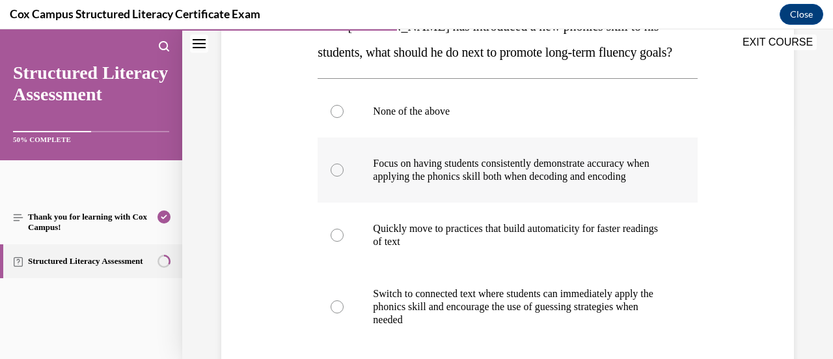
click at [504, 180] on p "Focus on having students consistently demonstrate accuracy when applying the ph…" at bounding box center [519, 170] width 292 height 26
click at [344, 176] on input "Focus on having students consistently demonstrate accuracy when applying the ph…" at bounding box center [337, 169] width 13 height 13
radio input "true"
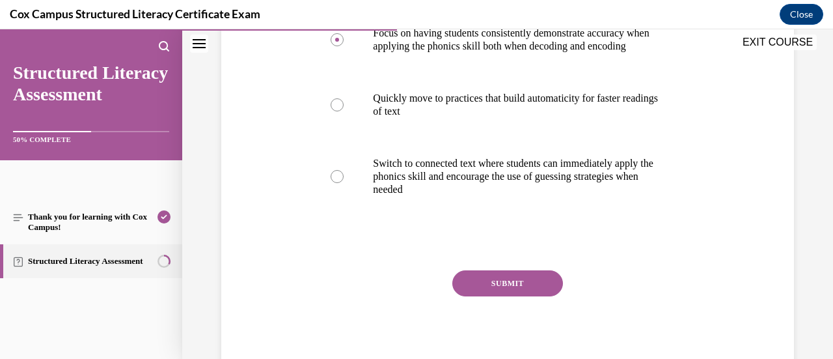
scroll to position [383, 0]
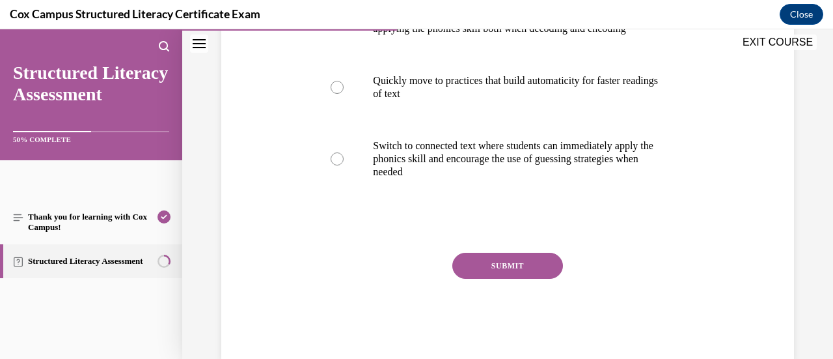
click at [478, 279] on button "SUBMIT" at bounding box center [507, 266] width 111 height 26
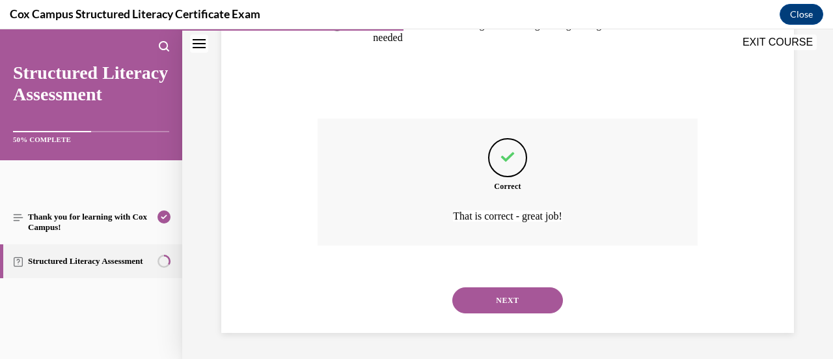
click at [476, 298] on button "NEXT" at bounding box center [507, 300] width 111 height 26
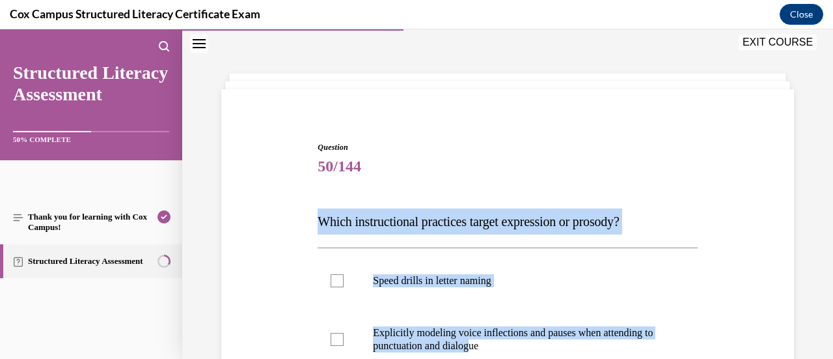
scroll to position [170, 0]
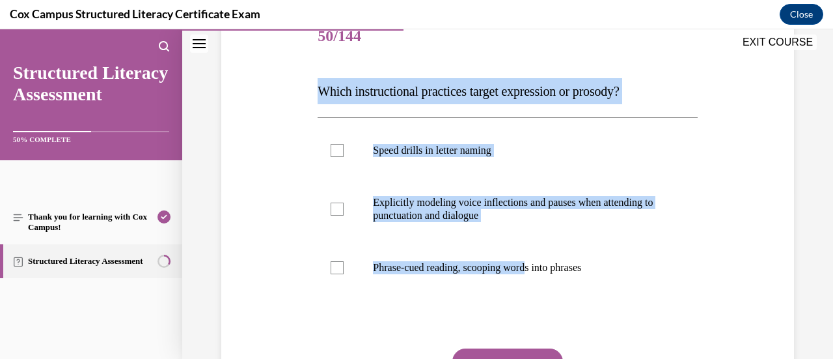
drag, startPoint x: 303, startPoint y: 222, endPoint x: 536, endPoint y: 299, distance: 244.7
click at [536, 299] on div "Question 50/144 Which instructional practices target expression or prosody?   S…" at bounding box center [507, 213] width 579 height 483
click at [302, 81] on div "Question 50/144 Which instructional practices target expression or prosody?   S…" at bounding box center [507, 213] width 579 height 483
drag, startPoint x: 310, startPoint y: 86, endPoint x: 586, endPoint y: 310, distance: 355.9
click at [584, 316] on div "Question 50/144 Which instructional practices target expression or prosody?   S…" at bounding box center [507, 213] width 579 height 483
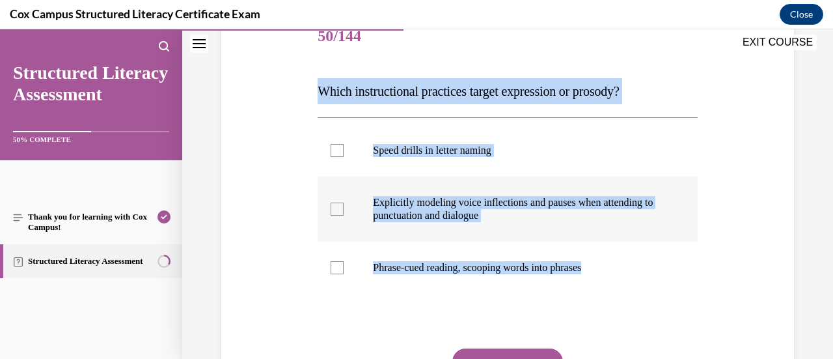
click at [331, 214] on div at bounding box center [337, 208] width 13 height 13
click at [331, 214] on input "Explicitly modeling voice inflections and pauses when attending to punctuation …" at bounding box center [337, 208] width 13 height 13
checkbox input "true"
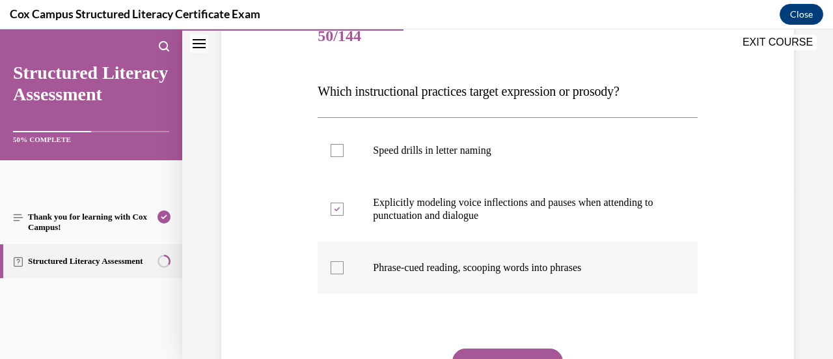
click at [335, 266] on div at bounding box center [337, 267] width 13 height 13
click at [335, 266] on input "Phrase-cued reading, scooping words into phrases" at bounding box center [337, 267] width 13 height 13
checkbox input "true"
click at [474, 352] on button "SUBMIT" at bounding box center [507, 361] width 111 height 26
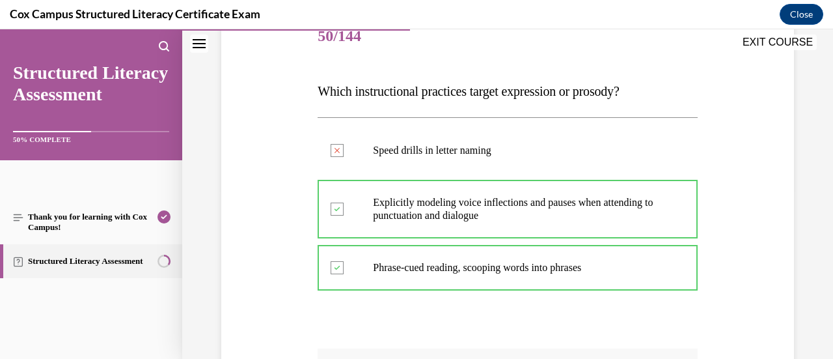
scroll to position [399, 0]
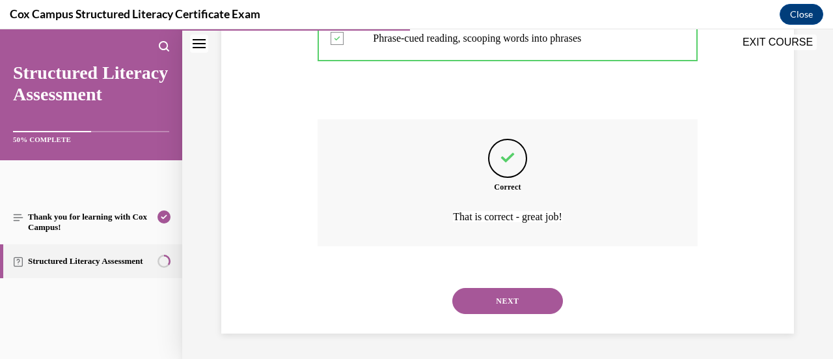
click at [476, 303] on button "NEXT" at bounding box center [507, 301] width 111 height 26
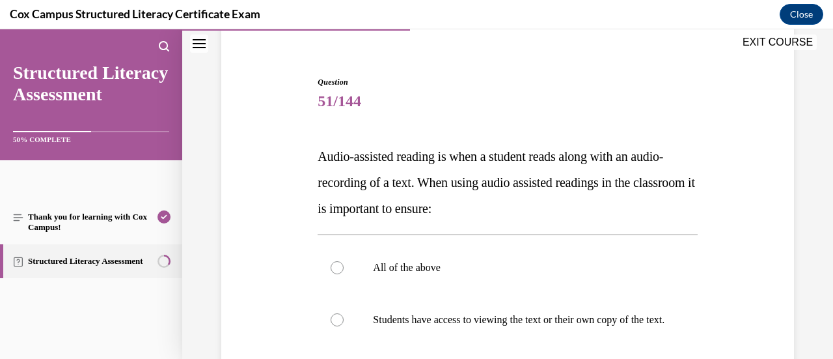
scroll to position [170, 0]
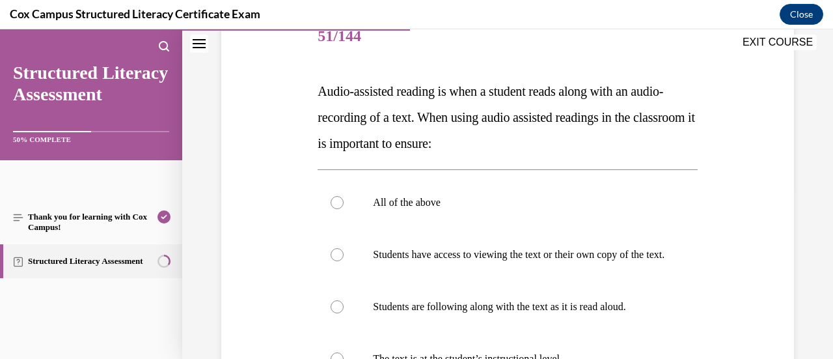
drag, startPoint x: 314, startPoint y: 93, endPoint x: 552, endPoint y: 149, distance: 244.1
click at [552, 149] on div "Question 51/144 Audio-assisted reading is when a student reads along with an au…" at bounding box center [507, 269] width 386 height 555
click at [553, 145] on p "Audio-assisted reading is when a student reads along with an audio-recording of…" at bounding box center [507, 117] width 379 height 78
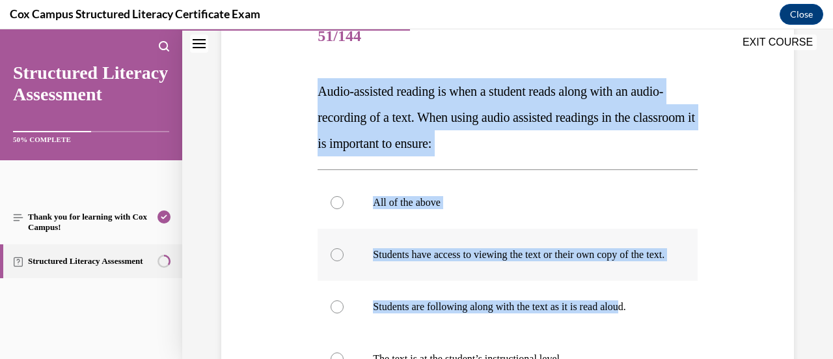
drag, startPoint x: 305, startPoint y: 82, endPoint x: 666, endPoint y: 269, distance: 406.1
click at [645, 297] on div "Question 51/144 Audio-assisted reading is when a student reads along with an au…" at bounding box center [507, 259] width 579 height 574
click at [667, 269] on label "Students have access to viewing the text or their own copy of the text." at bounding box center [507, 254] width 379 height 52
click at [344, 261] on input "Students have access to viewing the text or their own copy of the text." at bounding box center [337, 254] width 13 height 13
radio input "true"
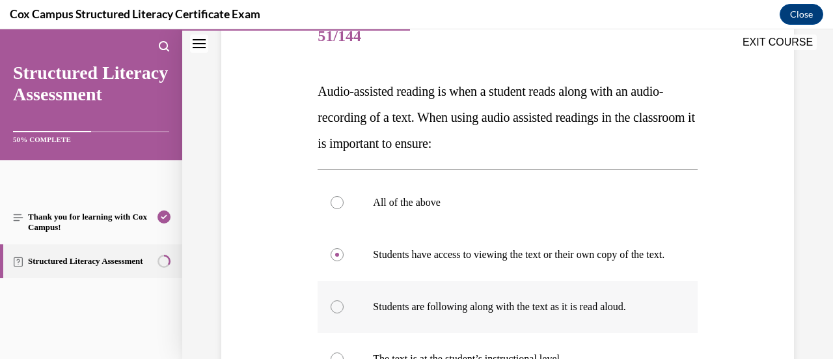
scroll to position [300, 0]
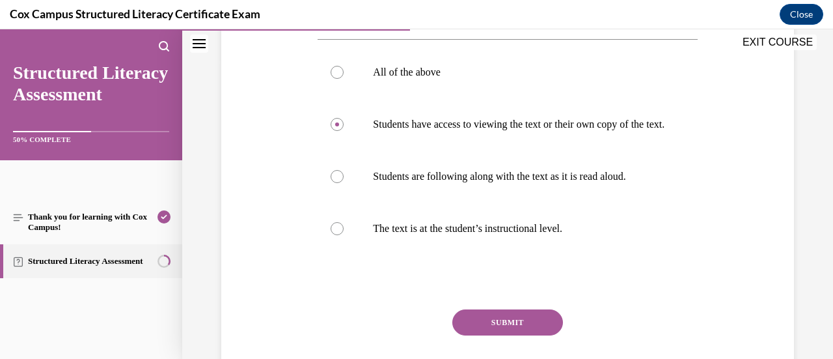
click at [518, 331] on button "SUBMIT" at bounding box center [507, 322] width 111 height 26
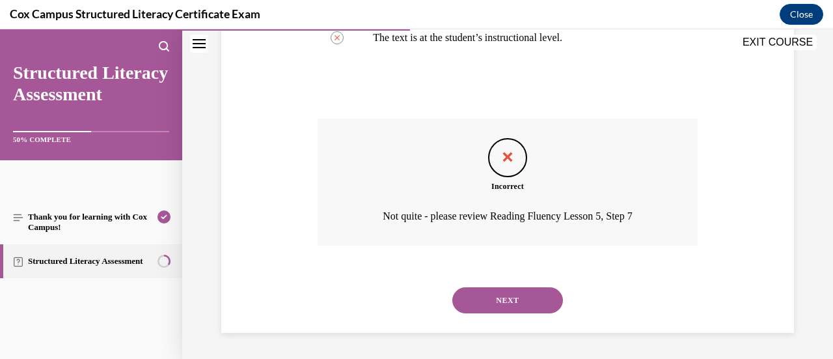
click at [514, 308] on button "NEXT" at bounding box center [507, 300] width 111 height 26
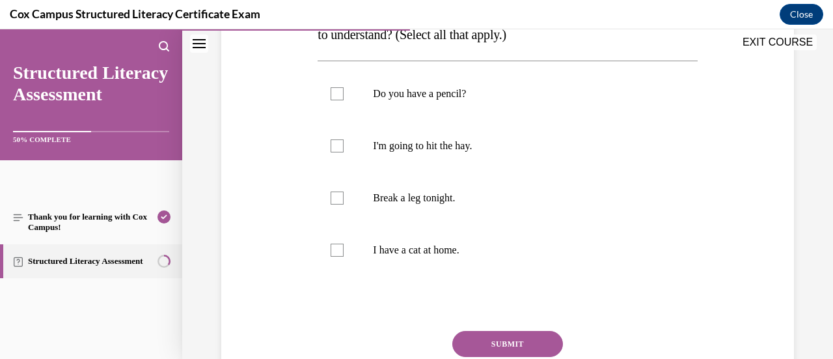
scroll to position [187, 0]
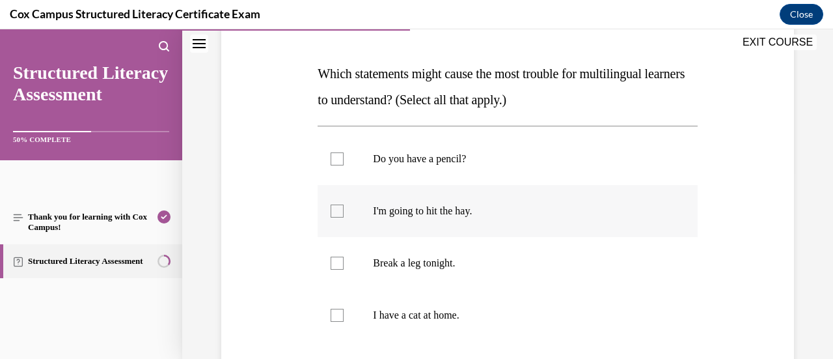
click at [350, 203] on label "I'm going to hit the hay." at bounding box center [507, 211] width 379 height 52
click at [344, 204] on input "I'm going to hit the hay." at bounding box center [337, 210] width 13 height 13
checkbox input "true"
click at [407, 261] on p "Break a leg tonight." at bounding box center [519, 262] width 292 height 13
click at [344, 261] on input "Break a leg tonight." at bounding box center [337, 262] width 13 height 13
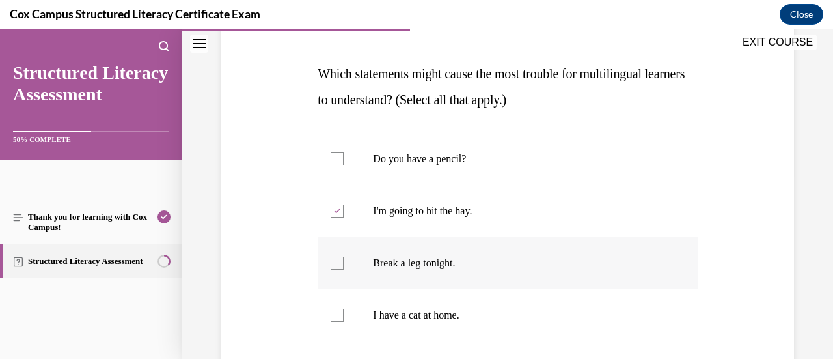
checkbox input "true"
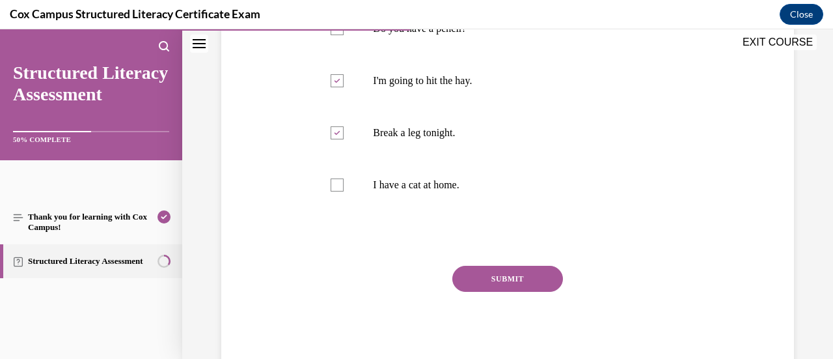
click at [534, 275] on button "SUBMIT" at bounding box center [507, 279] width 111 height 26
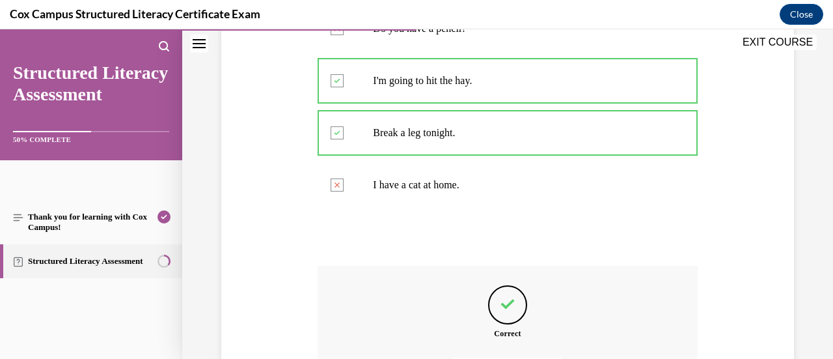
scroll to position [464, 0]
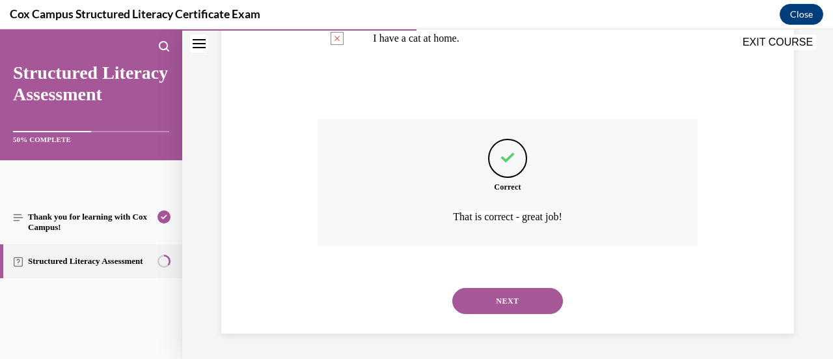
click at [512, 297] on button "NEXT" at bounding box center [507, 301] width 111 height 26
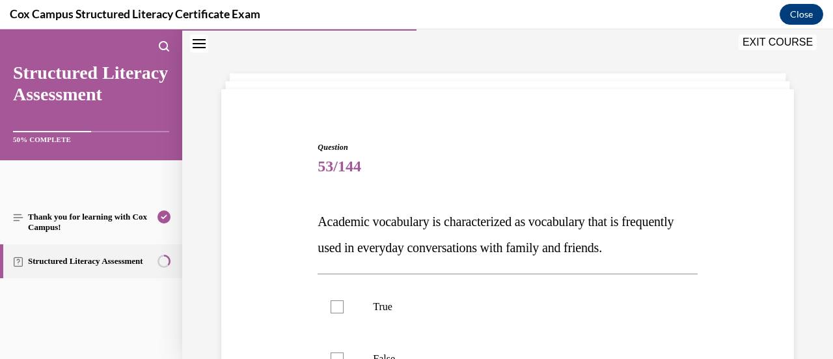
scroll to position [170, 0]
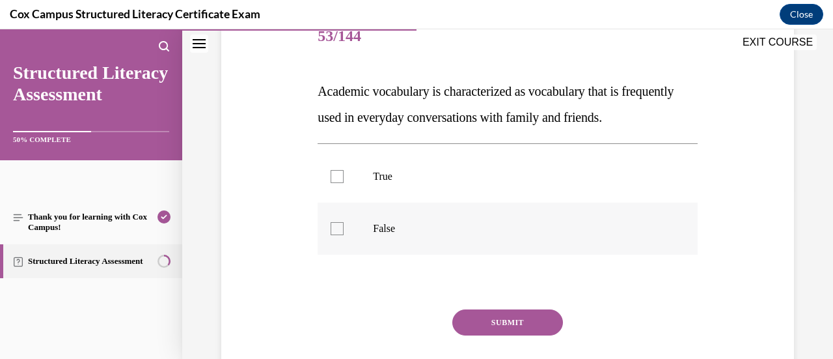
click at [495, 235] on p "False" at bounding box center [519, 228] width 292 height 13
click at [344, 235] on input "False" at bounding box center [337, 228] width 13 height 13
checkbox input "true"
click at [507, 335] on button "SUBMIT" at bounding box center [507, 322] width 111 height 26
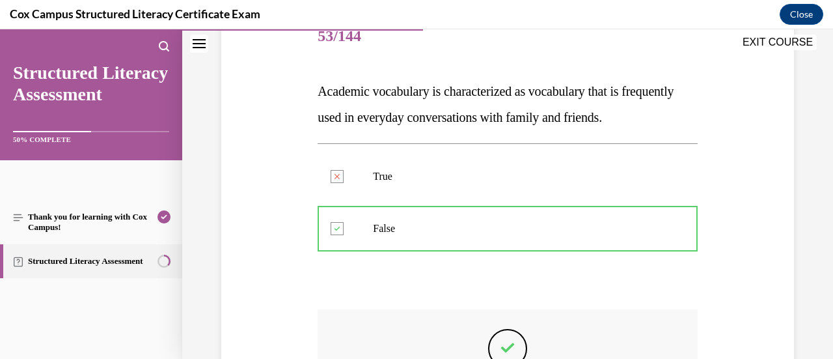
scroll to position [381, 0]
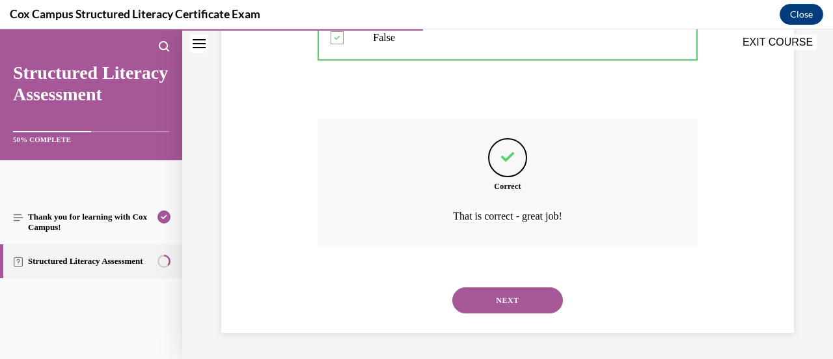
click at [499, 305] on button "NEXT" at bounding box center [507, 300] width 111 height 26
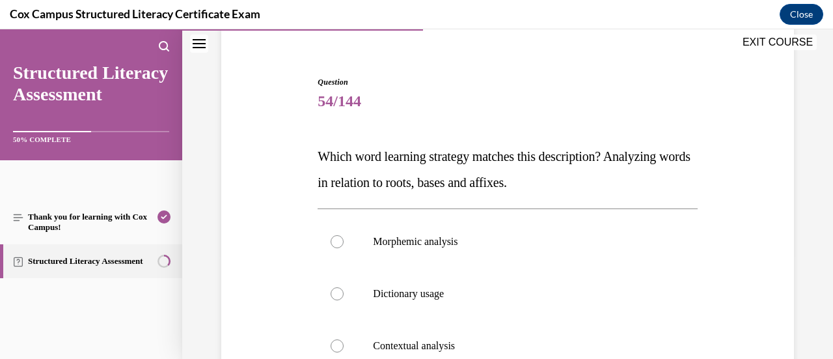
scroll to position [170, 0]
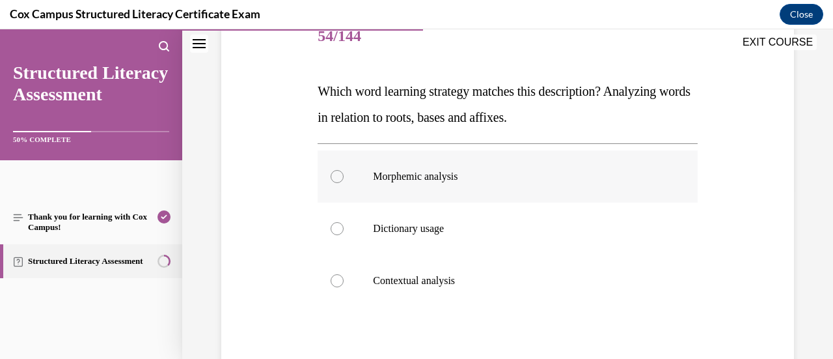
click at [585, 176] on p "Morphemic analysis" at bounding box center [519, 176] width 292 height 13
click at [344, 176] on input "Morphemic analysis" at bounding box center [337, 176] width 13 height 13
radio input "true"
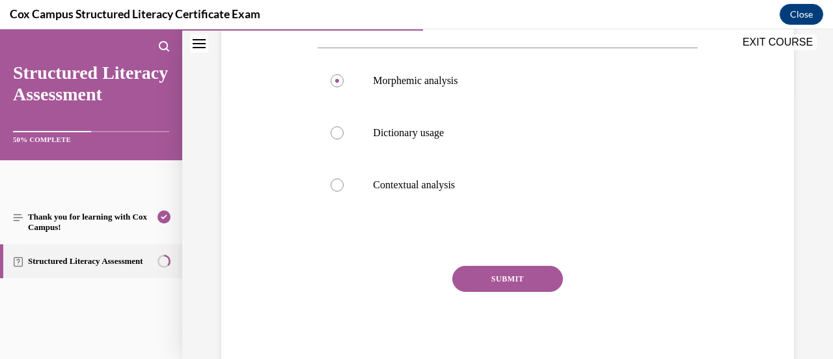
click at [498, 289] on button "SUBMIT" at bounding box center [507, 279] width 111 height 26
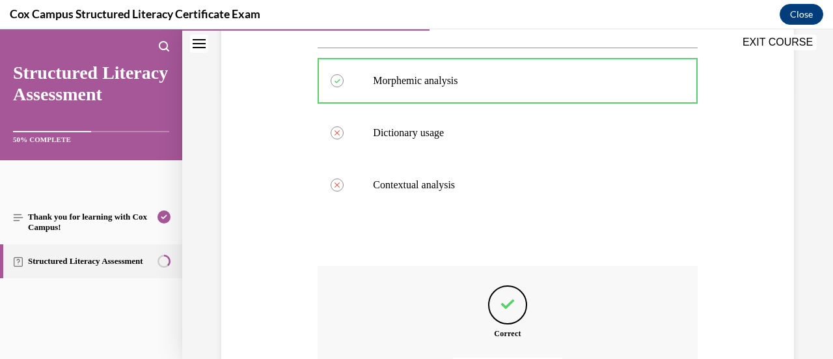
scroll to position [412, 0]
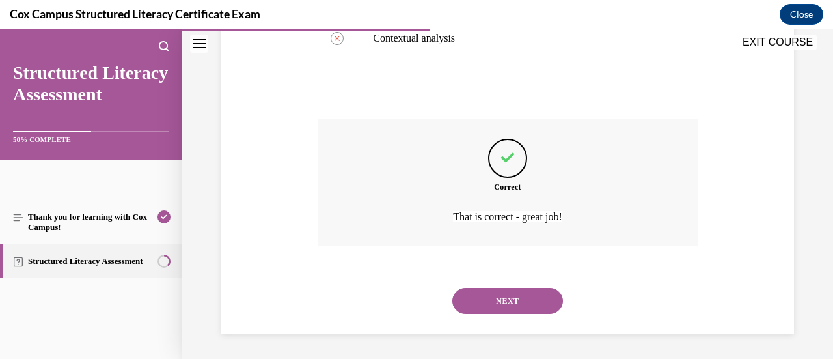
click at [502, 304] on button "NEXT" at bounding box center [507, 301] width 111 height 26
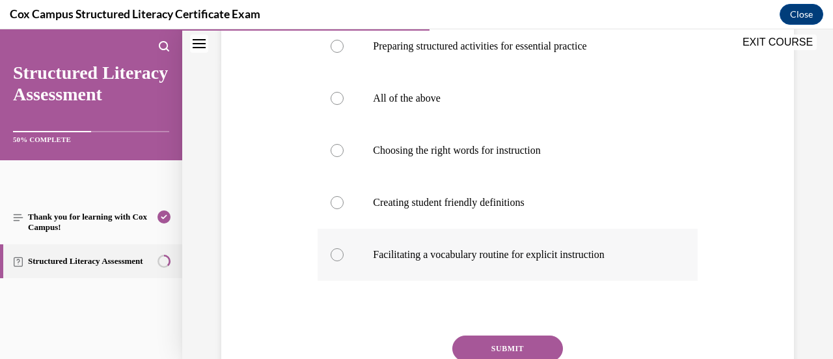
scroll to position [170, 0]
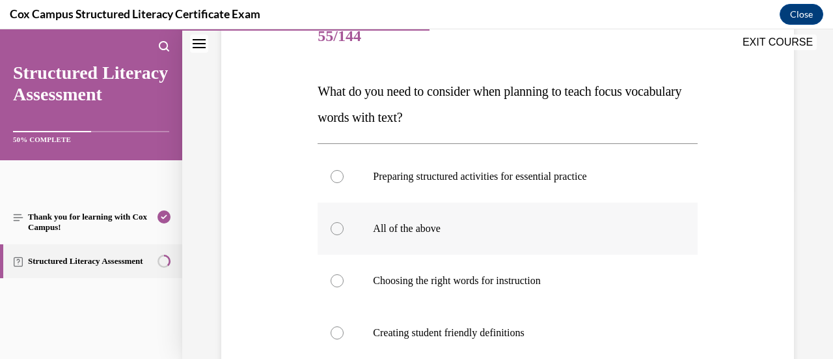
click at [462, 232] on p "All of the above" at bounding box center [519, 228] width 292 height 13
click at [344, 232] on input "All of the above" at bounding box center [337, 228] width 13 height 13
radio input "true"
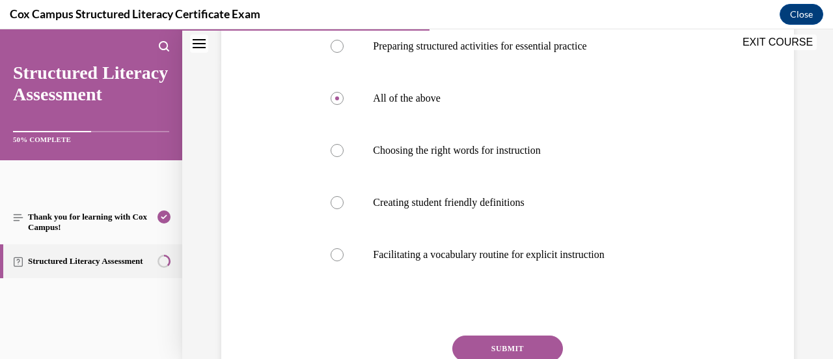
drag, startPoint x: 480, startPoint y: 344, endPoint x: 485, endPoint y: 331, distance: 14.0
click at [480, 344] on button "SUBMIT" at bounding box center [507, 348] width 111 height 26
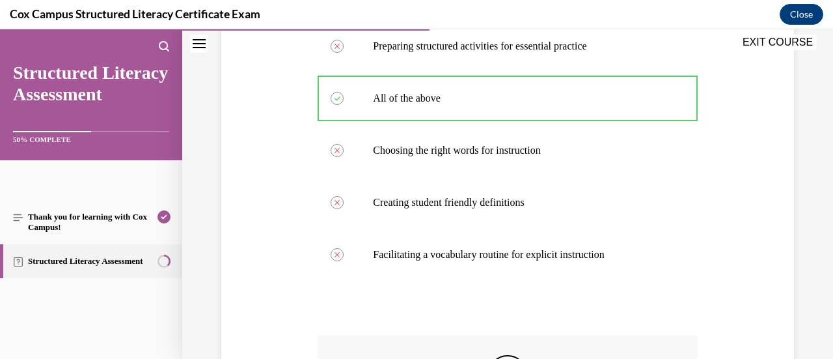
scroll to position [516, 0]
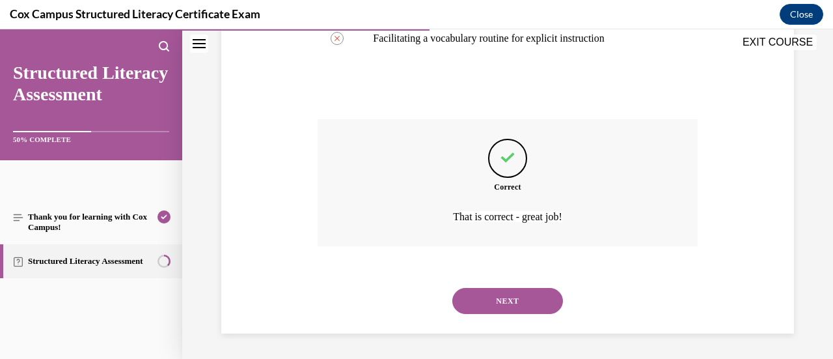
click at [489, 292] on button "NEXT" at bounding box center [507, 301] width 111 height 26
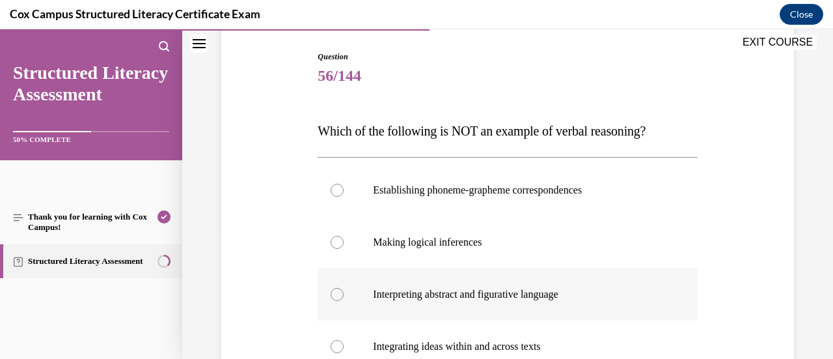
scroll to position [195, 0]
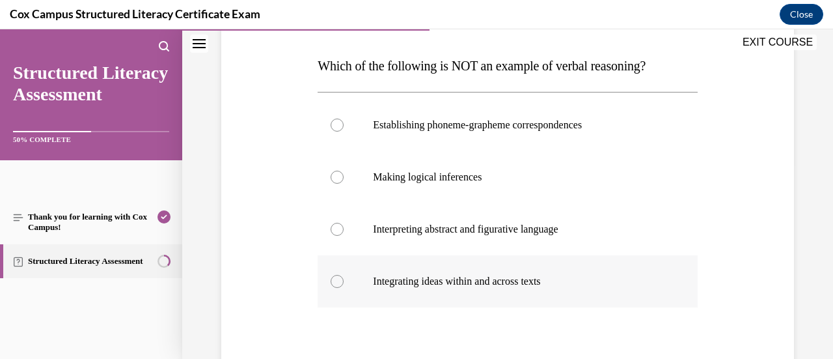
drag, startPoint x: 318, startPoint y: 67, endPoint x: 575, endPoint y: 303, distance: 349.7
click at [570, 307] on div "Question 56/144 Which of the following is NOT an example of verbal reasoning?  …" at bounding box center [507, 227] width 379 height 483
click at [365, 132] on label "Establishing phoneme-grapheme correspondences" at bounding box center [507, 125] width 379 height 52
click at [344, 131] on input "Establishing phoneme-grapheme correspondences" at bounding box center [337, 124] width 13 height 13
radio input "true"
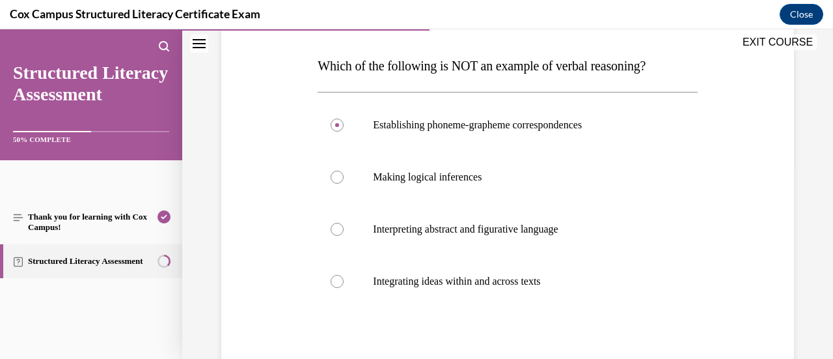
scroll to position [292, 0]
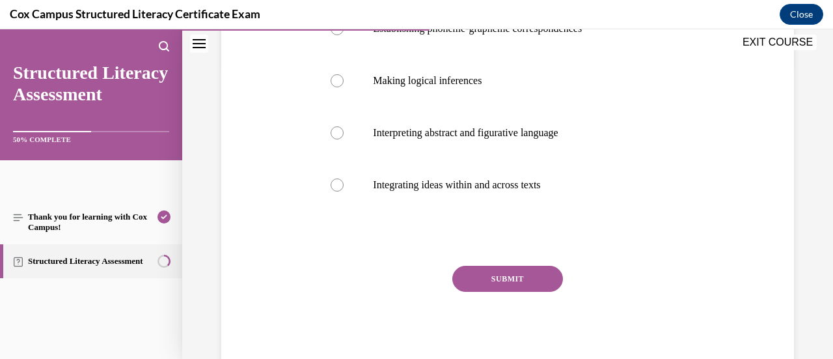
click at [531, 279] on button "SUBMIT" at bounding box center [507, 279] width 111 height 26
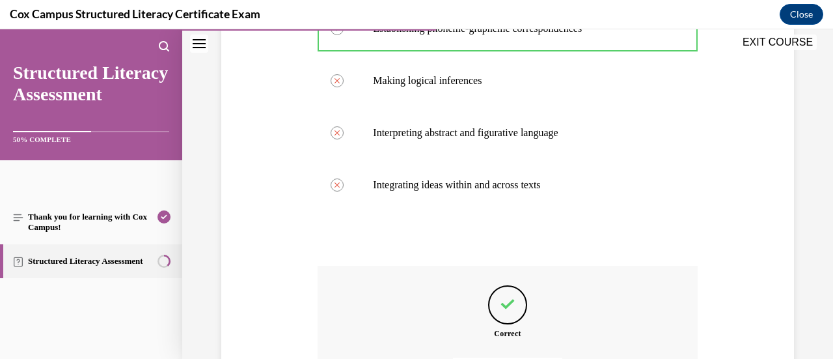
scroll to position [438, 0]
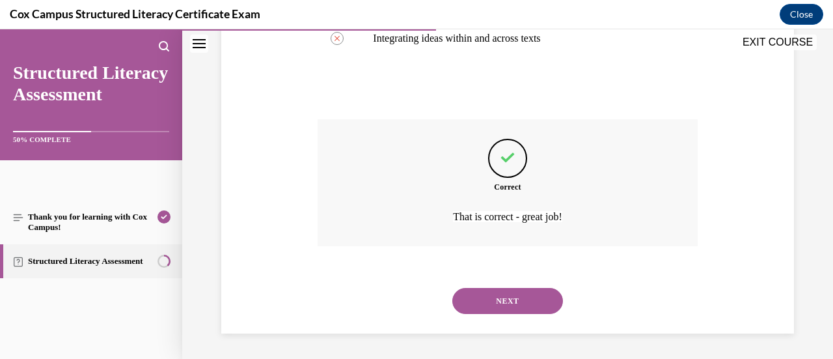
click at [508, 307] on button "NEXT" at bounding box center [507, 301] width 111 height 26
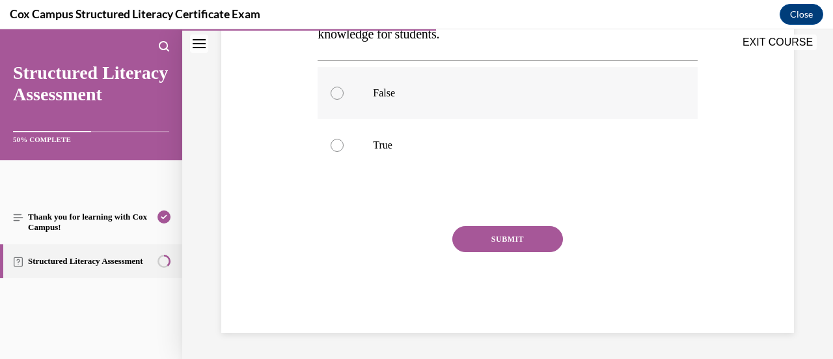
scroll to position [40, 0]
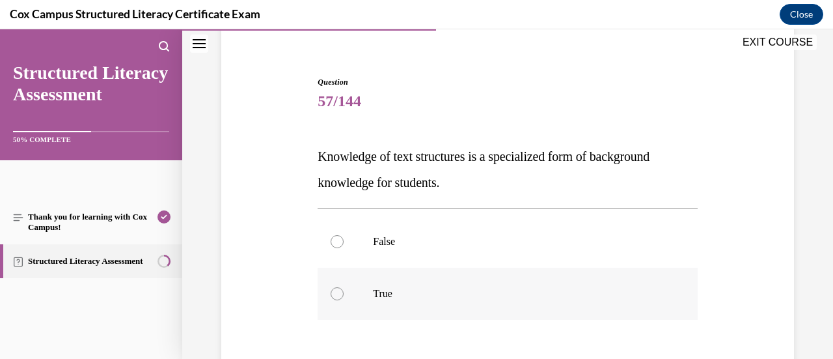
drag, startPoint x: 369, startPoint y: 294, endPoint x: 389, endPoint y: 282, distance: 22.4
click at [370, 294] on label "True" at bounding box center [507, 294] width 379 height 52
click at [344, 294] on input "True" at bounding box center [337, 293] width 13 height 13
radio input "true"
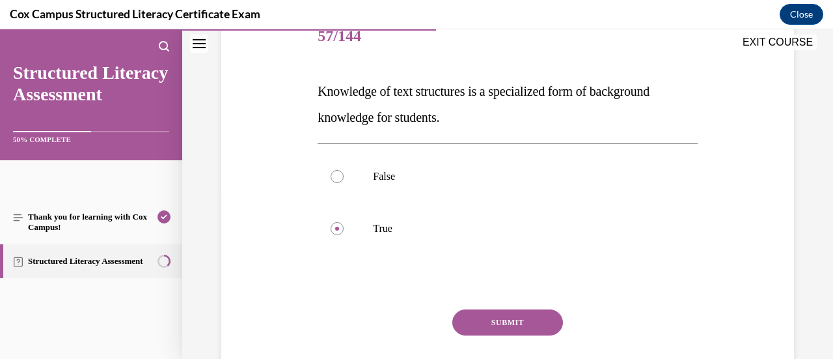
scroll to position [213, 0]
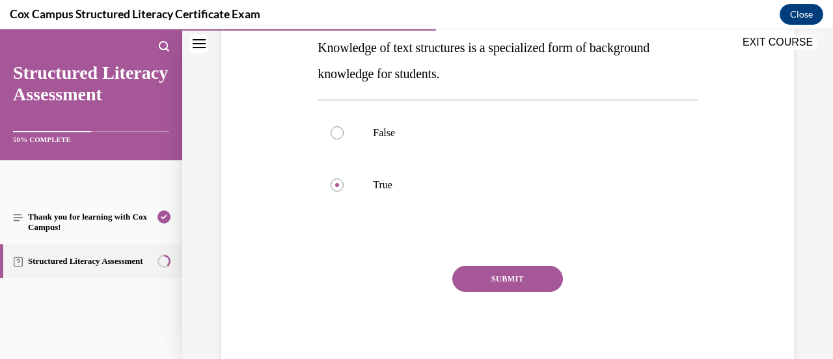
click at [497, 266] on button "SUBMIT" at bounding box center [507, 279] width 111 height 26
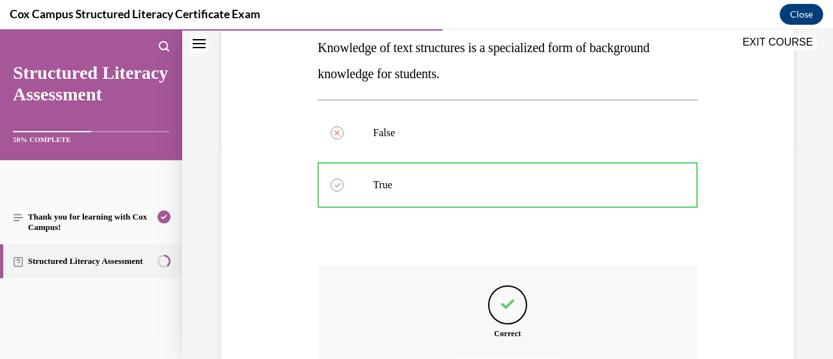
scroll to position [360, 0]
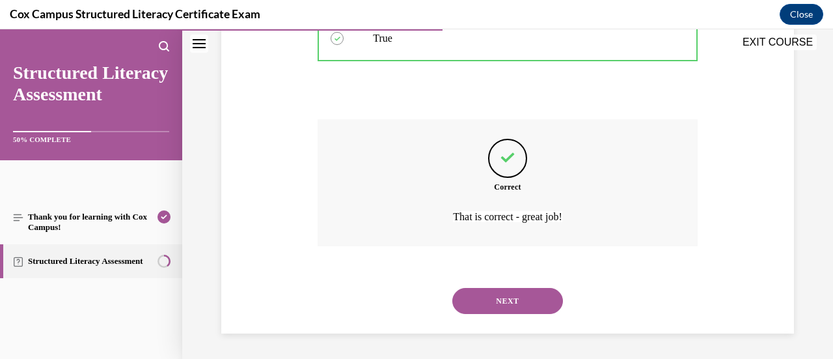
click at [491, 300] on button "NEXT" at bounding box center [507, 301] width 111 height 26
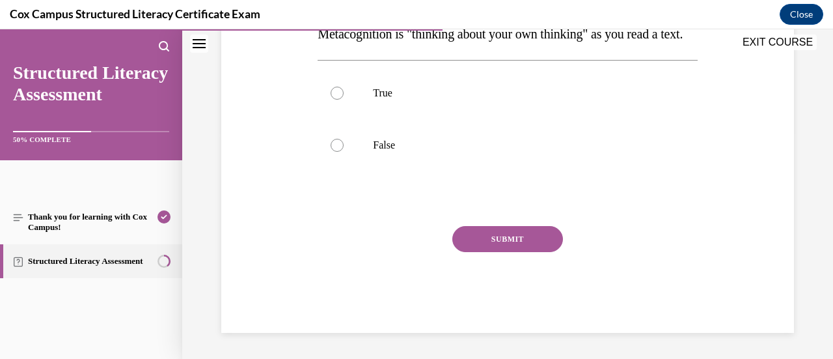
scroll to position [40, 0]
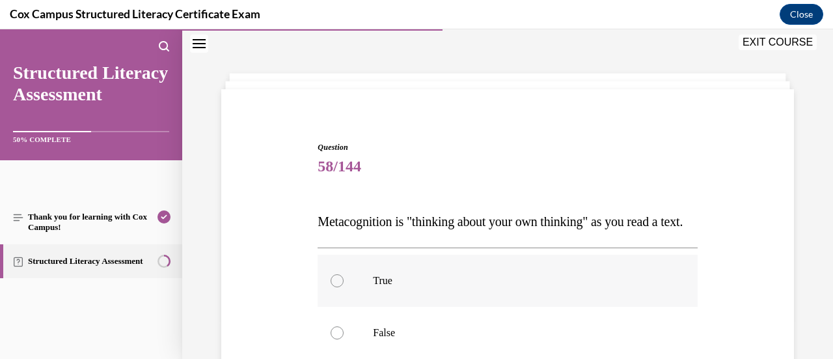
click at [388, 290] on label "True" at bounding box center [507, 281] width 379 height 52
click at [344, 287] on input "True" at bounding box center [337, 280] width 13 height 13
radio input "true"
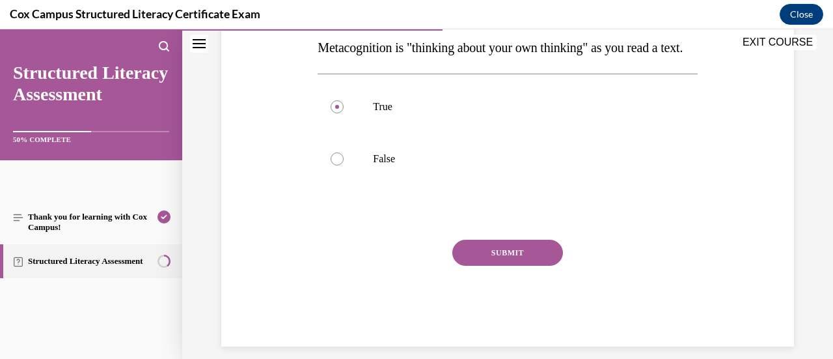
click at [465, 266] on button "SUBMIT" at bounding box center [507, 253] width 111 height 26
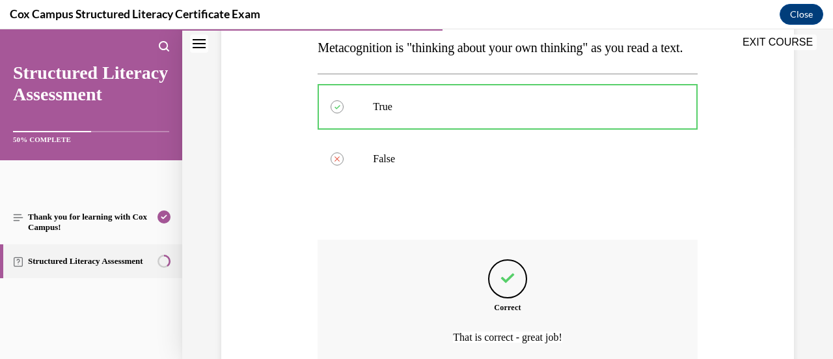
scroll to position [360, 0]
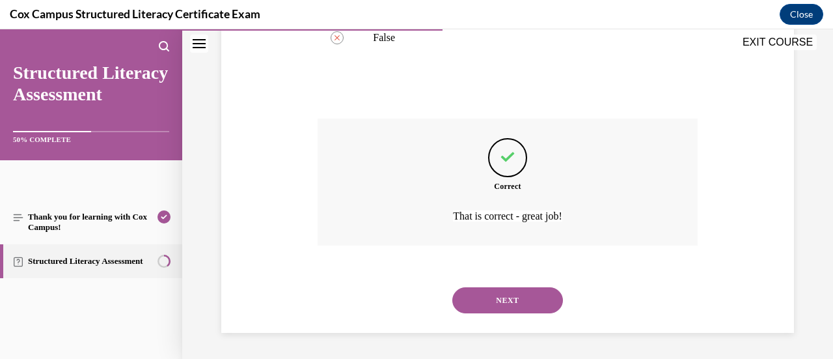
click at [496, 296] on button "NEXT" at bounding box center [507, 300] width 111 height 26
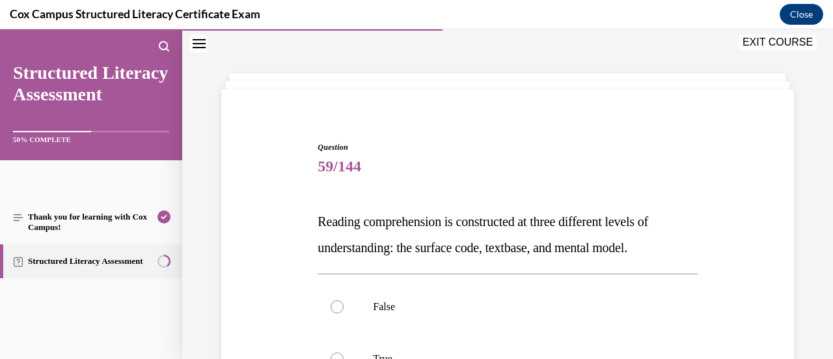
scroll to position [105, 0]
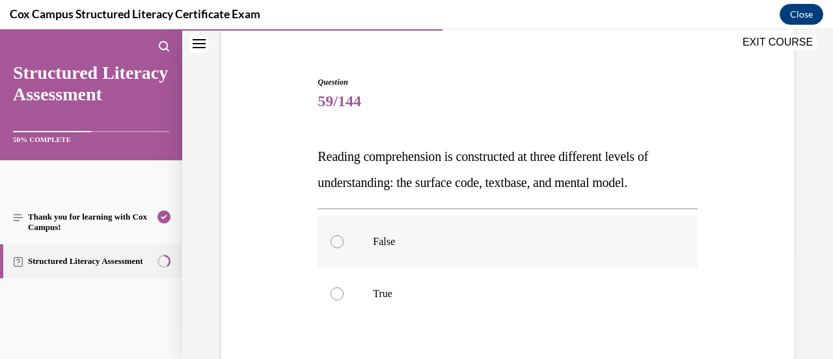
click at [469, 236] on p "False" at bounding box center [519, 241] width 292 height 13
click at [344, 236] on input "False" at bounding box center [337, 241] width 13 height 13
radio input "true"
click at [396, 283] on label "True" at bounding box center [507, 294] width 379 height 52
click at [344, 287] on input "True" at bounding box center [337, 293] width 13 height 13
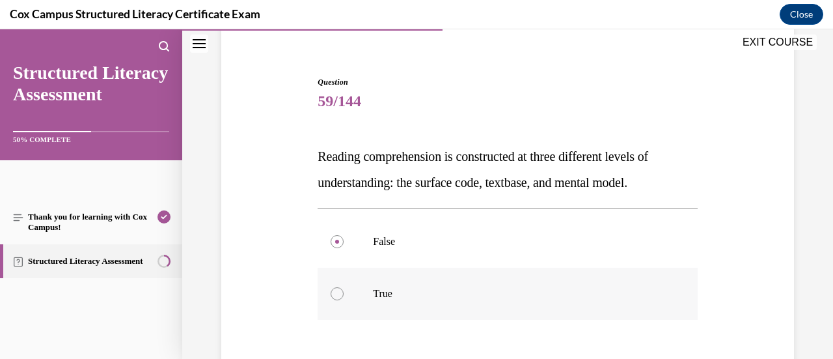
radio input "true"
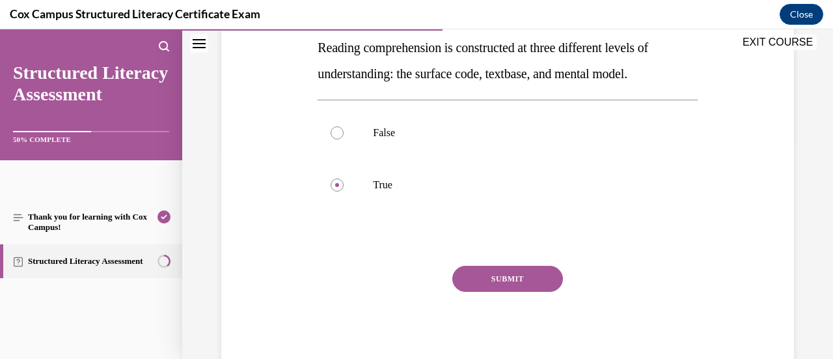
click at [452, 273] on button "SUBMIT" at bounding box center [507, 279] width 111 height 26
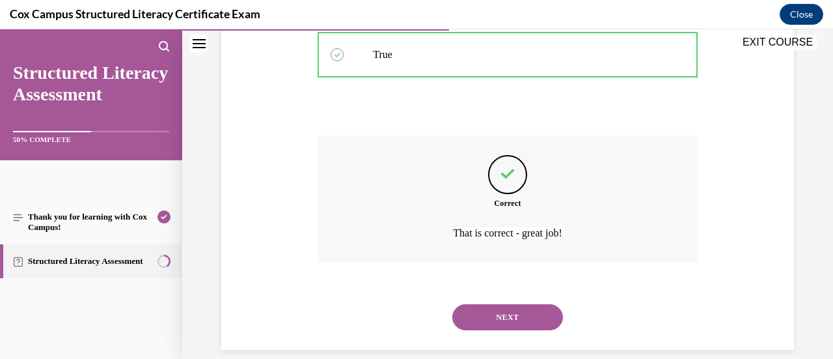
click at [491, 316] on button "NEXT" at bounding box center [507, 317] width 111 height 26
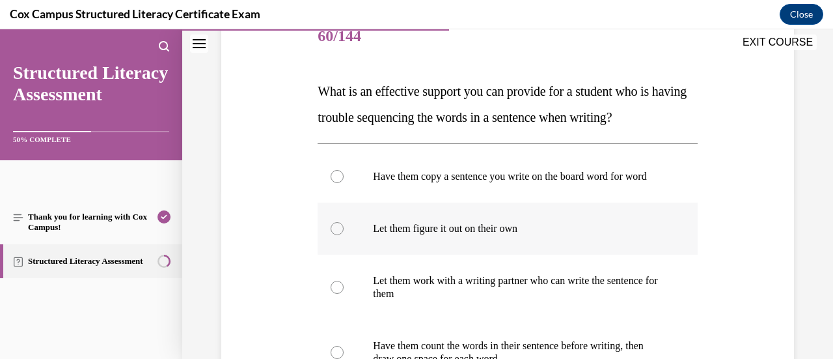
scroll to position [235, 0]
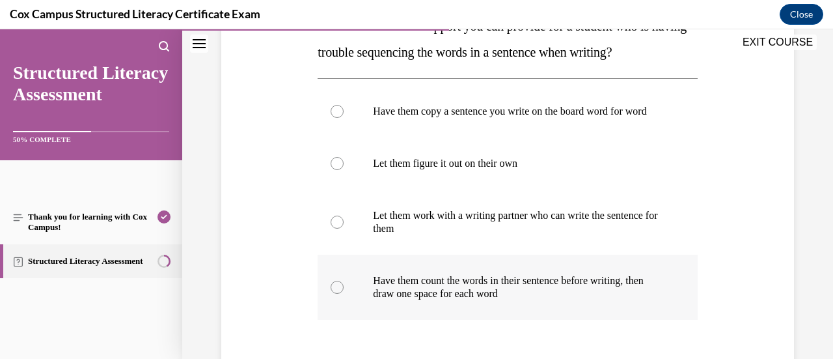
click at [468, 300] on p "Have them count the words in their sentence before writing, then draw one space…" at bounding box center [519, 287] width 292 height 26
click at [344, 294] on input "Have them count the words in their sentence before writing, then draw one space…" at bounding box center [337, 287] width 13 height 13
radio input "true"
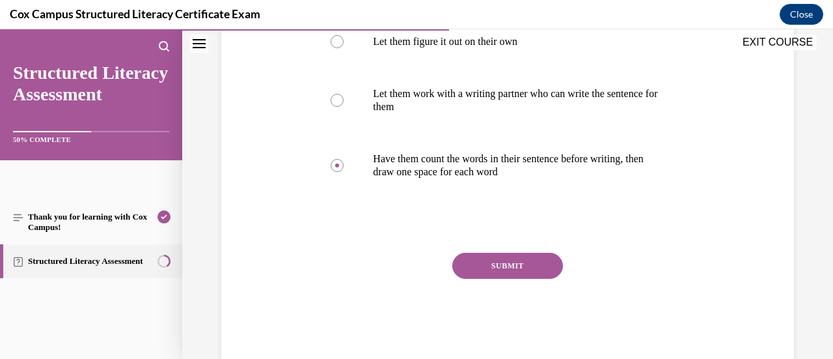
click at [496, 274] on button "SUBMIT" at bounding box center [507, 266] width 111 height 26
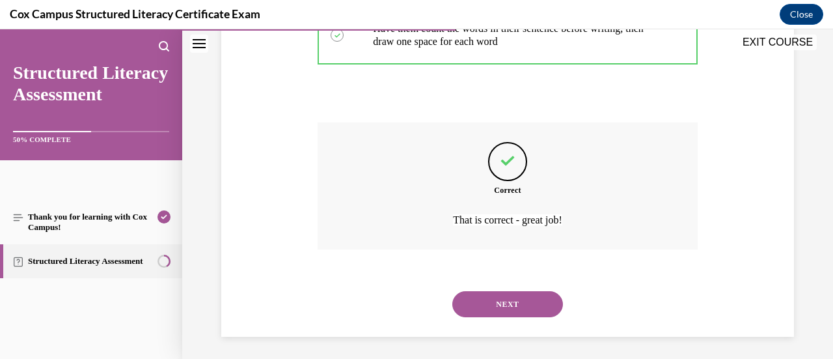
click at [495, 310] on button "NEXT" at bounding box center [507, 304] width 111 height 26
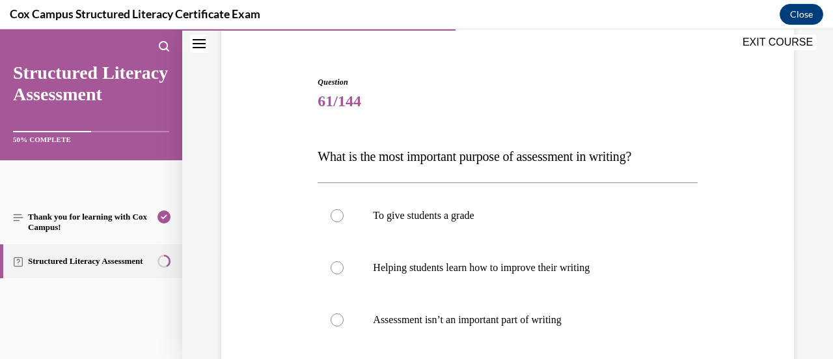
scroll to position [170, 0]
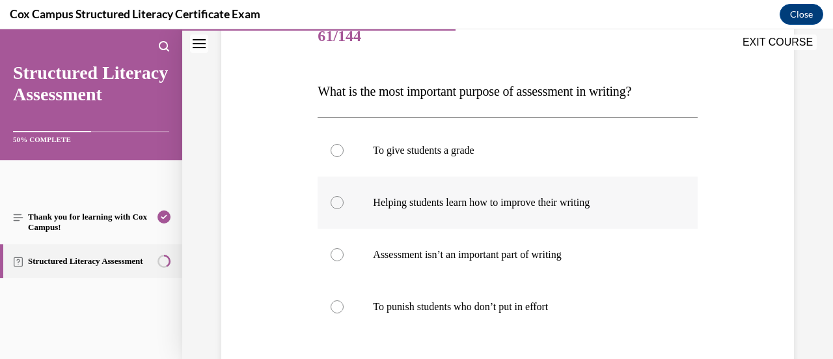
click at [513, 214] on label "Helping students learn how to improve their writing" at bounding box center [507, 202] width 379 height 52
click at [344, 209] on input "Helping students learn how to improve their writing" at bounding box center [337, 202] width 13 height 13
radio input "true"
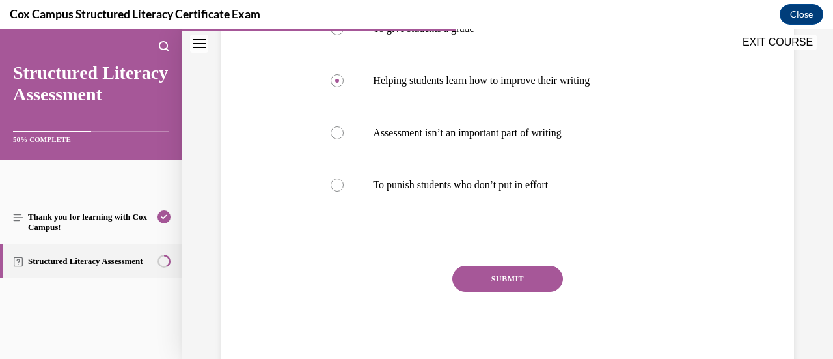
click at [504, 284] on button "SUBMIT" at bounding box center [507, 279] width 111 height 26
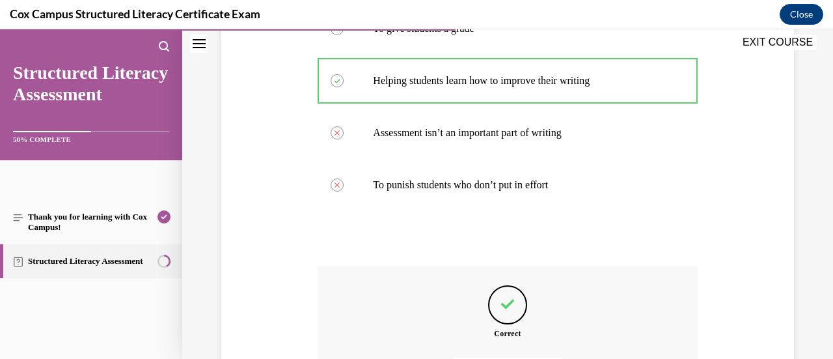
scroll to position [438, 0]
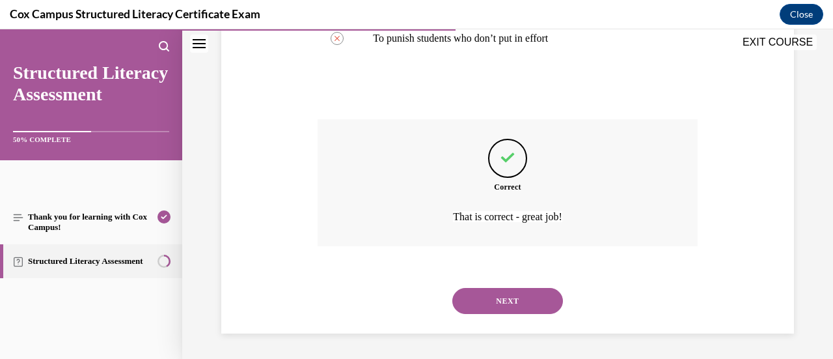
click at [508, 295] on button "NEXT" at bounding box center [507, 301] width 111 height 26
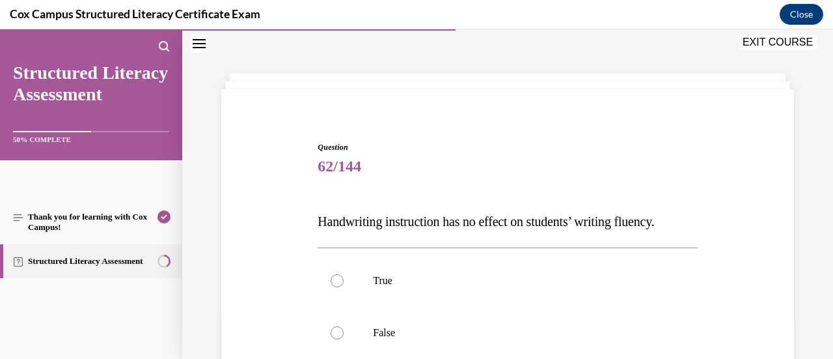
scroll to position [105, 0]
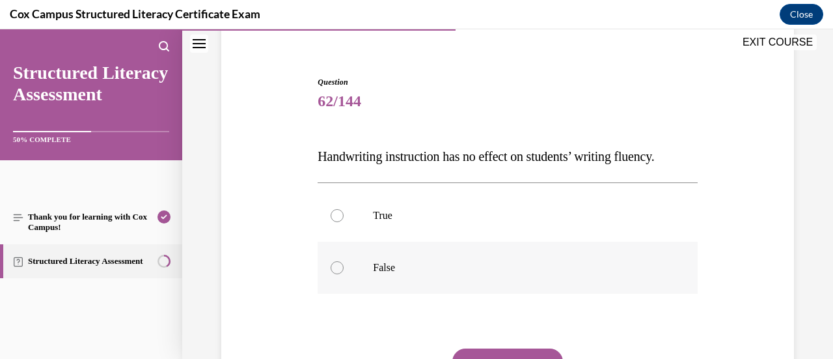
click at [389, 282] on label "False" at bounding box center [507, 267] width 379 height 52
click at [344, 274] on input "False" at bounding box center [337, 267] width 13 height 13
radio input "true"
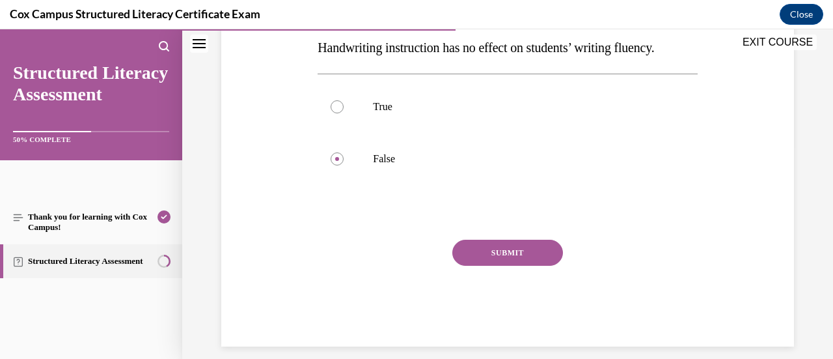
click at [467, 266] on button "SUBMIT" at bounding box center [507, 253] width 111 height 26
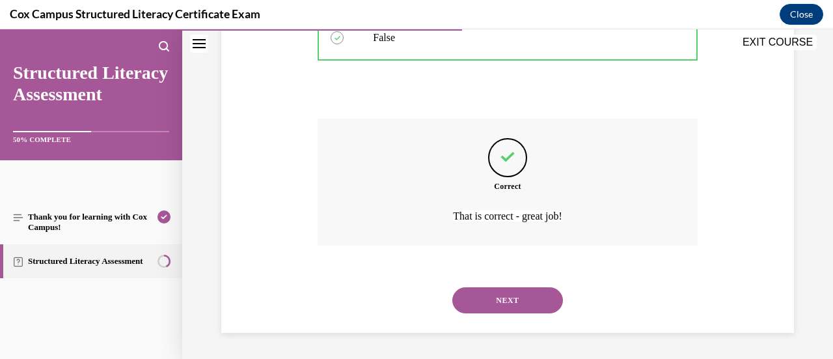
click at [490, 294] on button "NEXT" at bounding box center [507, 300] width 111 height 26
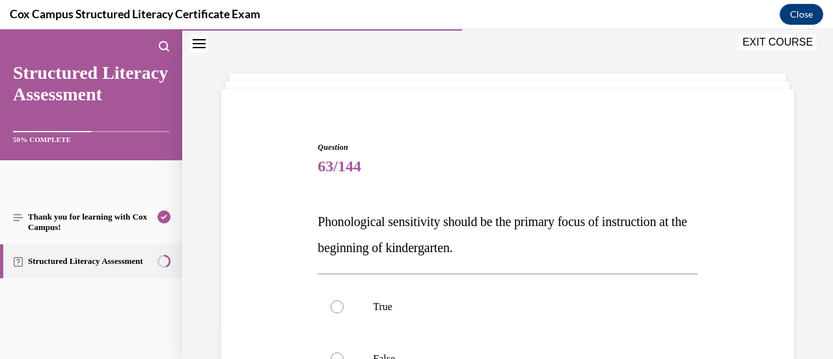
scroll to position [105, 0]
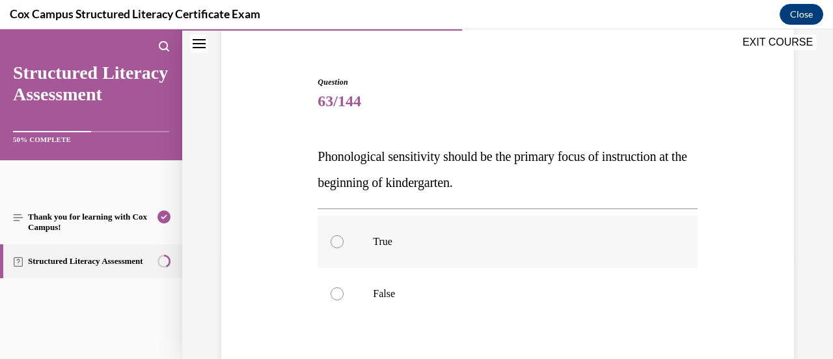
click at [435, 234] on label "True" at bounding box center [507, 241] width 379 height 52
click at [344, 235] on input "True" at bounding box center [337, 241] width 13 height 13
radio input "true"
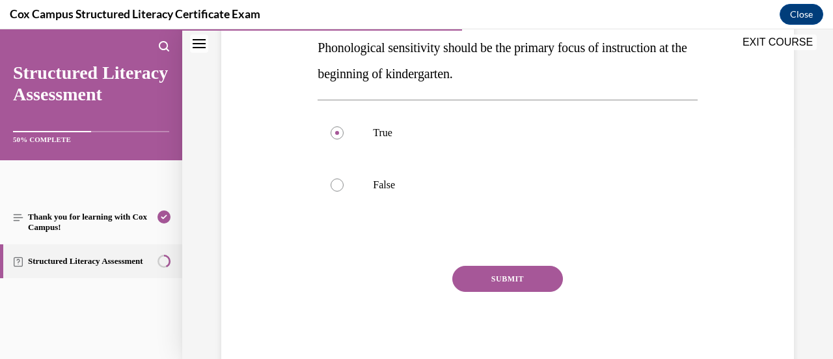
click at [458, 279] on button "SUBMIT" at bounding box center [507, 279] width 111 height 26
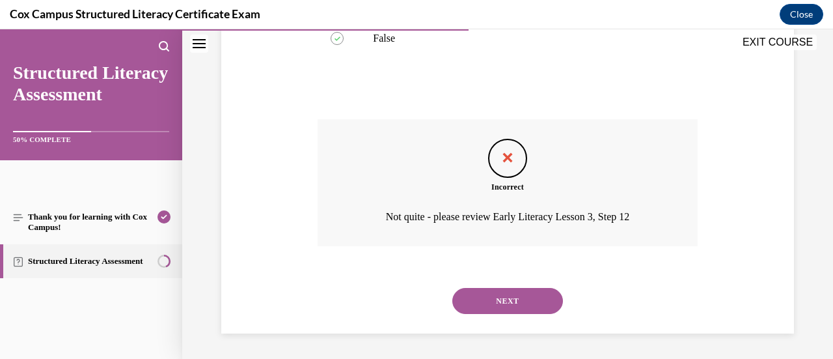
click at [478, 299] on button "NEXT" at bounding box center [507, 301] width 111 height 26
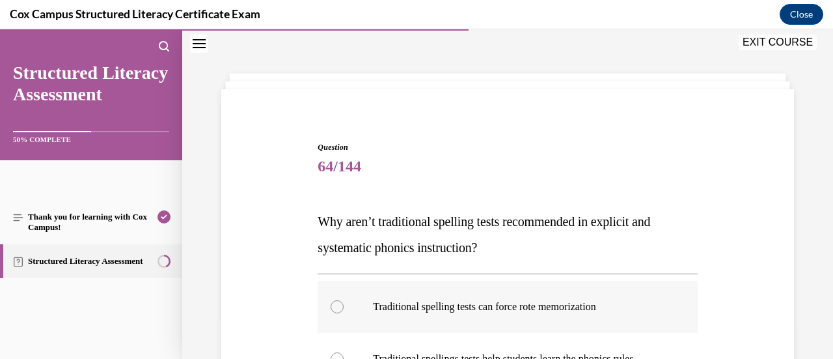
scroll to position [105, 0]
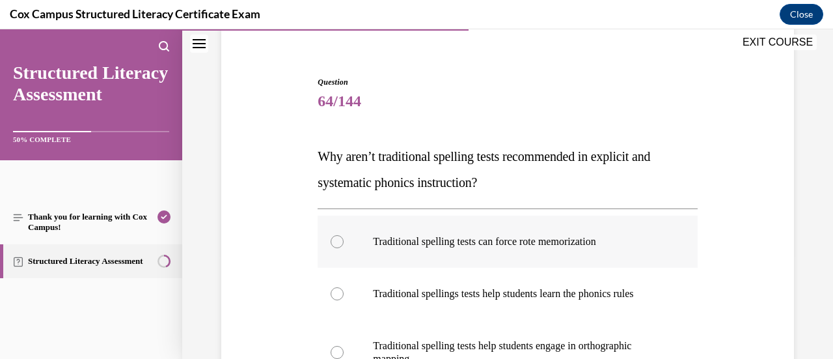
click at [666, 248] on label "Traditional spelling tests can force rote memorization" at bounding box center [507, 241] width 379 height 52
click at [344, 248] on input "Traditional spelling tests can force rote memorization" at bounding box center [337, 241] width 13 height 13
radio input "true"
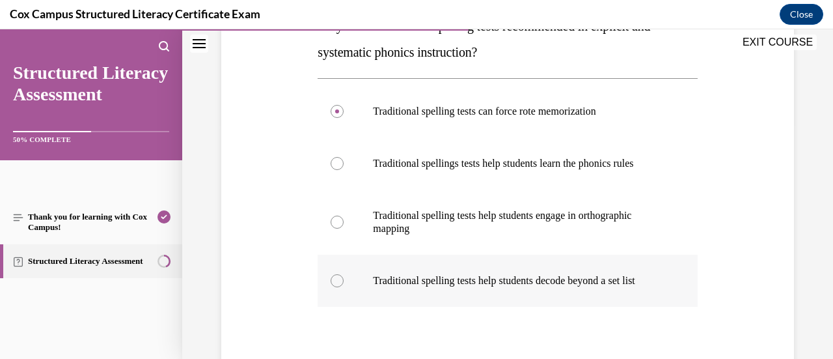
scroll to position [300, 0]
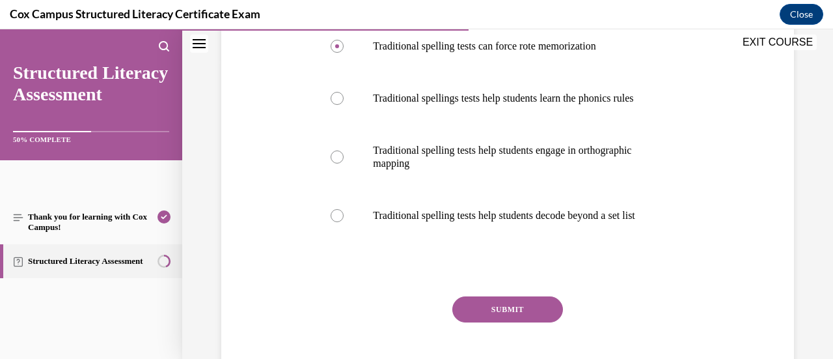
click at [546, 322] on button "SUBMIT" at bounding box center [507, 309] width 111 height 26
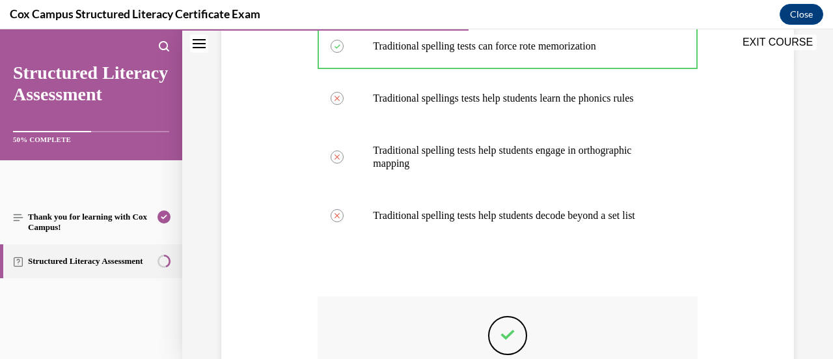
scroll to position [503, 0]
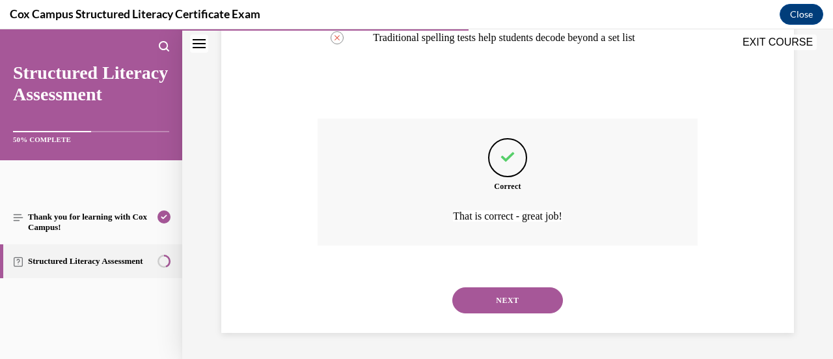
click at [528, 295] on button "NEXT" at bounding box center [507, 300] width 111 height 26
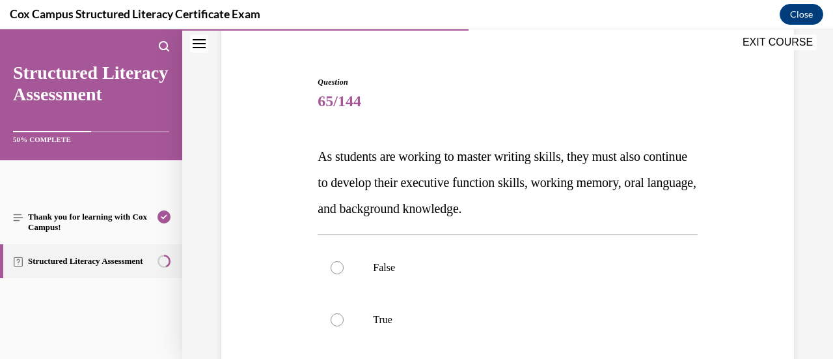
scroll to position [170, 0]
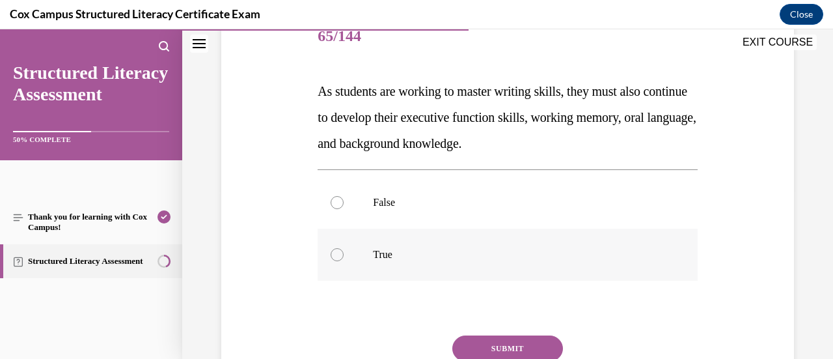
click at [422, 235] on label "True" at bounding box center [507, 254] width 379 height 52
click at [344, 248] on input "True" at bounding box center [337, 254] width 13 height 13
radio input "true"
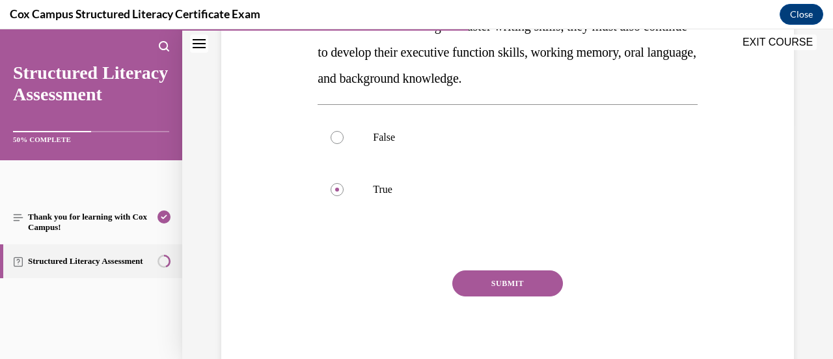
click at [465, 279] on button "SUBMIT" at bounding box center [507, 283] width 111 height 26
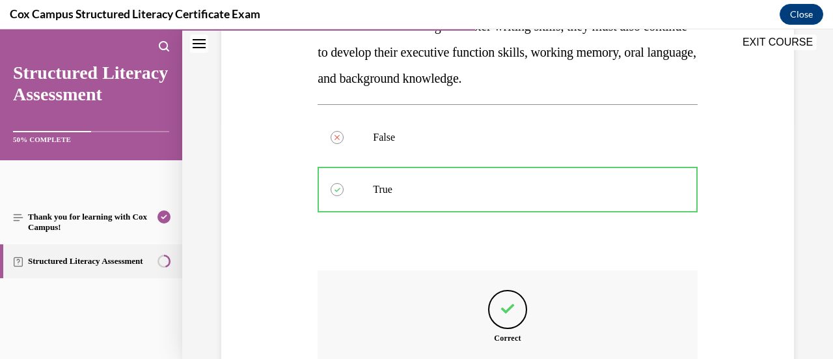
scroll to position [386, 0]
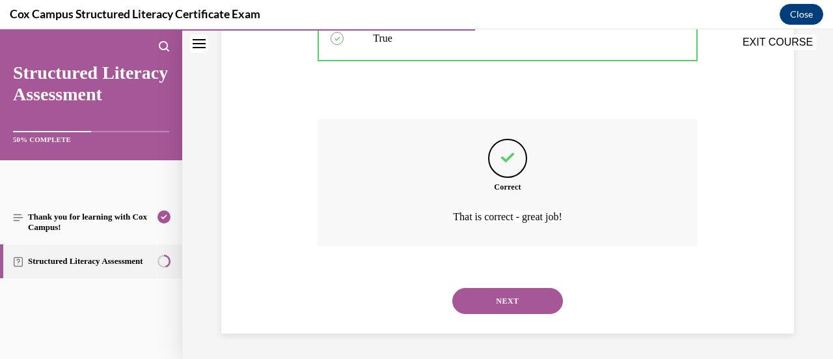
click at [483, 306] on button "NEXT" at bounding box center [507, 301] width 111 height 26
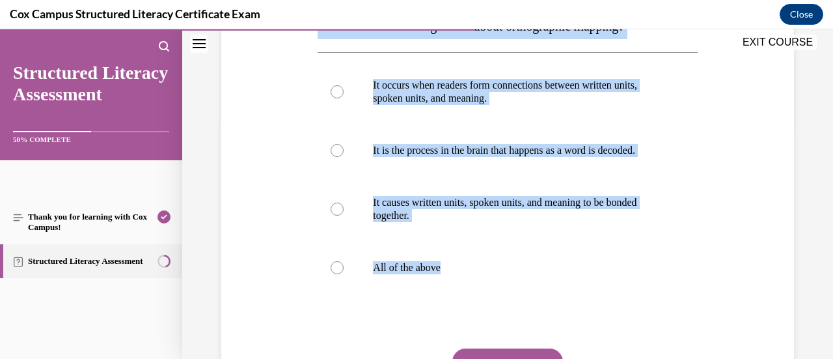
scroll to position [300, 0]
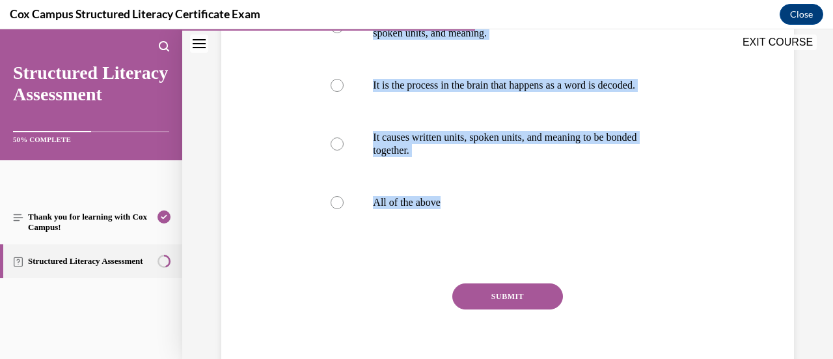
drag, startPoint x: 337, startPoint y: 89, endPoint x: 582, endPoint y: 255, distance: 296.6
click at [582, 255] on div "Question 66/144 Which of the following is true about orthographic mapping? It o…" at bounding box center [507, 125] width 386 height 529
click at [331, 209] on div at bounding box center [337, 202] width 13 height 13
click at [331, 209] on input "All of the above" at bounding box center [337, 202] width 13 height 13
radio input "true"
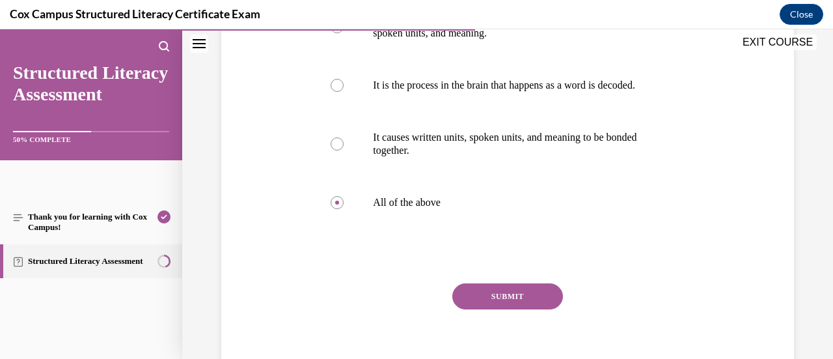
click at [454, 305] on button "SUBMIT" at bounding box center [507, 296] width 111 height 26
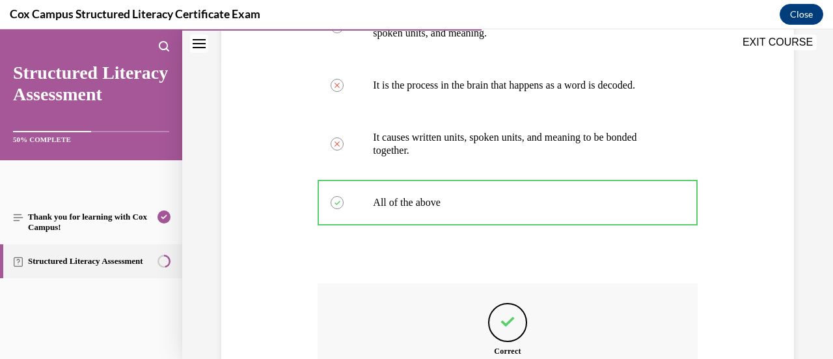
scroll to position [477, 0]
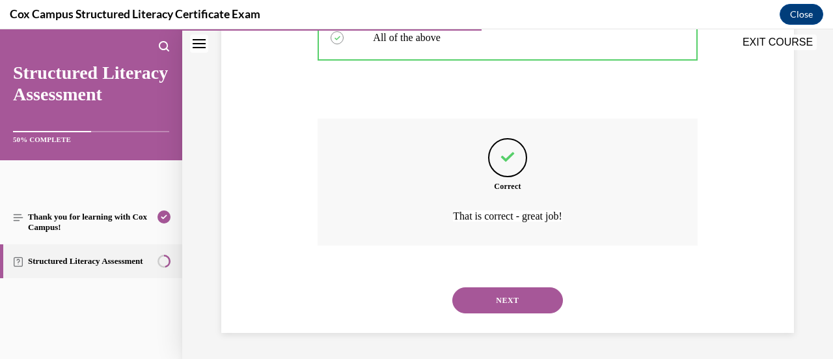
click at [491, 309] on button "NEXT" at bounding box center [507, 300] width 111 height 26
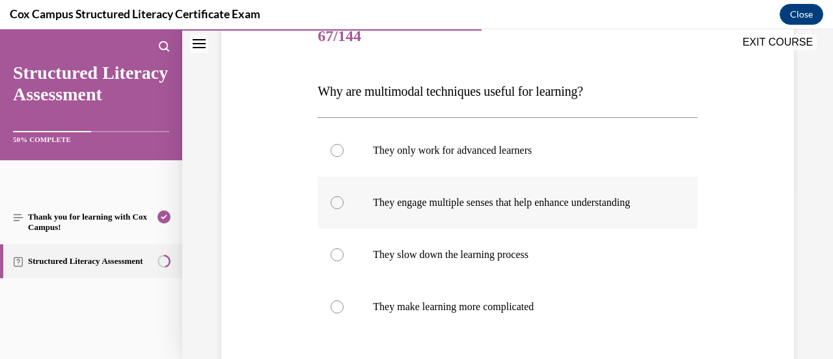
scroll to position [235, 0]
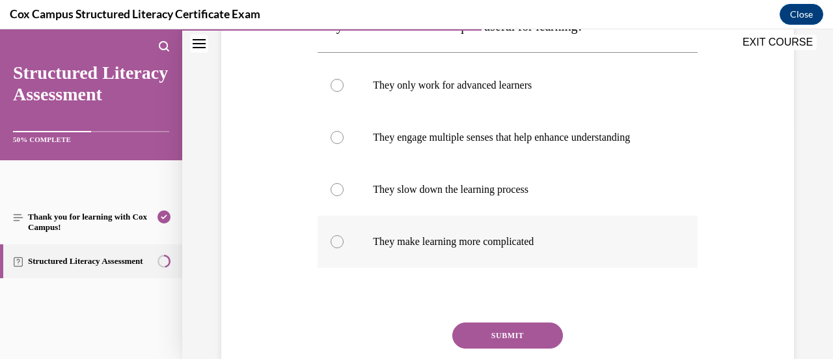
drag, startPoint x: 309, startPoint y: 149, endPoint x: 534, endPoint y: 251, distance: 247.6
click at [546, 264] on div "Question 67/144 Why are multimodal techniques useful for learning? They only wo…" at bounding box center [507, 168] width 579 height 522
click at [366, 140] on label "They engage multiple senses that help enhance understanding" at bounding box center [507, 137] width 379 height 52
click at [344, 140] on input "They engage multiple senses that help enhance understanding" at bounding box center [337, 137] width 13 height 13
radio input "true"
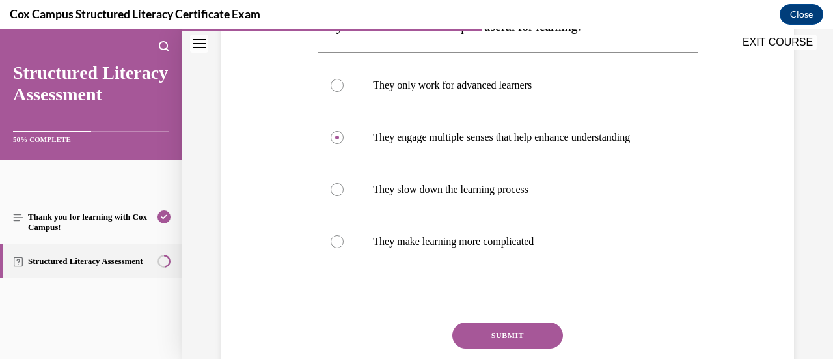
click at [506, 343] on button "SUBMIT" at bounding box center [507, 335] width 111 height 26
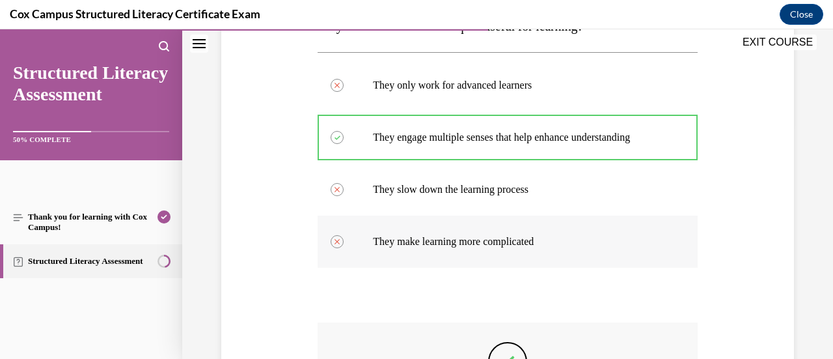
scroll to position [451, 0]
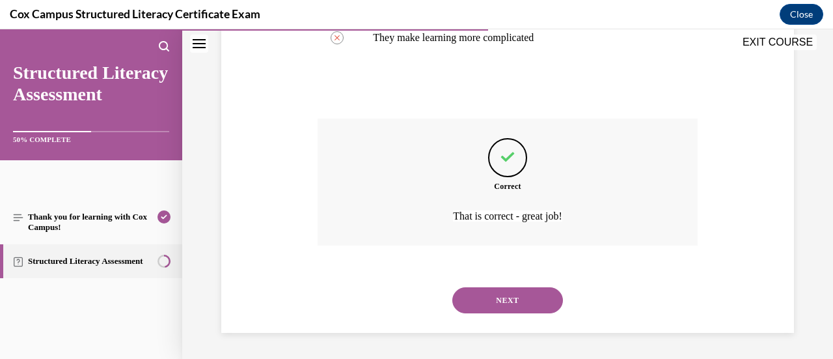
click at [505, 292] on button "NEXT" at bounding box center [507, 300] width 111 height 26
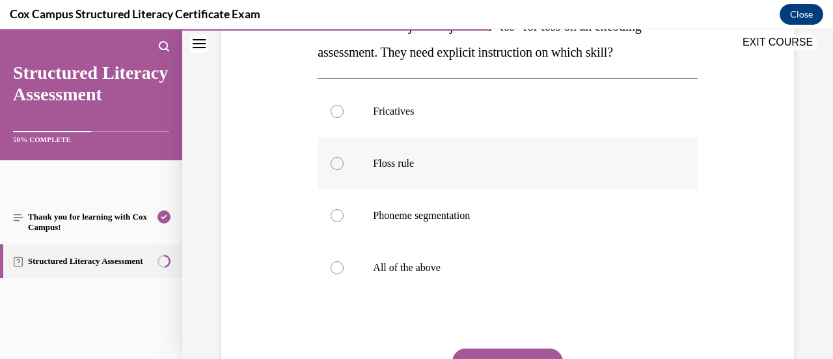
scroll to position [170, 0]
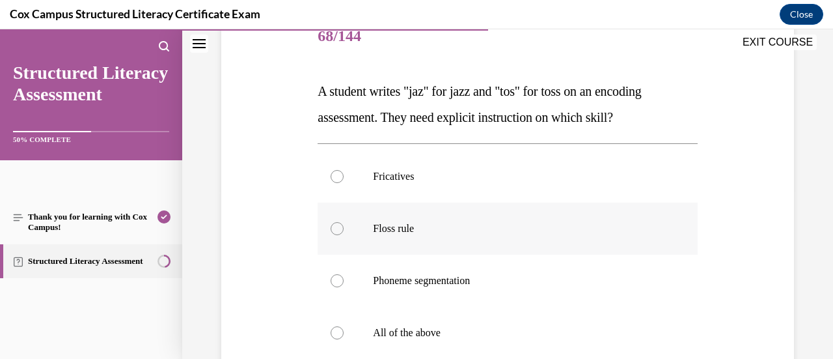
click at [663, 234] on label "Floss rule" at bounding box center [507, 228] width 379 height 52
click at [344, 234] on input "Floss rule" at bounding box center [337, 228] width 13 height 13
radio input "true"
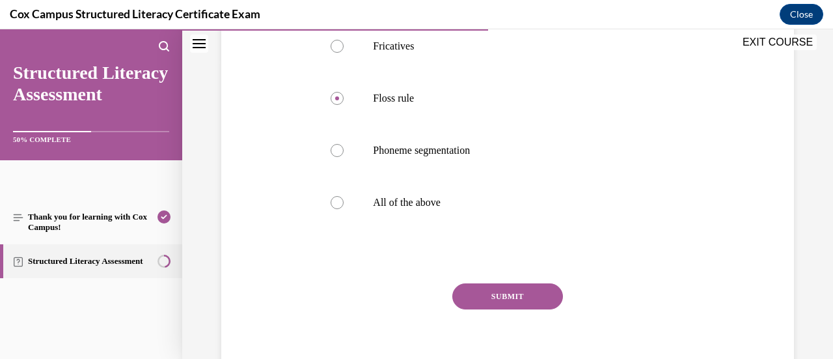
click at [512, 294] on button "SUBMIT" at bounding box center [507, 296] width 111 height 26
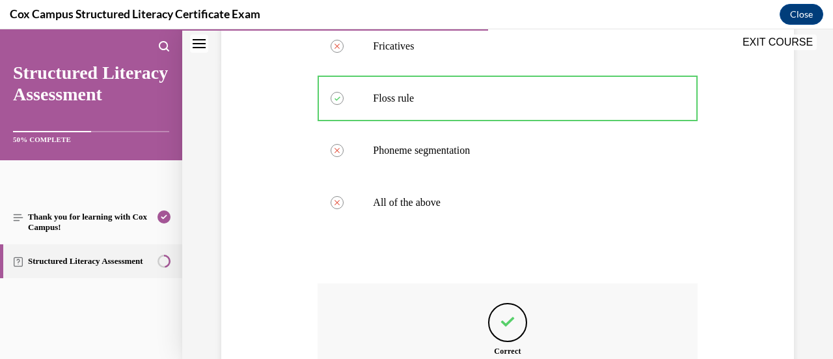
scroll to position [464, 0]
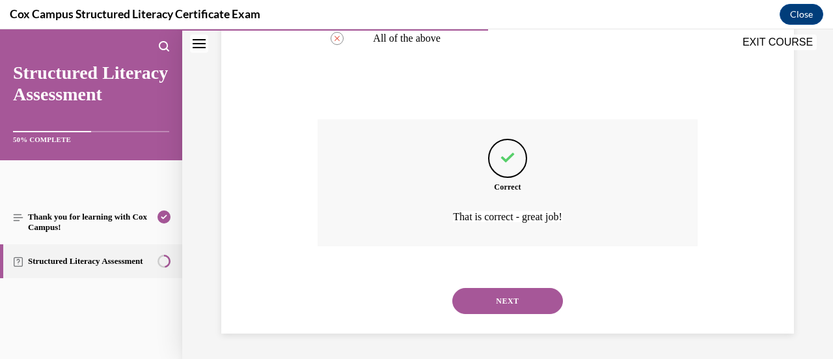
click at [505, 304] on button "NEXT" at bounding box center [507, 301] width 111 height 26
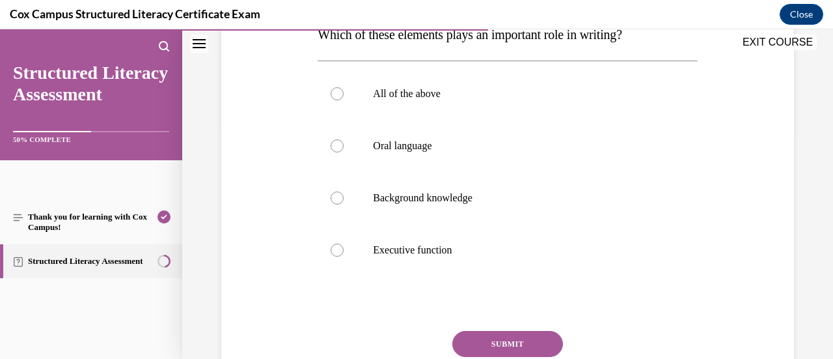
scroll to position [161, 0]
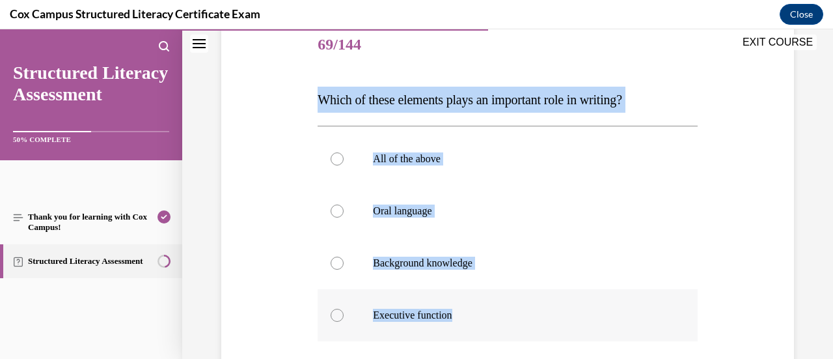
drag, startPoint x: 306, startPoint y: 98, endPoint x: 594, endPoint y: 296, distance: 348.8
click at [594, 296] on div "Question 69/144 Which of these elements plays an important role in writing?   A…" at bounding box center [507, 241] width 579 height 522
click at [332, 158] on div at bounding box center [337, 158] width 13 height 13
click at [332, 158] on input "All of the above" at bounding box center [337, 158] width 13 height 13
radio input "true"
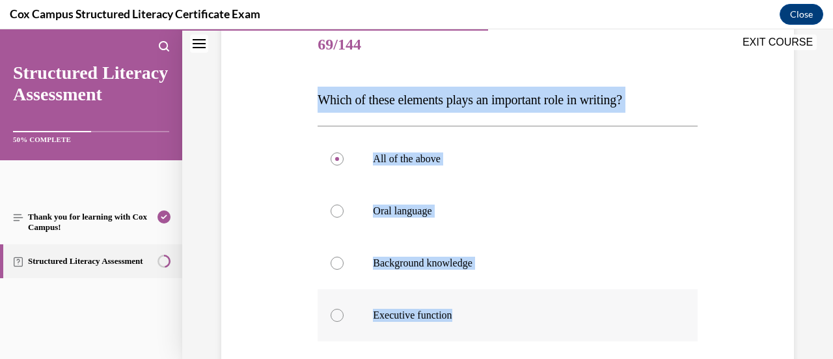
scroll to position [292, 0]
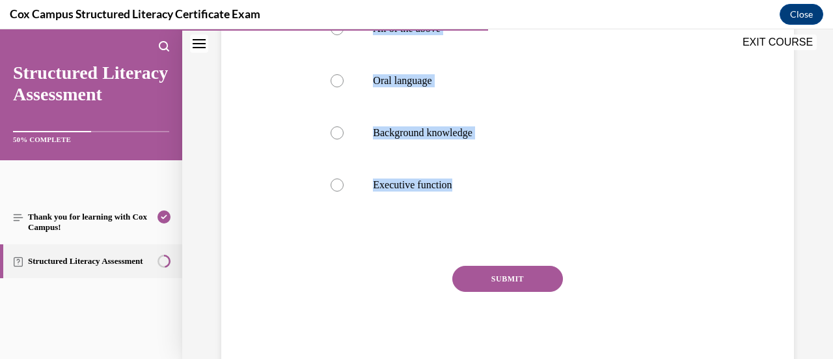
click at [493, 280] on button "SUBMIT" at bounding box center [507, 279] width 111 height 26
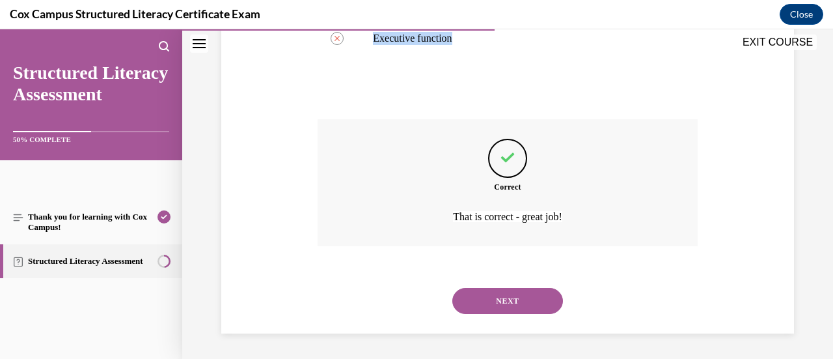
click at [496, 299] on button "NEXT" at bounding box center [507, 301] width 111 height 26
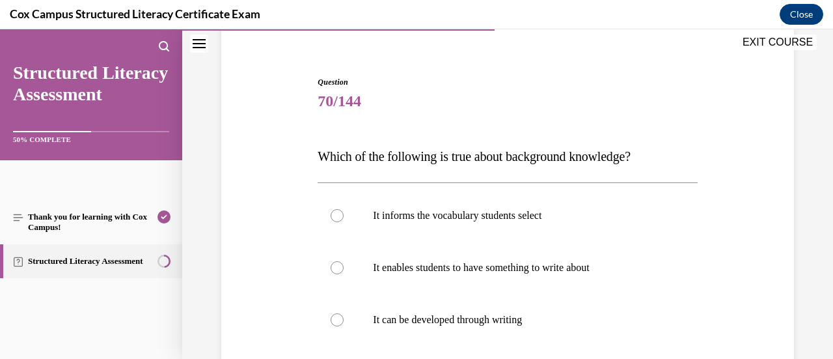
scroll to position [170, 0]
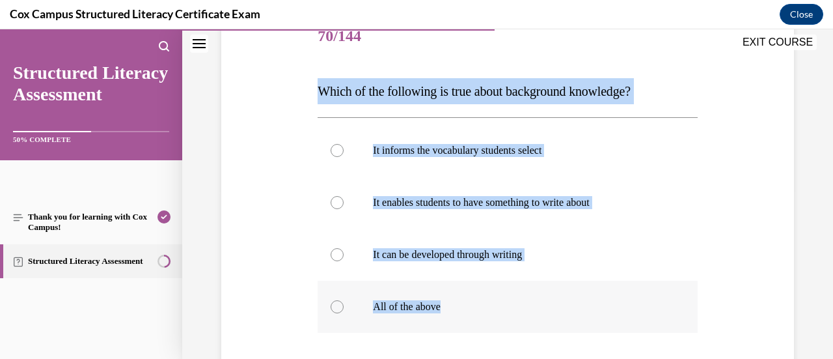
drag, startPoint x: 300, startPoint y: 88, endPoint x: 535, endPoint y: 292, distance: 311.4
click at [535, 292] on div "Question 70/144 Which of the following is true about background knowledge? It i…" at bounding box center [507, 233] width 579 height 522
click at [340, 307] on div at bounding box center [337, 306] width 13 height 13
click at [340, 307] on input "All of the above" at bounding box center [337, 306] width 13 height 13
radio input "true"
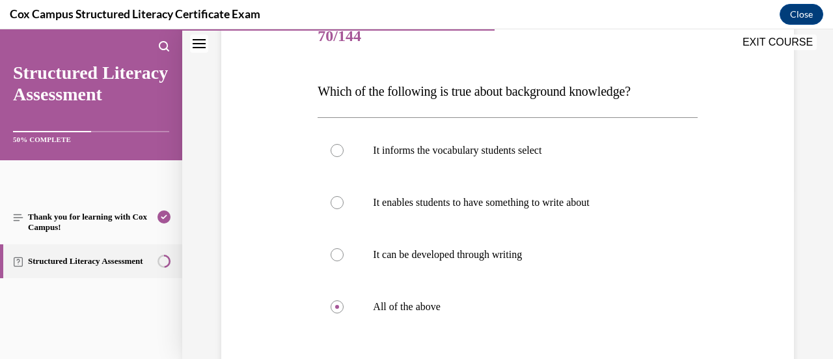
scroll to position [292, 0]
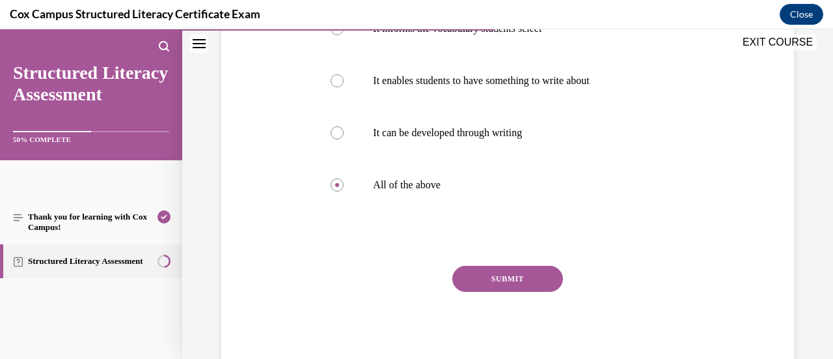
click at [458, 277] on button "SUBMIT" at bounding box center [507, 279] width 111 height 26
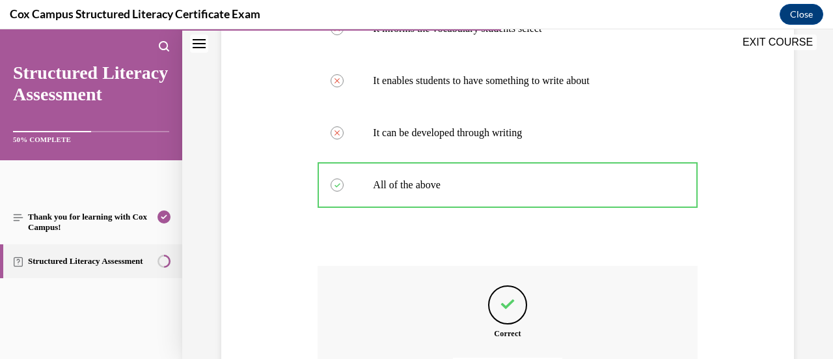
scroll to position [438, 0]
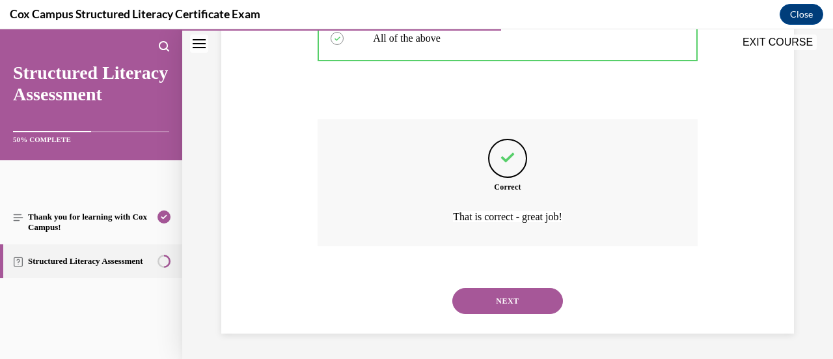
click at [493, 305] on button "NEXT" at bounding box center [507, 301] width 111 height 26
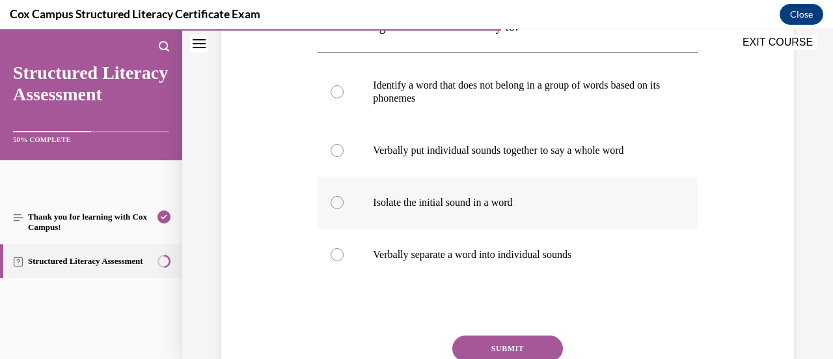
scroll to position [170, 0]
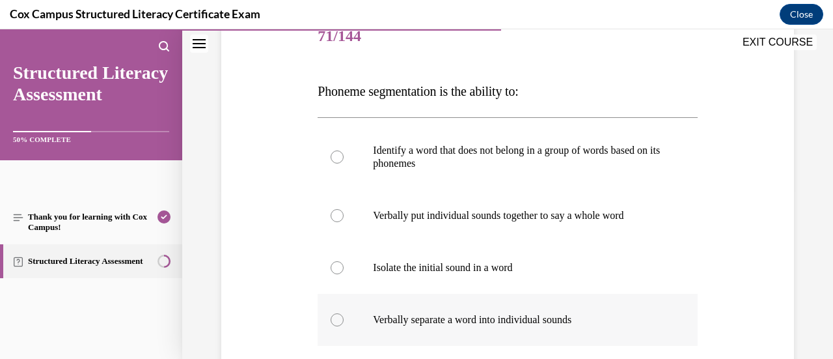
click at [473, 325] on p "Verbally separate a word into individual sounds" at bounding box center [519, 319] width 292 height 13
click at [344, 325] on input "Verbally separate a word into individual sounds" at bounding box center [337, 319] width 13 height 13
radio input "true"
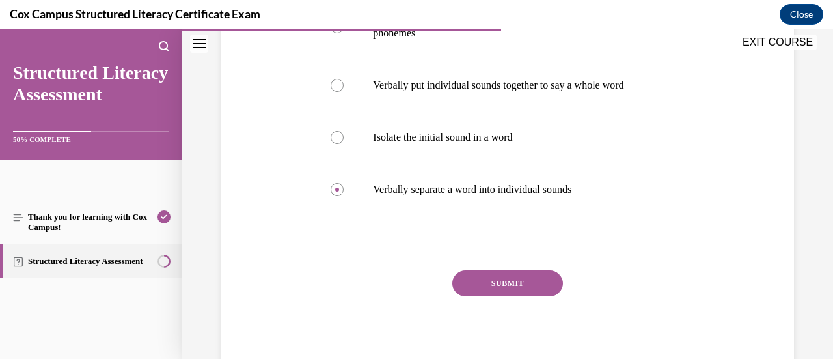
click at [501, 290] on button "SUBMIT" at bounding box center [507, 283] width 111 height 26
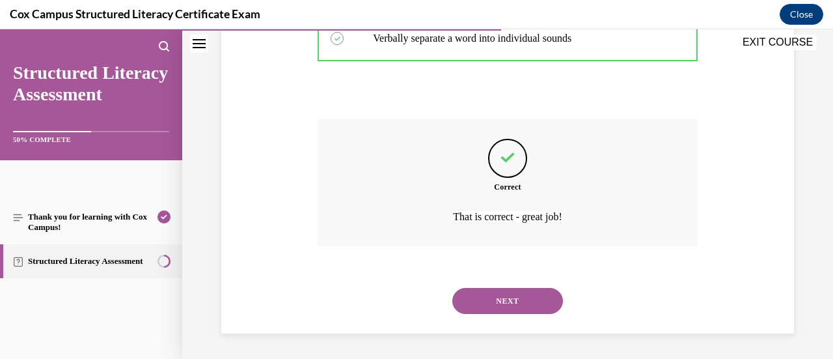
click at [504, 303] on button "NEXT" at bounding box center [507, 301] width 111 height 26
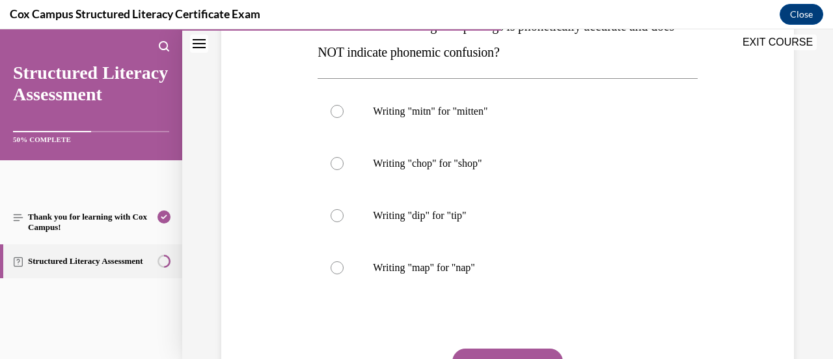
scroll to position [170, 0]
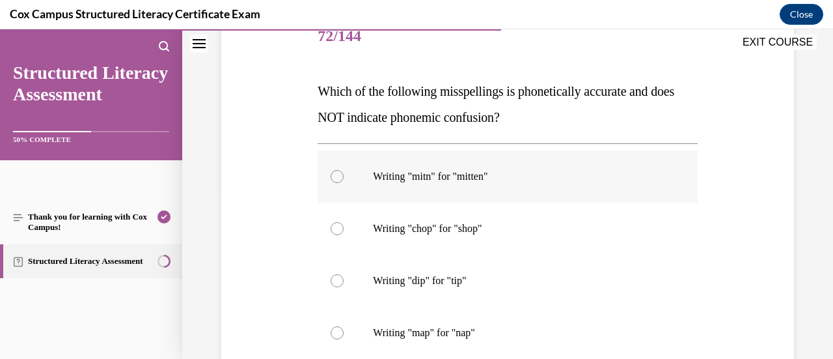
click at [430, 189] on label "Writing "mitn" for "mitten"" at bounding box center [507, 176] width 379 height 52
click at [344, 183] on input "Writing "mitn" for "mitten"" at bounding box center [337, 176] width 13 height 13
radio input "true"
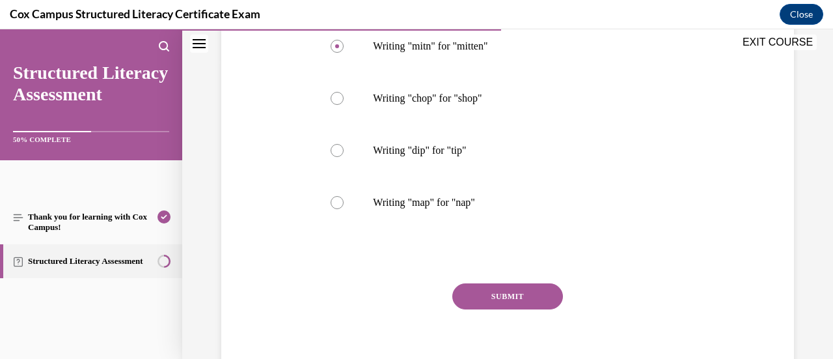
click at [551, 295] on button "SUBMIT" at bounding box center [507, 296] width 111 height 26
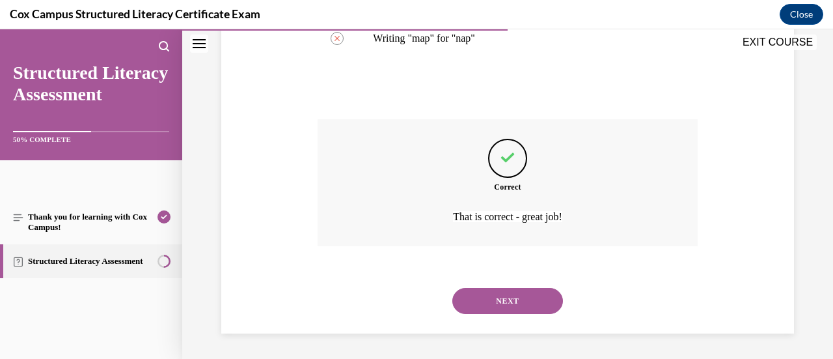
click at [538, 296] on button "NEXT" at bounding box center [507, 301] width 111 height 26
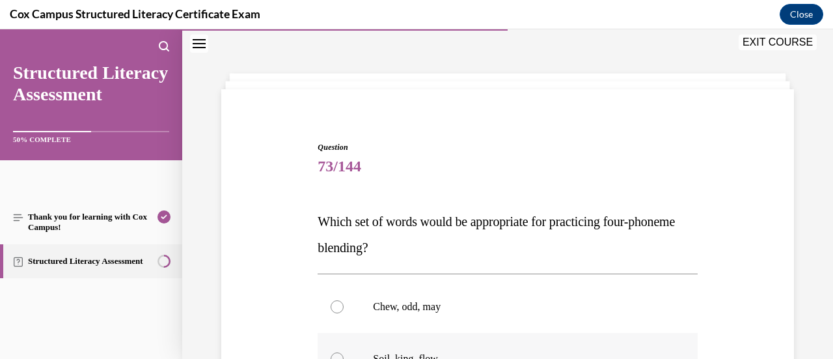
scroll to position [170, 0]
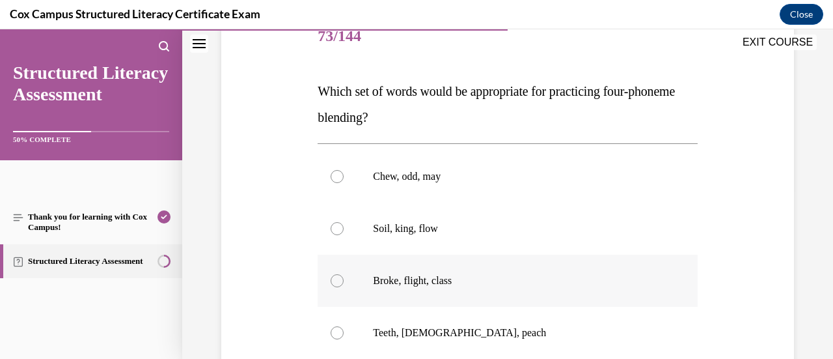
click at [382, 285] on p "Broke, flight, class" at bounding box center [519, 280] width 292 height 13
click at [344, 285] on input "Broke, flight, class" at bounding box center [337, 280] width 13 height 13
radio input "true"
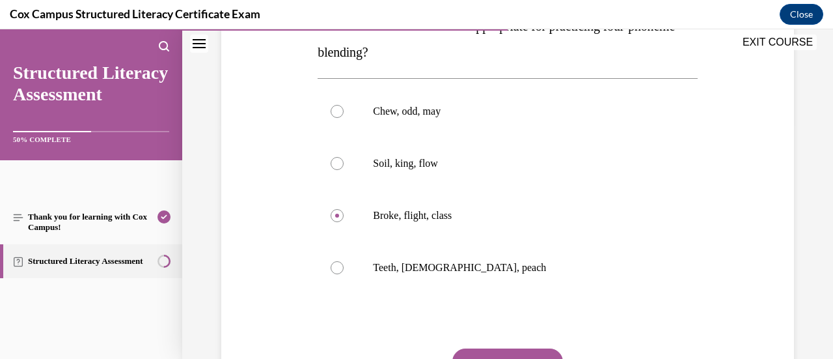
click at [495, 351] on button "SUBMIT" at bounding box center [507, 361] width 111 height 26
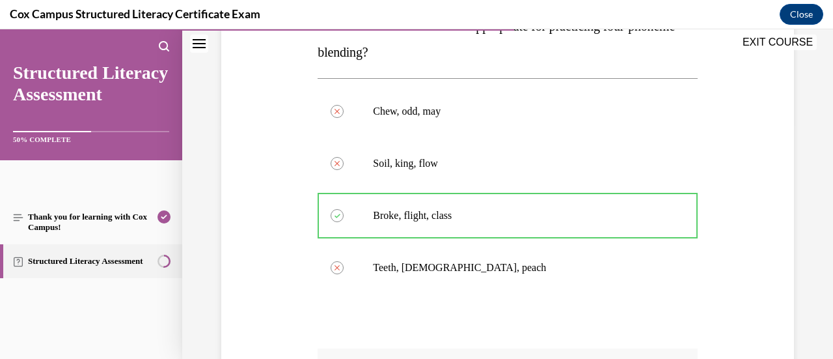
scroll to position [430, 0]
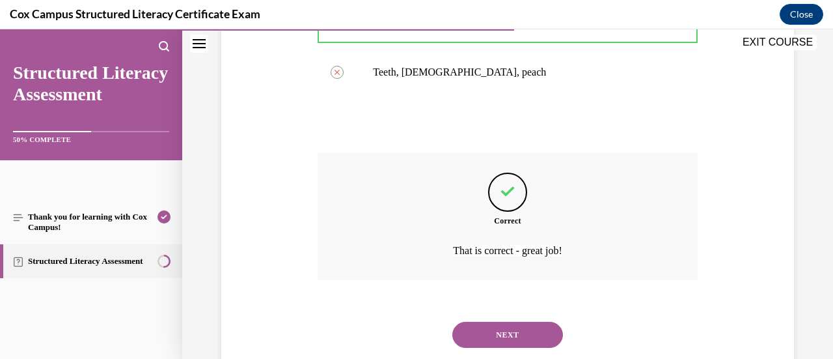
click at [488, 327] on button "NEXT" at bounding box center [507, 335] width 111 height 26
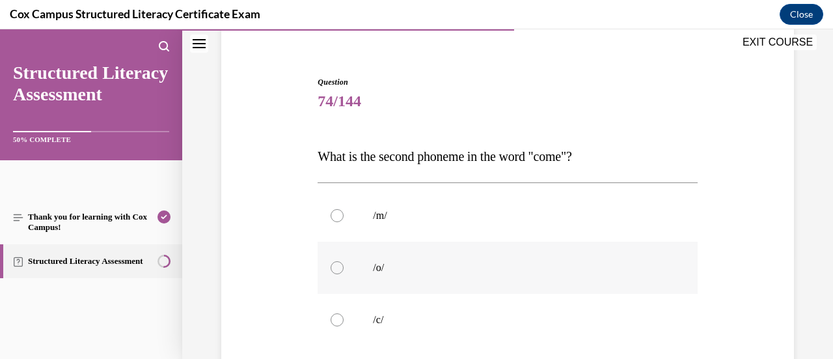
scroll to position [170, 0]
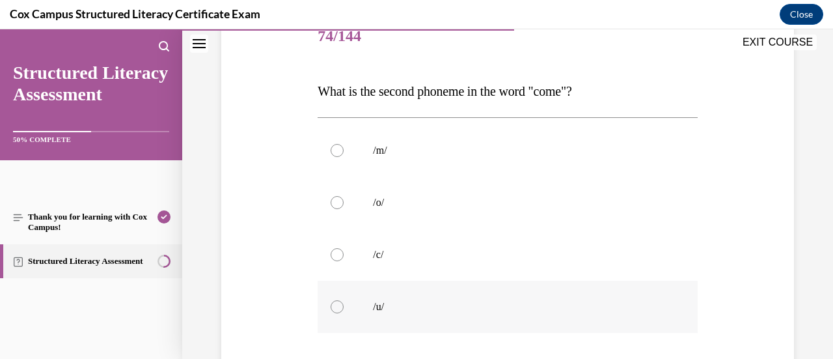
click at [417, 305] on p "/u/" at bounding box center [519, 306] width 292 height 13
click at [344, 305] on input "/u/" at bounding box center [337, 306] width 13 height 13
radio input "true"
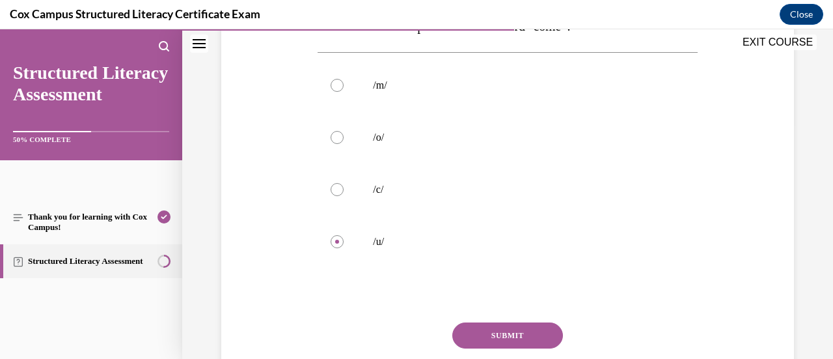
click at [475, 331] on button "SUBMIT" at bounding box center [507, 335] width 111 height 26
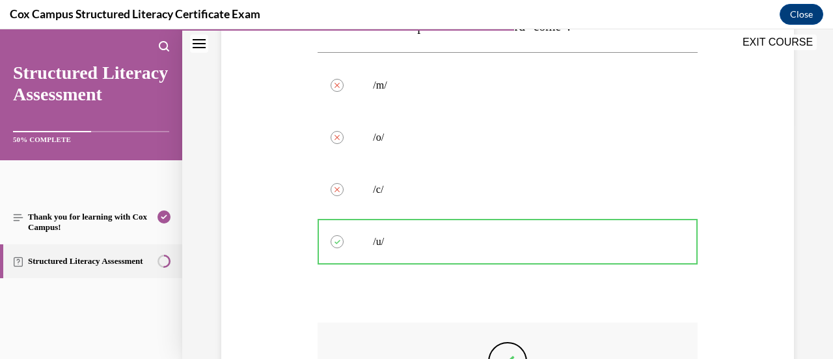
scroll to position [438, 0]
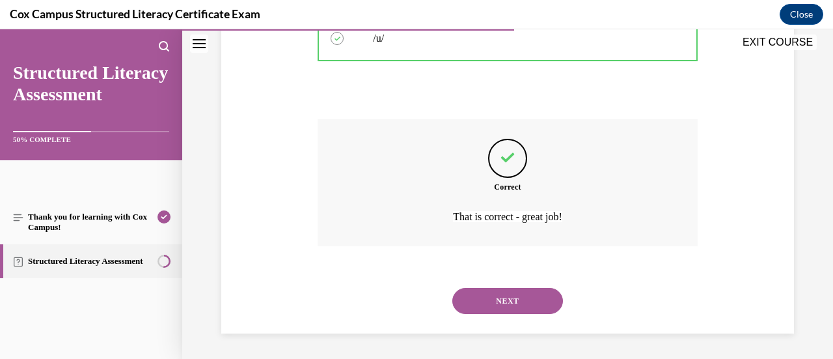
click at [500, 300] on button "NEXT" at bounding box center [507, 301] width 111 height 26
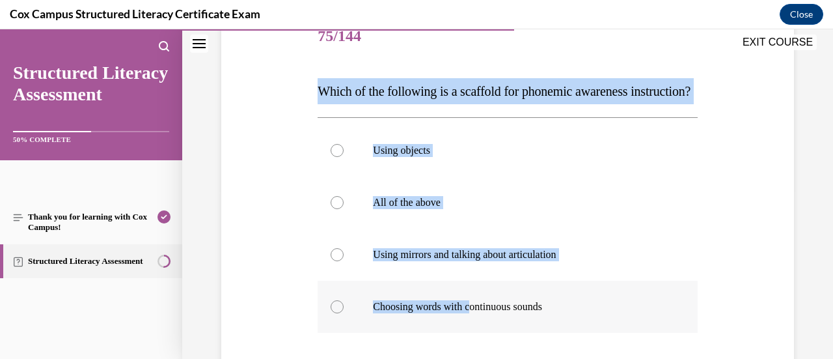
scroll to position [235, 0]
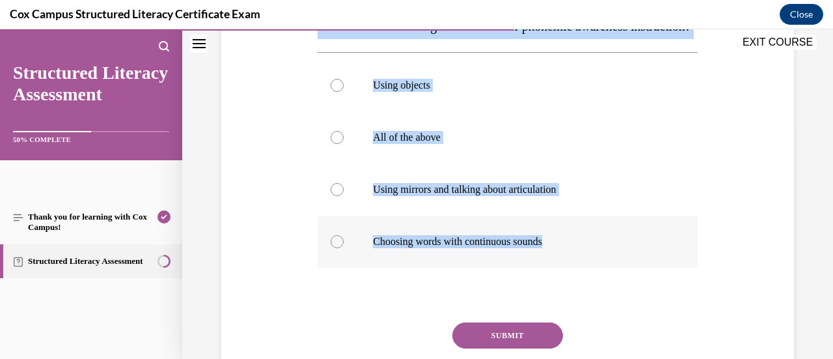
drag, startPoint x: 314, startPoint y: 87, endPoint x: 575, endPoint y: 249, distance: 307.6
click at [579, 273] on div "Question 75/144 Which of the following is a scaffold for phonemic awareness ins…" at bounding box center [507, 177] width 386 height 502
click at [339, 144] on div at bounding box center [337, 137] width 13 height 13
click at [339, 144] on input "All of the above" at bounding box center [337, 137] width 13 height 13
radio input "true"
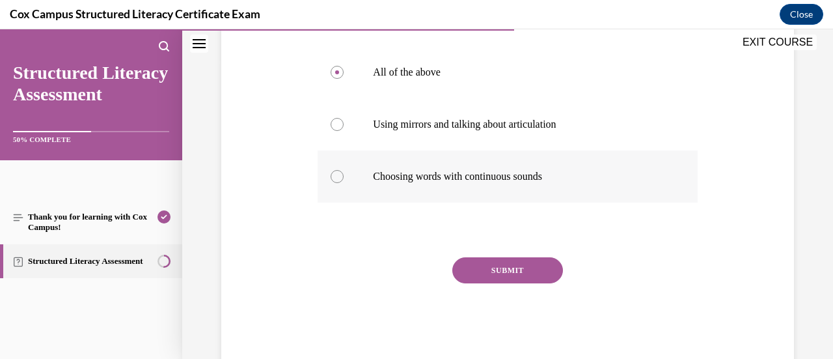
scroll to position [318, 0]
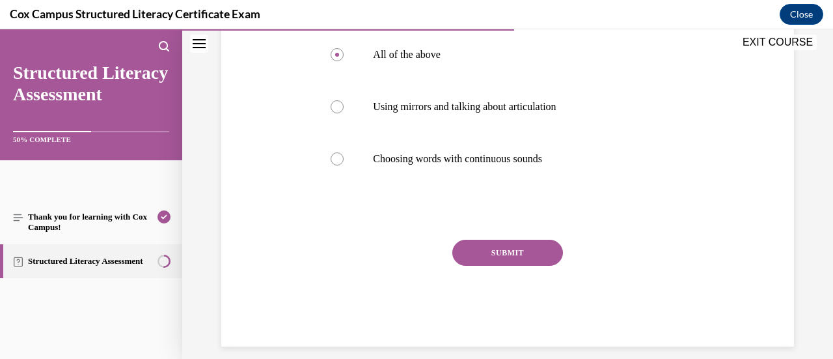
click at [488, 266] on button "SUBMIT" at bounding box center [507, 253] width 111 height 26
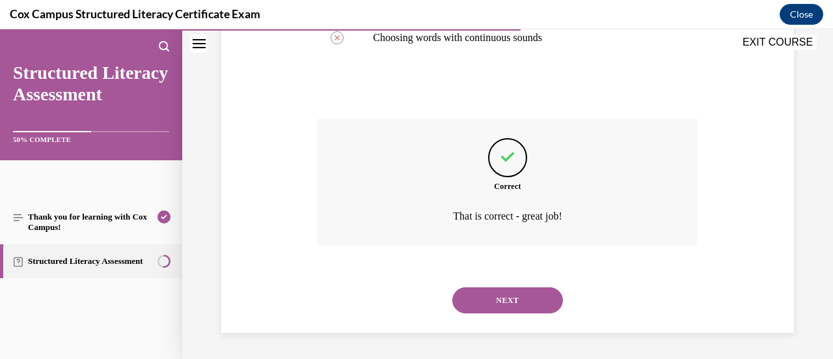
click at [489, 304] on button "NEXT" at bounding box center [507, 300] width 111 height 26
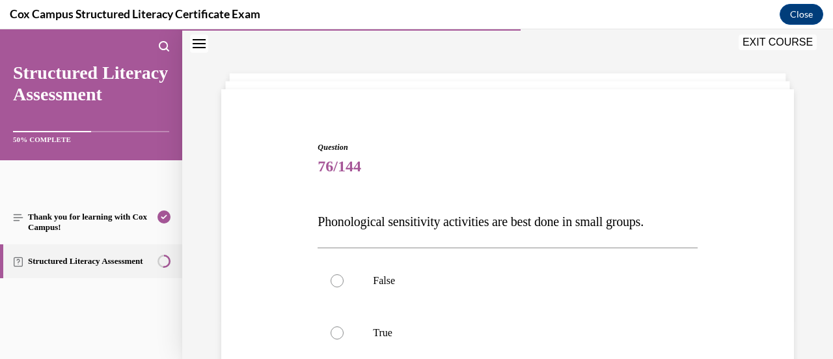
scroll to position [105, 0]
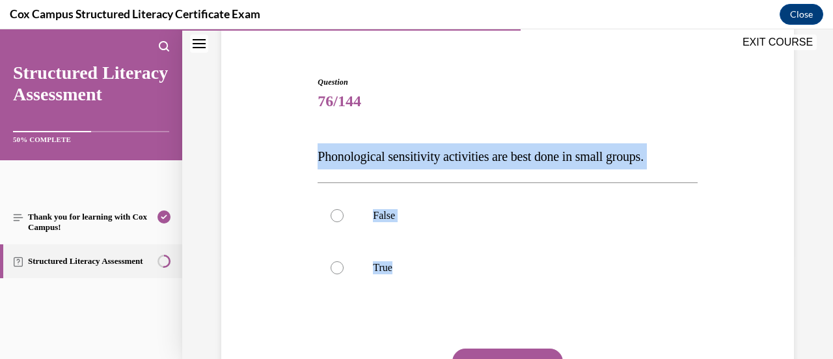
drag, startPoint x: 313, startPoint y: 157, endPoint x: 493, endPoint y: 302, distance: 231.0
click at [493, 302] on div "Question 76/144 Phonological sensitivity activities are best done in small grou…" at bounding box center [507, 246] width 579 height 418
click at [335, 275] on label "True" at bounding box center [507, 267] width 379 height 52
click at [335, 274] on input "True" at bounding box center [337, 267] width 13 height 13
radio input "true"
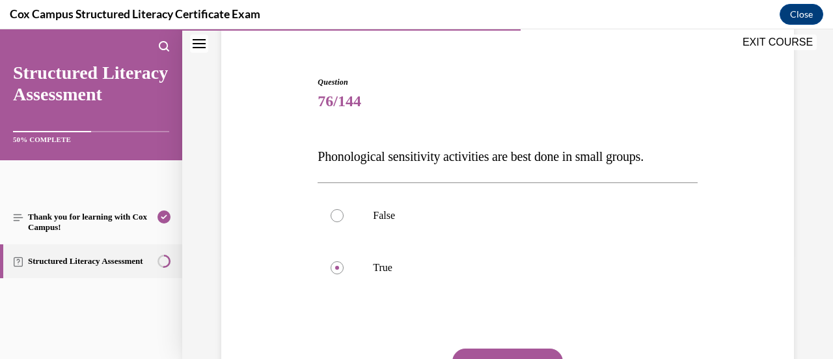
scroll to position [170, 0]
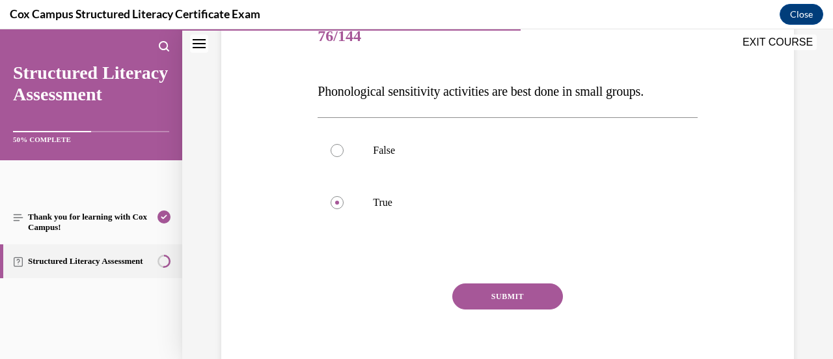
click at [466, 295] on button "SUBMIT" at bounding box center [507, 296] width 111 height 26
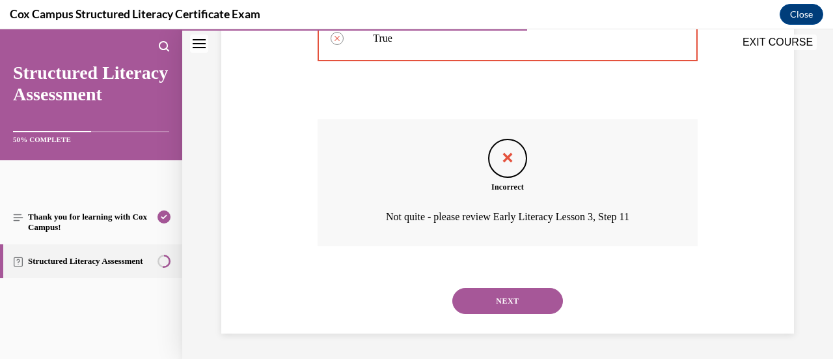
click at [499, 295] on button "NEXT" at bounding box center [507, 301] width 111 height 26
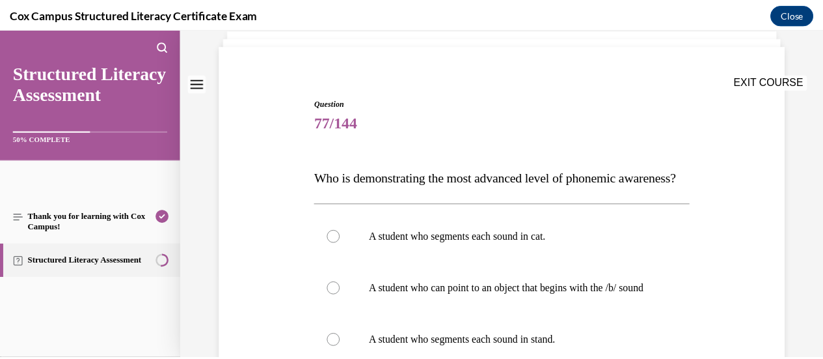
scroll to position [0, 0]
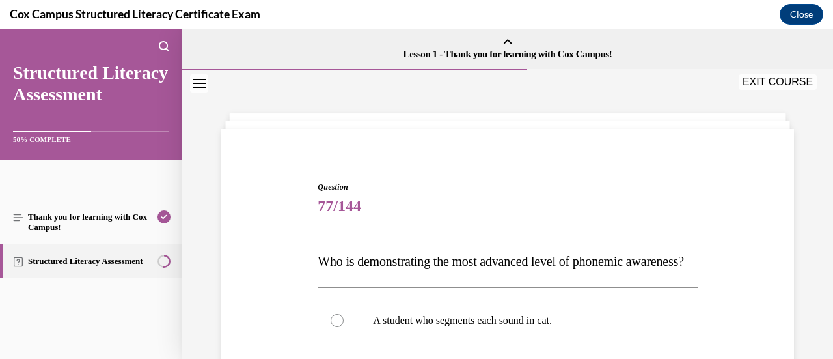
click at [764, 79] on button "EXIT COURSE" at bounding box center [778, 82] width 78 height 16
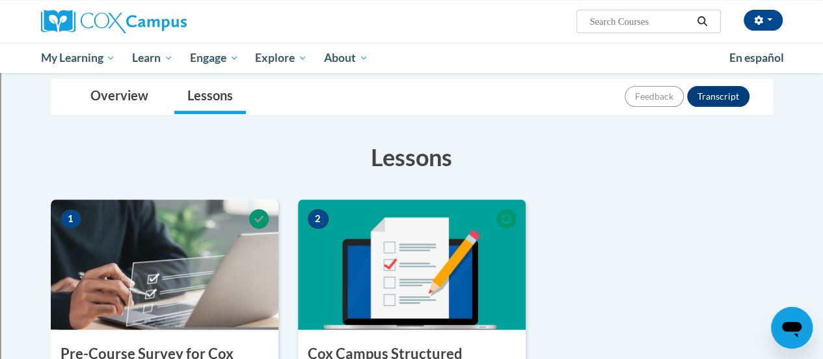
scroll to position [456, 0]
